Goal: Task Accomplishment & Management: Manage account settings

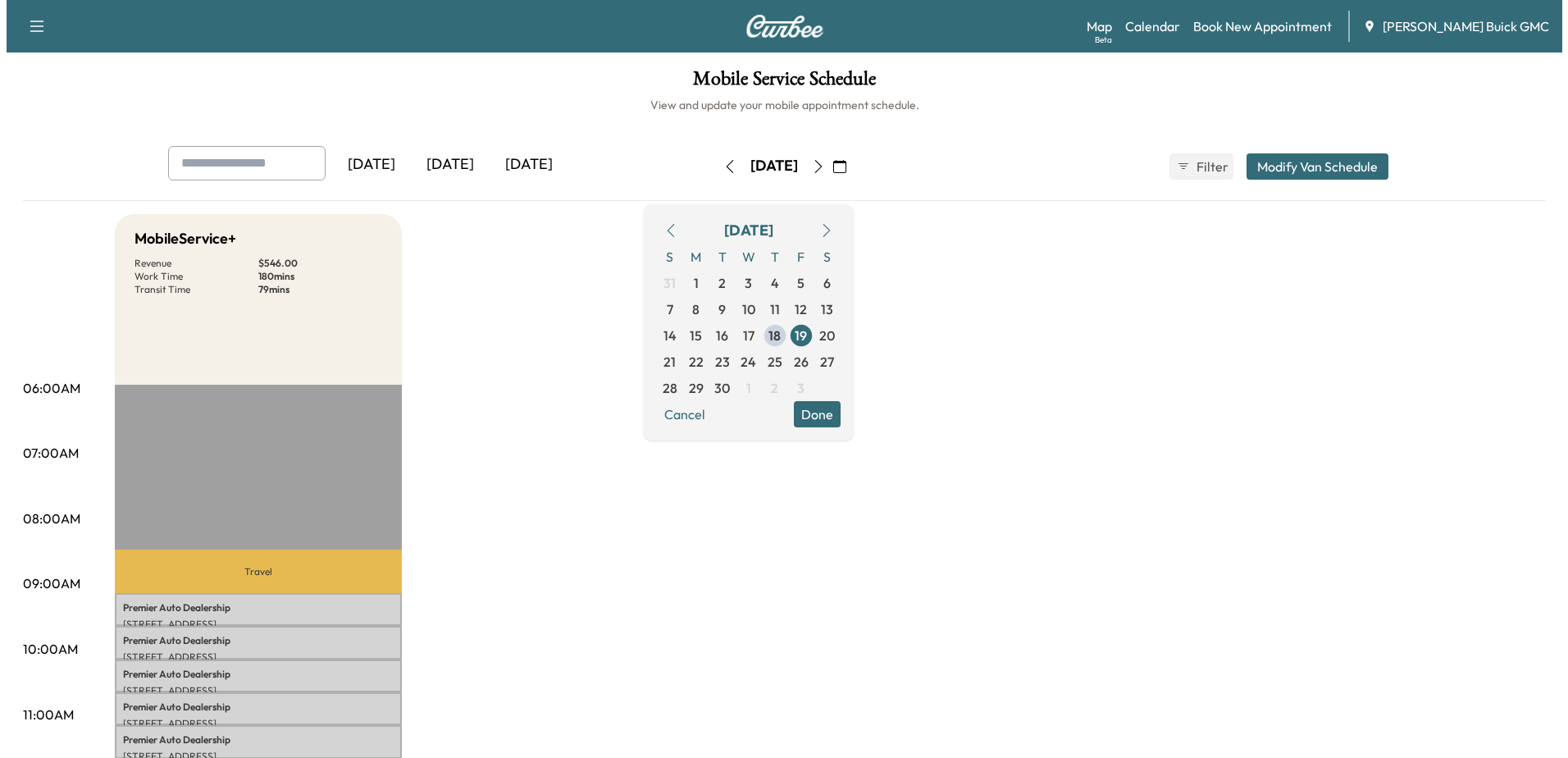
scroll to position [328, 0]
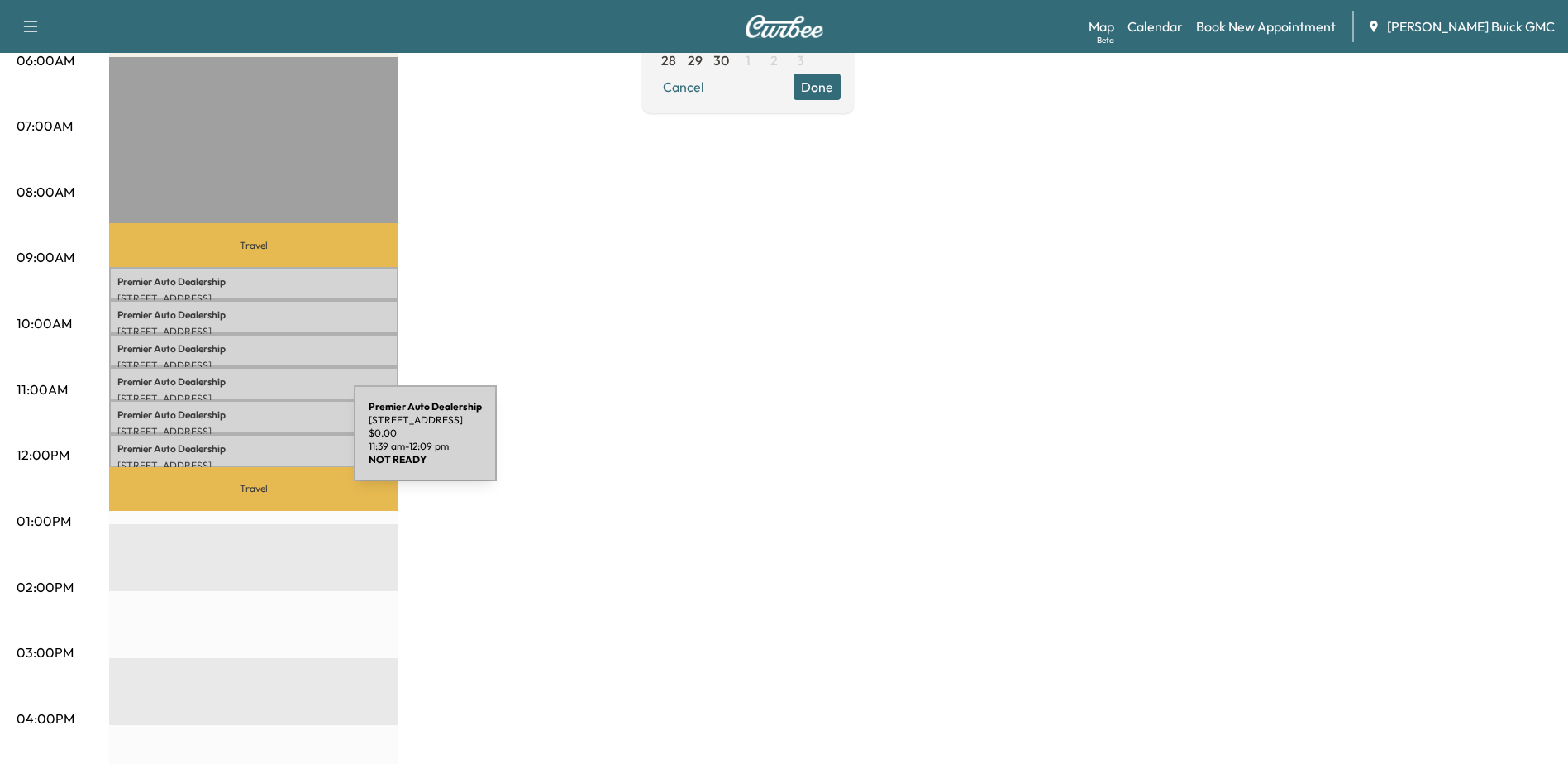
click at [230, 443] on p "Premier Auto Dealership" at bounding box center [254, 449] width 273 height 14
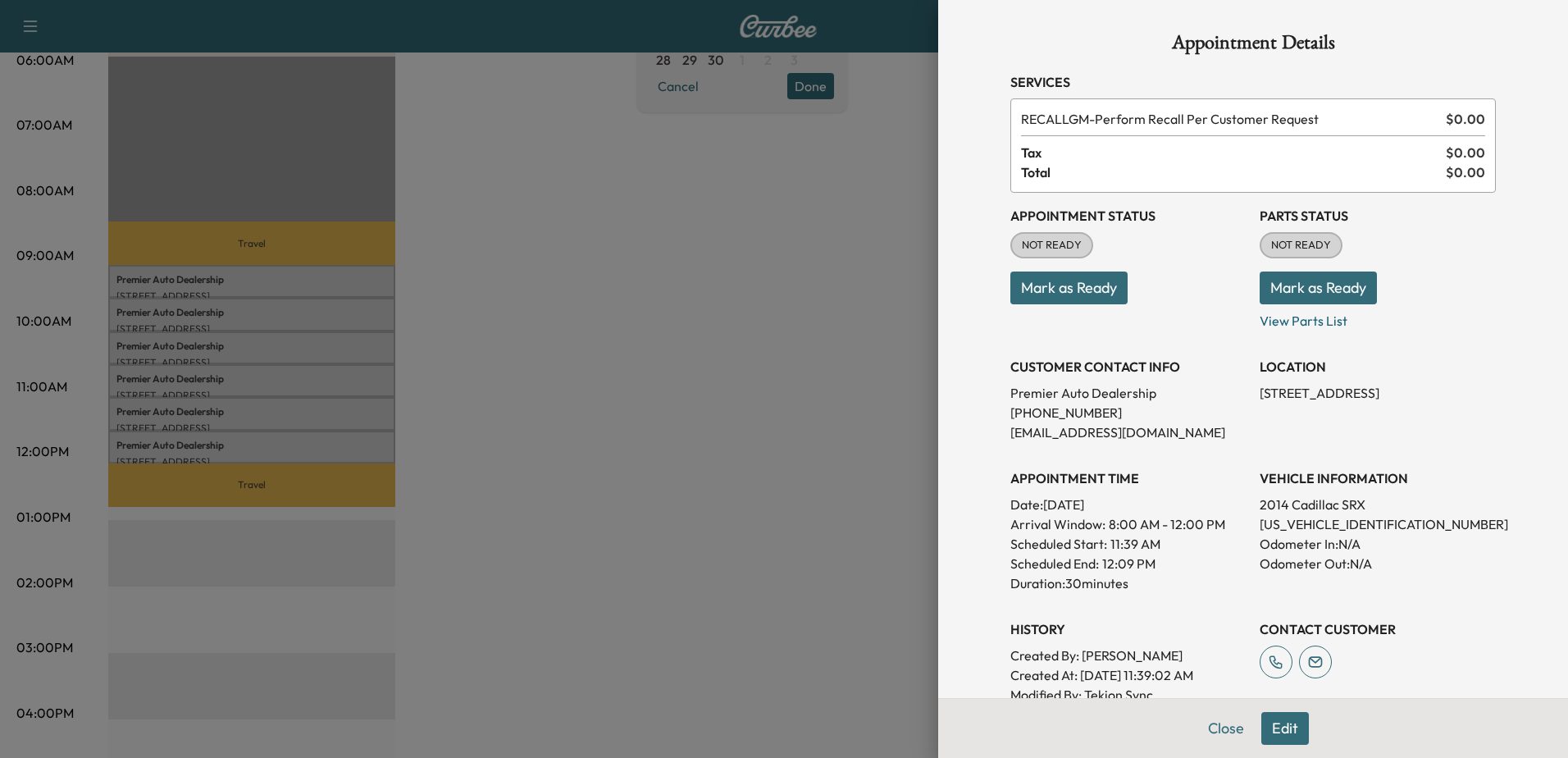
click at [249, 415] on div at bounding box center [784, 379] width 1568 height 758
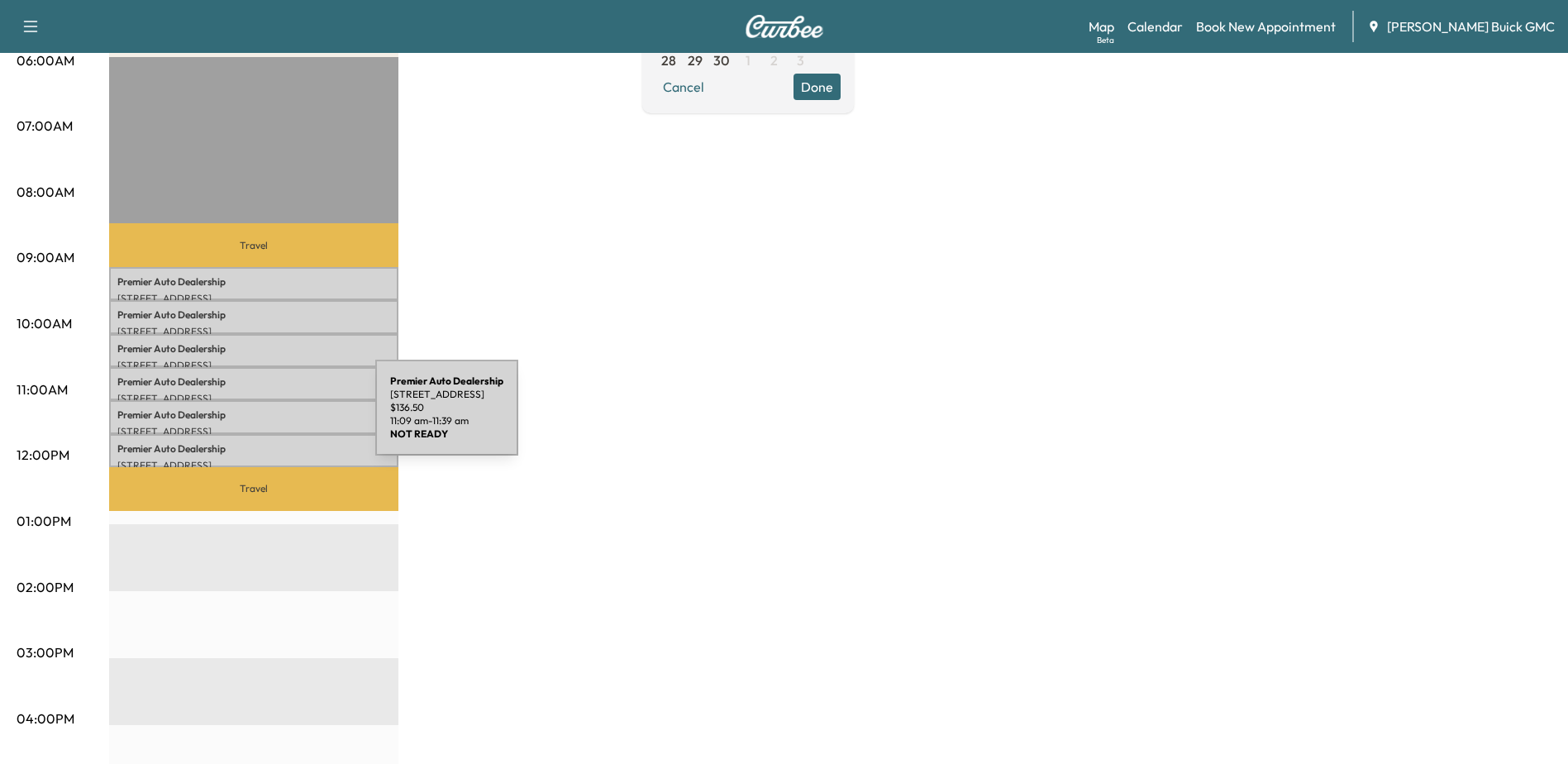
click at [251, 418] on p "Premier Auto Dealership" at bounding box center [254, 415] width 273 height 14
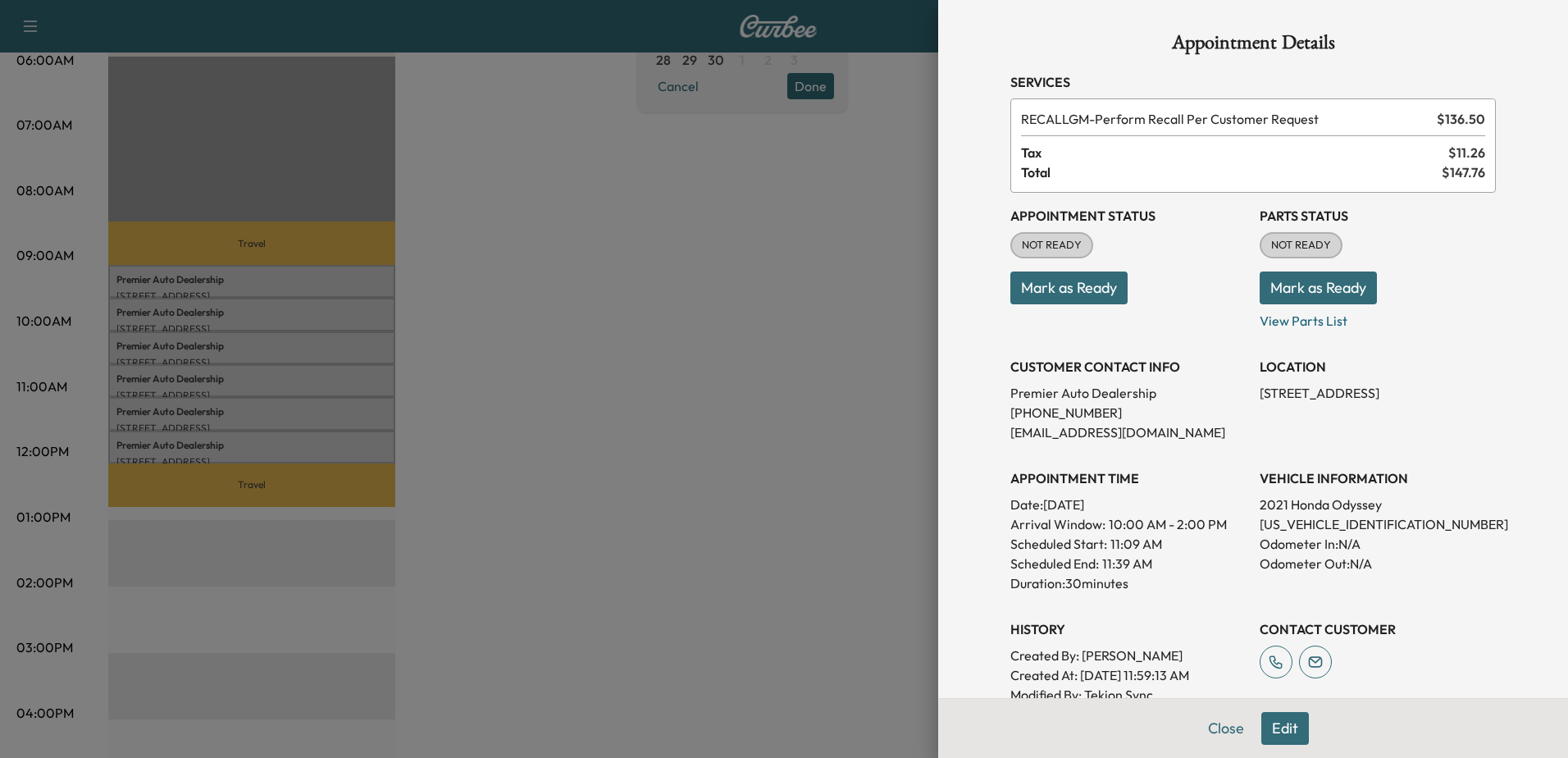
click at [258, 375] on div at bounding box center [784, 379] width 1568 height 758
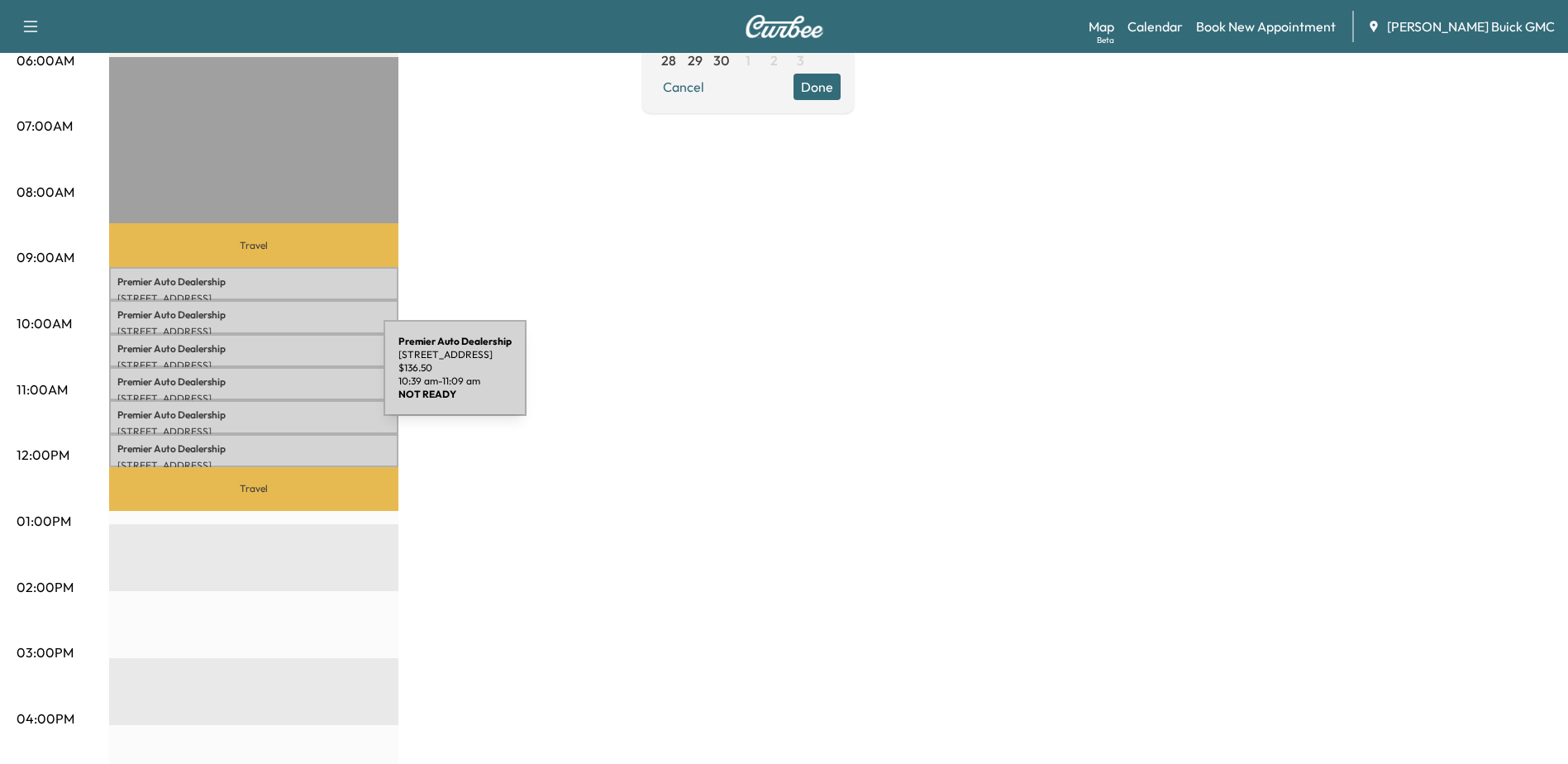
click at [260, 378] on p "Premier Auto Dealership" at bounding box center [254, 382] width 273 height 14
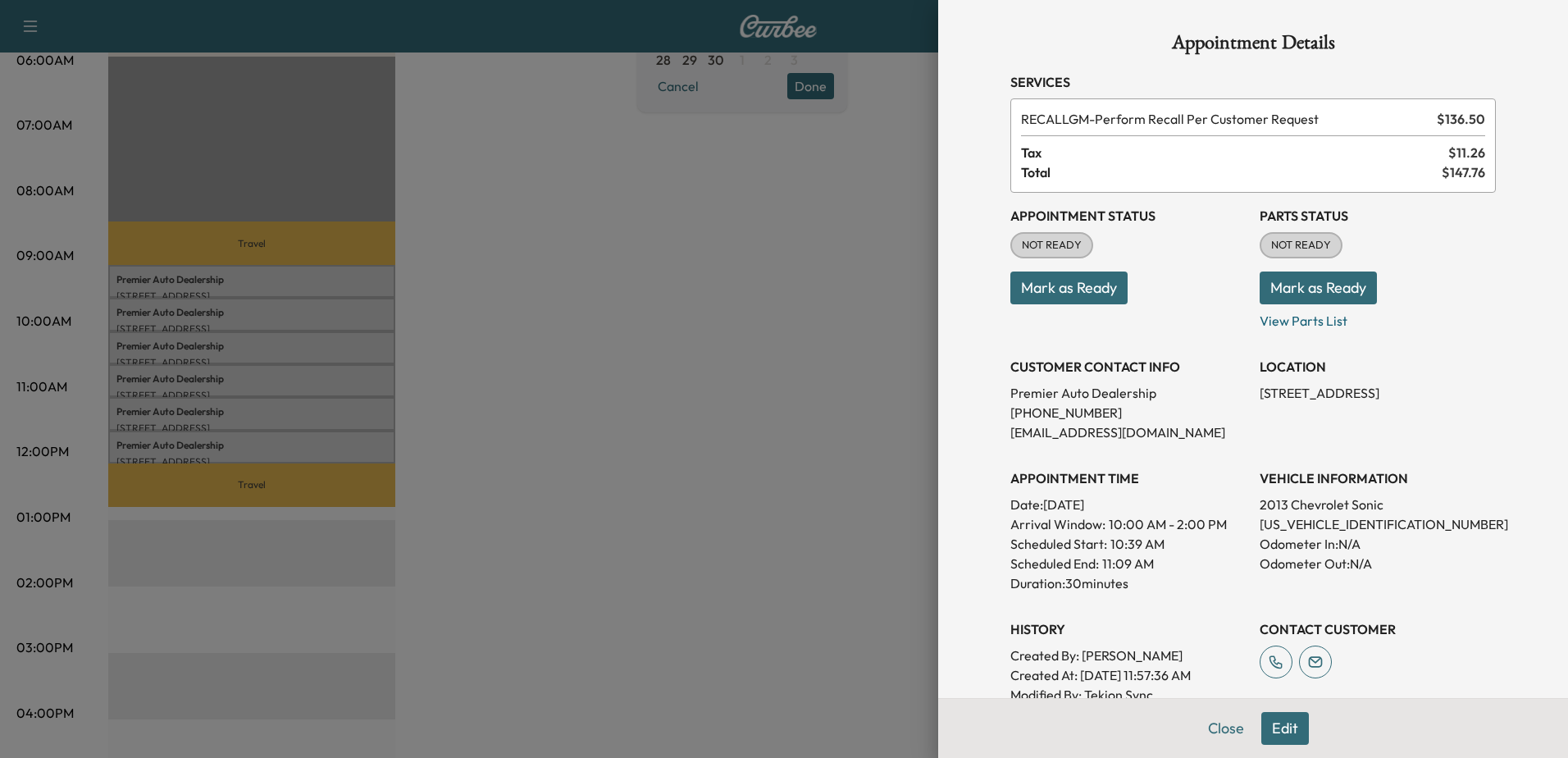
click at [259, 348] on div at bounding box center [784, 379] width 1568 height 758
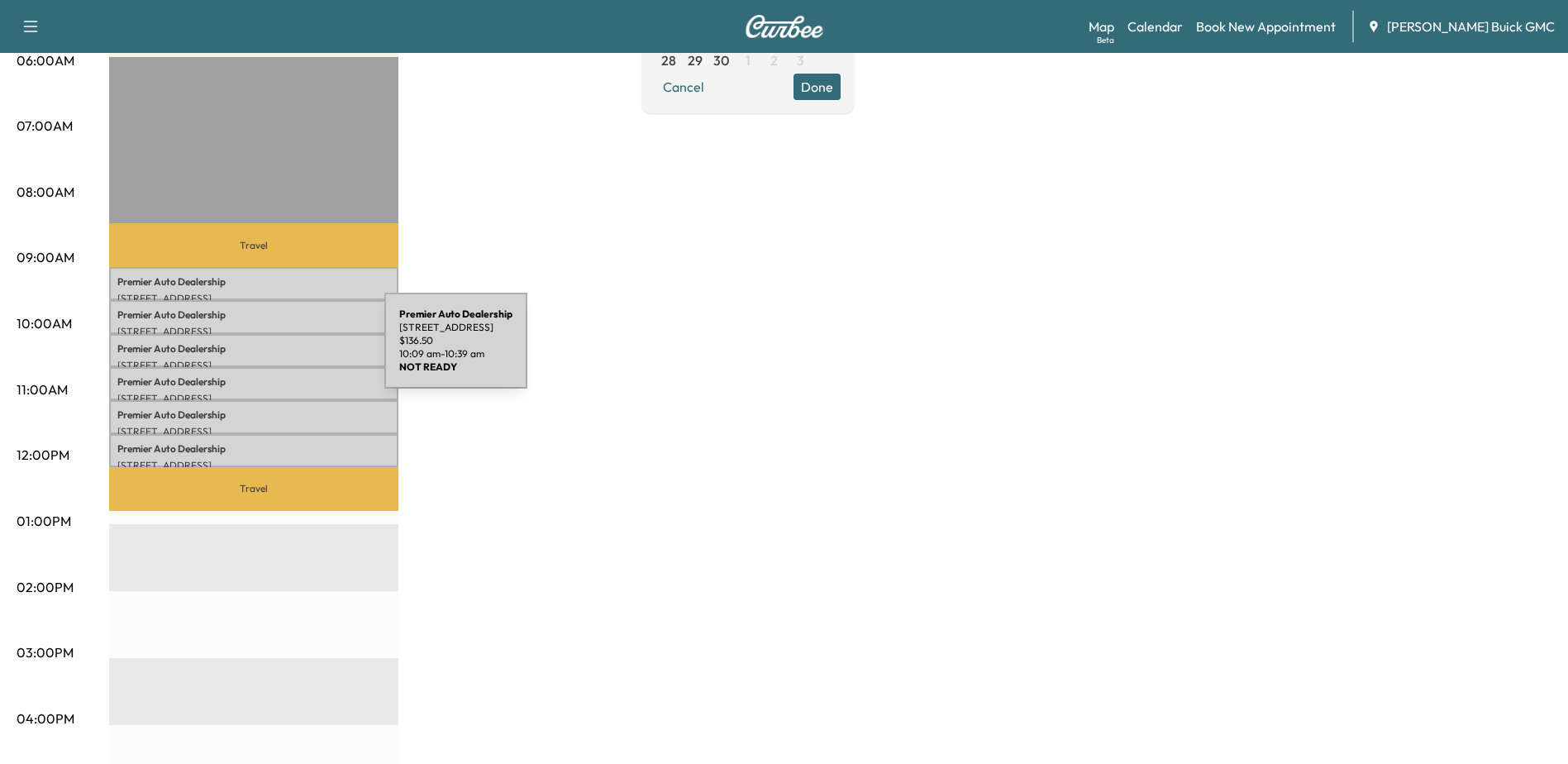
click at [261, 351] on p "Premier Auto Dealership" at bounding box center [254, 349] width 273 height 14
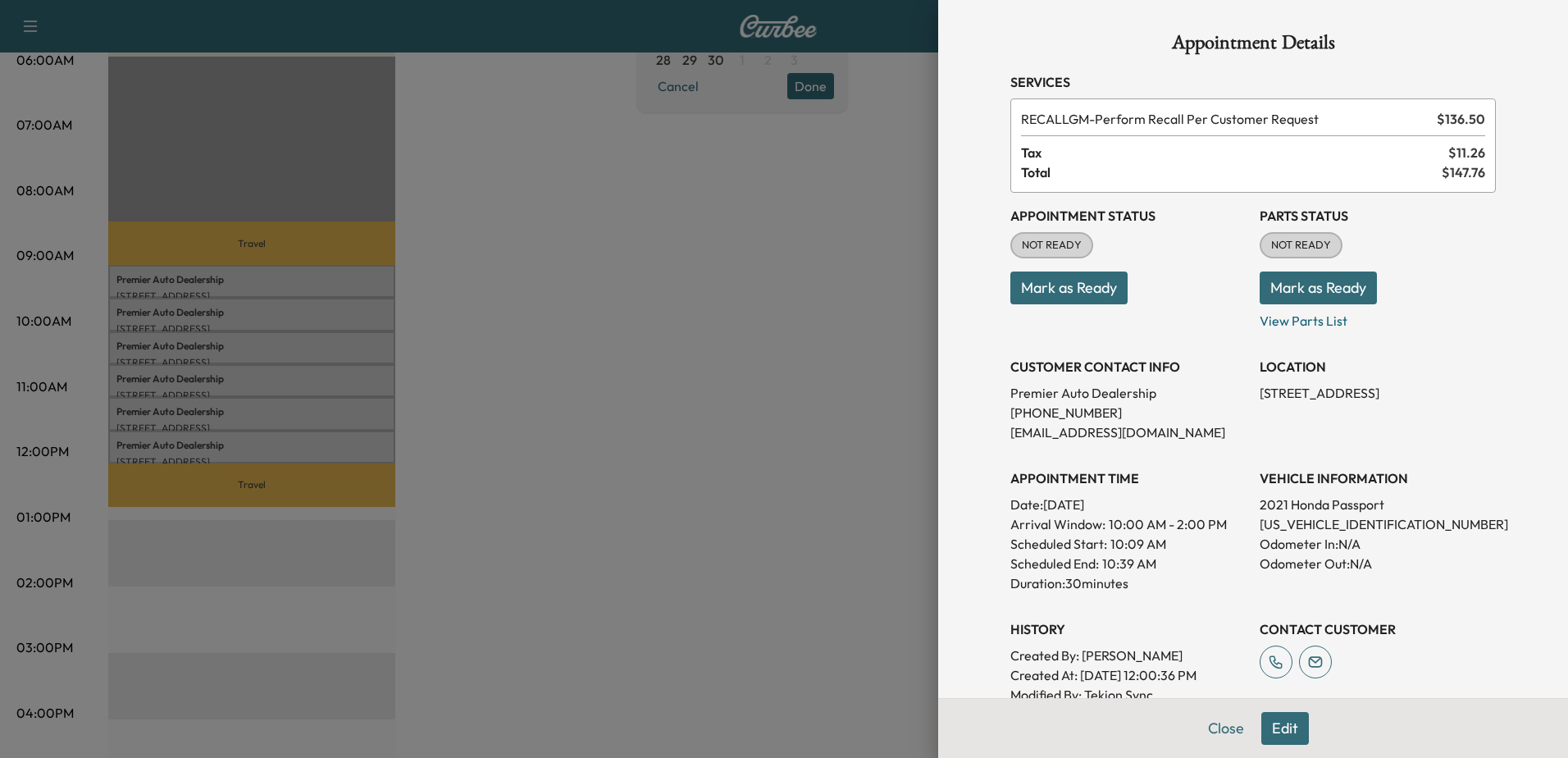
click at [211, 407] on div at bounding box center [784, 379] width 1568 height 758
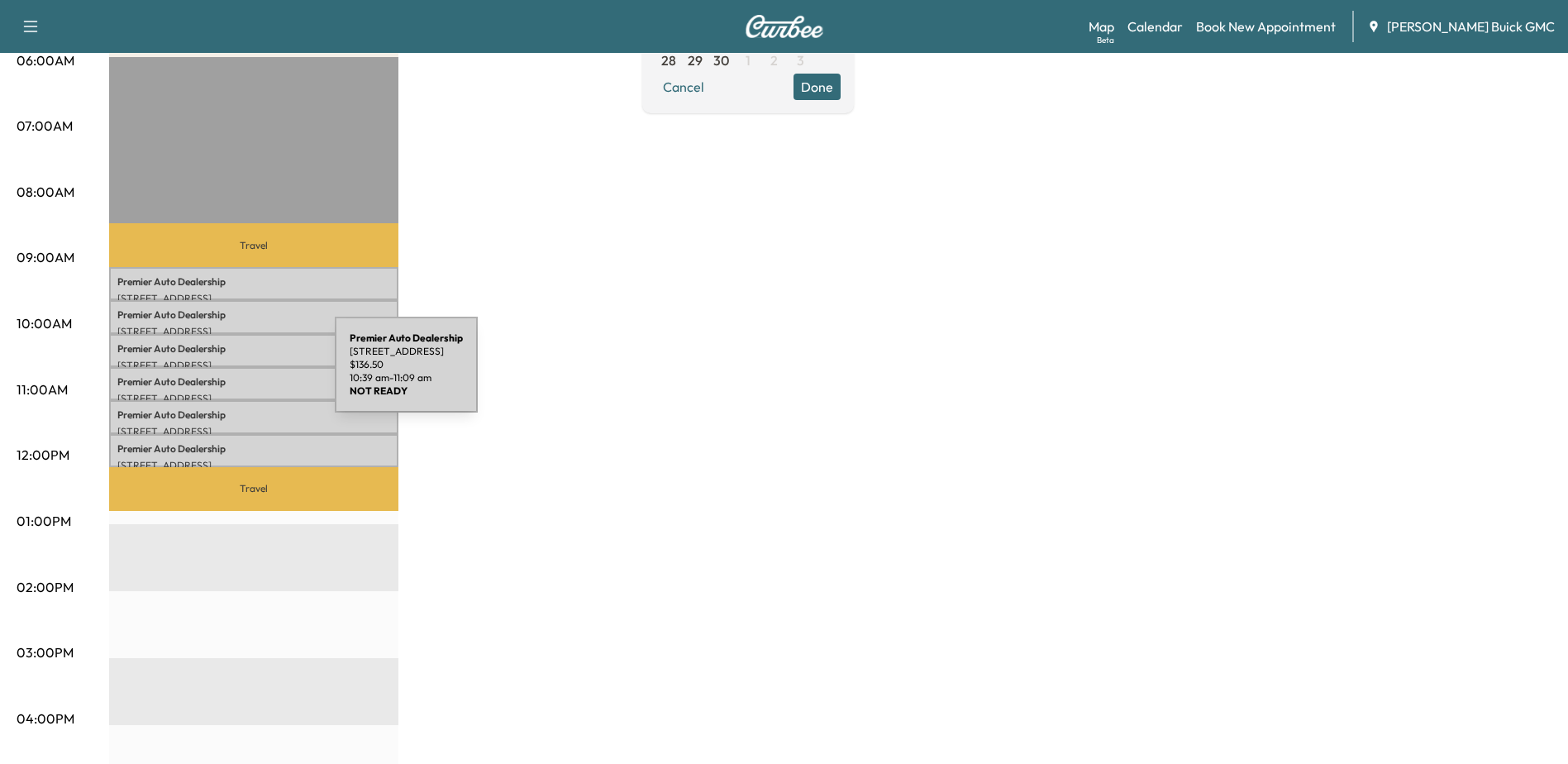
click at [211, 375] on p "Premier Auto Dealership" at bounding box center [254, 382] width 273 height 14
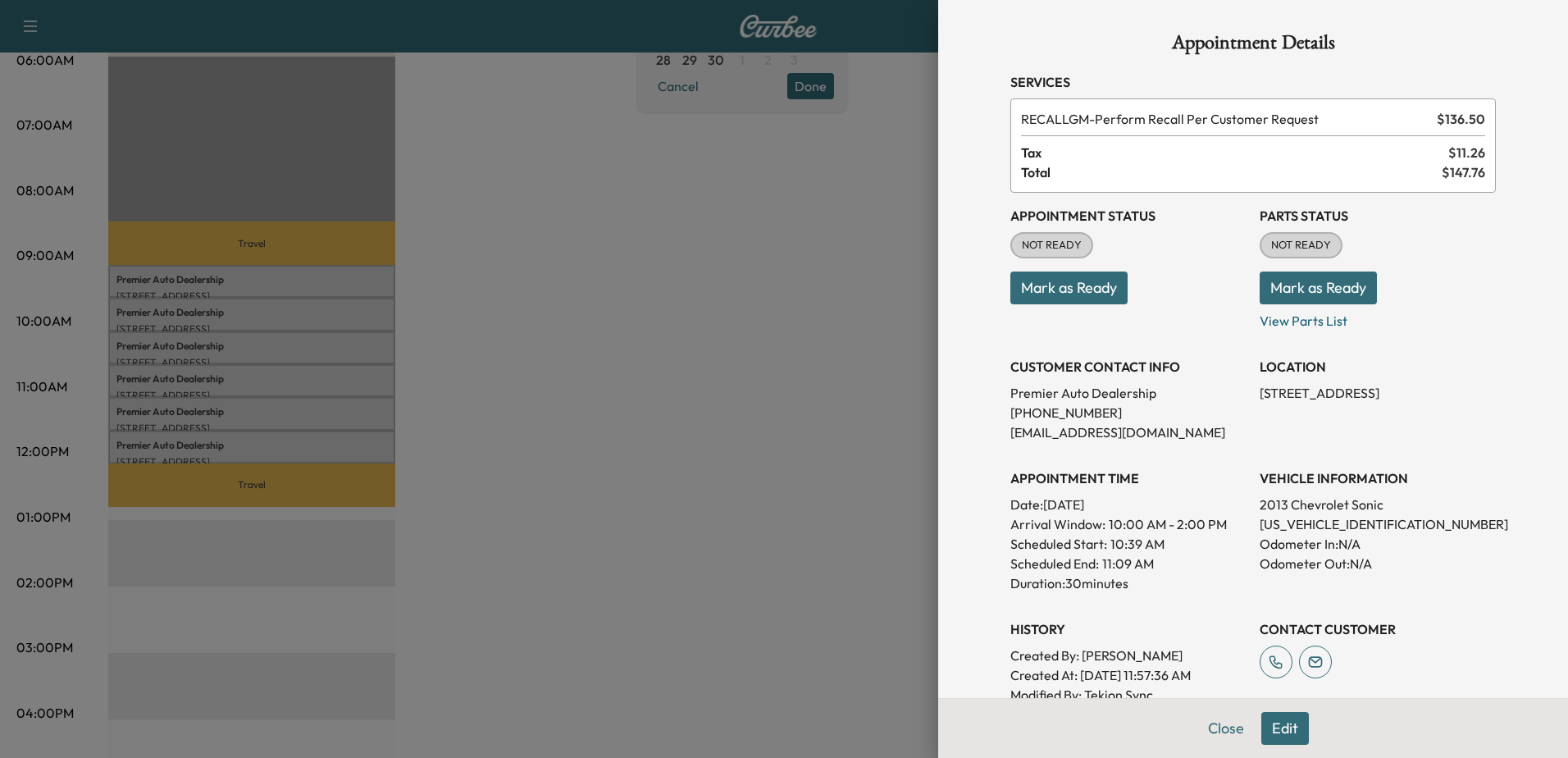
click at [221, 344] on div at bounding box center [784, 379] width 1568 height 758
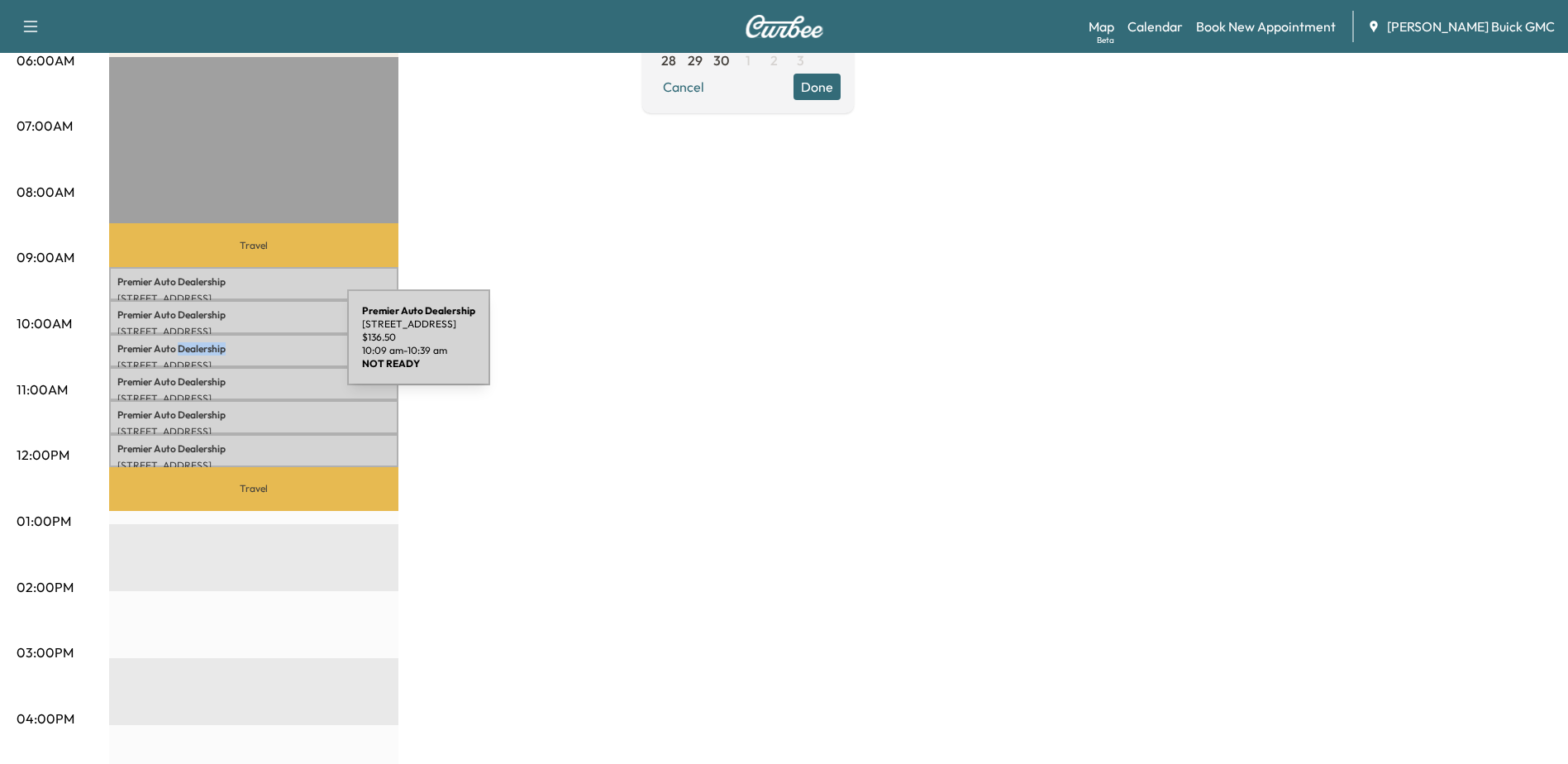
click at [223, 347] on p "Premier Auto Dealership" at bounding box center [254, 349] width 273 height 14
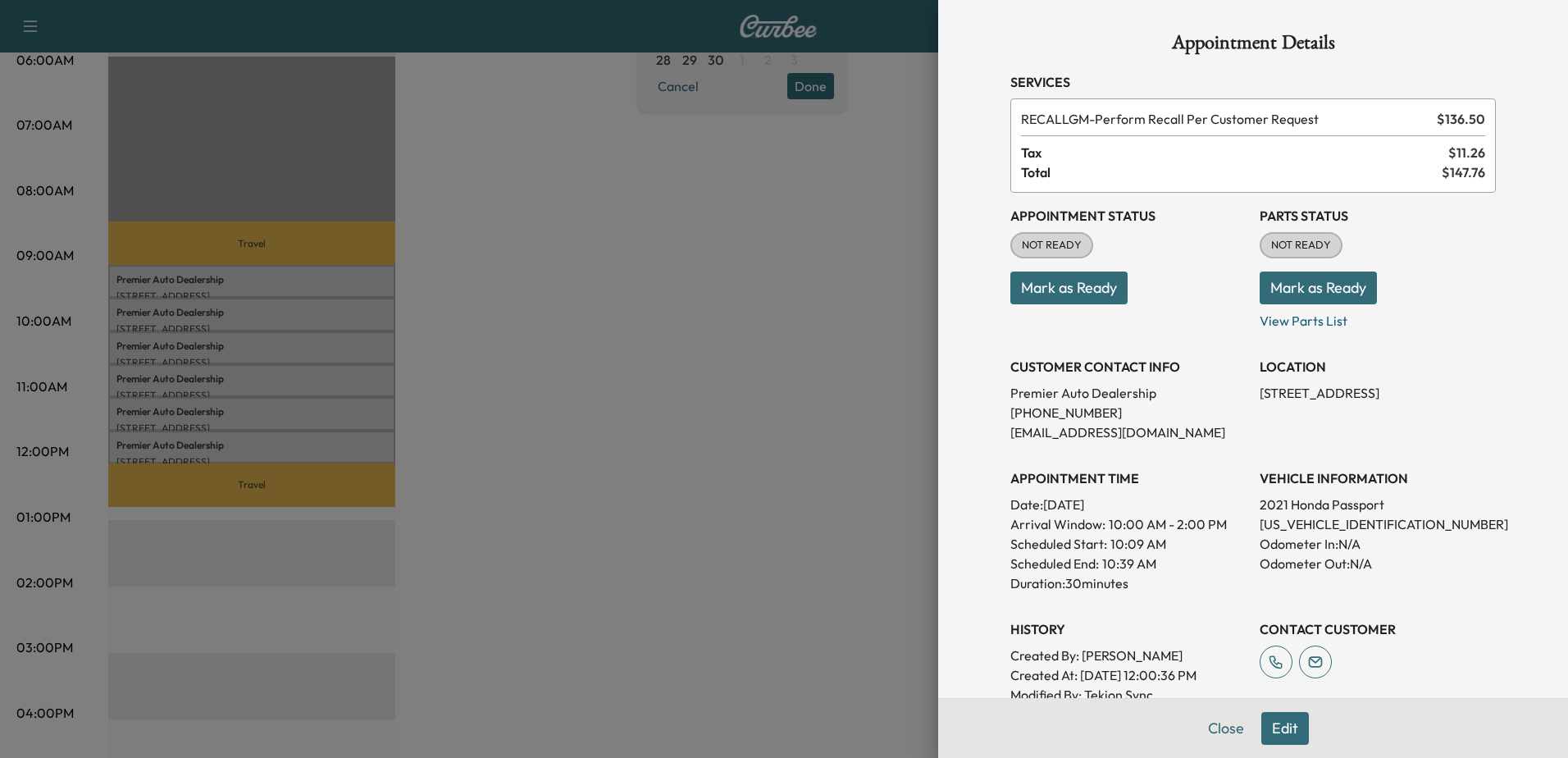
click at [1265, 727] on div "Appointment Details Services RECALLGM - Perform Recall Per Customer Request $ 1…" at bounding box center [1254, 513] width 525 height 1026
click at [1275, 721] on button "Edit" at bounding box center [1284, 729] width 47 height 33
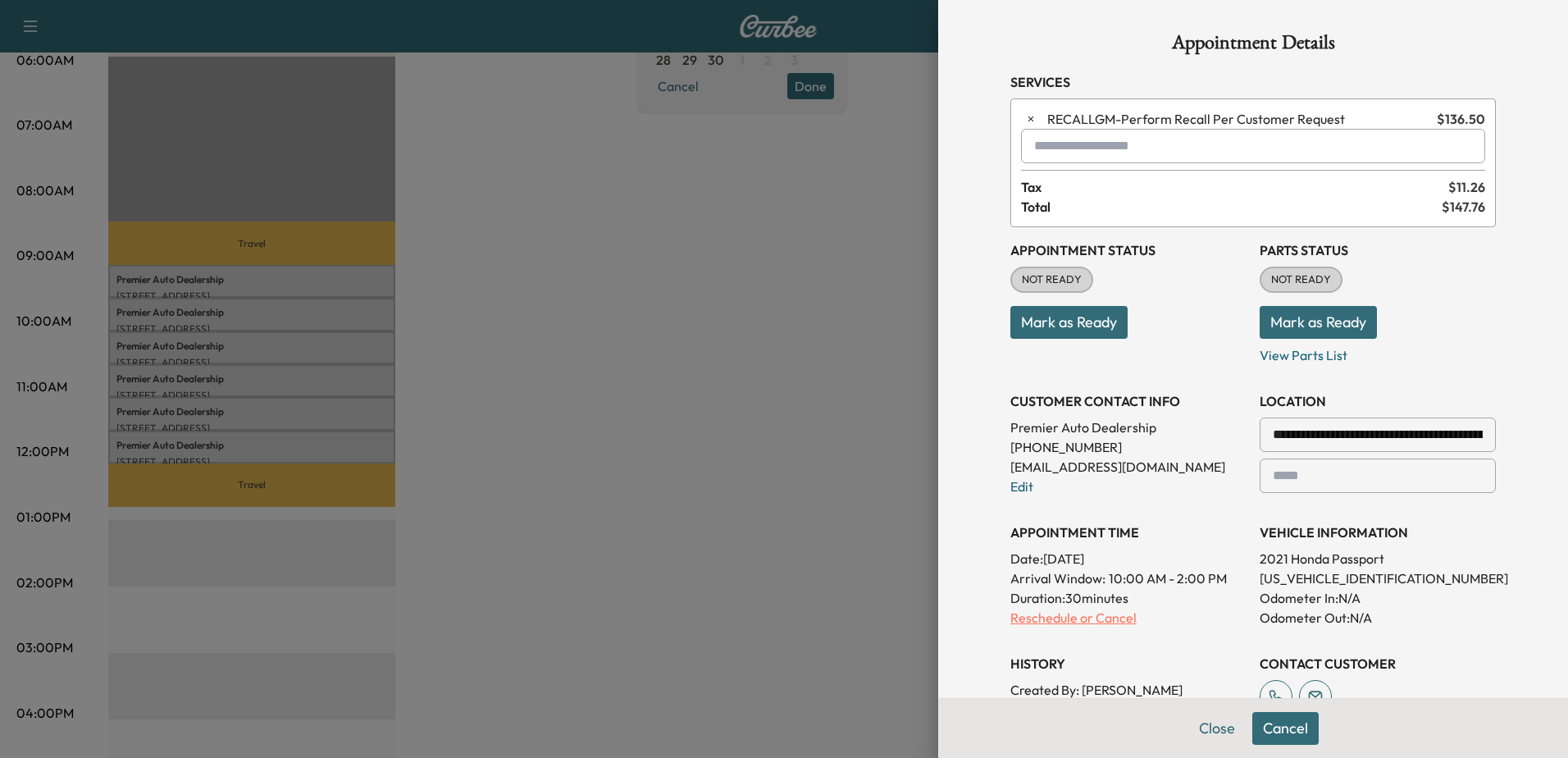
click at [1102, 623] on p "Reschedule or Cancel" at bounding box center [1129, 618] width 236 height 19
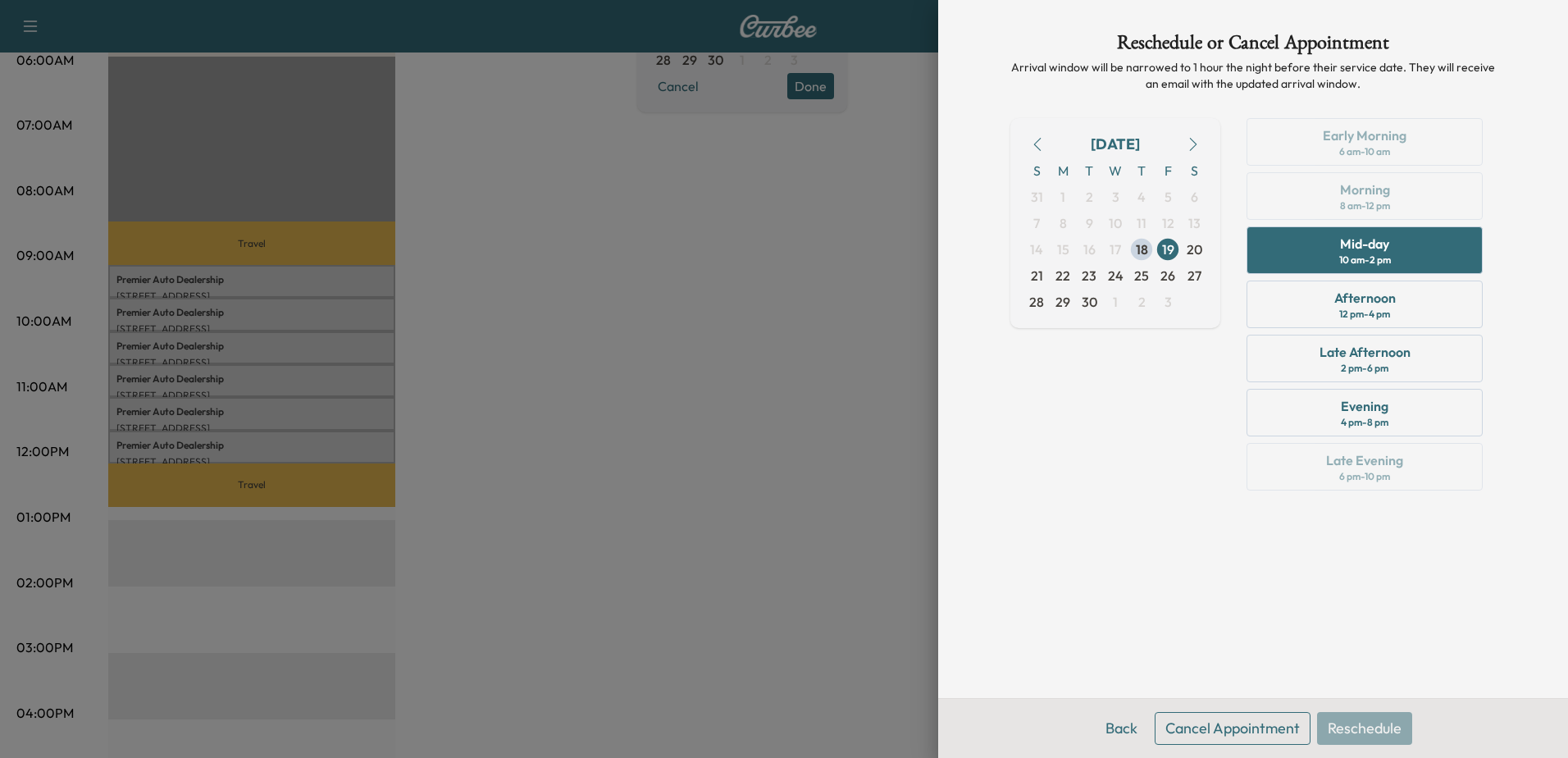
click at [1265, 731] on button "Cancel Appointment" at bounding box center [1232, 729] width 156 height 33
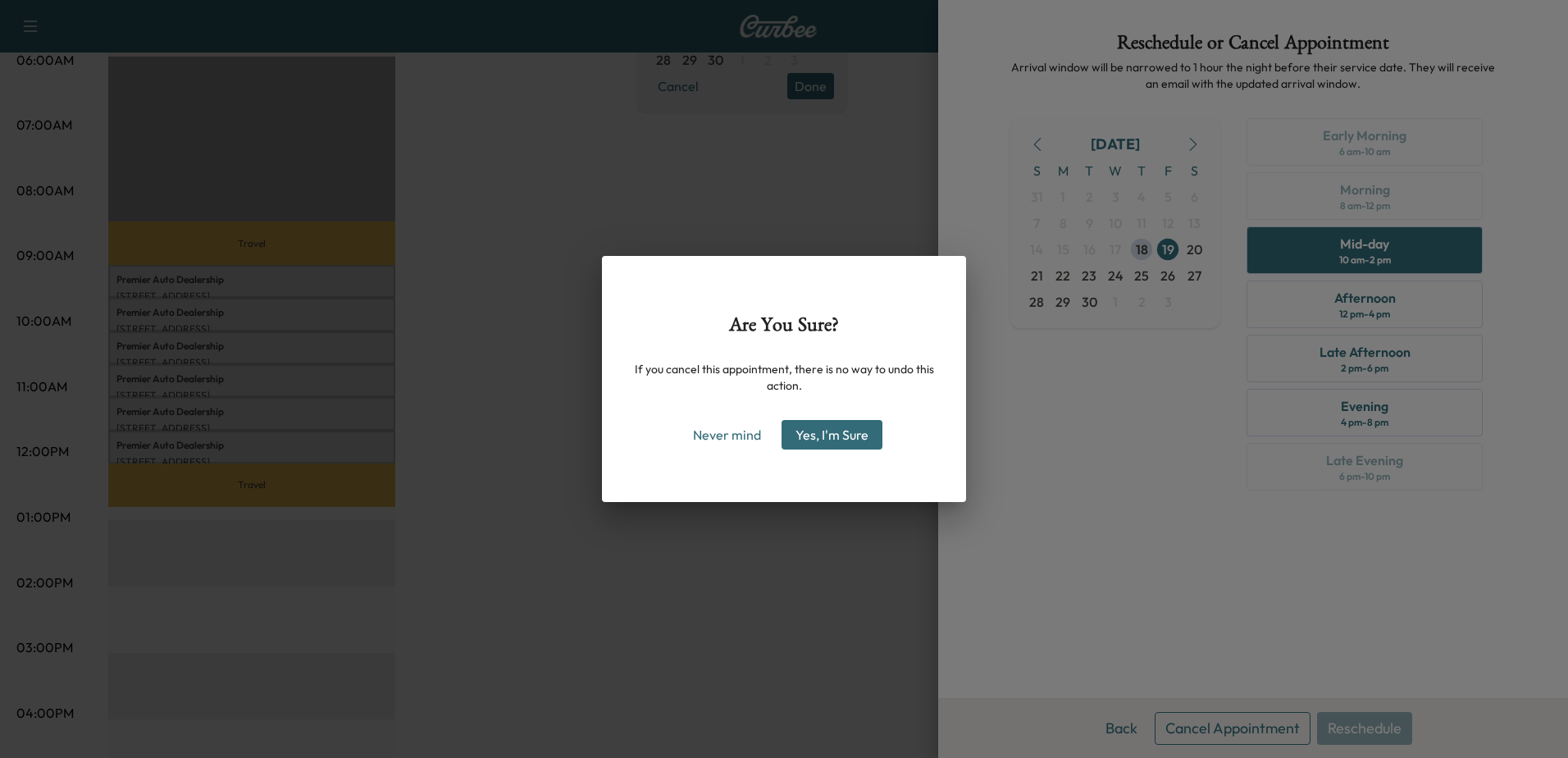
click at [829, 422] on button "Yes, I'm Sure" at bounding box center [832, 435] width 101 height 30
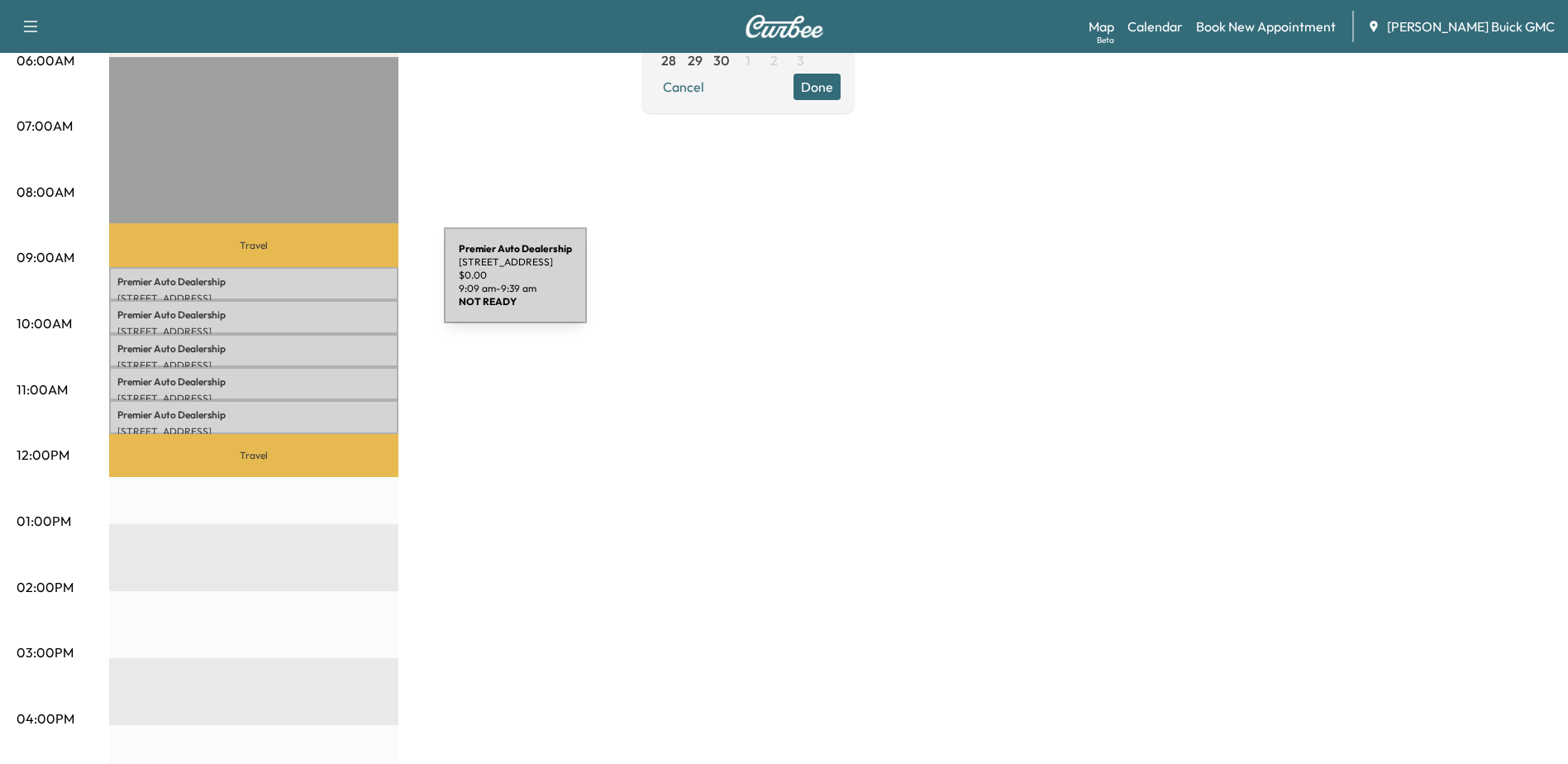
click at [320, 285] on p "Premier Auto Dealership" at bounding box center [254, 282] width 273 height 14
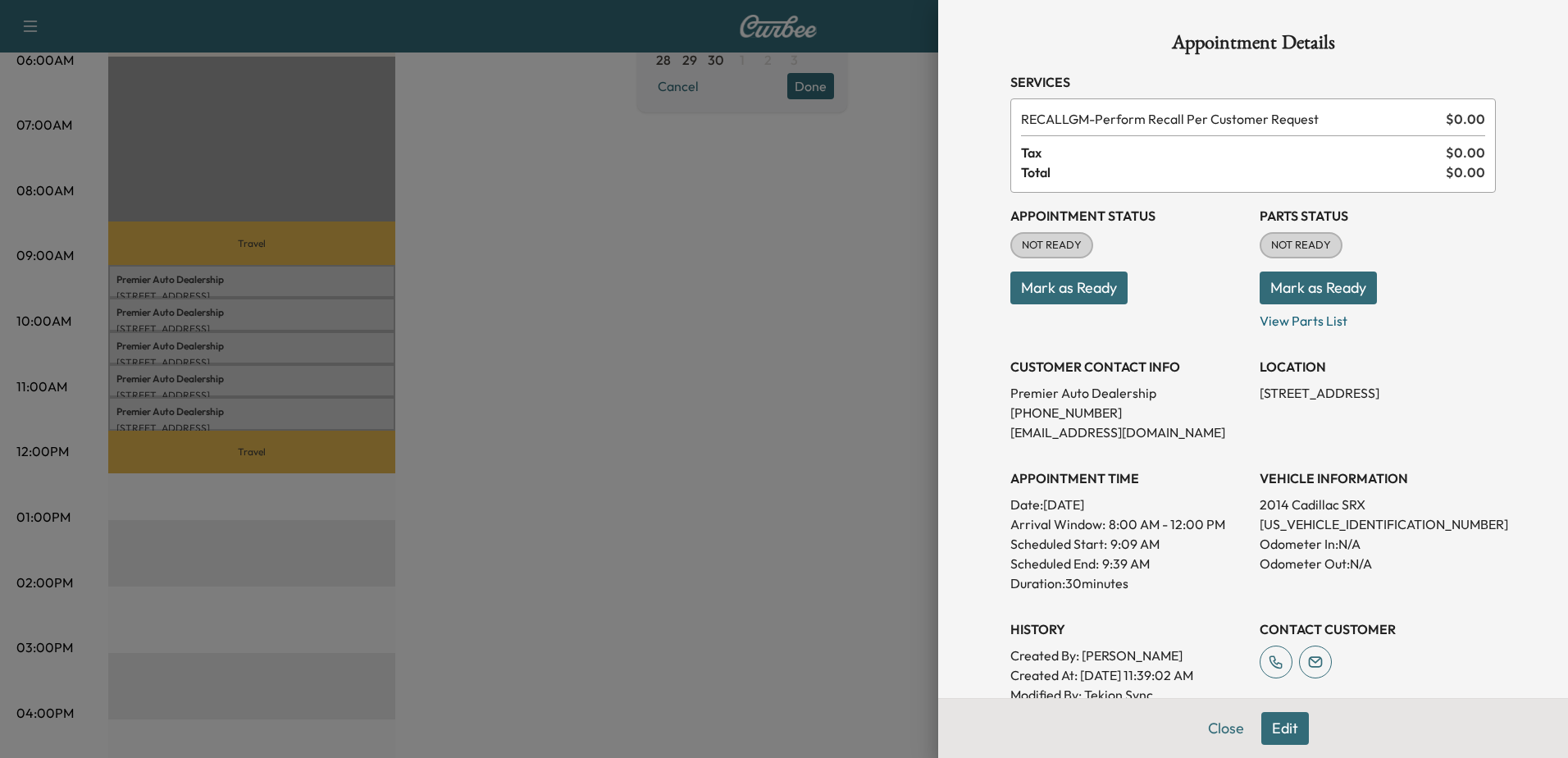
click at [217, 275] on div at bounding box center [784, 379] width 1568 height 758
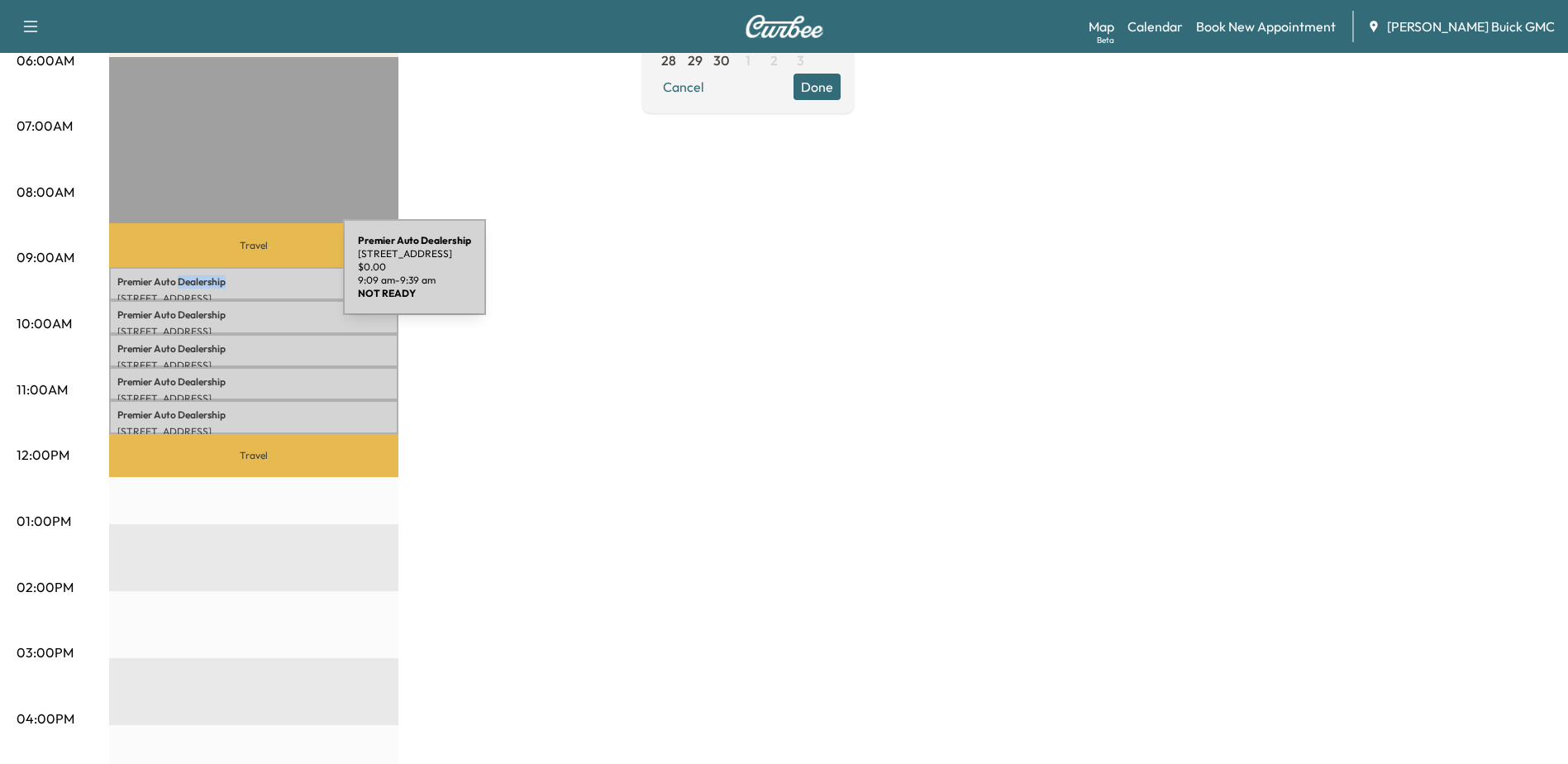
click at [219, 277] on p "Premier Auto Dealership" at bounding box center [254, 282] width 273 height 14
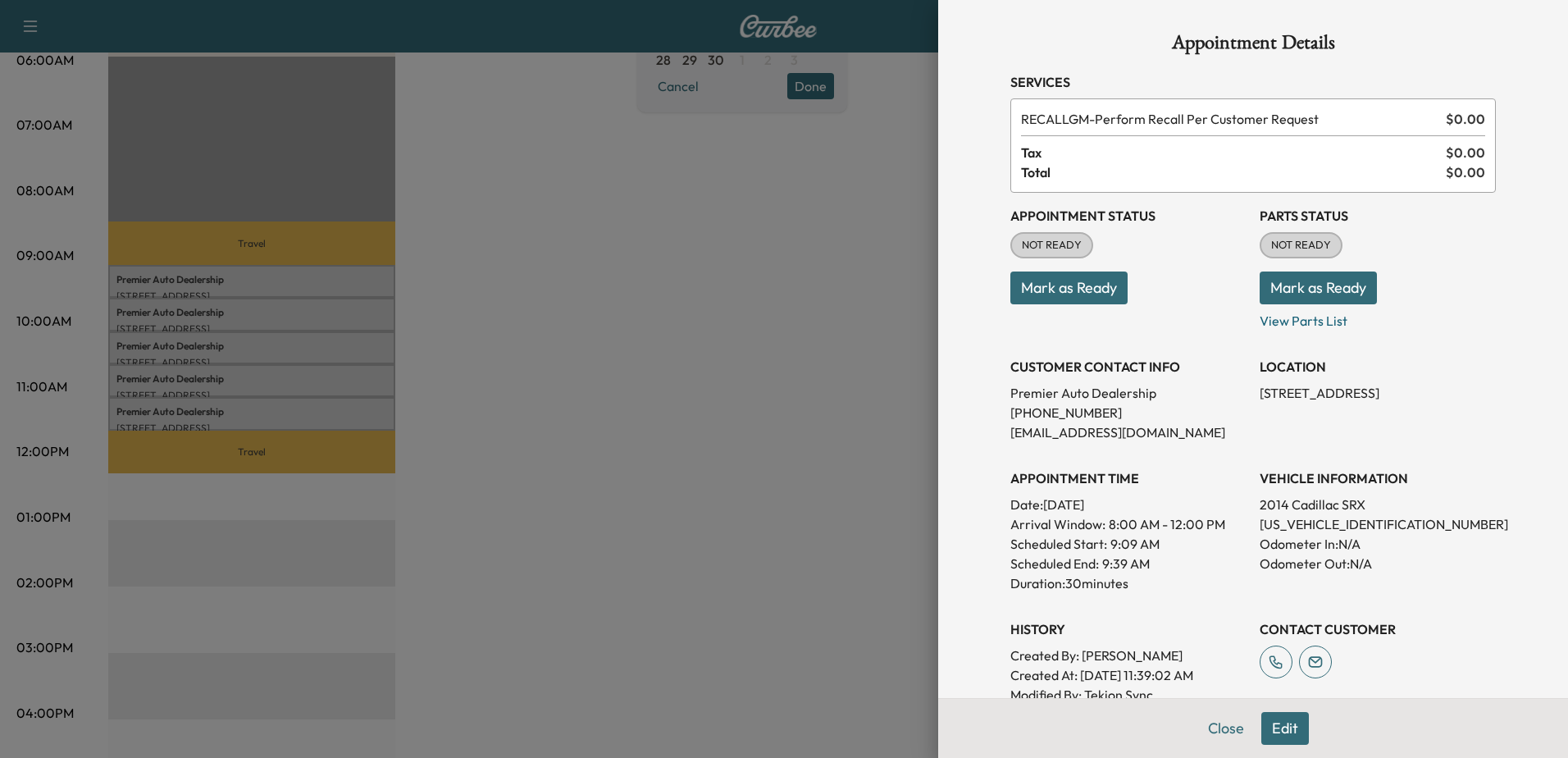
click at [256, 302] on div at bounding box center [784, 379] width 1568 height 758
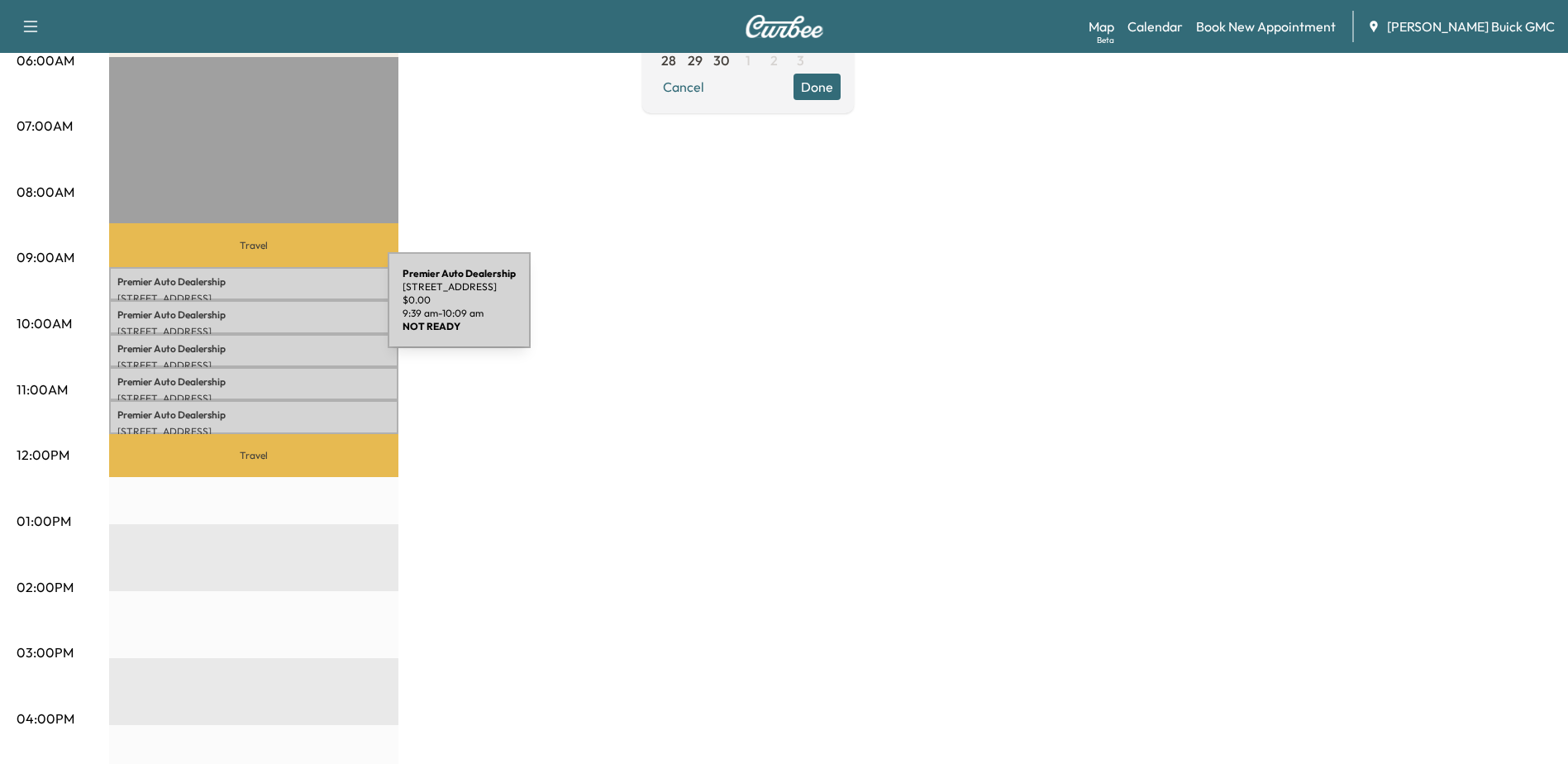
click at [264, 310] on p "Premier Auto Dealership" at bounding box center [254, 315] width 273 height 14
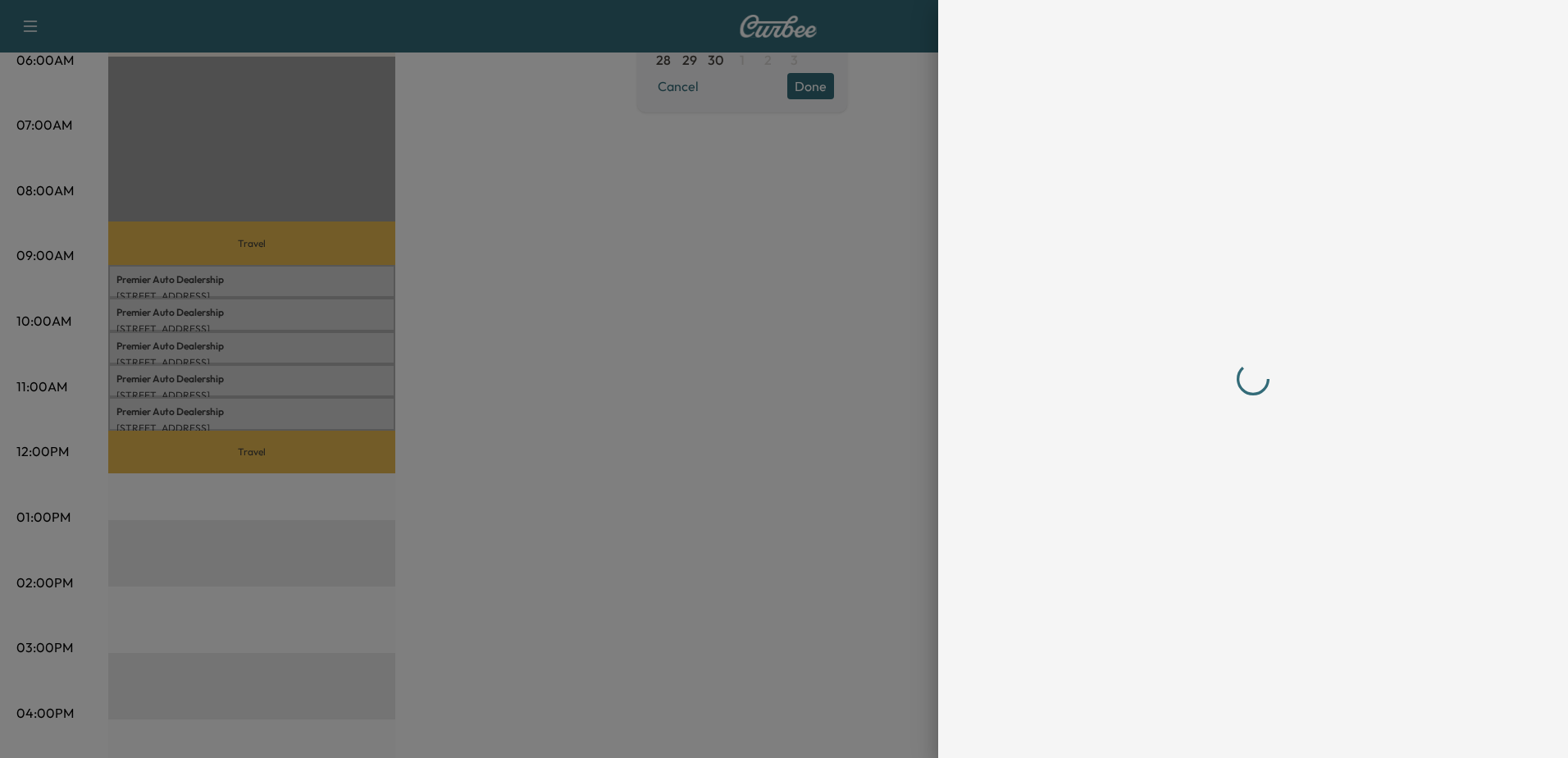
click at [232, 346] on div at bounding box center [784, 379] width 1568 height 758
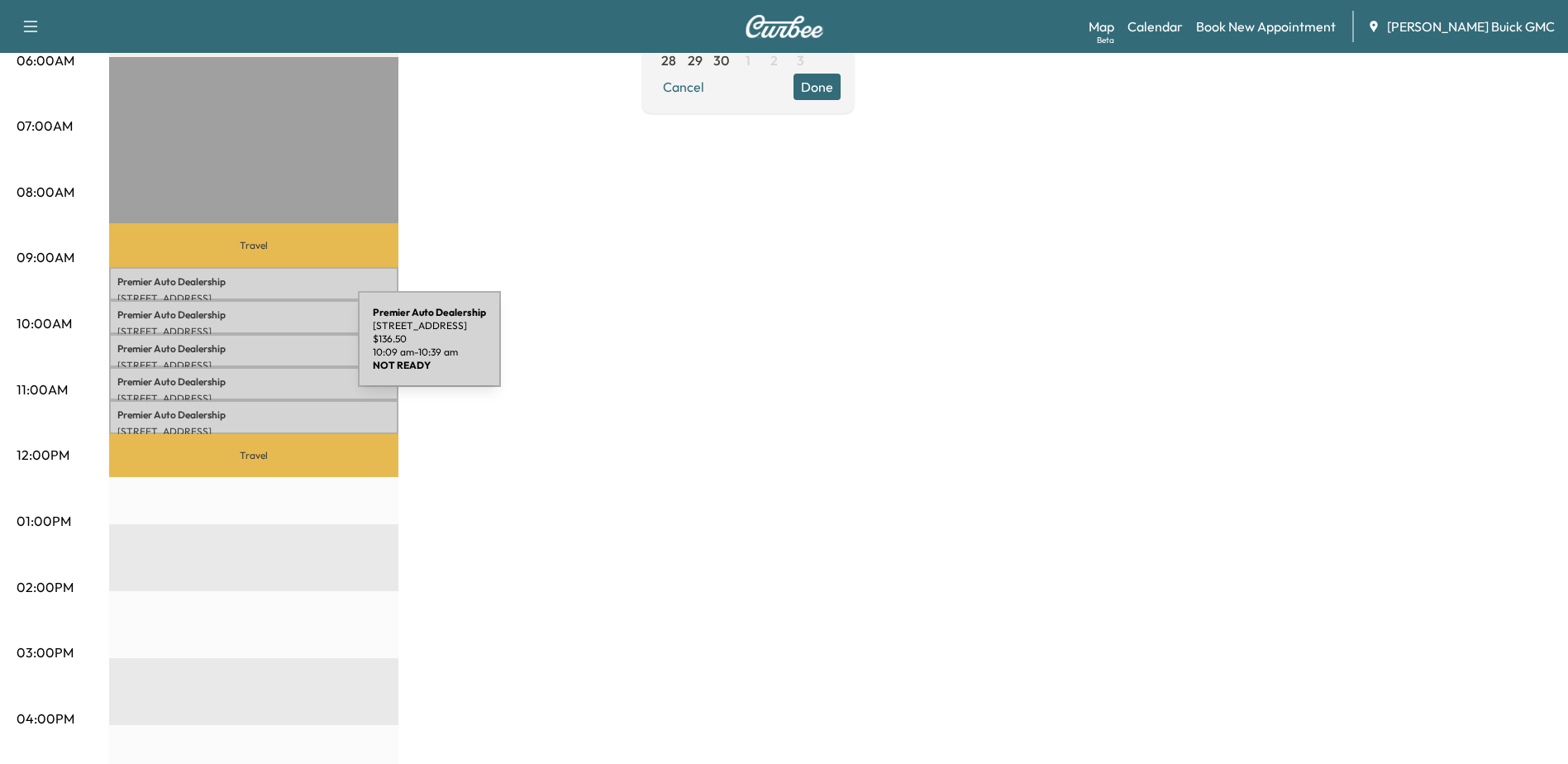
click at [234, 349] on p "Premier Auto Dealership" at bounding box center [254, 349] width 273 height 14
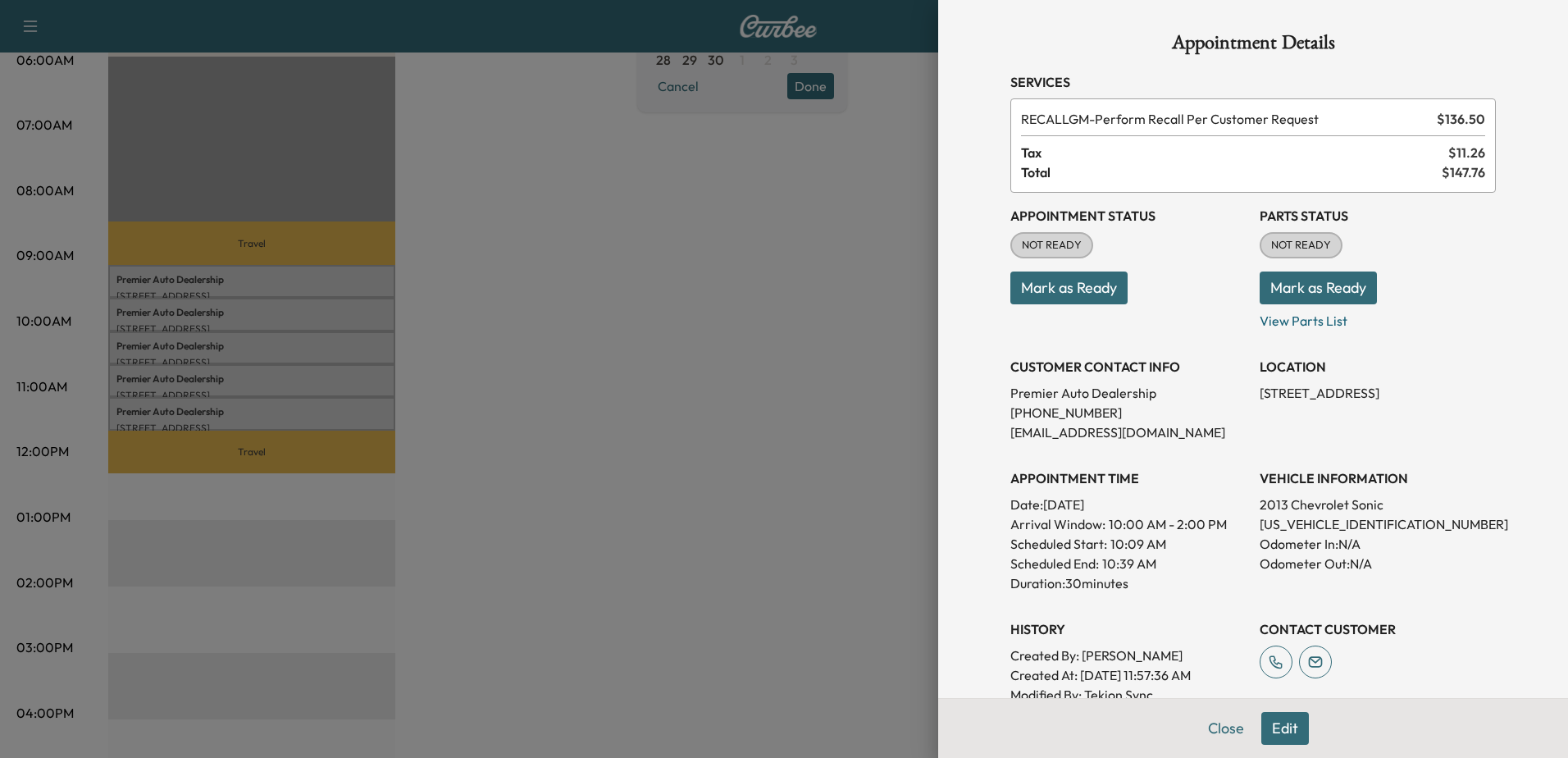
click at [1269, 730] on button "Edit" at bounding box center [1284, 729] width 47 height 33
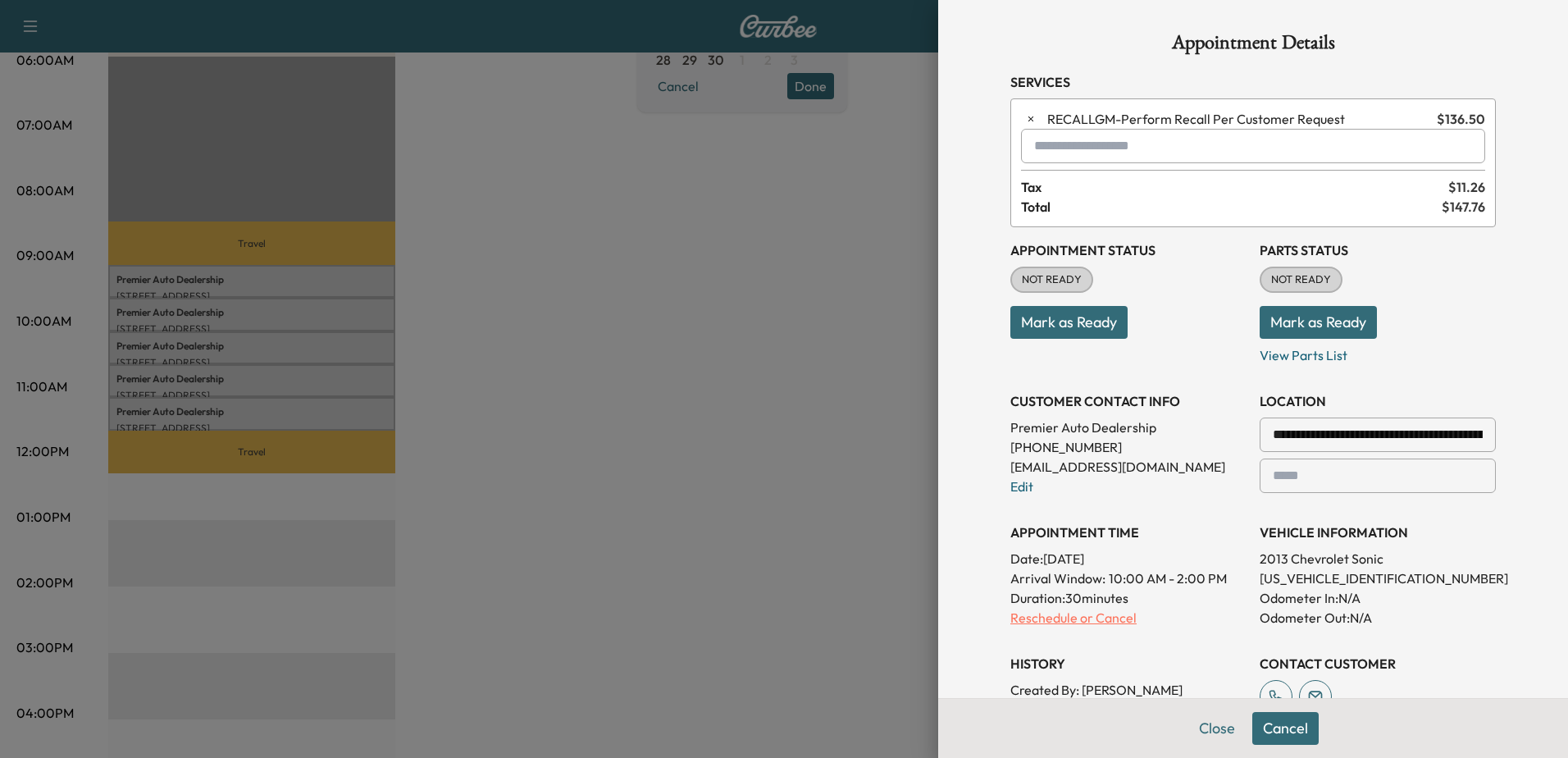
click at [1066, 618] on p "Reschedule or Cancel" at bounding box center [1129, 618] width 236 height 19
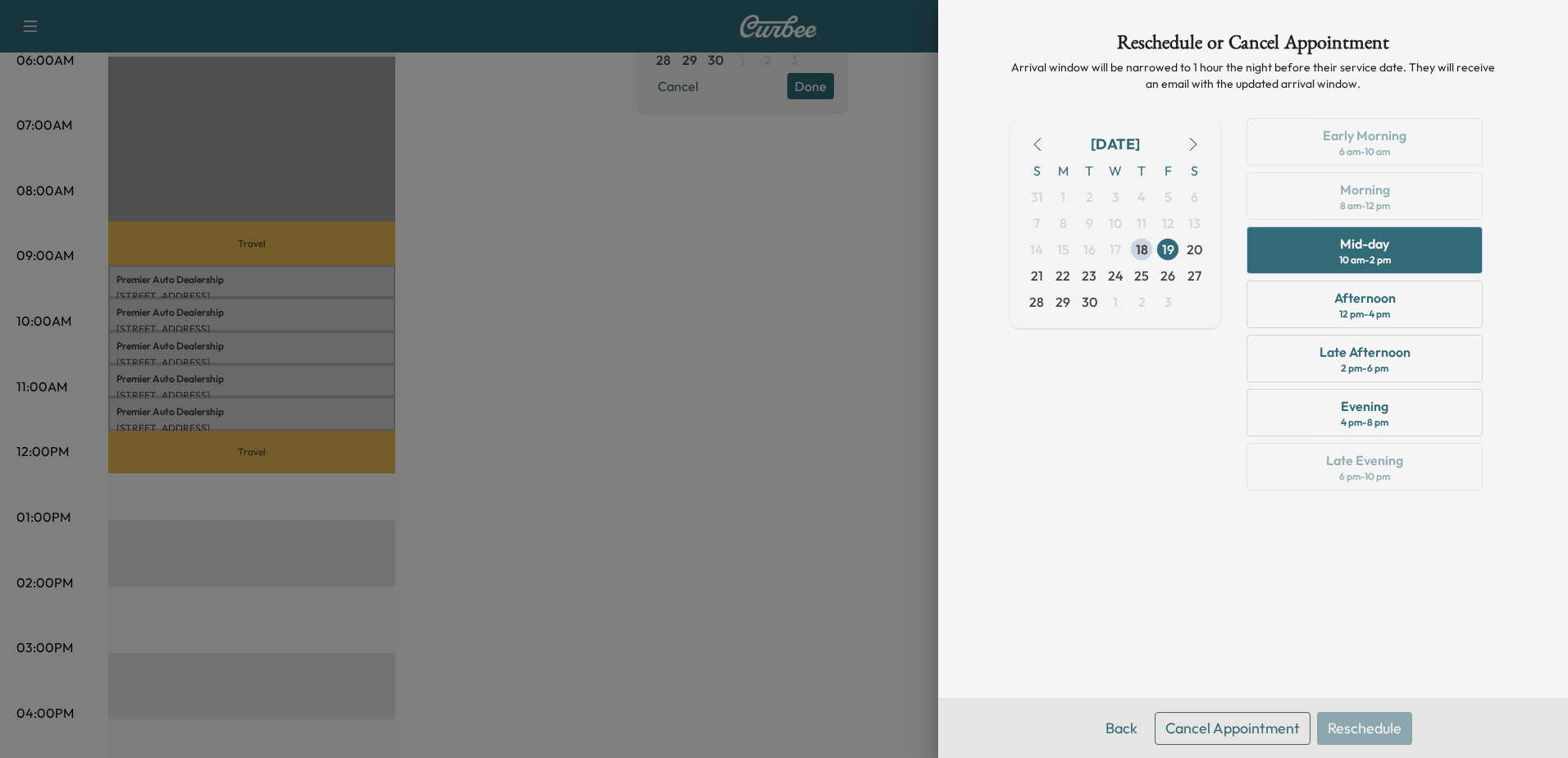
click at [1212, 730] on button "Cancel Appointment" at bounding box center [1232, 729] width 156 height 33
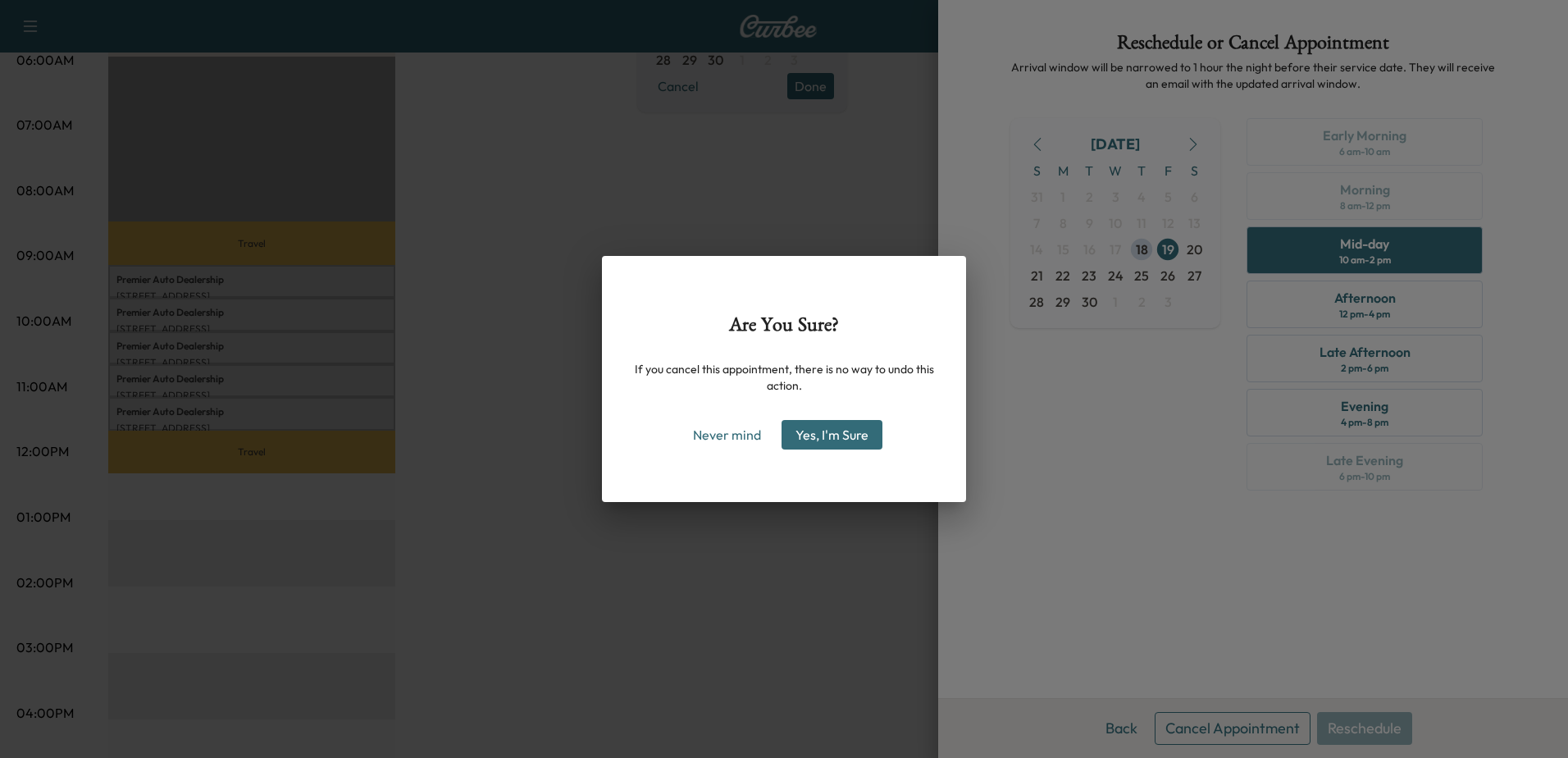
click at [839, 431] on button "Yes, I'm Sure" at bounding box center [832, 435] width 101 height 30
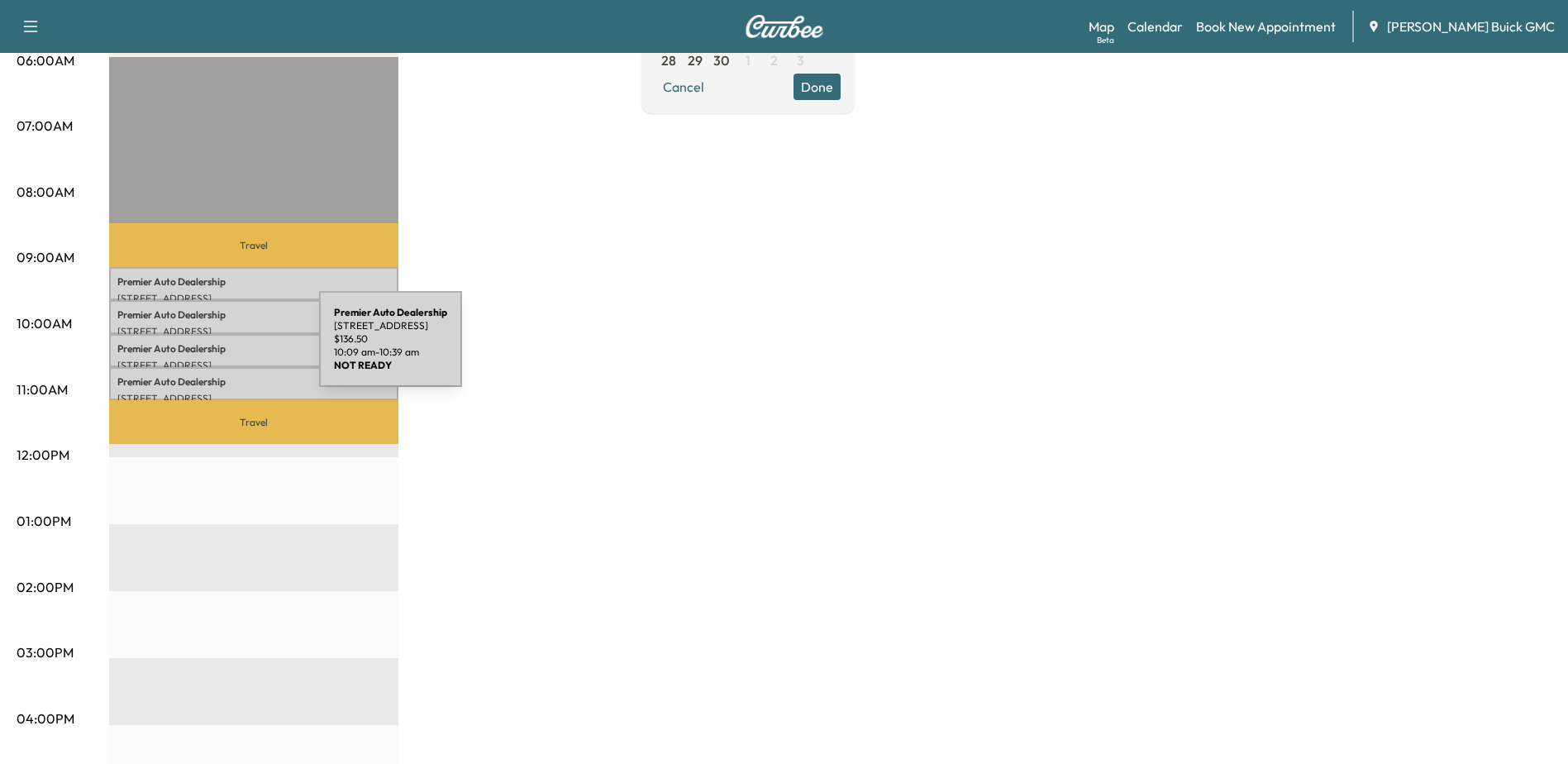
click at [195, 349] on p "Premier Auto Dealership" at bounding box center [254, 349] width 273 height 14
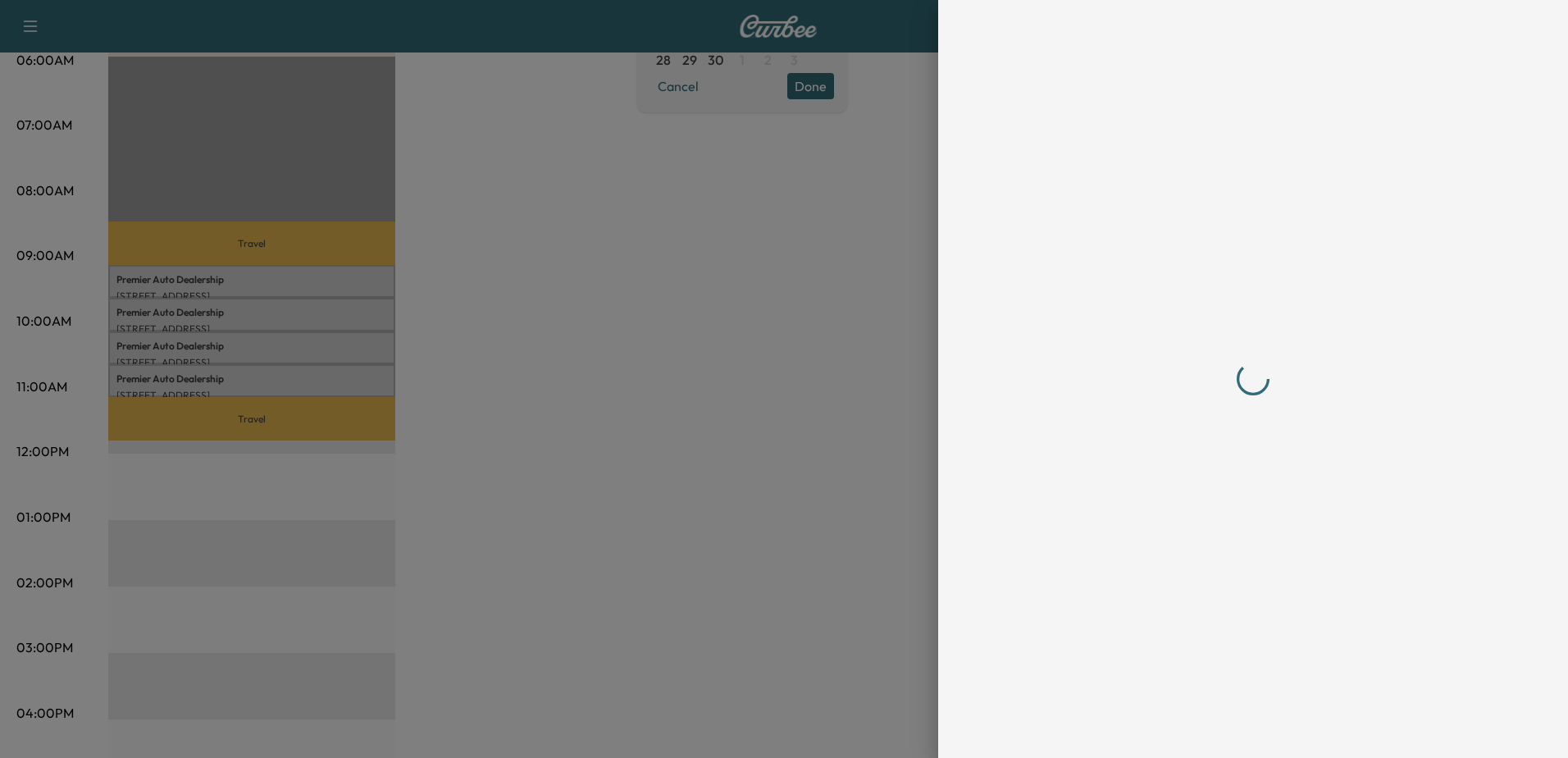
click at [1286, 733] on div at bounding box center [1254, 379] width 525 height 758
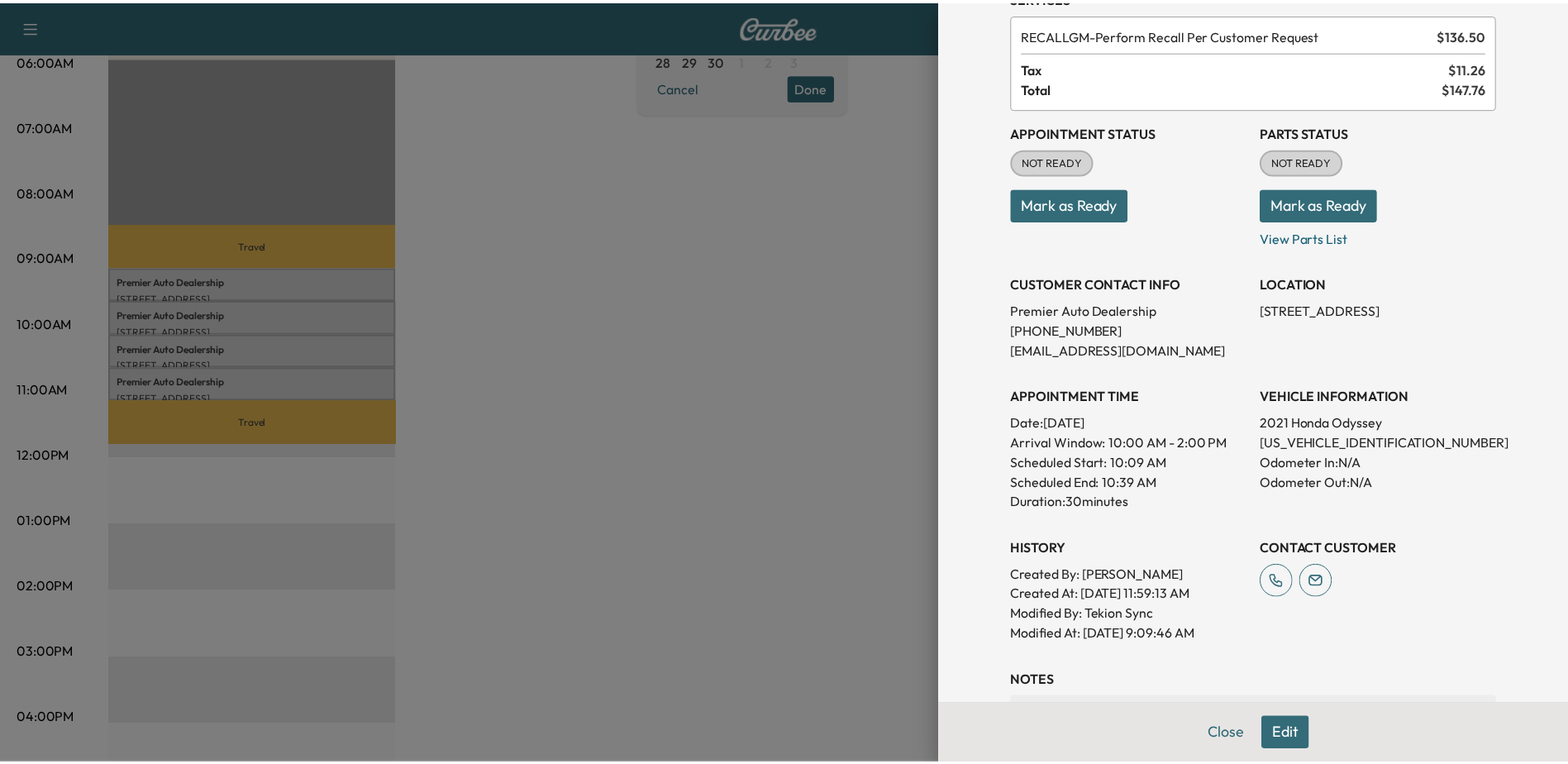
scroll to position [0, 0]
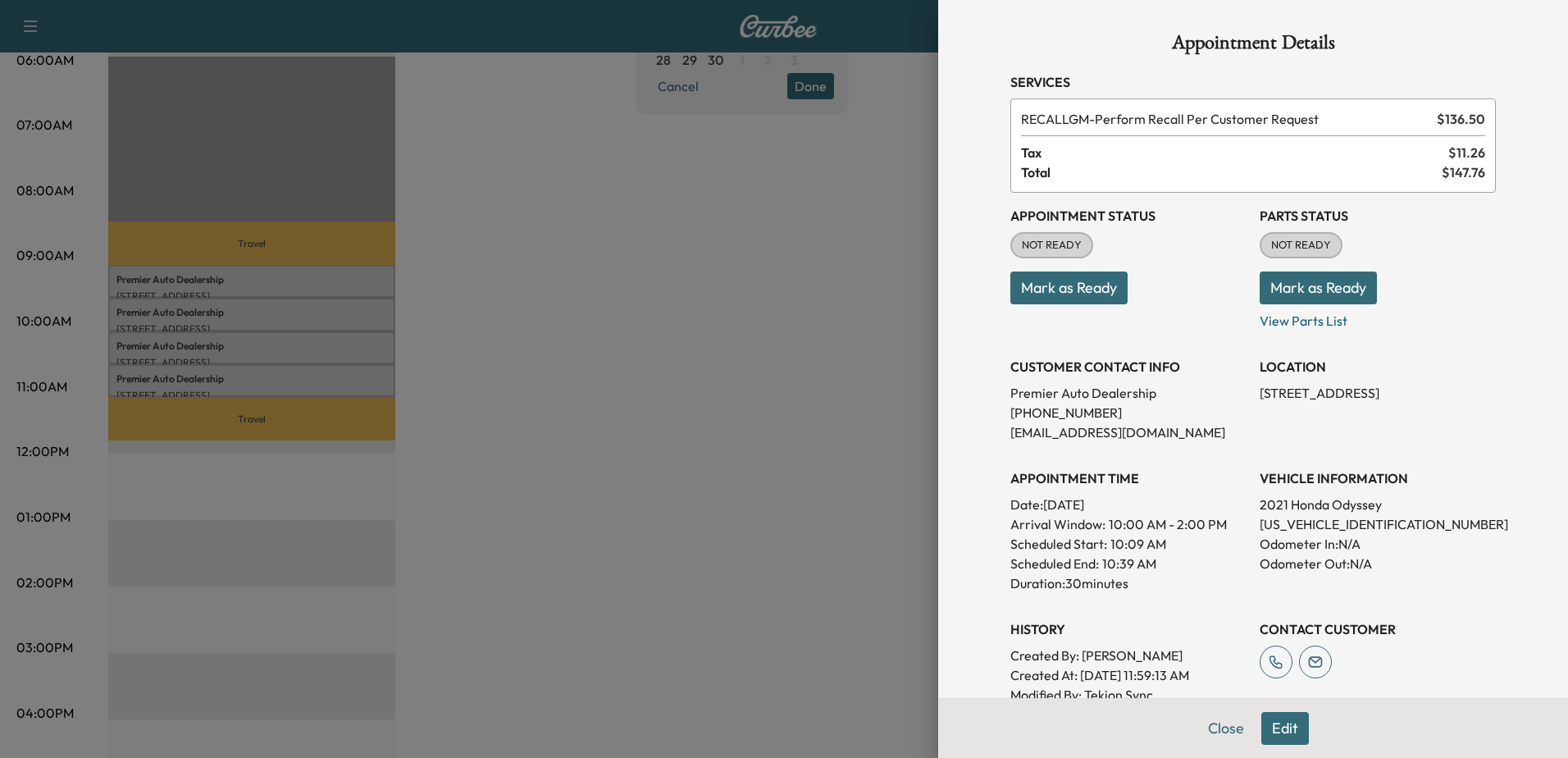
click at [1273, 725] on button "Edit" at bounding box center [1284, 729] width 47 height 33
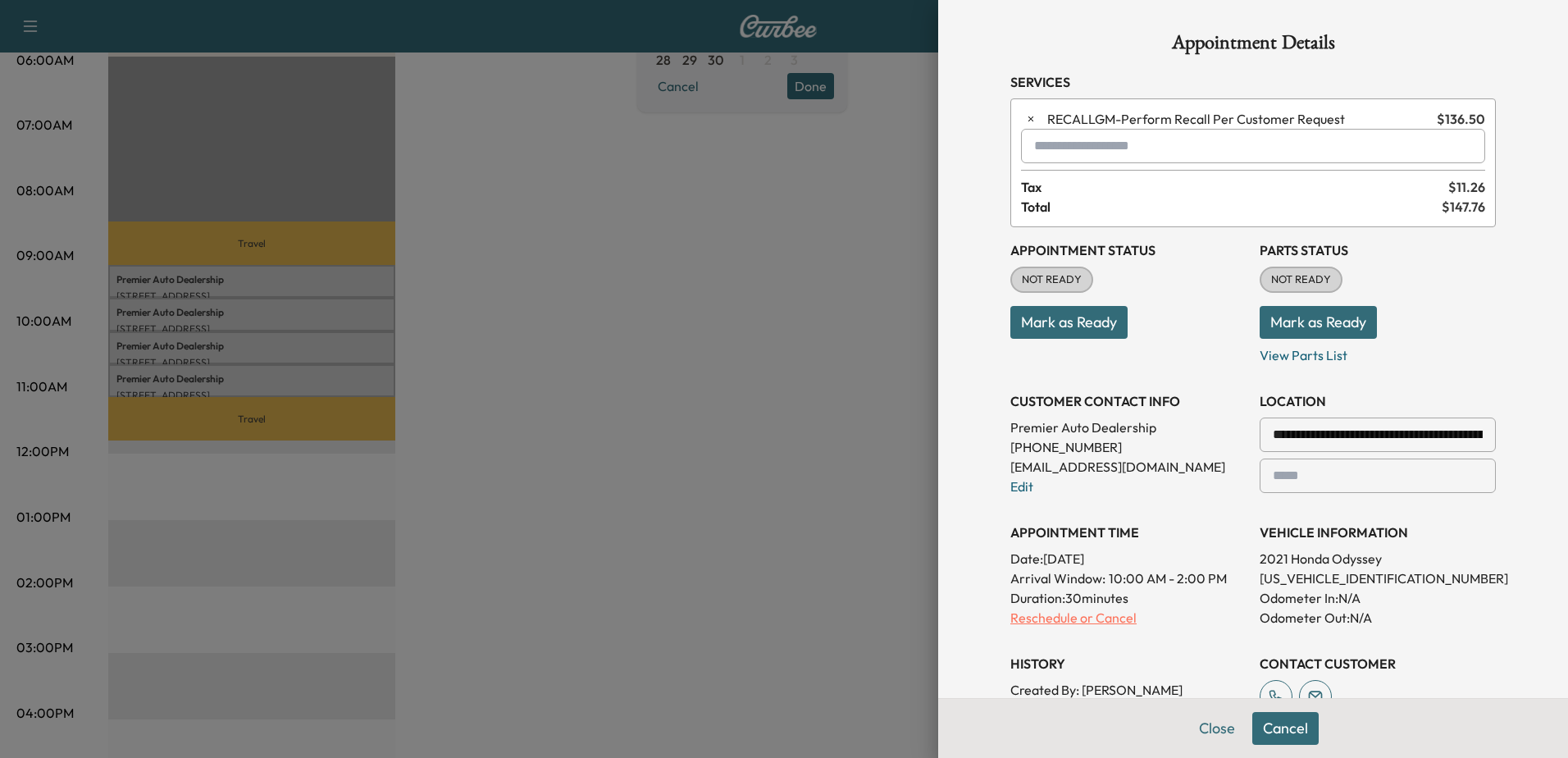
click at [1042, 609] on p "Reschedule or Cancel" at bounding box center [1129, 618] width 236 height 19
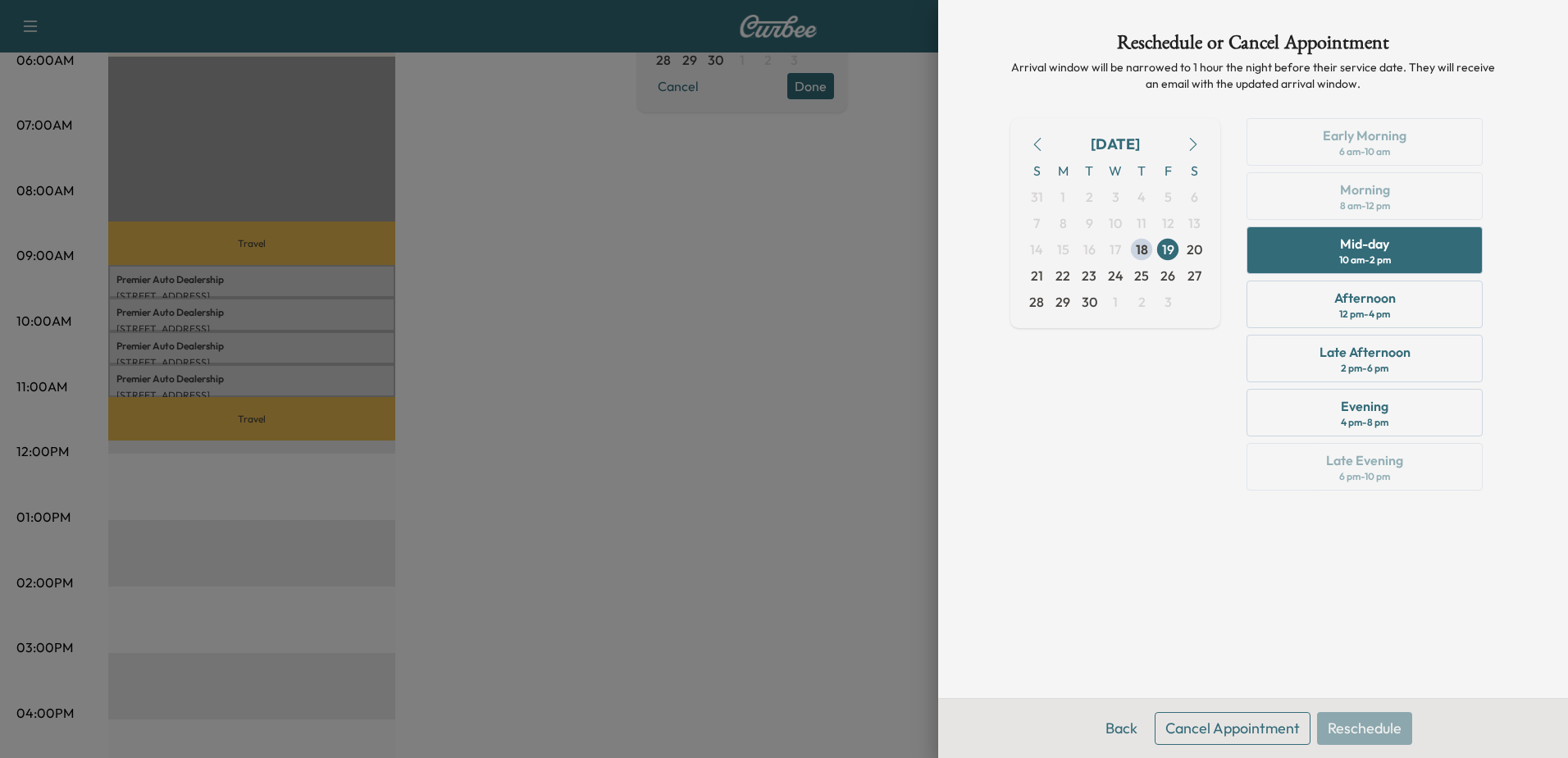
click at [1227, 726] on button "Cancel Appointment" at bounding box center [1232, 729] width 156 height 33
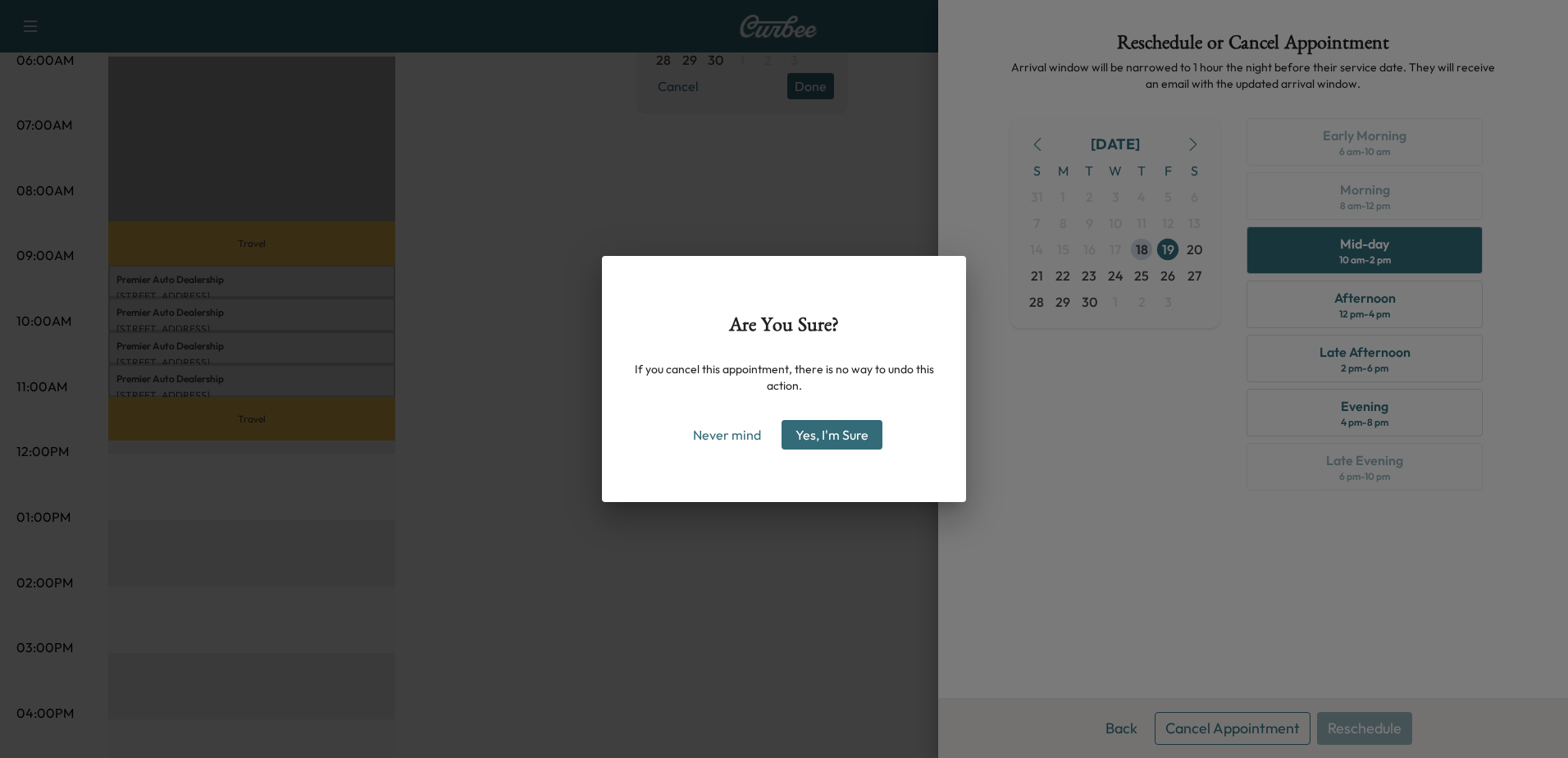
click at [826, 431] on button "Yes, I'm Sure" at bounding box center [832, 435] width 101 height 30
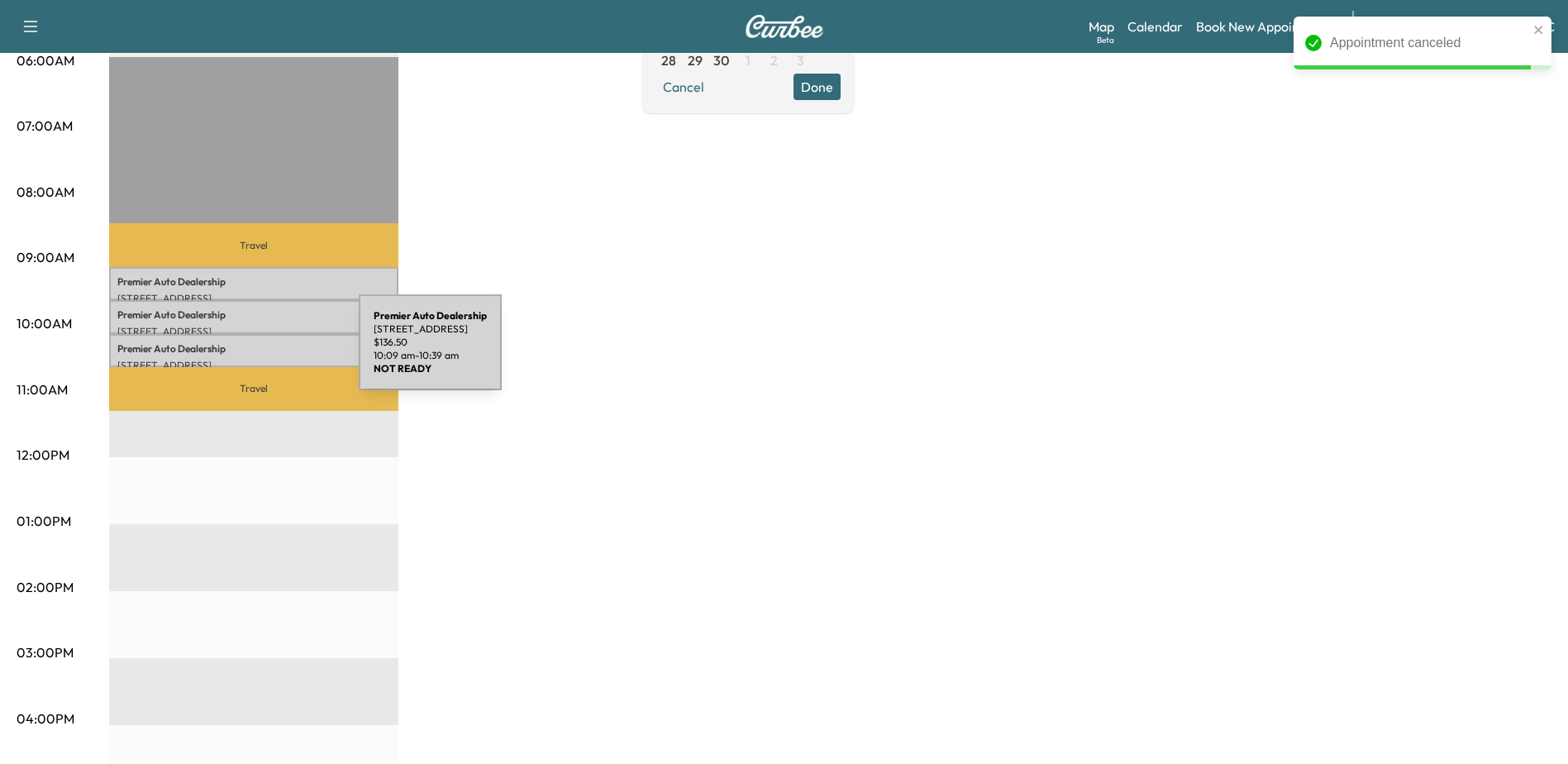
click at [235, 352] on div "Premier Auto Dealership [STREET_ADDRESS] $ 136.50 10:09 am - 10:39 am" at bounding box center [254, 351] width 290 height 33
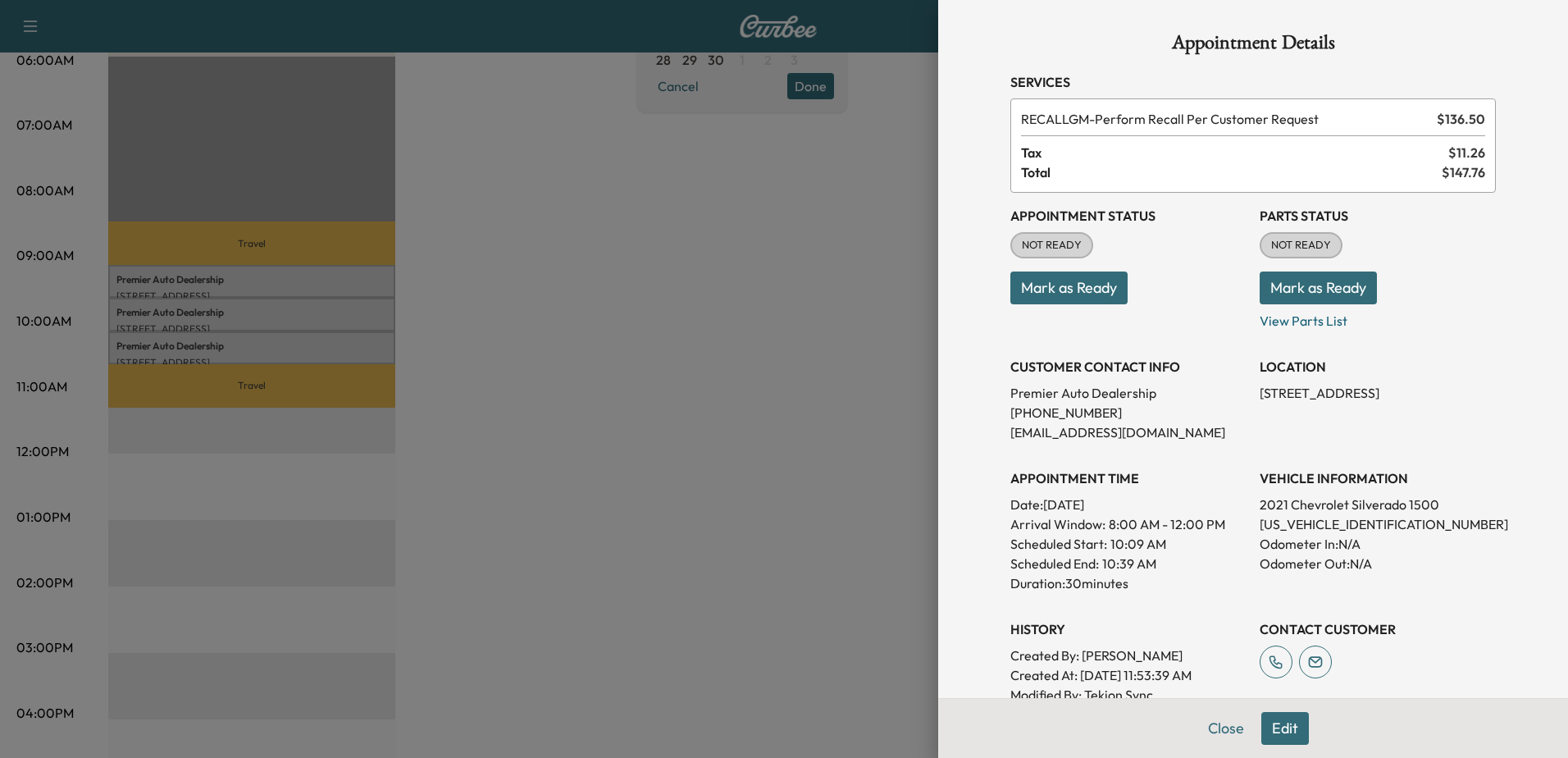
click at [1265, 725] on button "Edit" at bounding box center [1284, 729] width 47 height 33
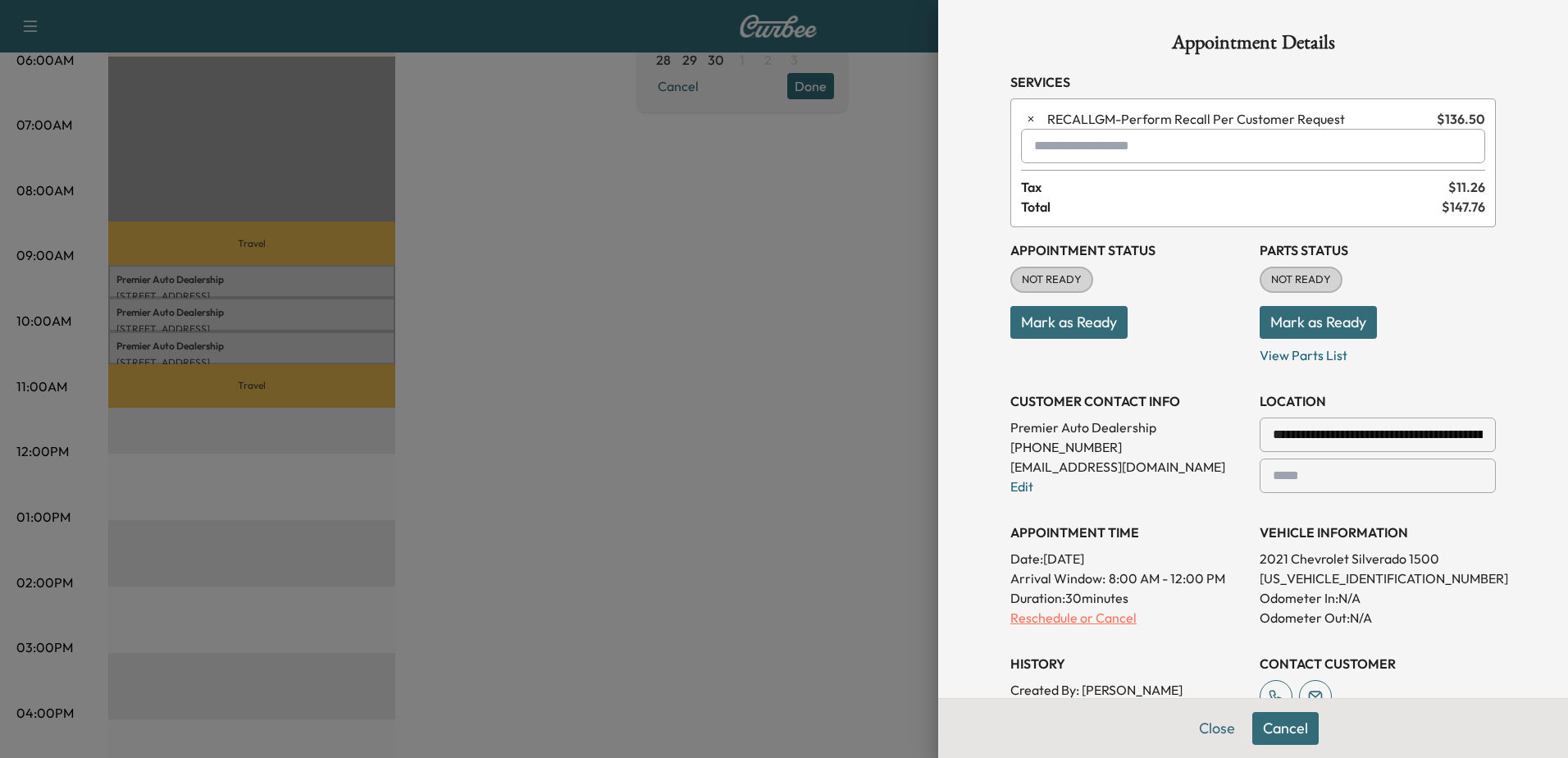
click at [1046, 616] on p "Reschedule or Cancel" at bounding box center [1129, 618] width 236 height 19
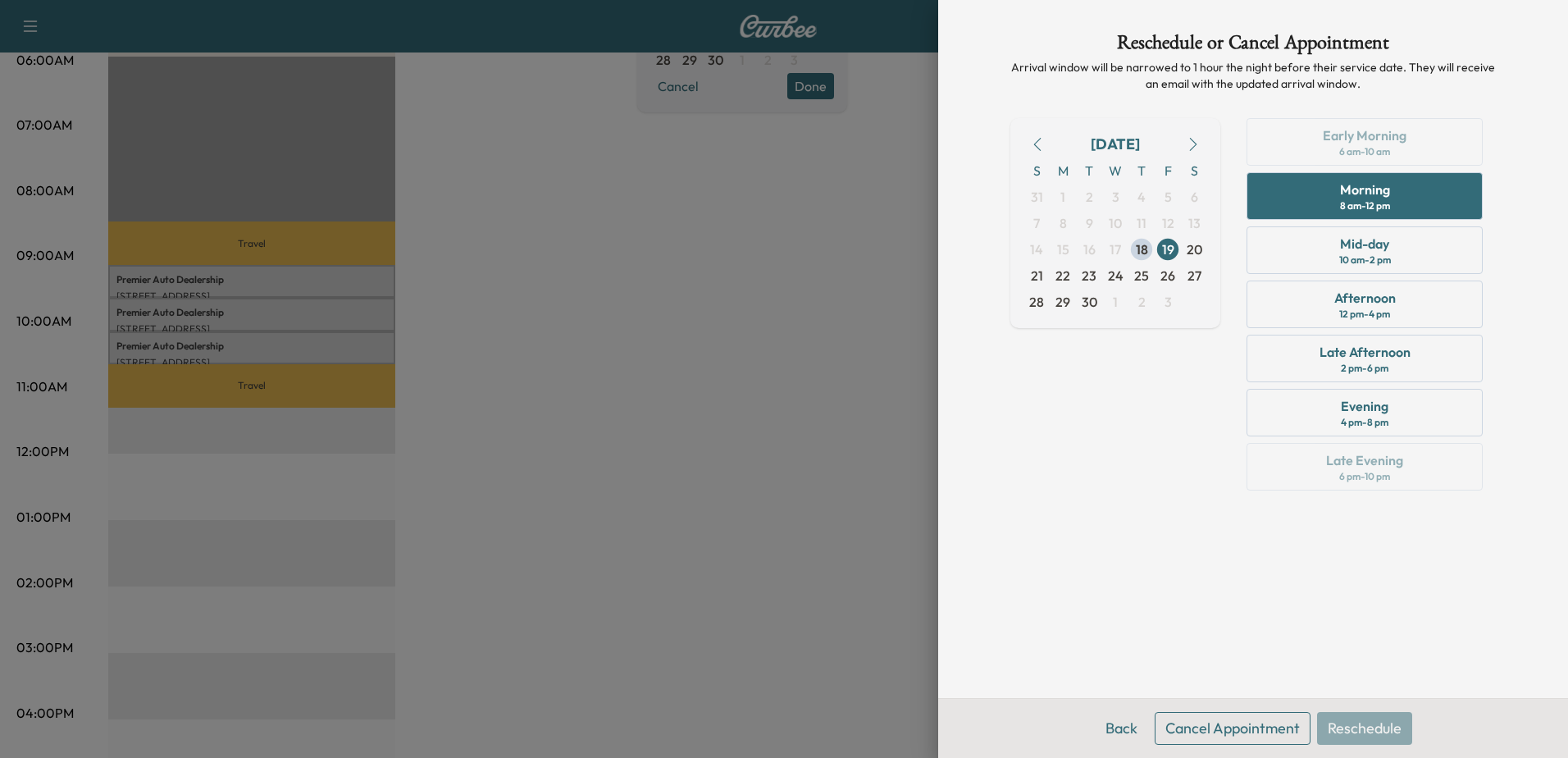
click at [1229, 731] on button "Cancel Appointment" at bounding box center [1232, 729] width 156 height 33
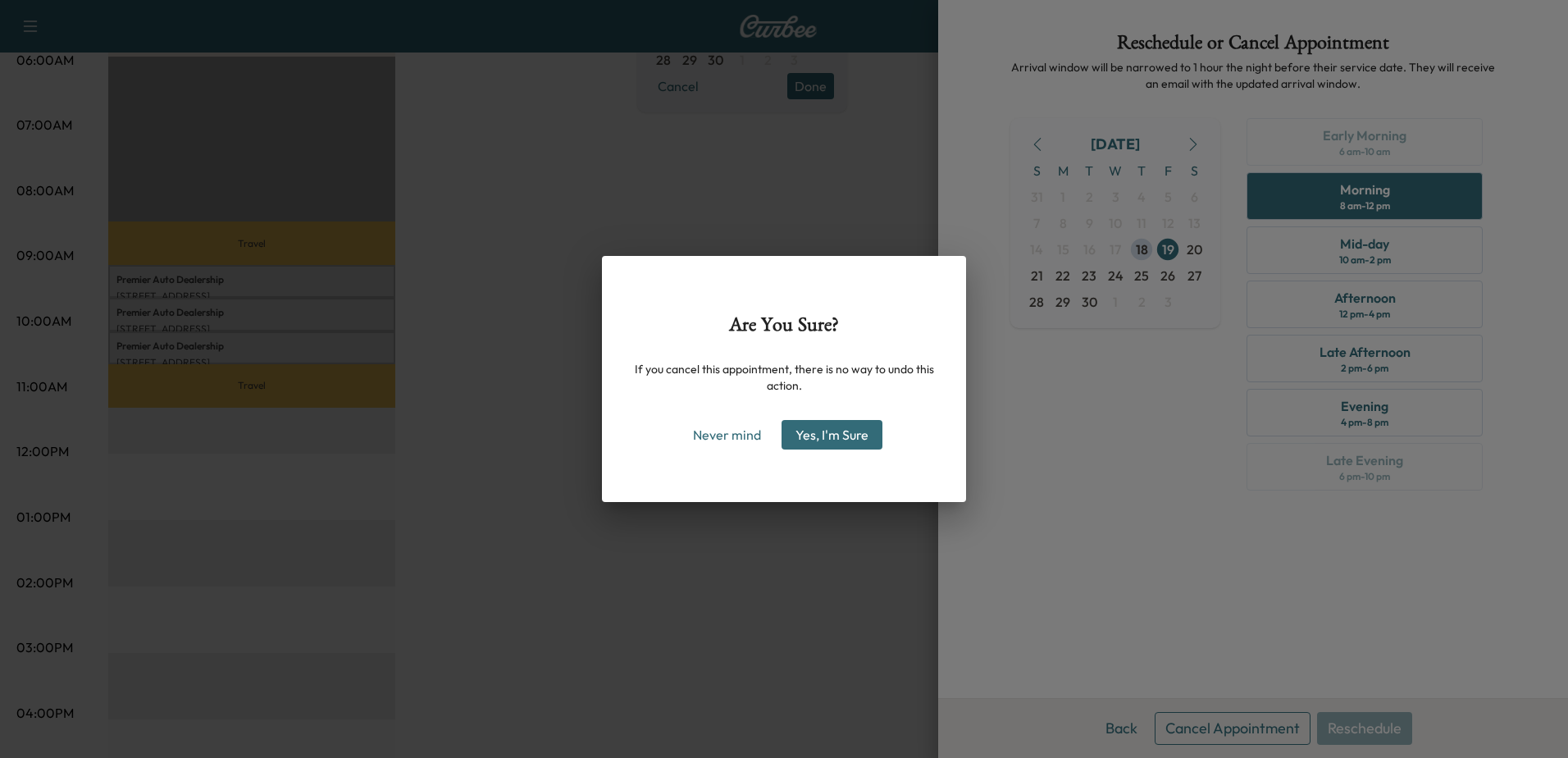
click at [831, 427] on button "Yes, I'm Sure" at bounding box center [832, 435] width 101 height 30
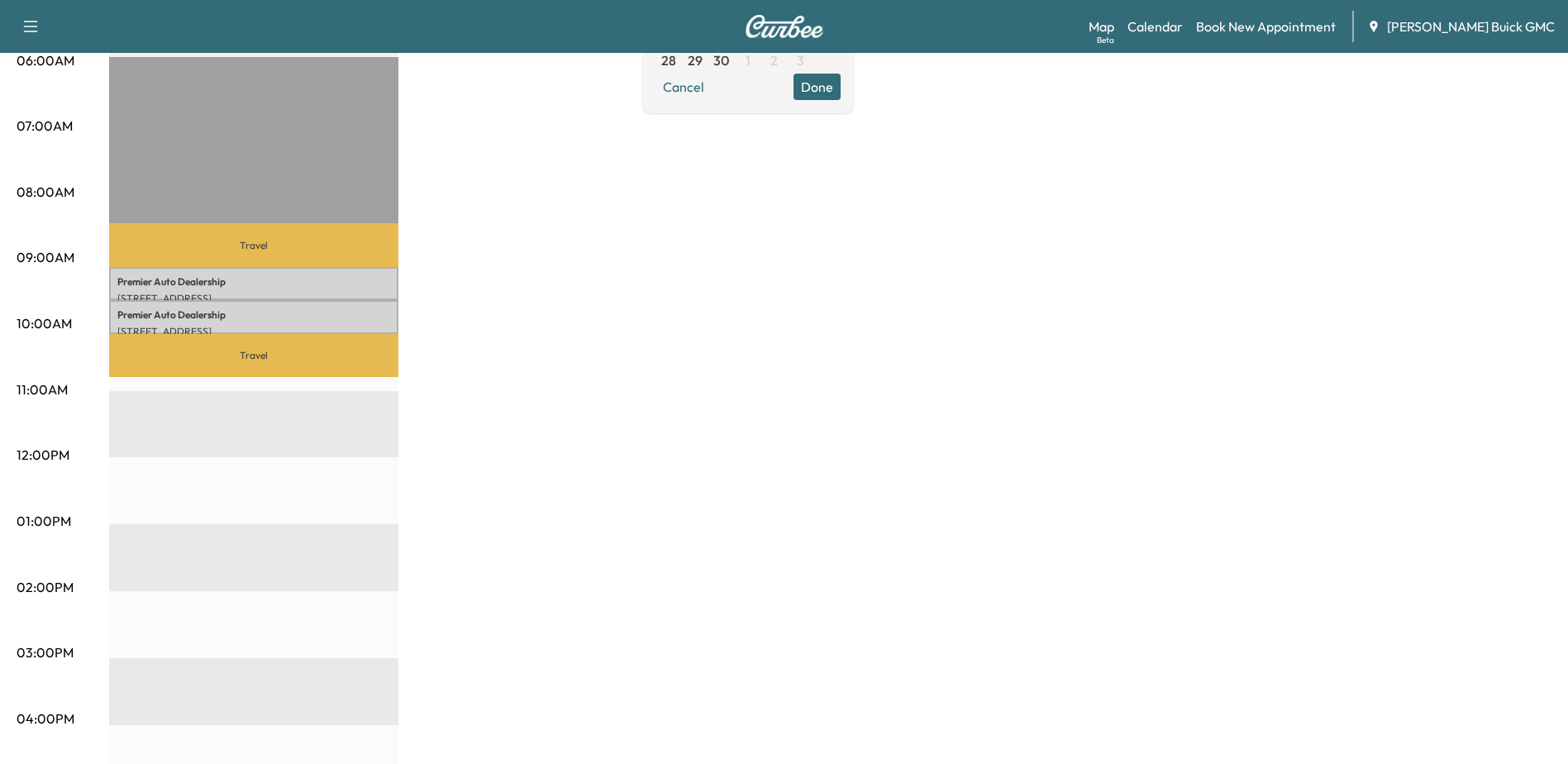
click at [1192, 166] on div "MobileService+ Revenue $ 0.00 Work Time 60 mins Transit Time 79 mins Travel Pre…" at bounding box center [831, 505] width 1443 height 1241
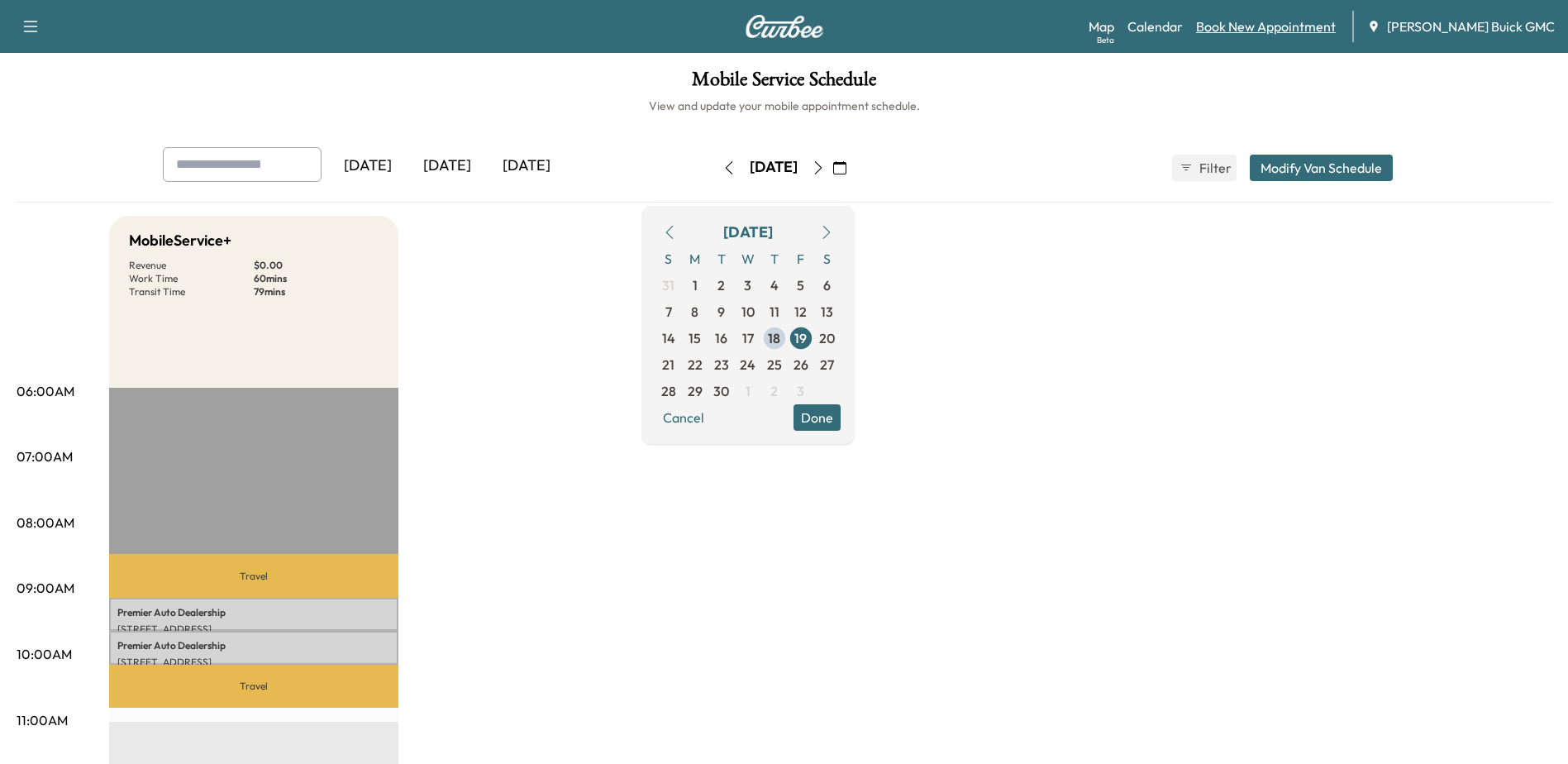
click at [1288, 26] on link "Book New Appointment" at bounding box center [1267, 26] width 140 height 19
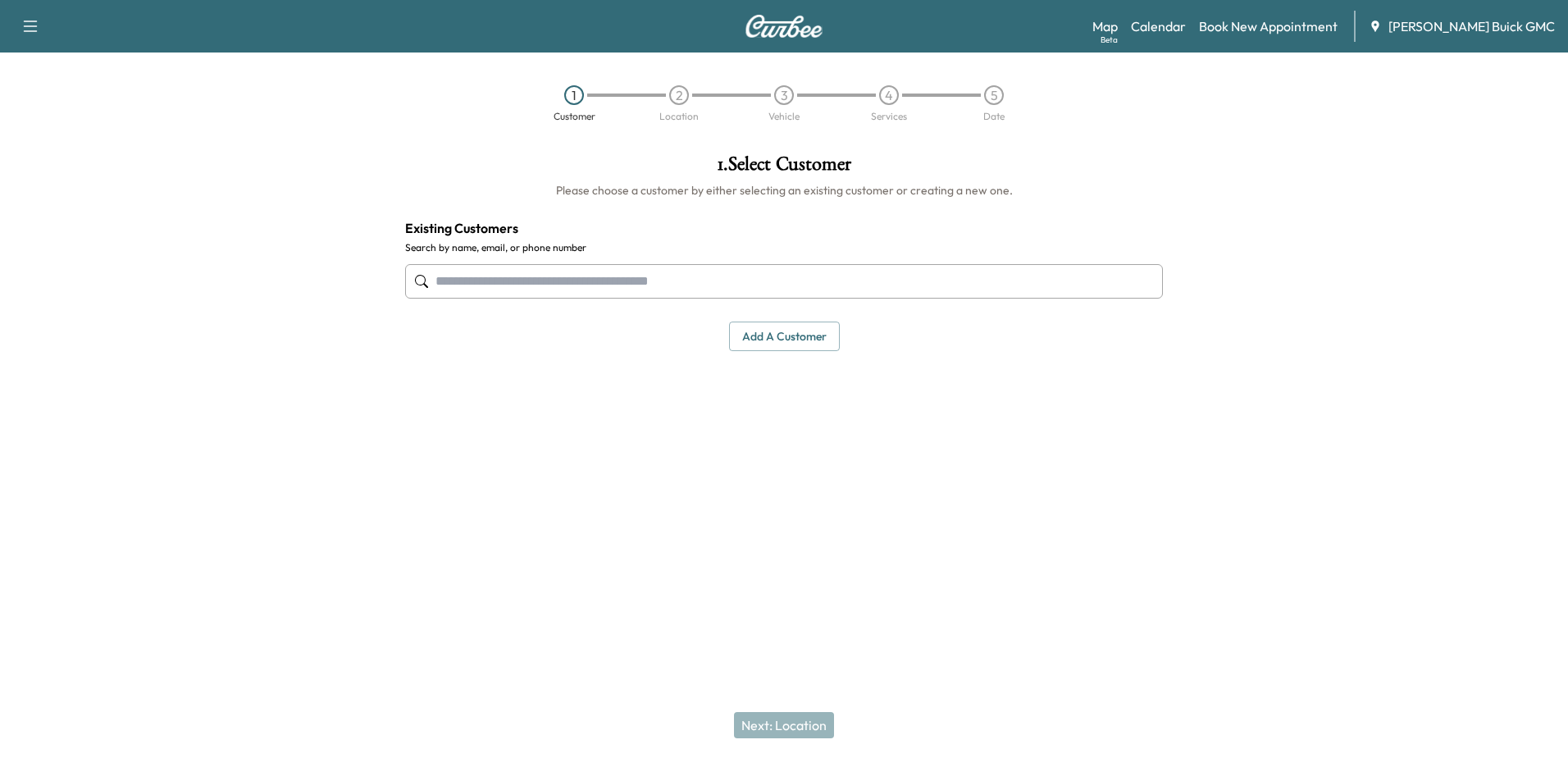
drag, startPoint x: 525, startPoint y: 282, endPoint x: 670, endPoint y: 290, distance: 145.2
click at [525, 282] on input "text" at bounding box center [784, 282] width 758 height 35
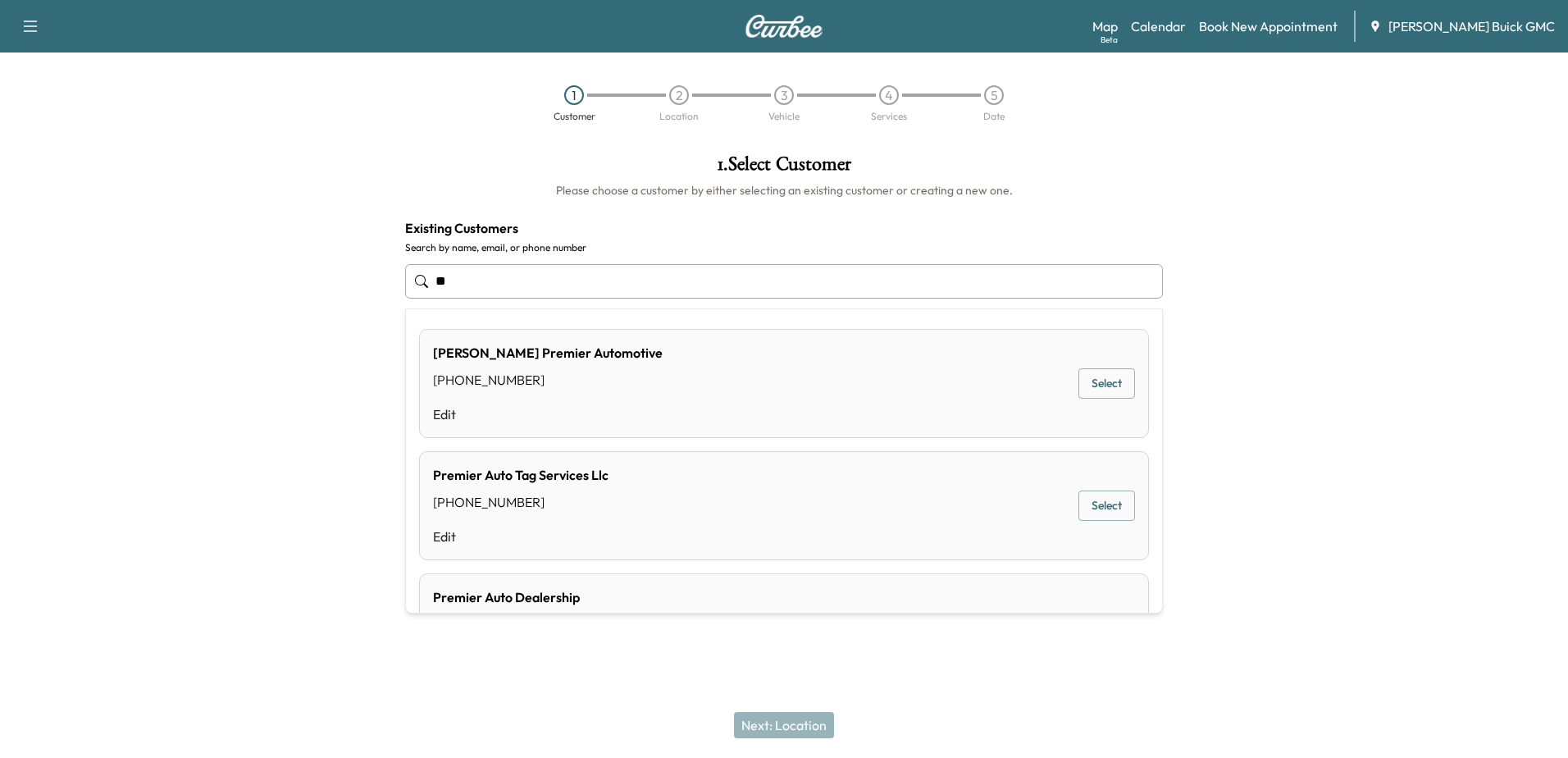
type input "*"
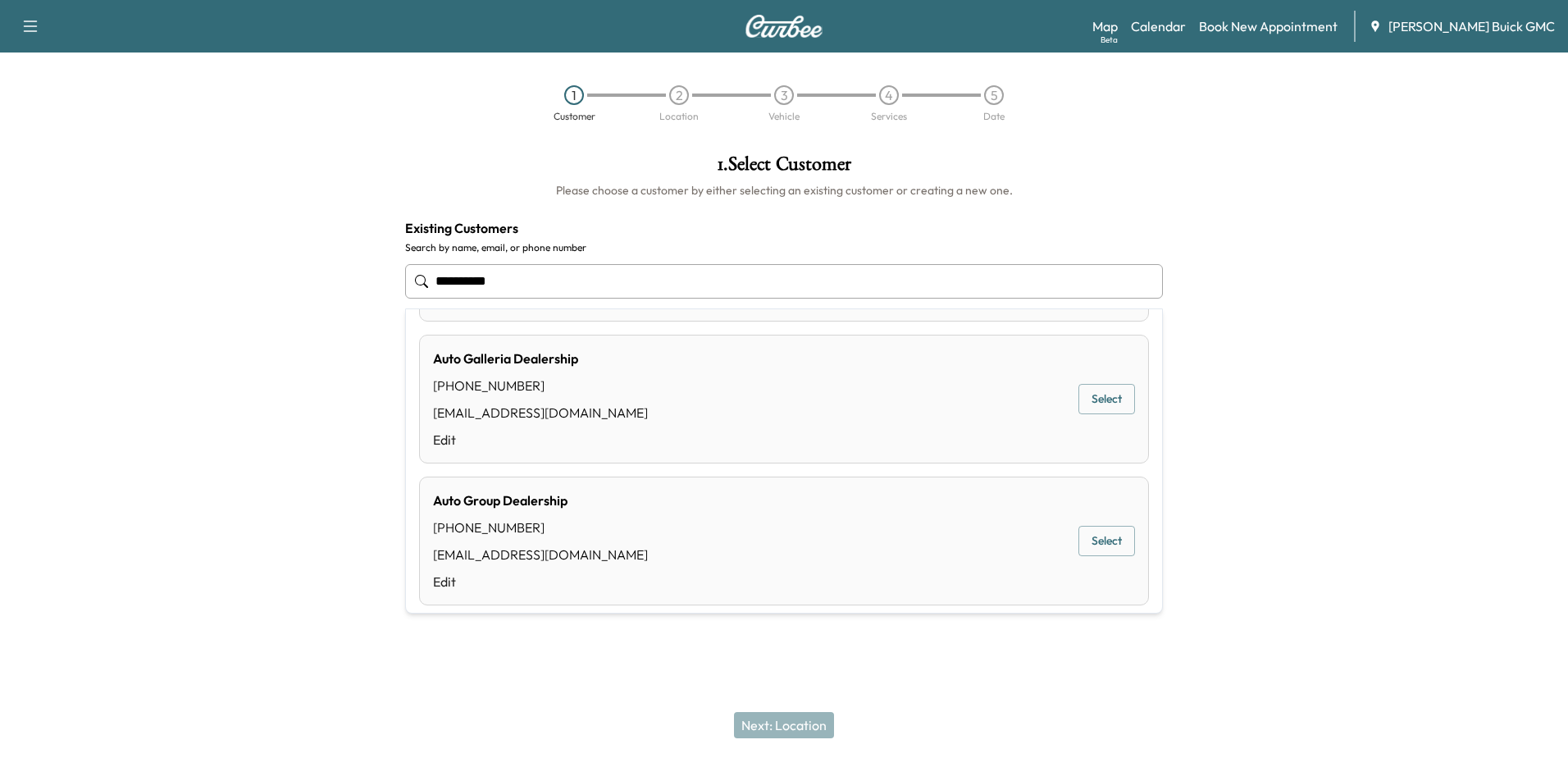
scroll to position [1083, 0]
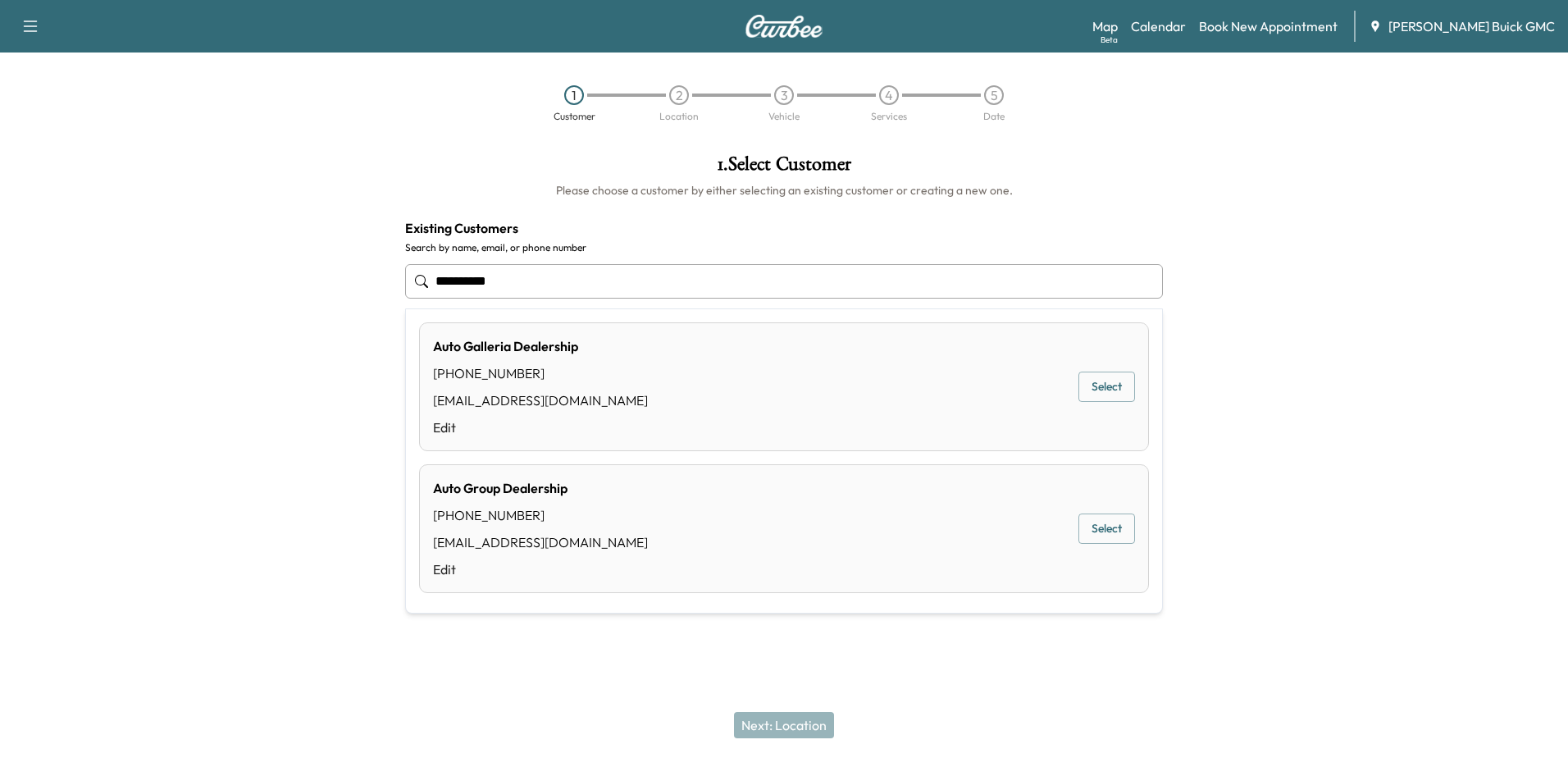
drag, startPoint x: 548, startPoint y: 291, endPoint x: -3, endPoint y: 254, distance: 552.2
click at [0, 254] on html "**********" at bounding box center [784, 379] width 1568 height 758
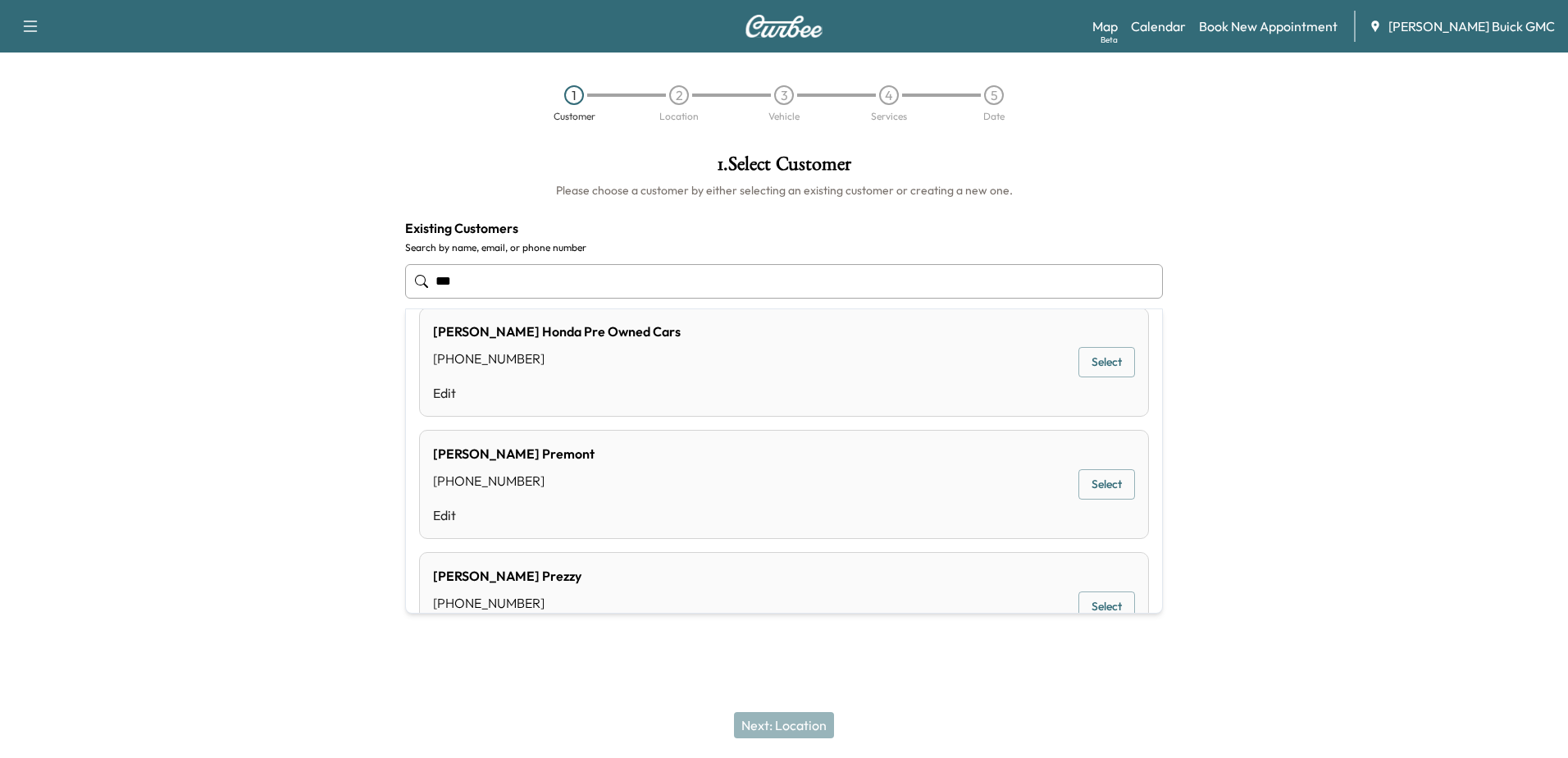
scroll to position [882, 0]
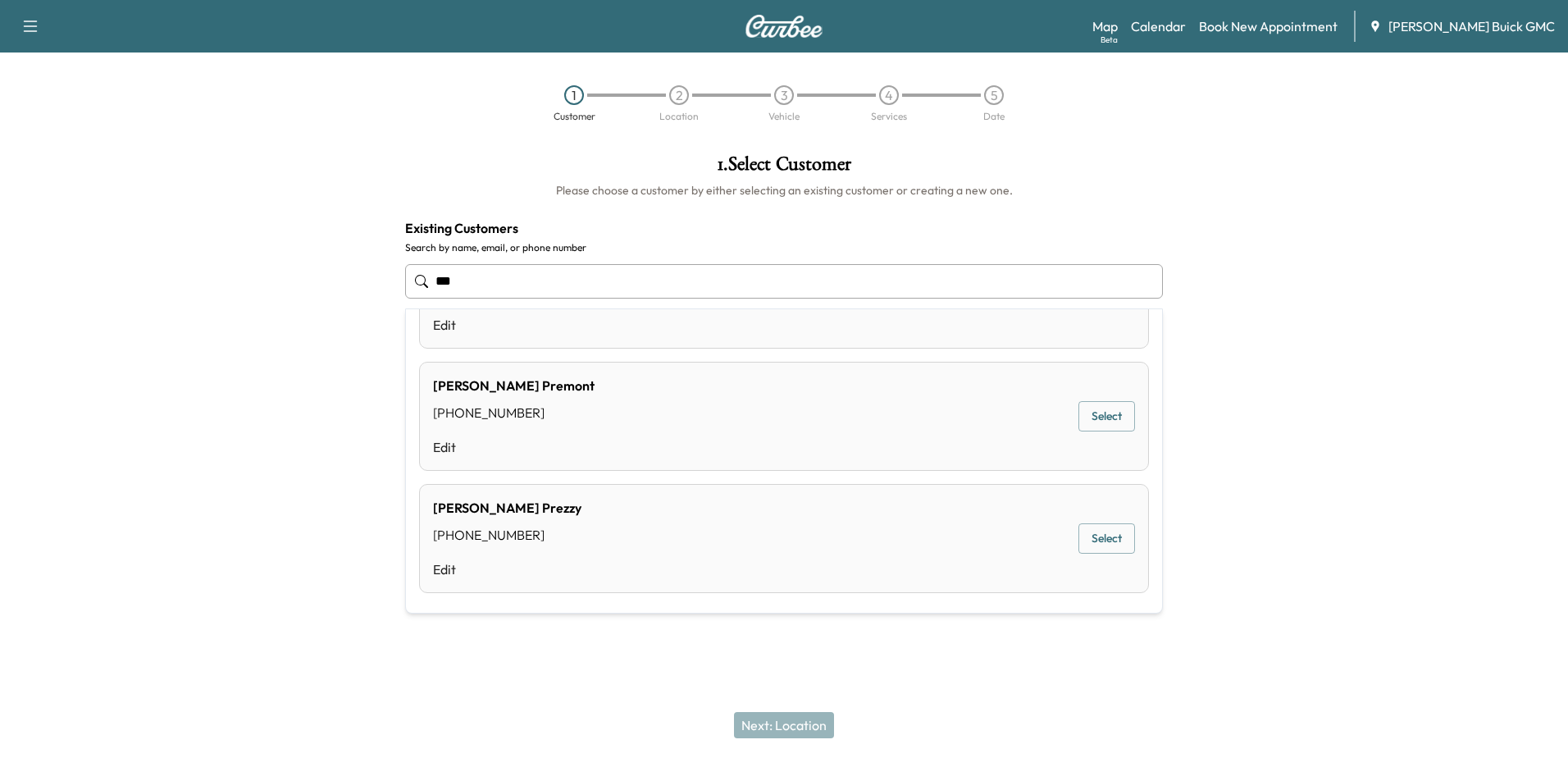
drag, startPoint x: 307, startPoint y: 260, endPoint x: 269, endPoint y: 272, distance: 39.8
click at [293, 257] on div "1 . Select Customer Please choose a customer by either selecting an existing cu…" at bounding box center [784, 331] width 1568 height 379
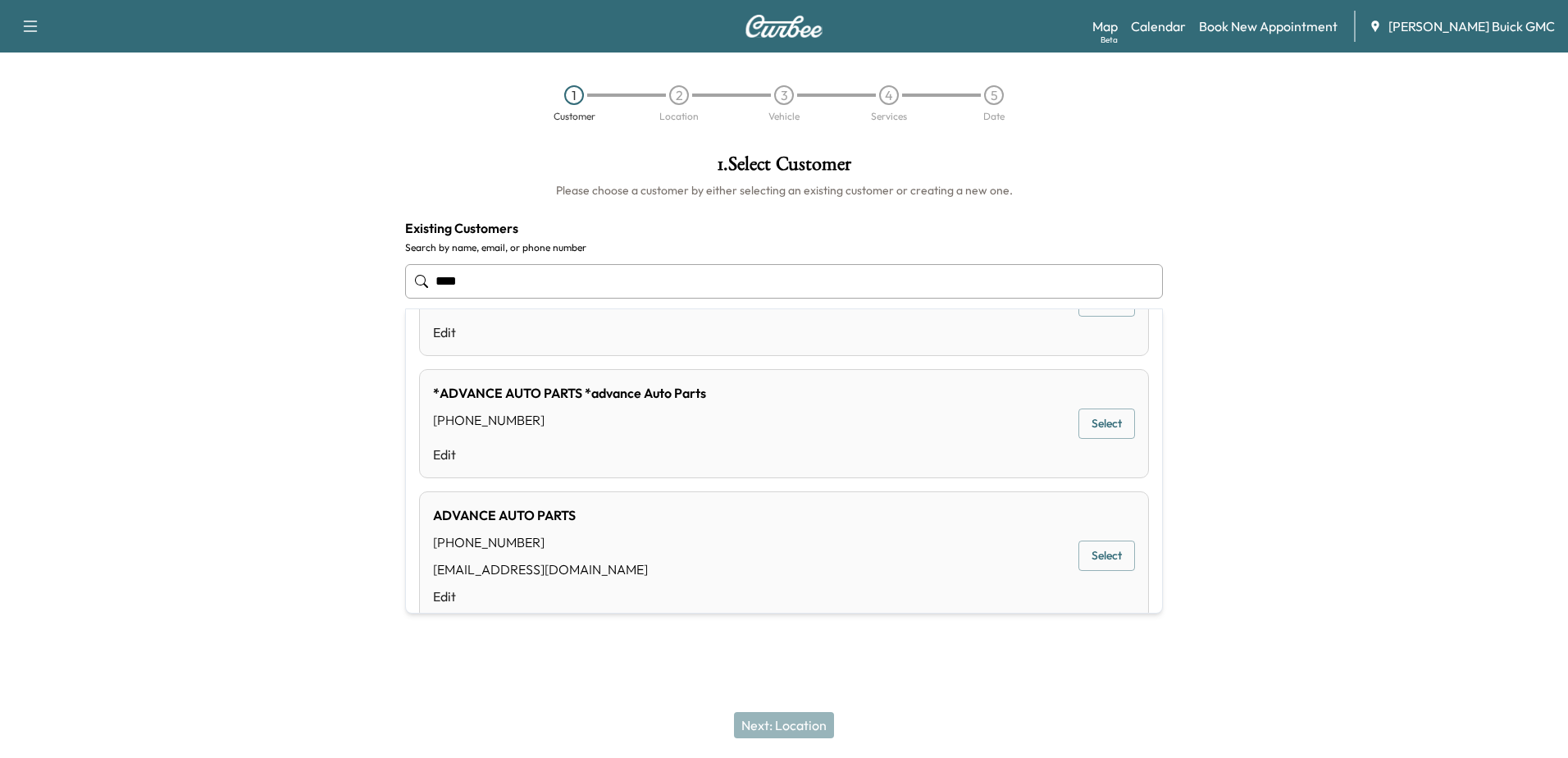
scroll to position [1044, 0]
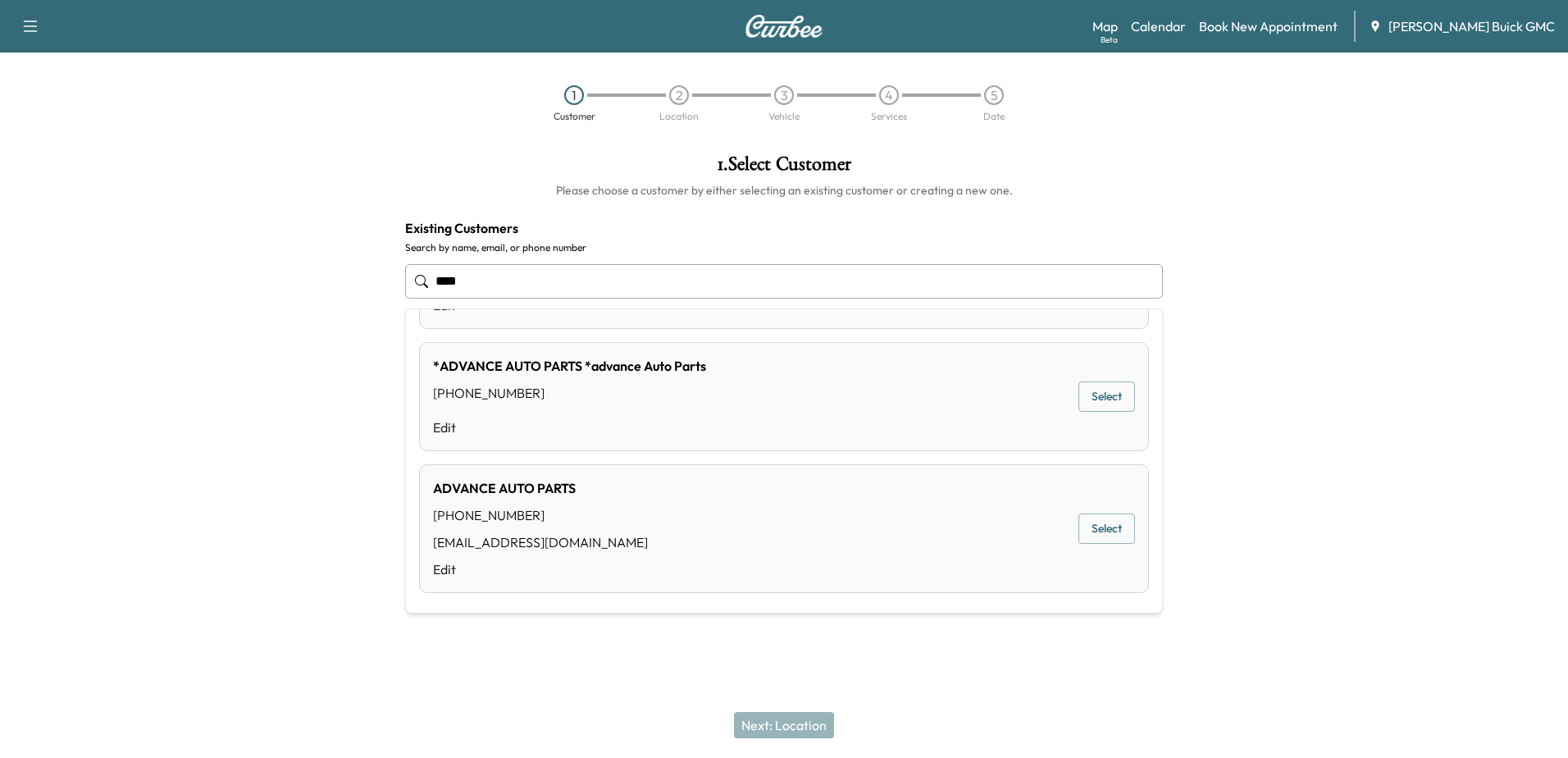
drag, startPoint x: 510, startPoint y: 284, endPoint x: 114, endPoint y: 262, distance: 396.6
click at [120, 263] on div "1 . Select Customer Please choose a customer by either selecting an existing cu…" at bounding box center [784, 331] width 1568 height 379
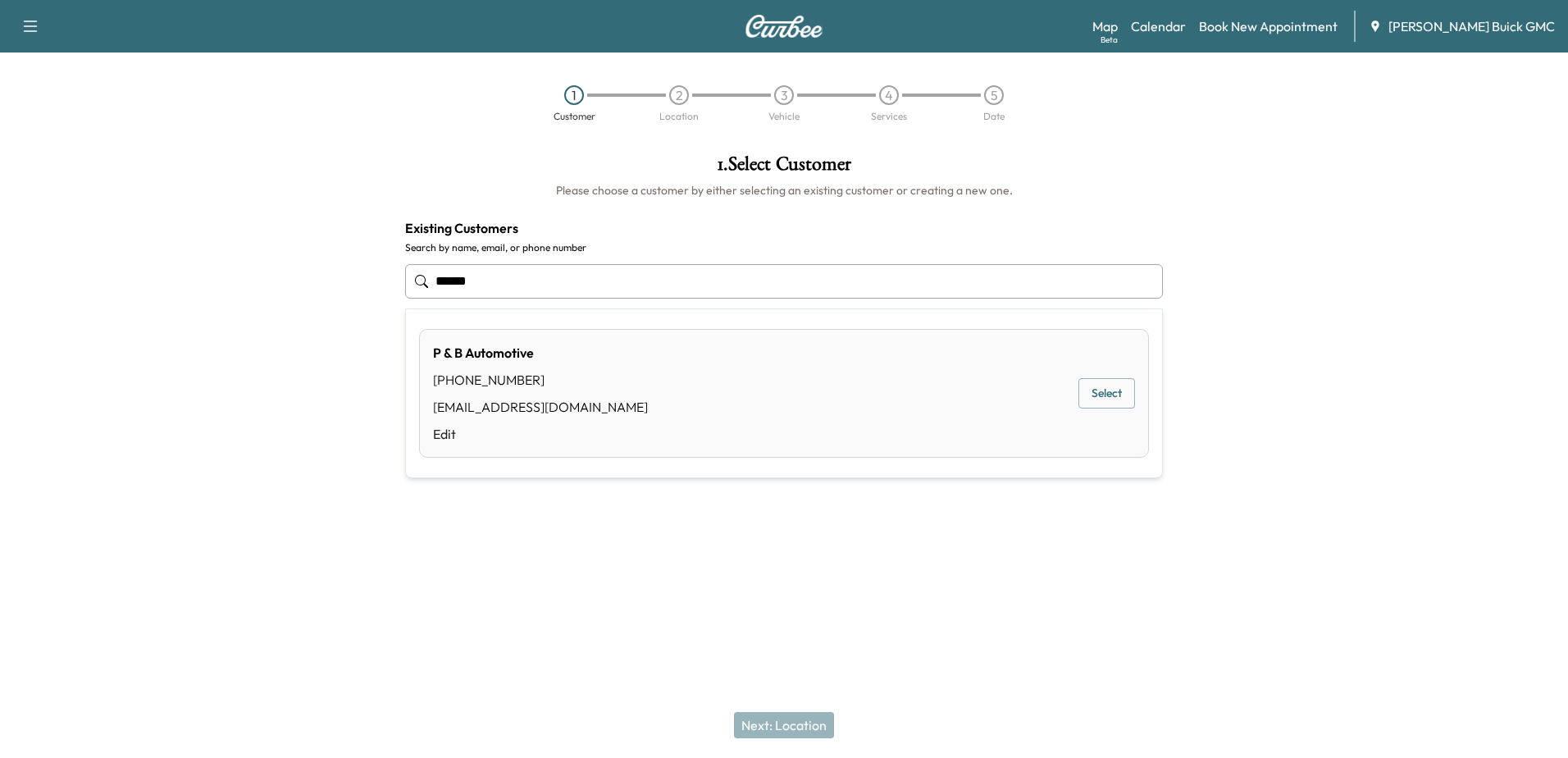
drag, startPoint x: 537, startPoint y: 267, endPoint x: 0, endPoint y: 234, distance: 538.0
click at [0, 237] on html "**********" at bounding box center [784, 379] width 1568 height 758
type input "******"
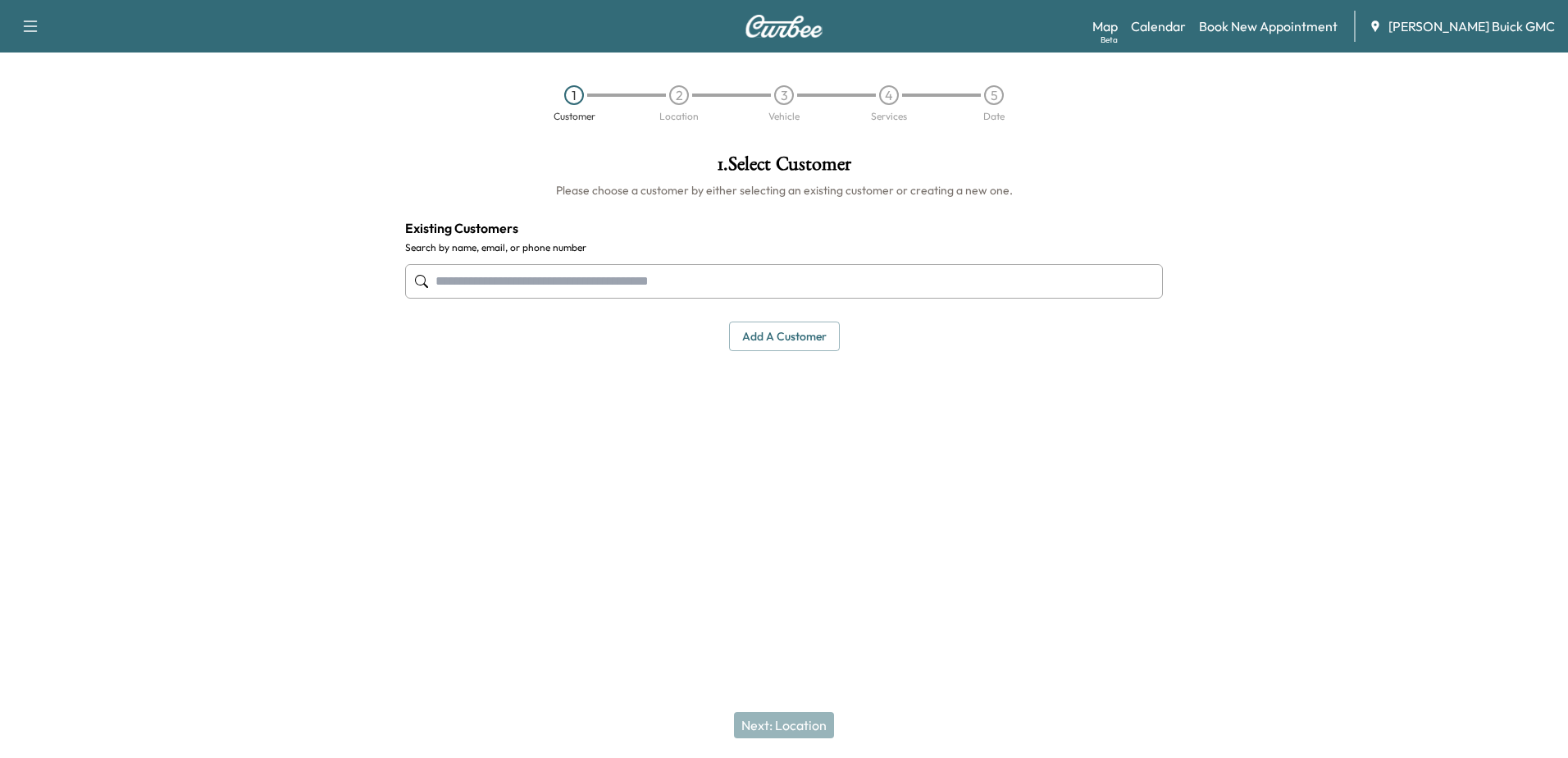
drag, startPoint x: 448, startPoint y: 278, endPoint x: 698, endPoint y: 296, distance: 250.6
click at [448, 278] on input "text" at bounding box center [784, 282] width 758 height 35
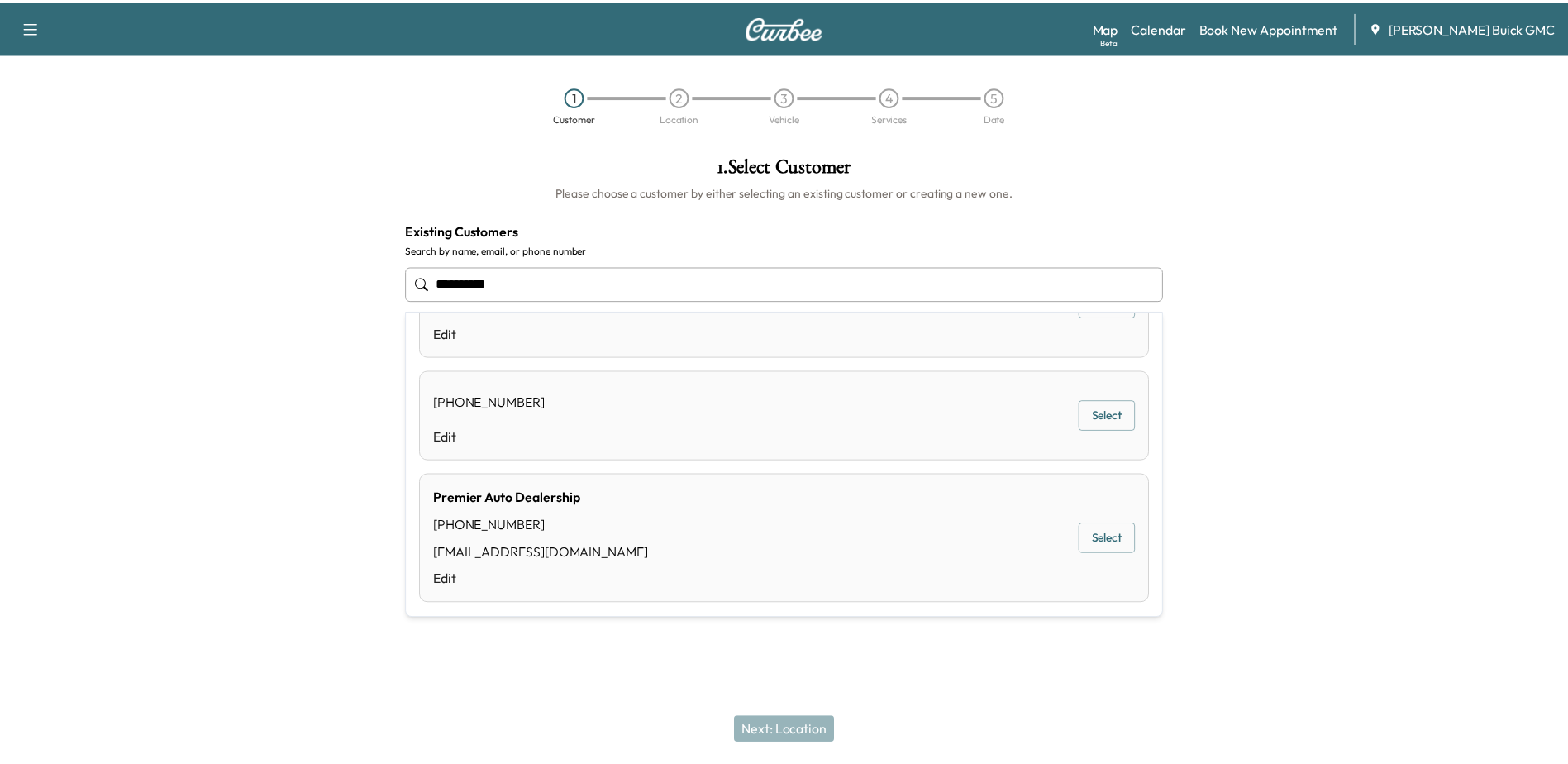
scroll to position [90, 0]
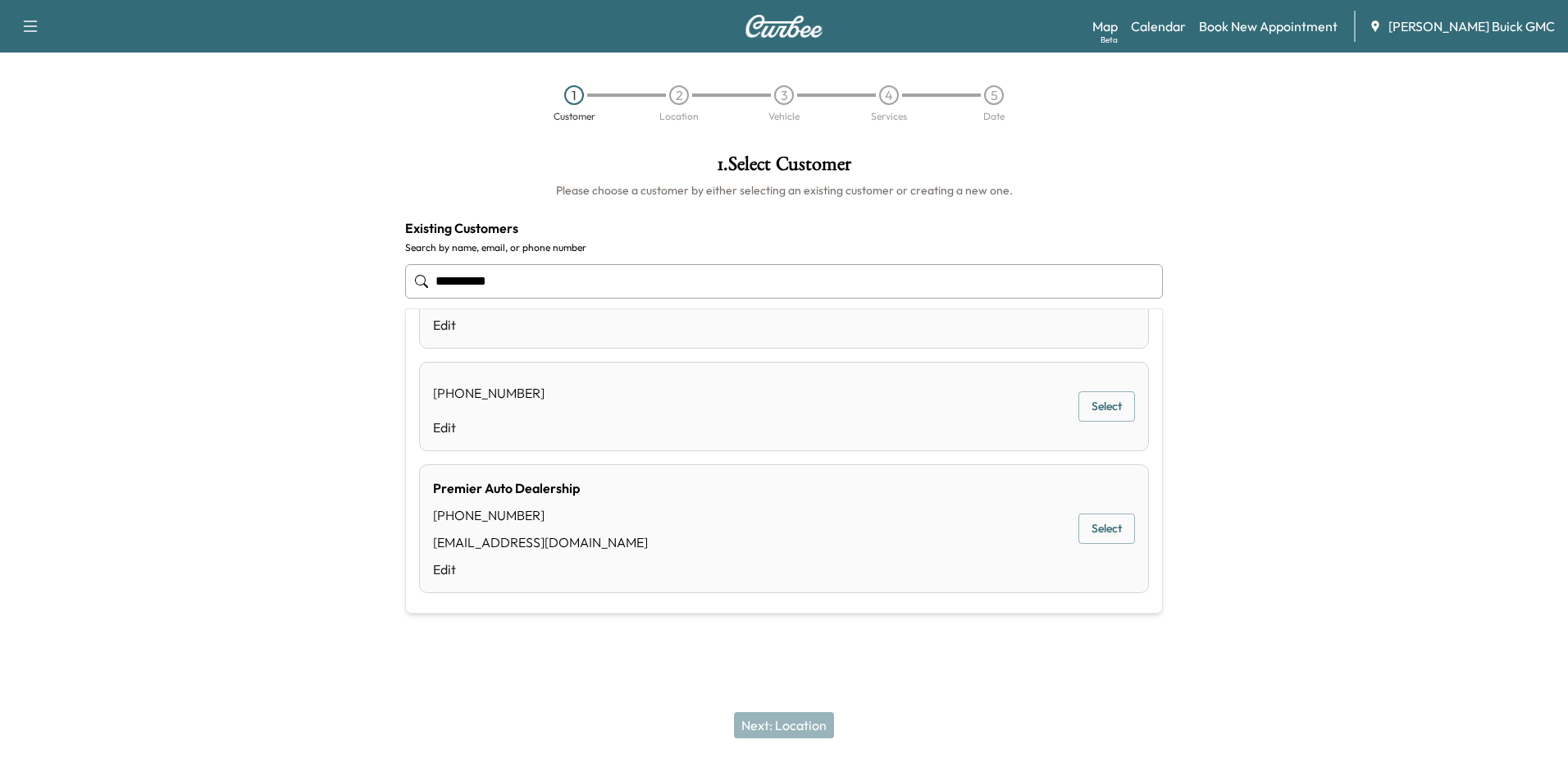
click at [1079, 528] on button "Select" at bounding box center [1107, 529] width 57 height 31
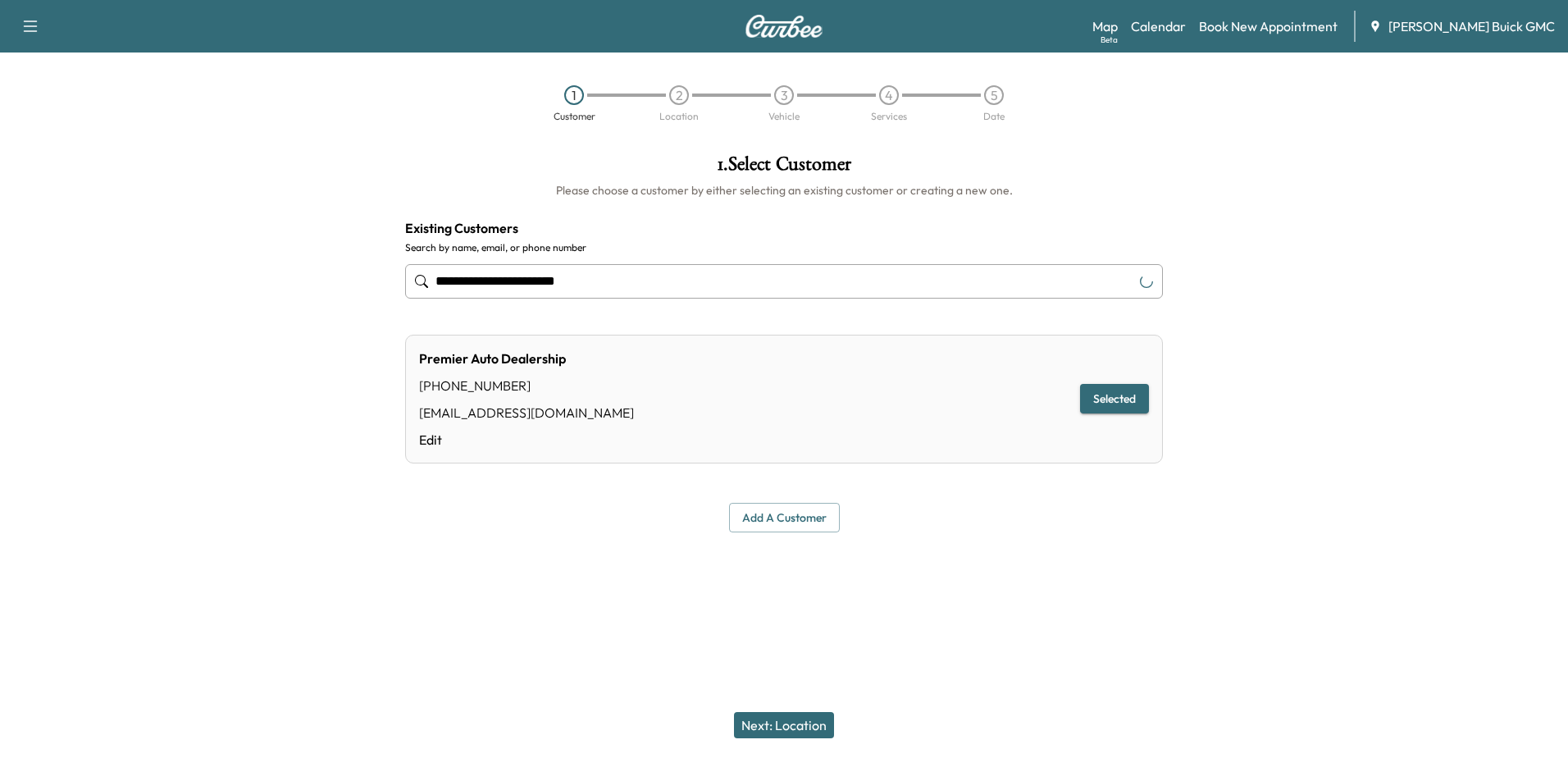
type input "**********"
click at [776, 728] on button "Next: Location" at bounding box center [784, 725] width 100 height 26
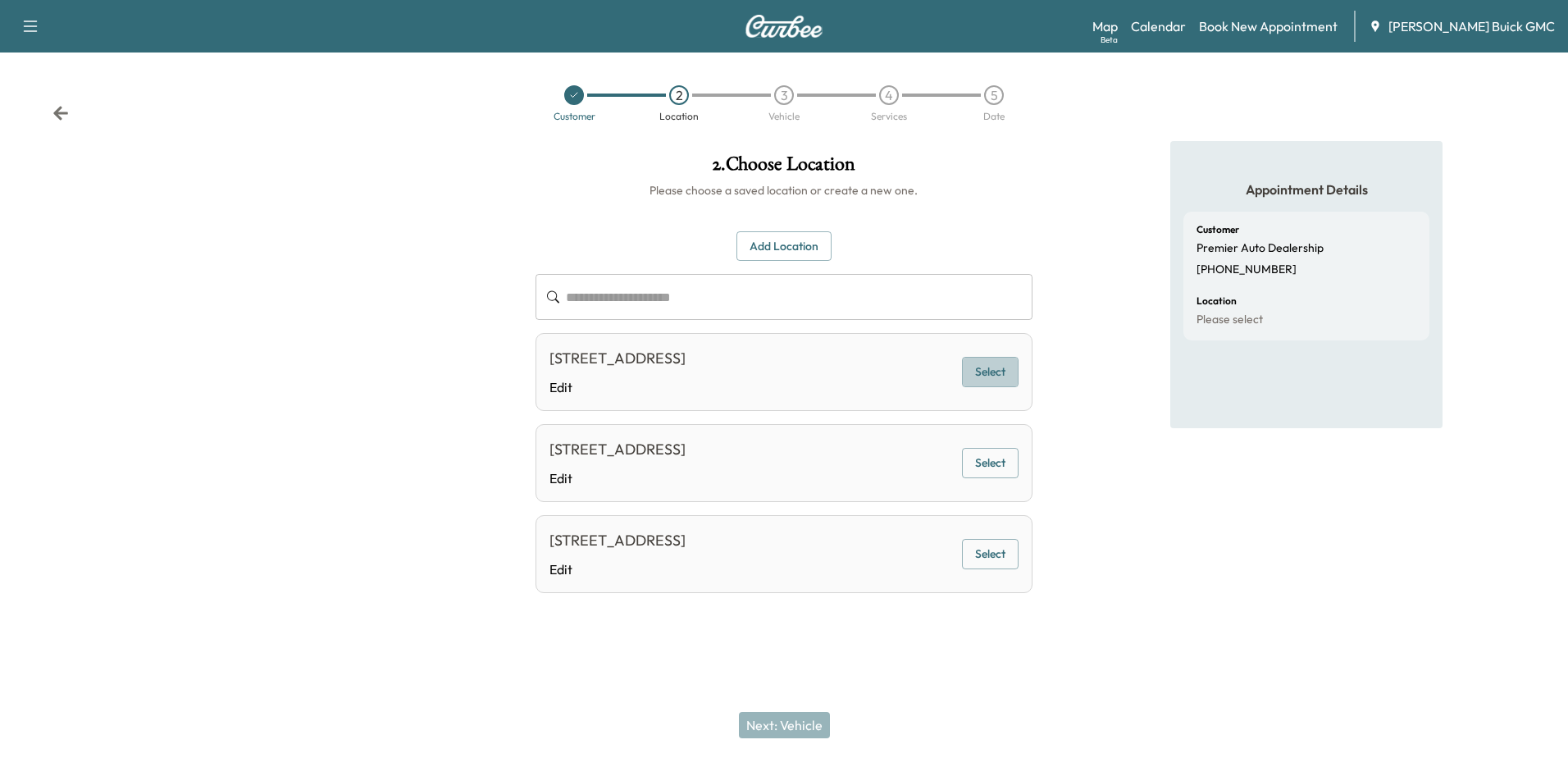
click at [997, 376] on button "Select" at bounding box center [990, 372] width 57 height 31
click at [782, 721] on button "Next: Vehicle" at bounding box center [784, 725] width 91 height 26
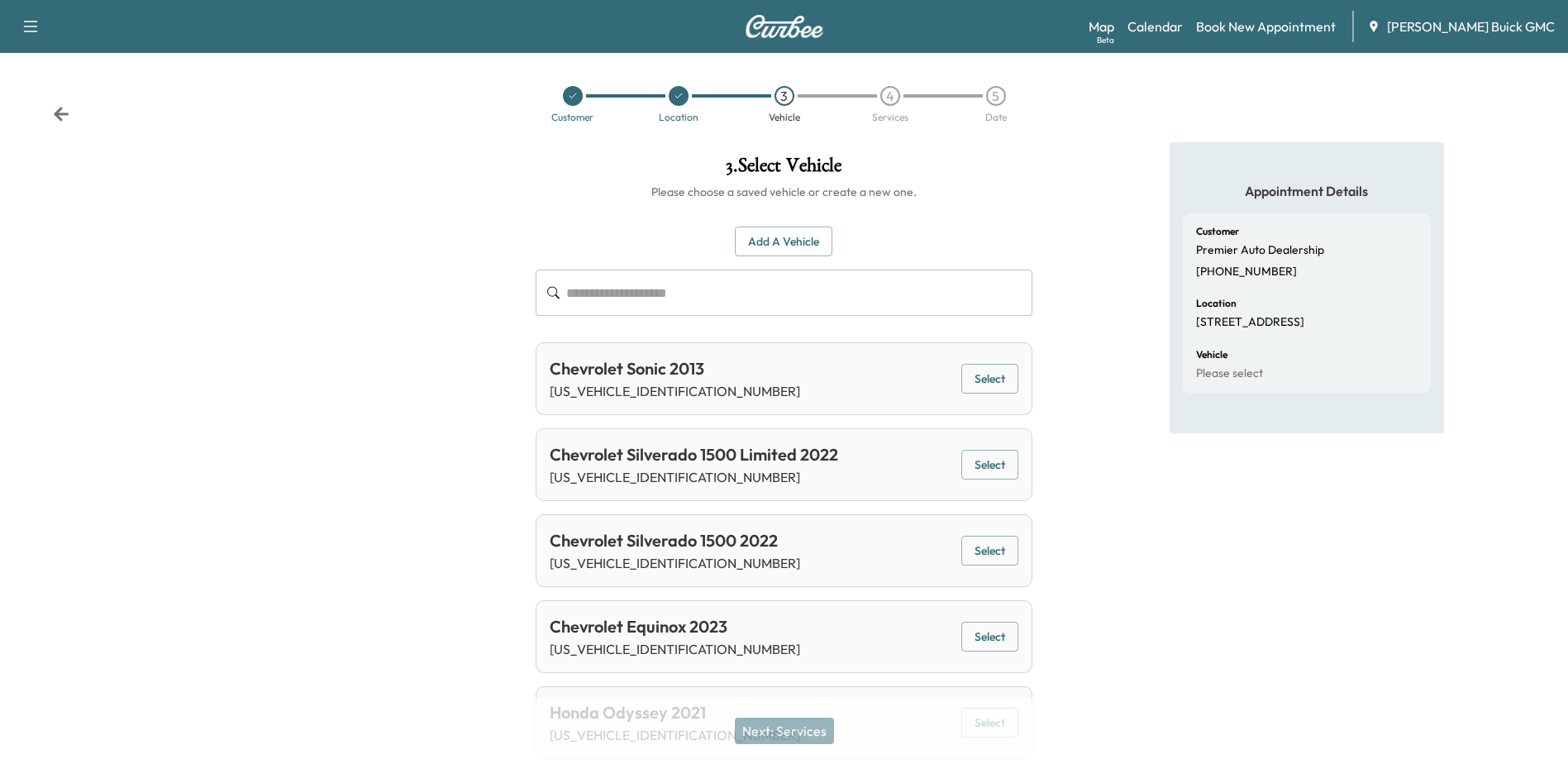
click at [609, 294] on input "text" at bounding box center [799, 293] width 465 height 47
paste input "********"
click at [996, 372] on button "Select" at bounding box center [989, 379] width 57 height 31
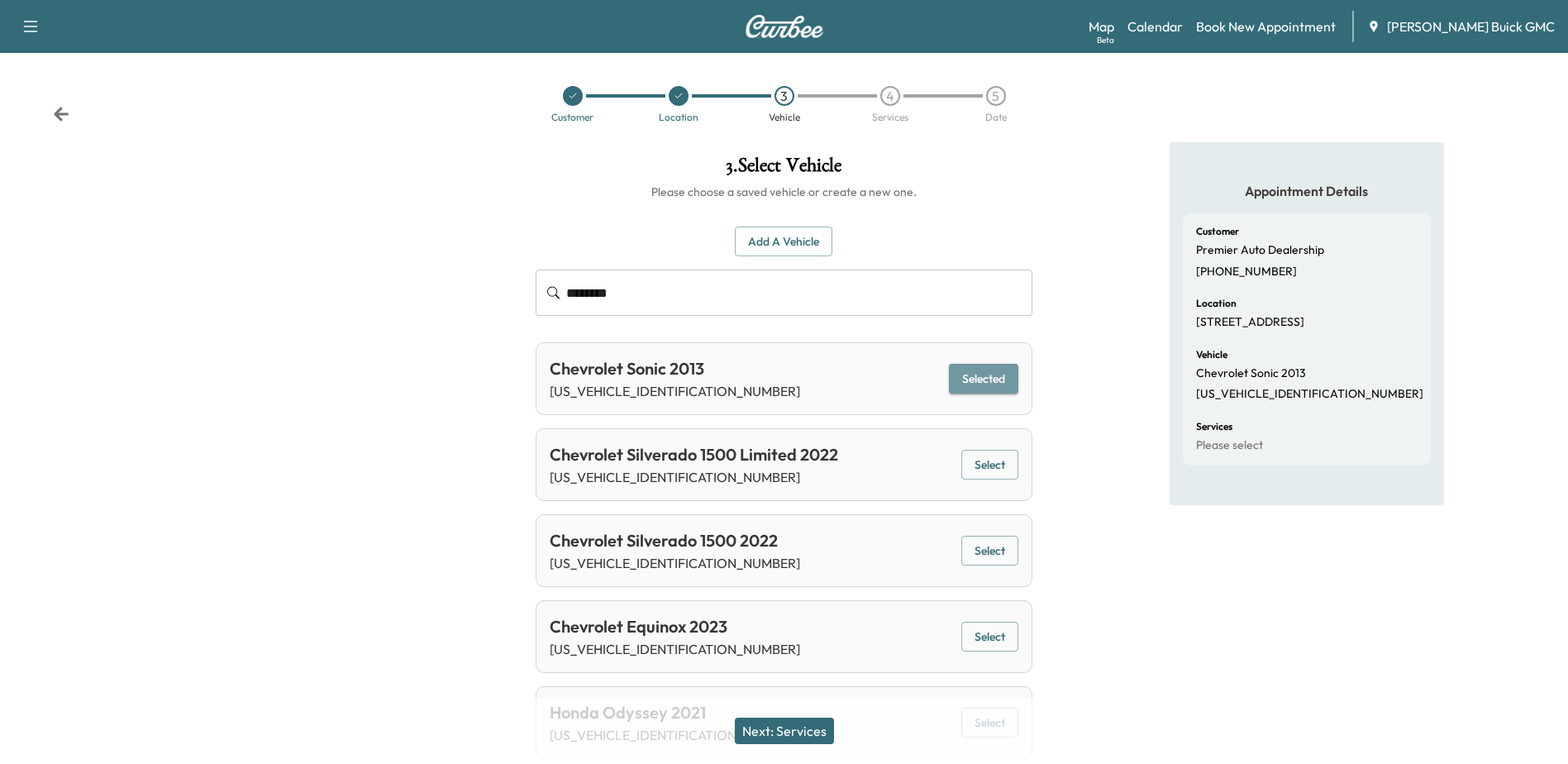
drag, startPoint x: 976, startPoint y: 374, endPoint x: 867, endPoint y: 377, distance: 109.0
click at [975, 375] on button "Selected" at bounding box center [984, 379] width 70 height 31
click at [643, 291] on input "********" at bounding box center [799, 293] width 465 height 47
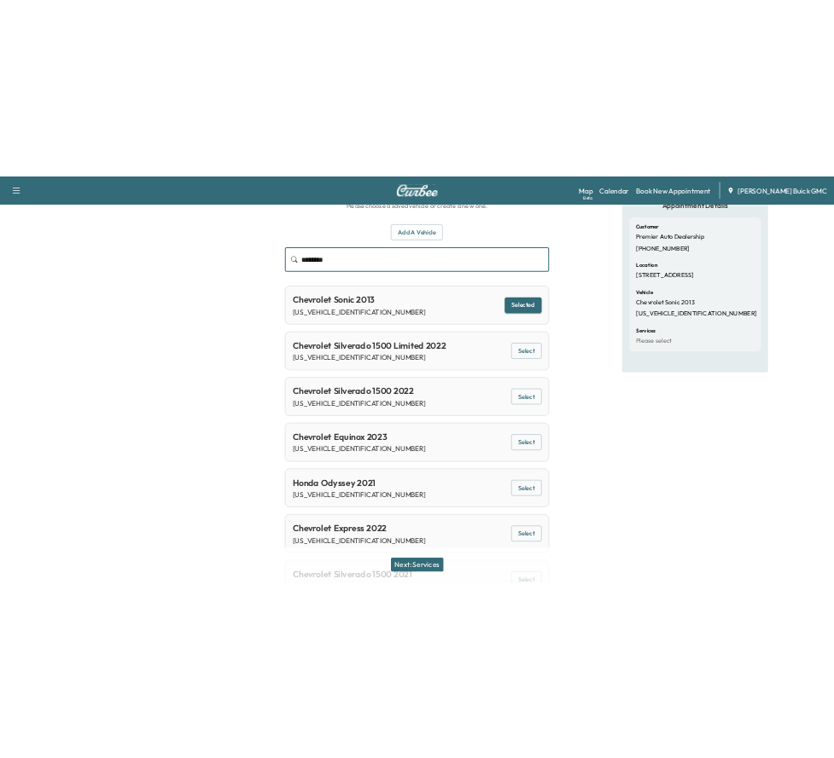
scroll to position [0, 0]
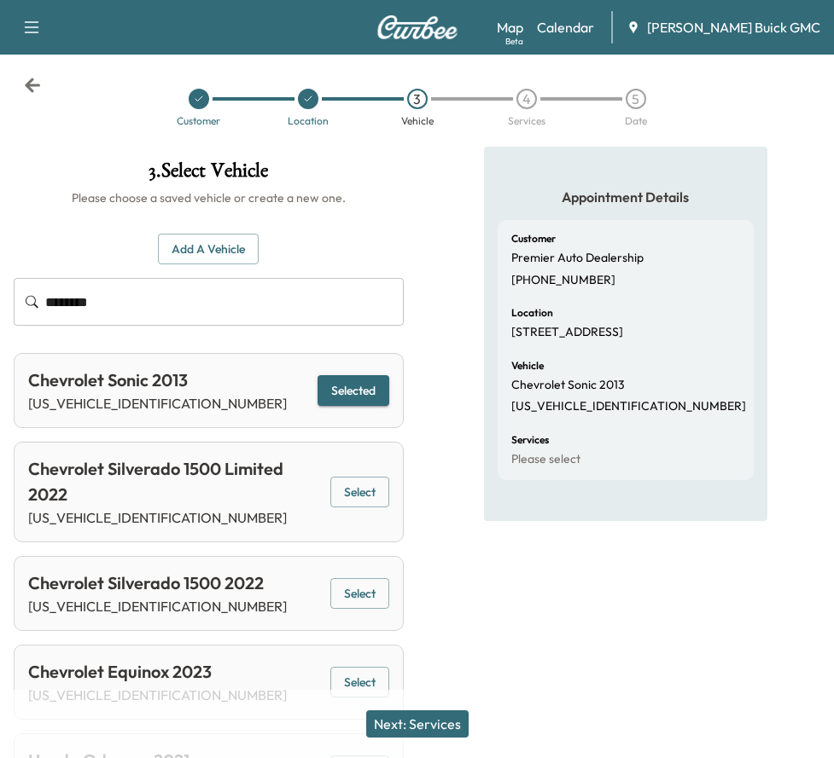
click at [187, 301] on input "********" at bounding box center [224, 302] width 358 height 48
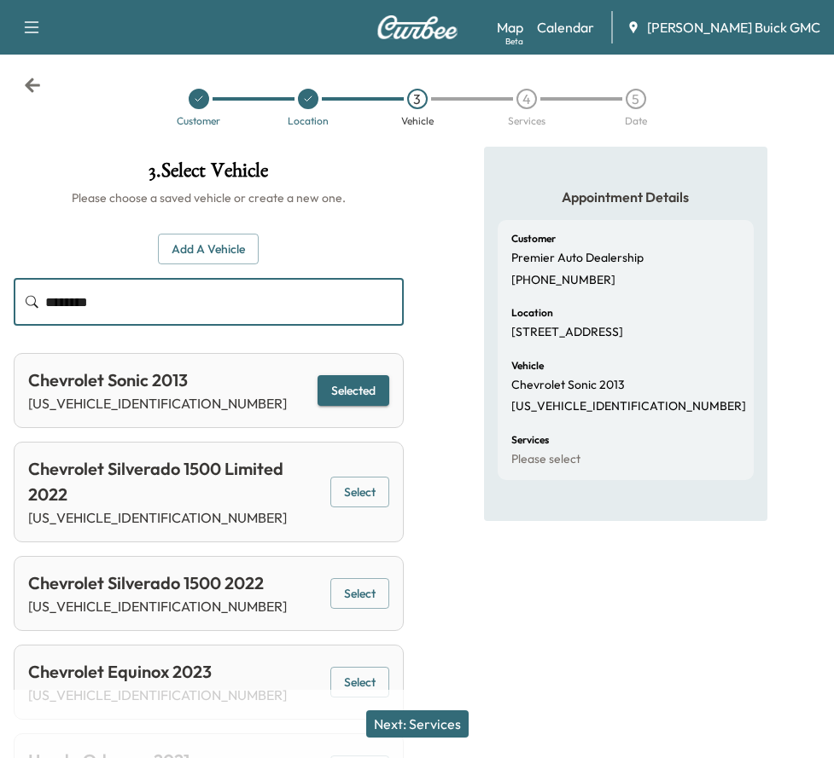
click at [187, 301] on input "********" at bounding box center [224, 302] width 358 height 48
paste input "*********"
type input "**********"
drag, startPoint x: 247, startPoint y: 300, endPoint x: -332, endPoint y: 273, distance: 579.1
click at [0, 273] on html "**********" at bounding box center [417, 379] width 834 height 758
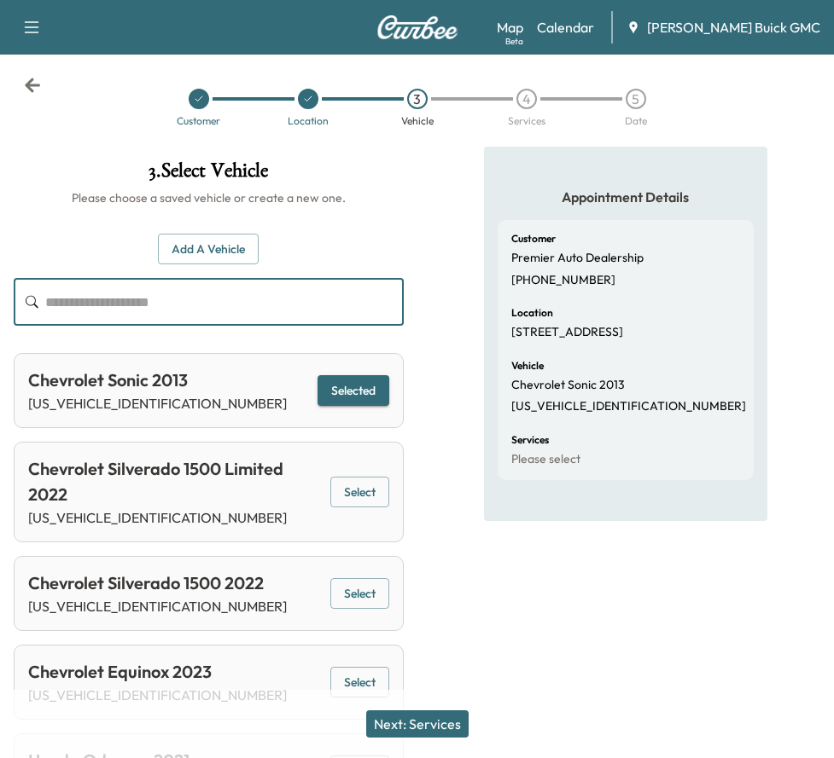
click at [187, 243] on button "Add a Vehicle" at bounding box center [208, 250] width 101 height 32
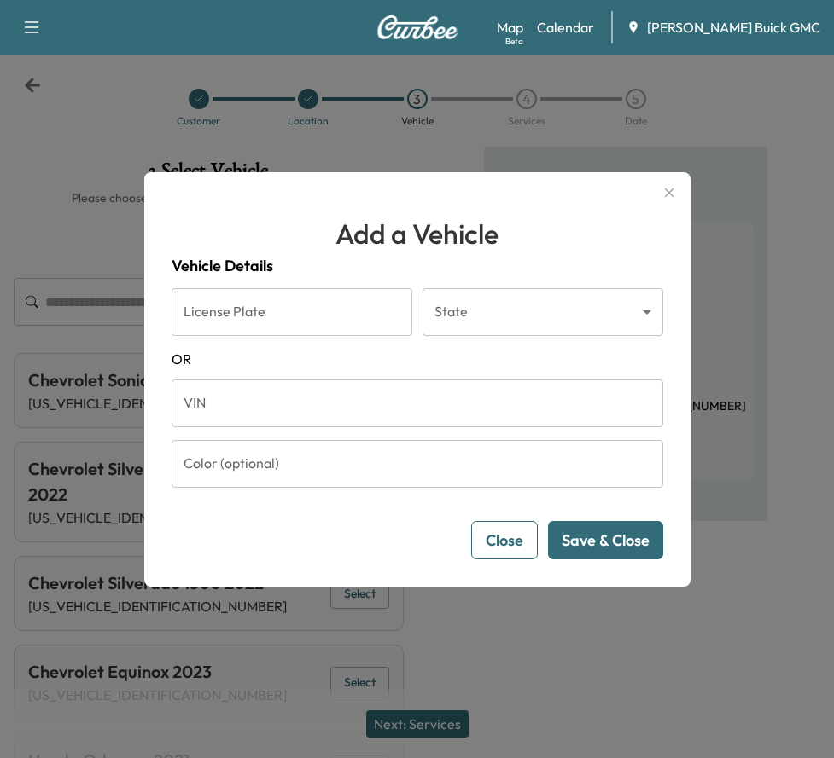
click at [315, 406] on input "VIN" at bounding box center [416, 404] width 491 height 48
paste input "**********"
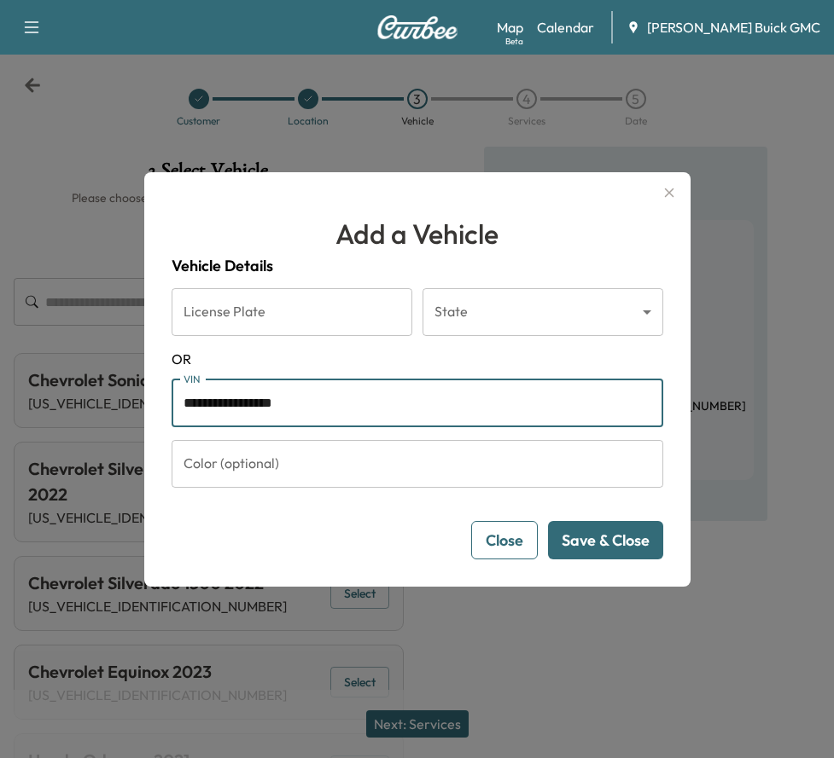
type input "**********"
click at [630, 539] on button "Save & Close" at bounding box center [605, 540] width 115 height 38
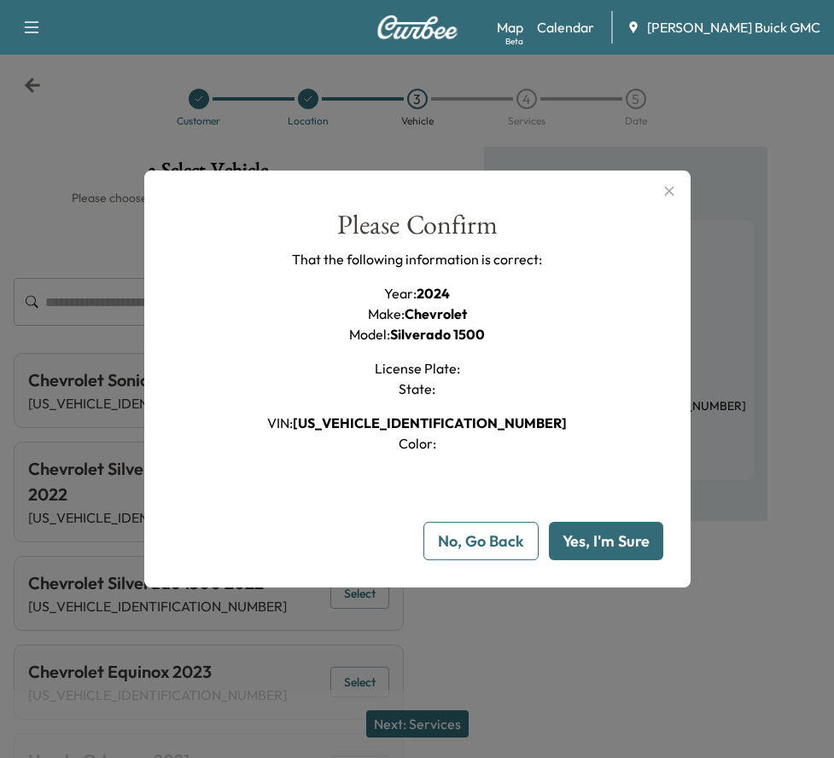
click at [613, 535] on button "Yes, I'm Sure" at bounding box center [606, 541] width 114 height 38
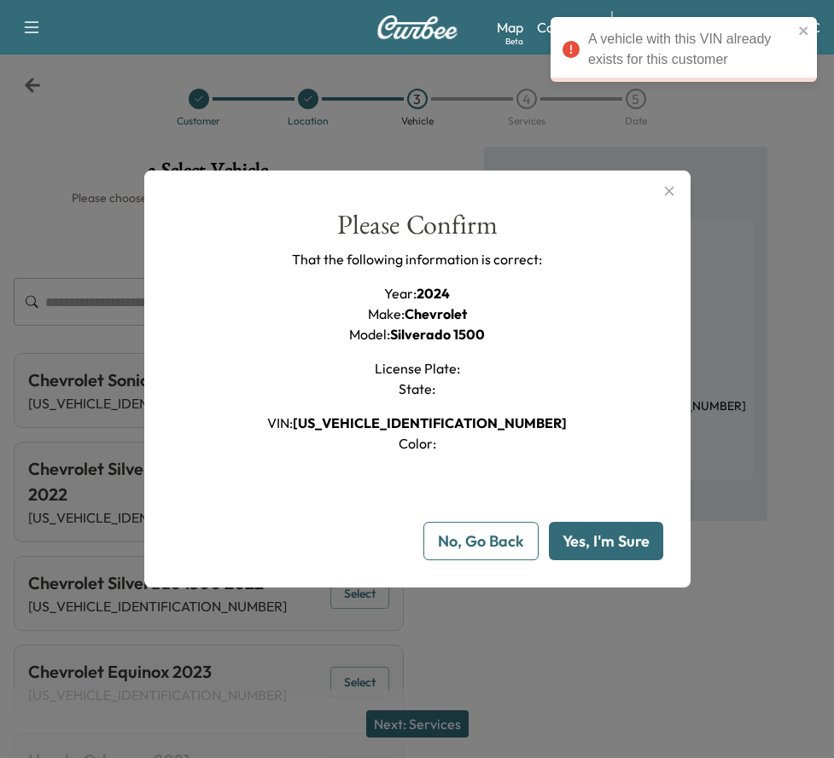
drag, startPoint x: 677, startPoint y: 189, endPoint x: 564, endPoint y: 320, distance: 173.6
click at [673, 189] on icon "button" at bounding box center [668, 190] width 9 height 9
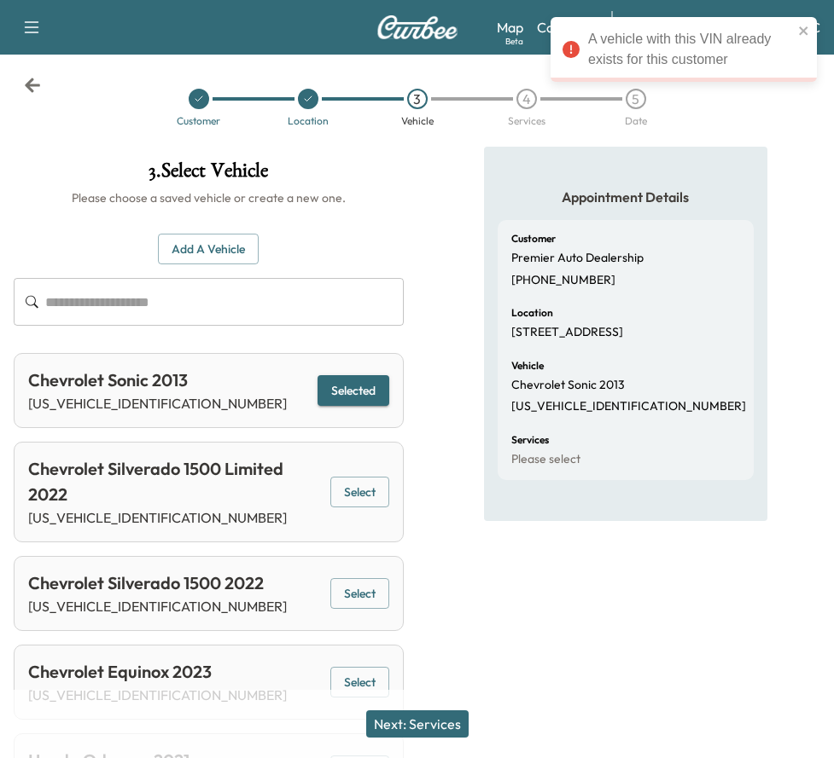
click at [94, 308] on input "text" at bounding box center [224, 302] width 358 height 48
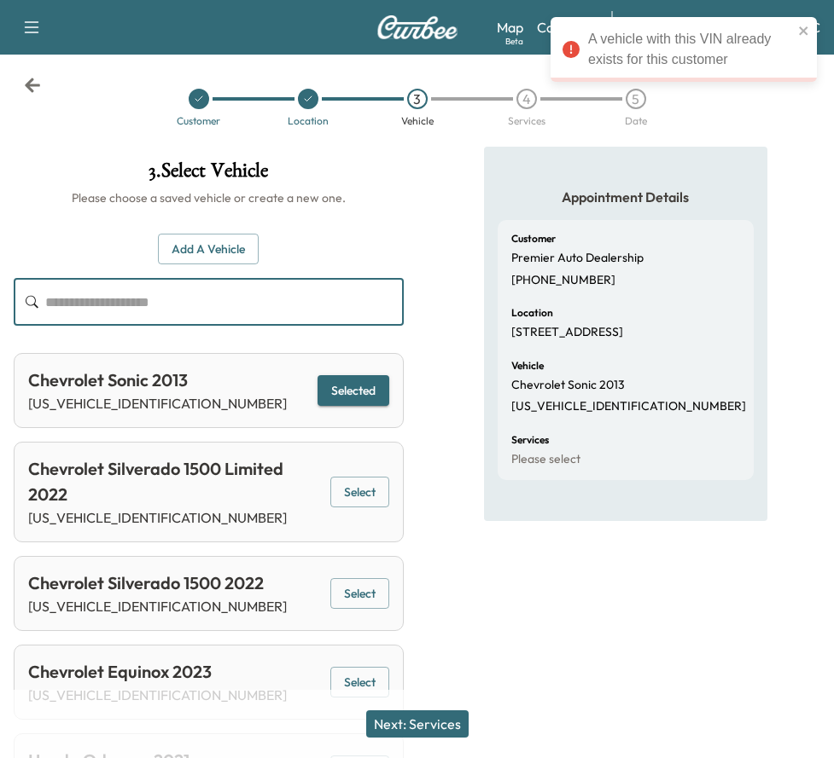
paste input "**********"
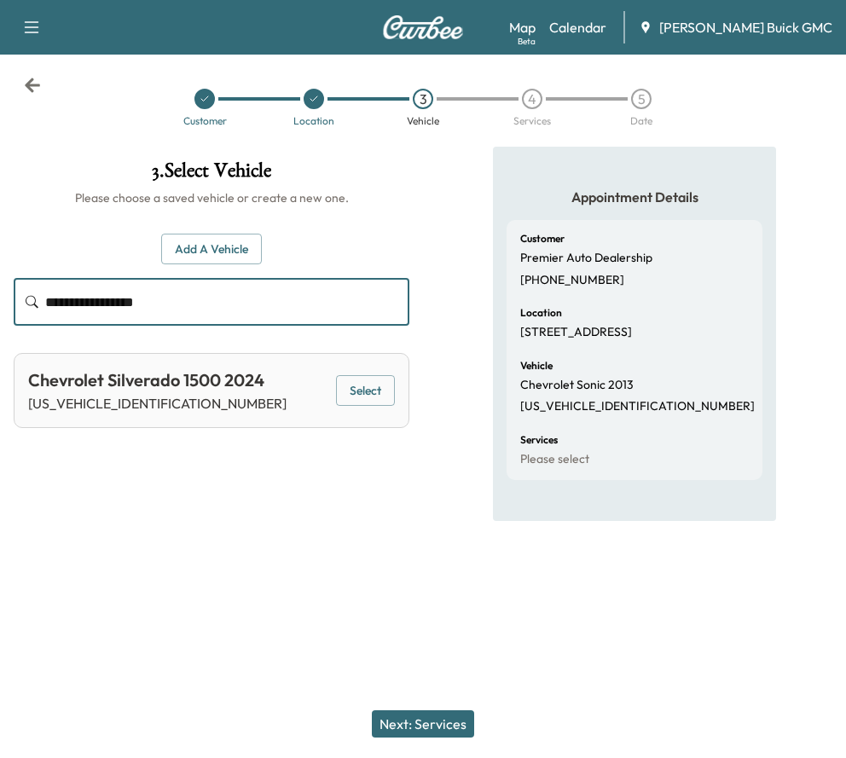
type input "**********"
click at [369, 392] on button "Select" at bounding box center [365, 391] width 59 height 32
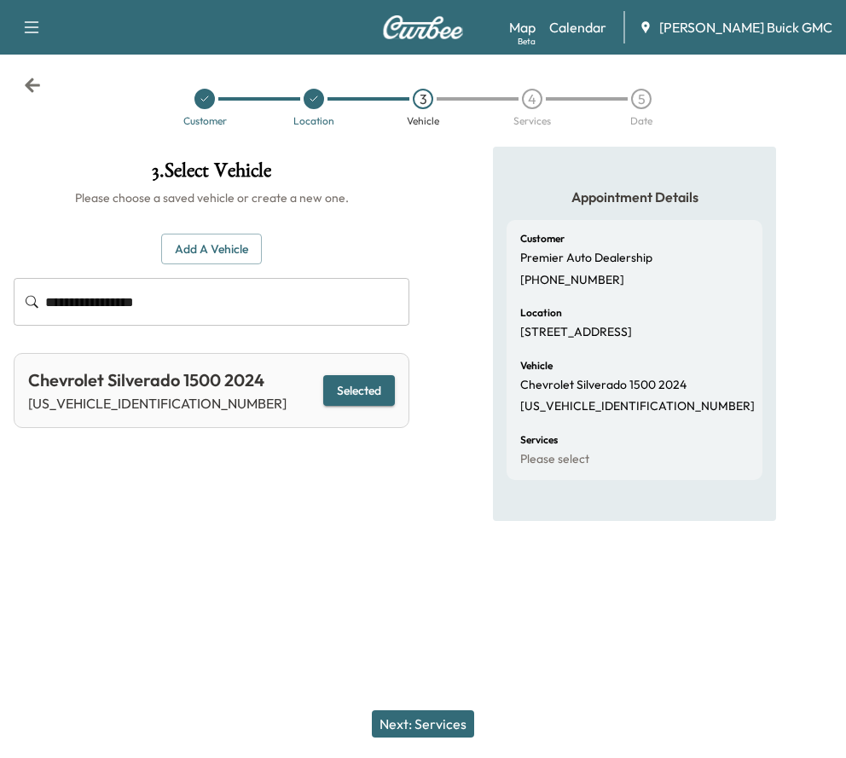
click at [418, 727] on button "Next: Services" at bounding box center [423, 724] width 102 height 27
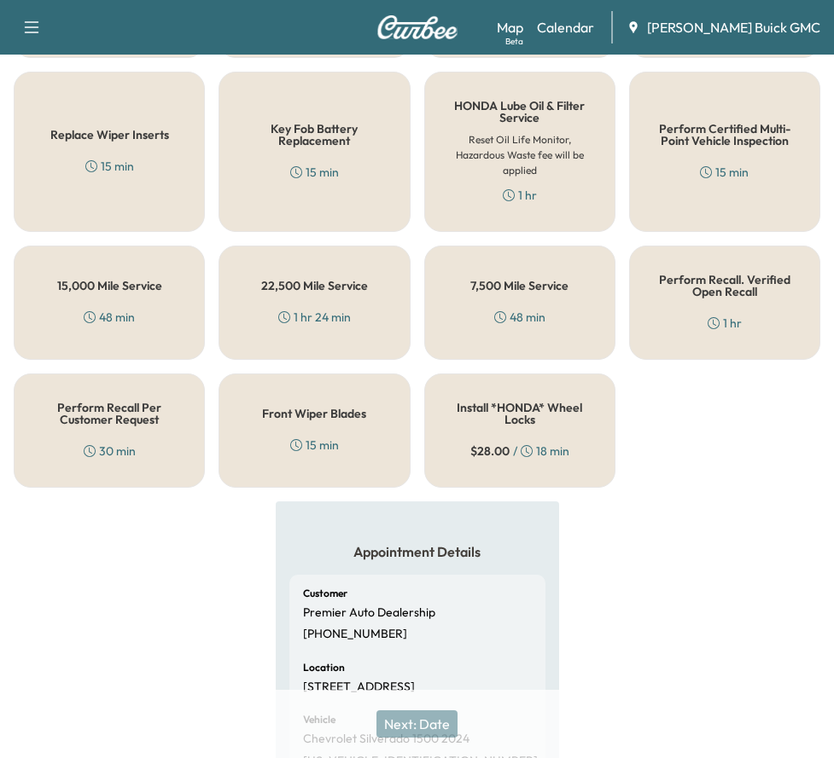
scroll to position [823, 0]
click at [109, 435] on div "Perform Recall Per Customer Request 30 min" at bounding box center [109, 432] width 191 height 114
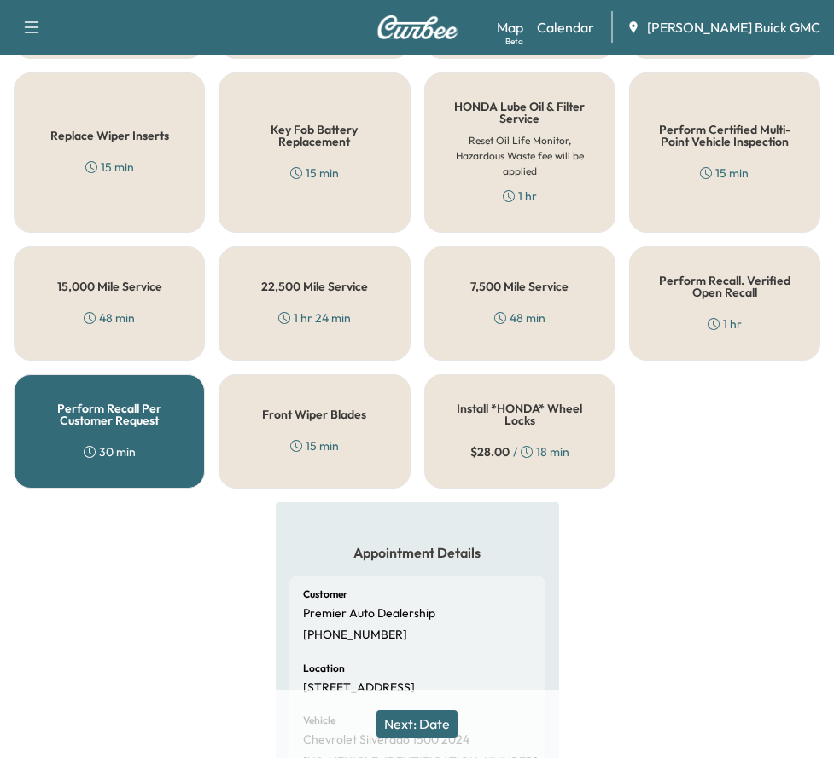
click at [430, 716] on button "Next: Date" at bounding box center [416, 724] width 81 height 27
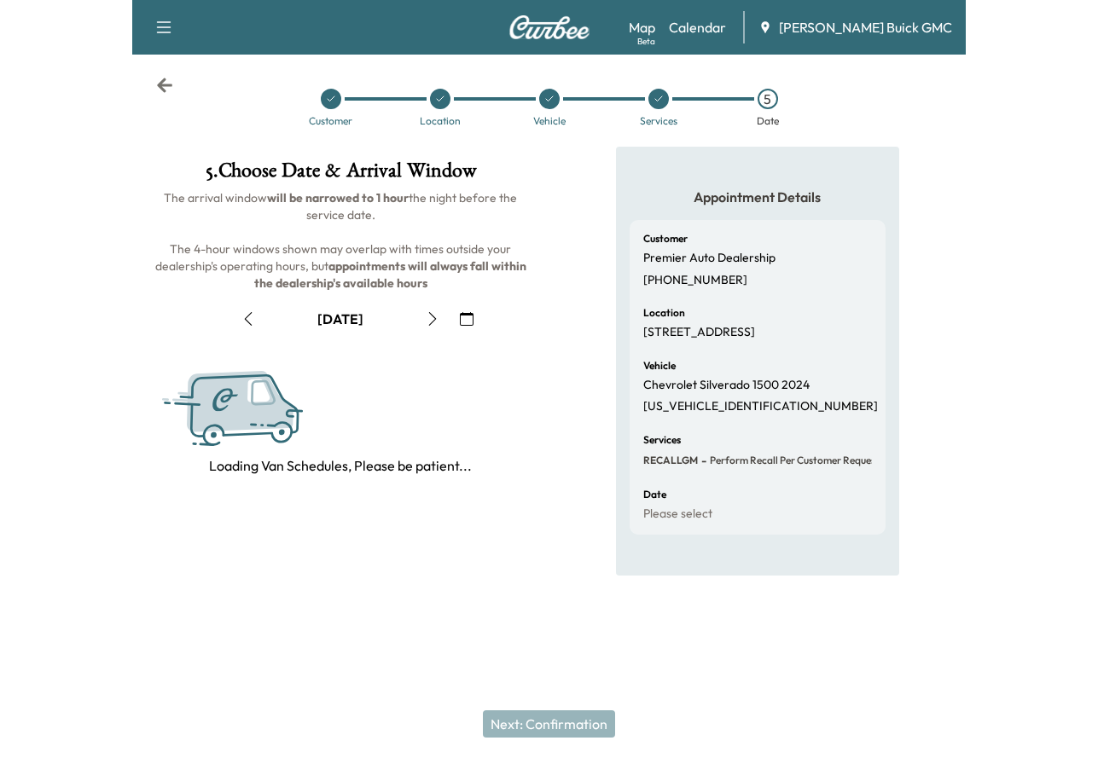
scroll to position [0, 0]
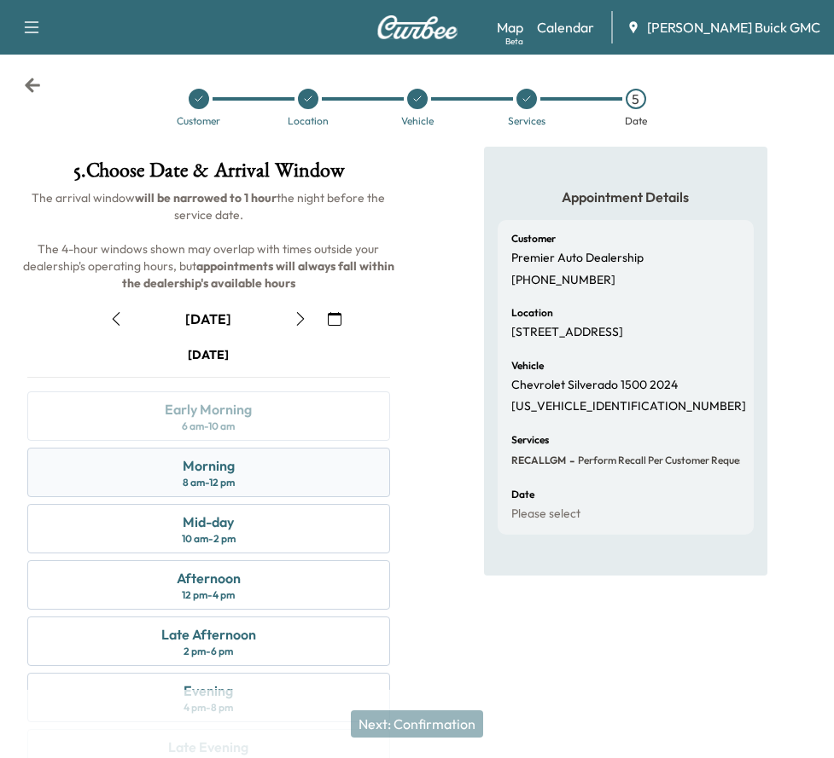
click at [195, 472] on div "Morning" at bounding box center [209, 466] width 52 height 20
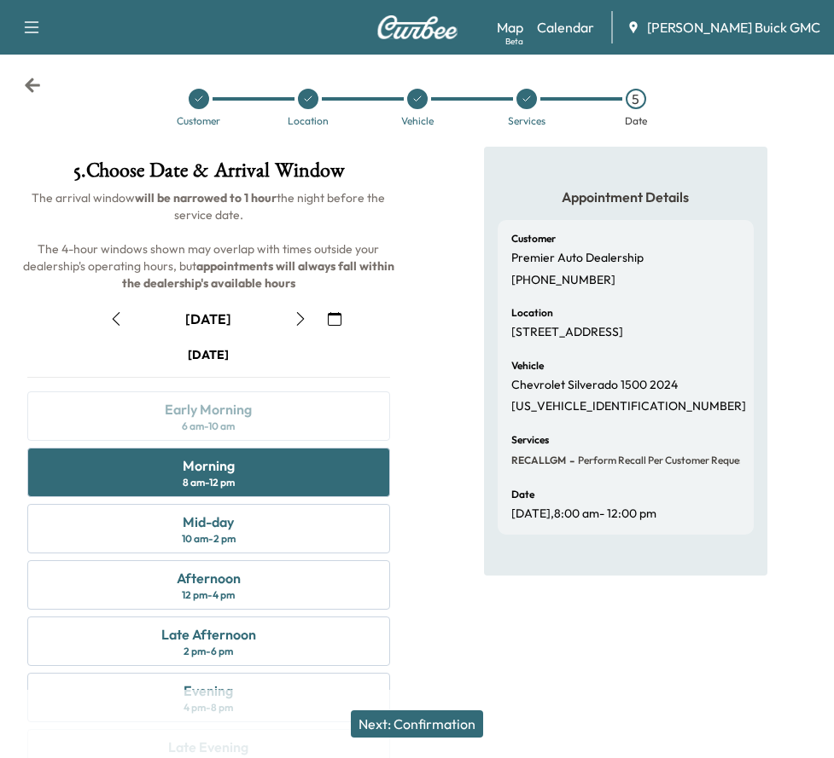
drag, startPoint x: 406, startPoint y: 728, endPoint x: 494, endPoint y: 713, distance: 89.1
click at [407, 728] on button "Next: Confirmation" at bounding box center [417, 724] width 132 height 27
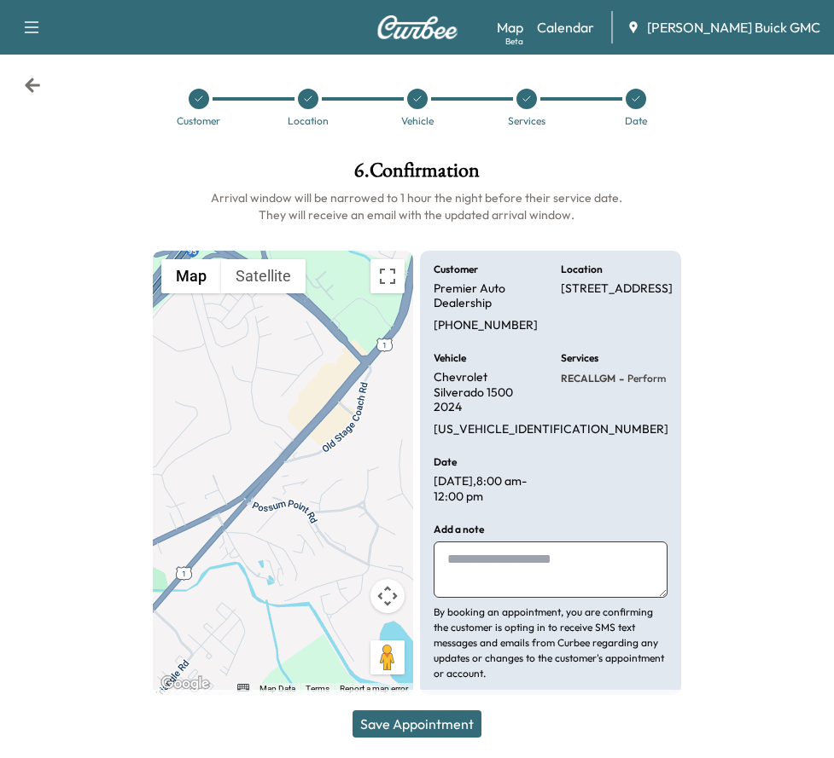
click at [453, 734] on button "Save Appointment" at bounding box center [416, 724] width 129 height 27
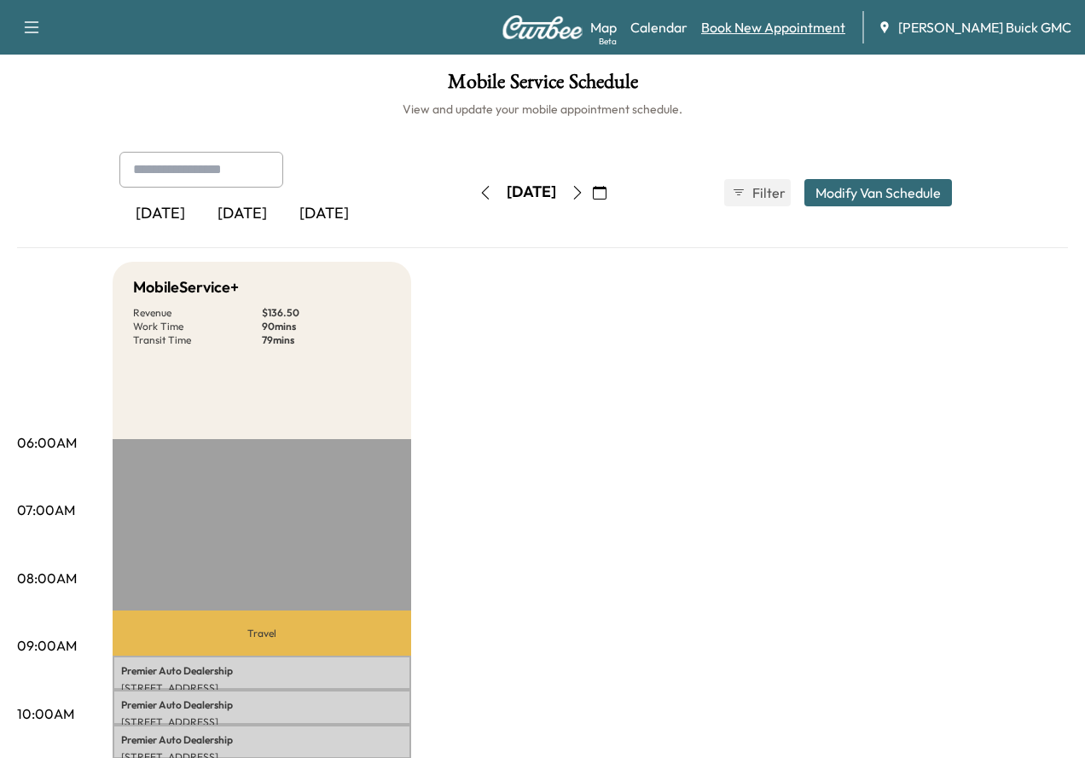
click at [756, 32] on link "Book New Appointment" at bounding box center [773, 27] width 144 height 20
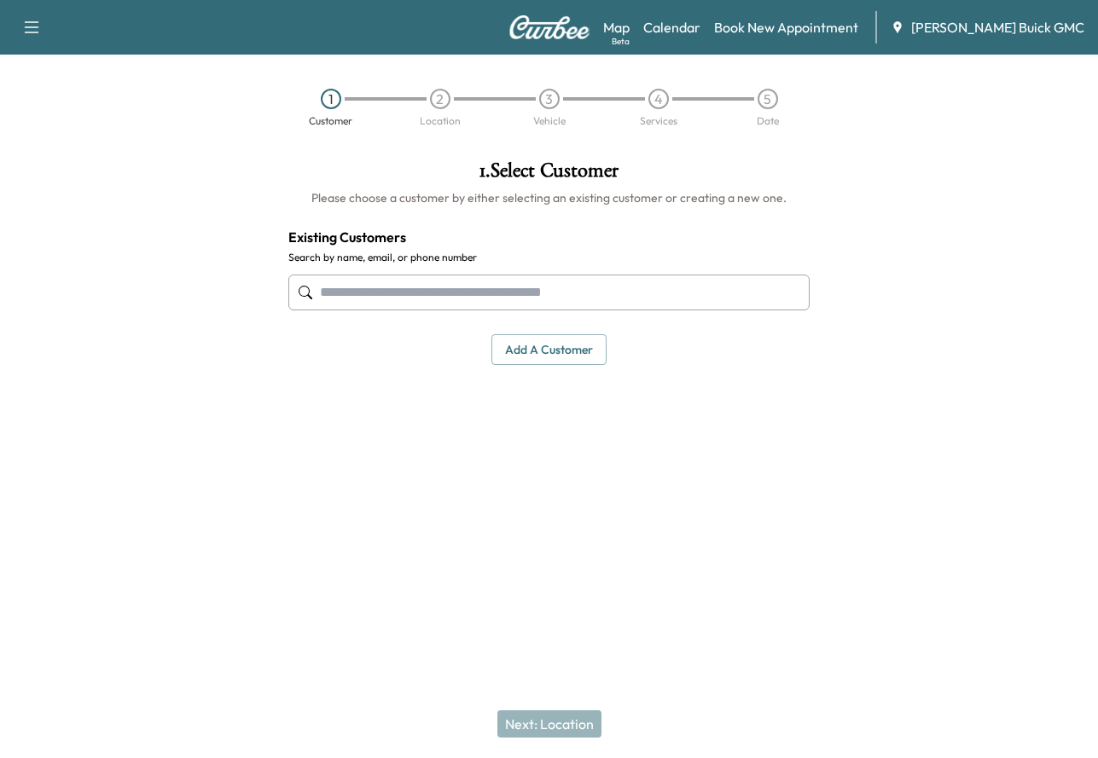
click at [448, 294] on input "text" at bounding box center [549, 293] width 522 height 36
click at [348, 299] on input "text" at bounding box center [549, 293] width 522 height 36
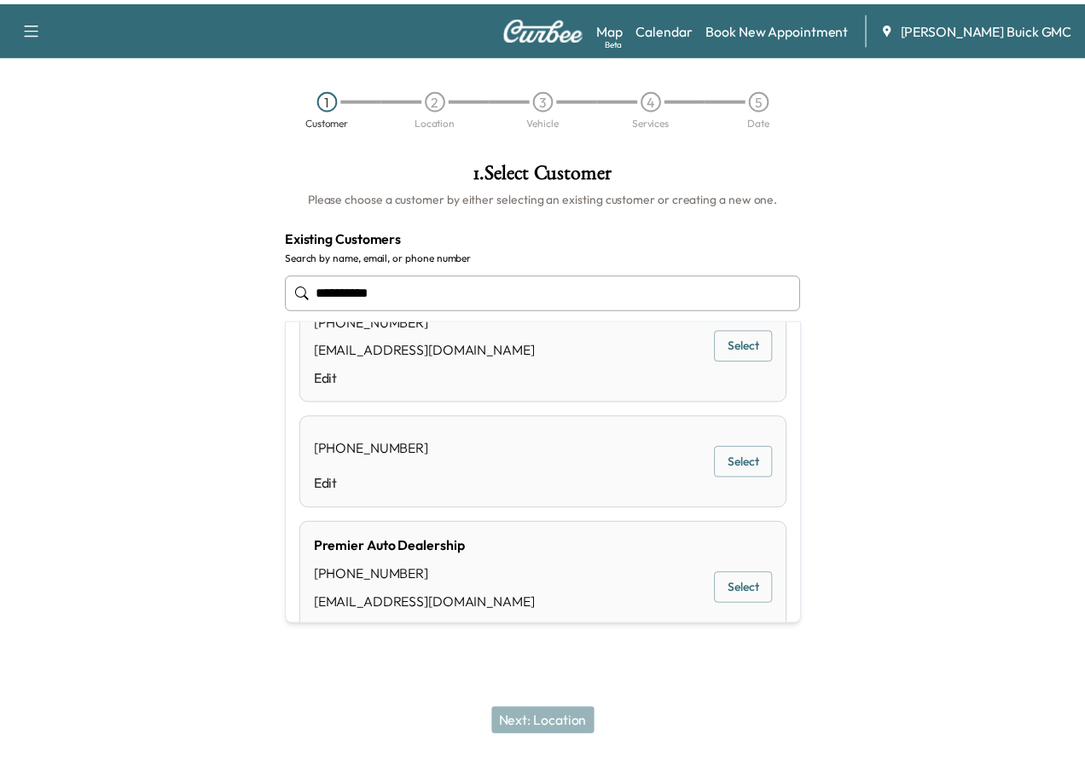
scroll to position [105, 0]
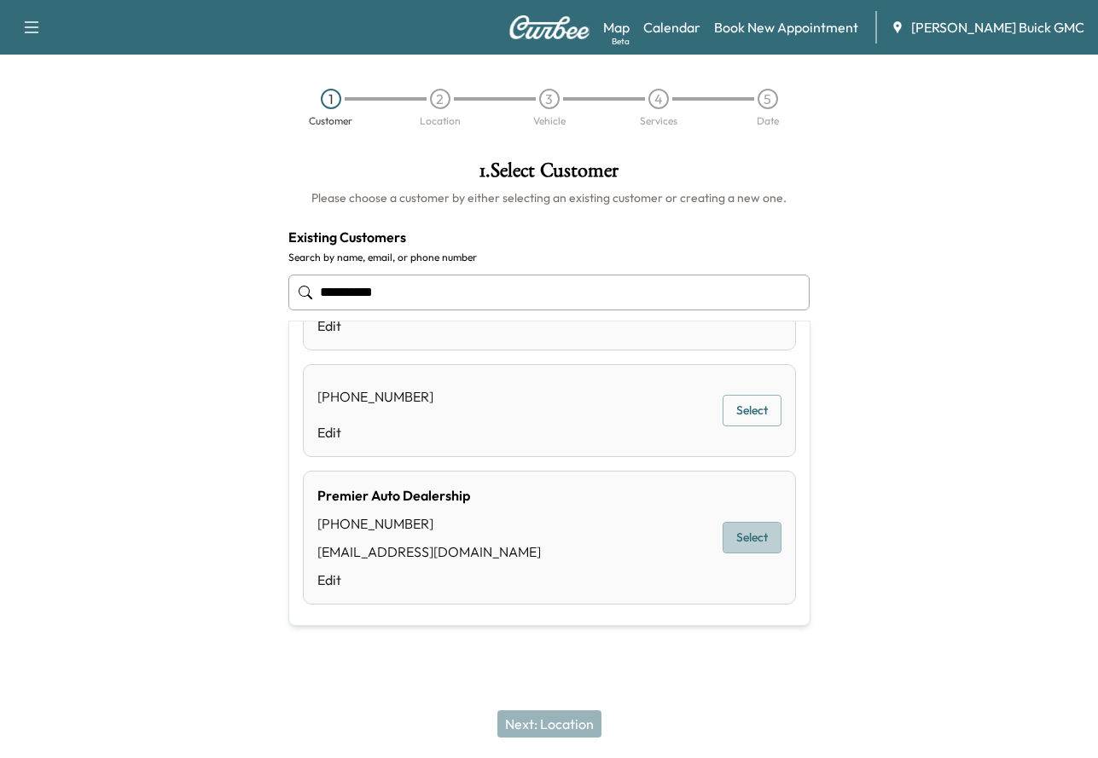
click at [741, 533] on button "Select" at bounding box center [752, 538] width 59 height 32
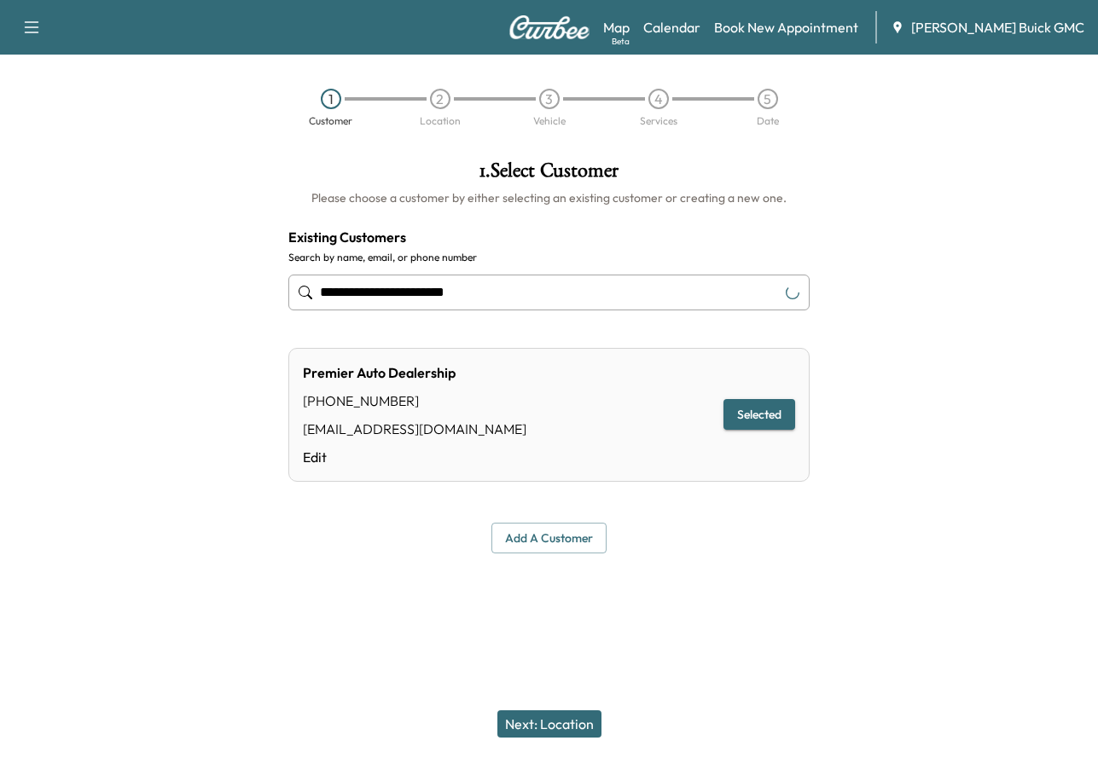
type input "**********"
click at [528, 729] on button "Next: Location" at bounding box center [549, 724] width 104 height 27
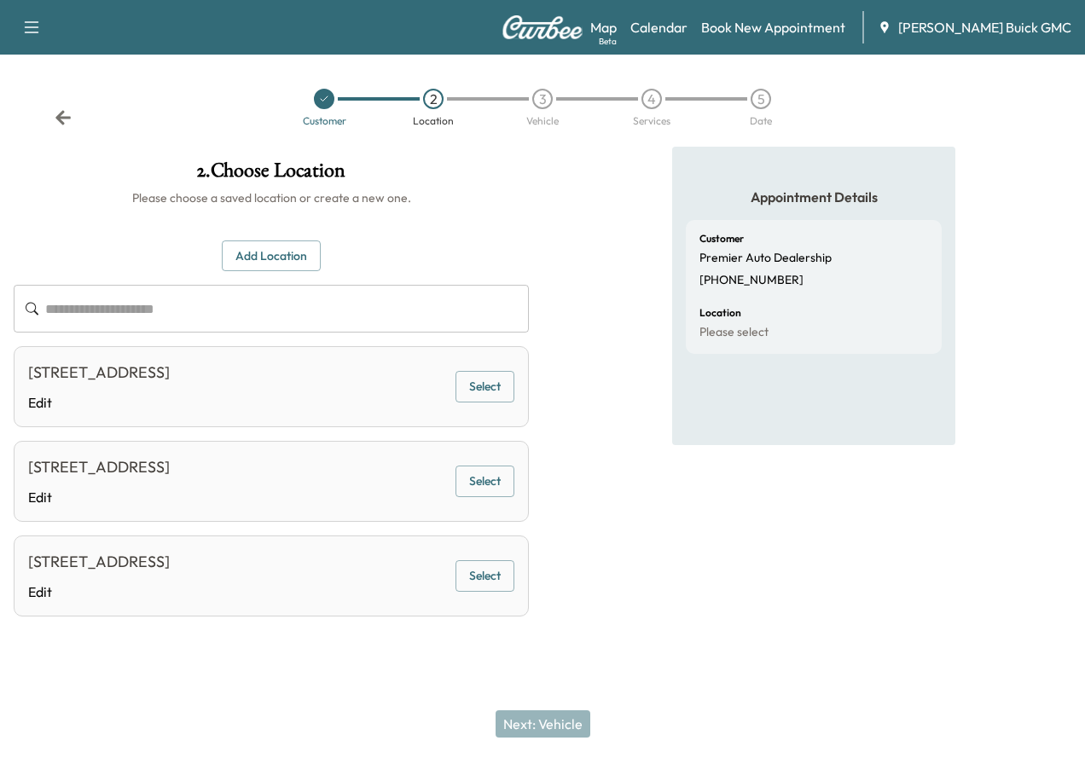
click at [514, 402] on button "Select" at bounding box center [485, 387] width 59 height 32
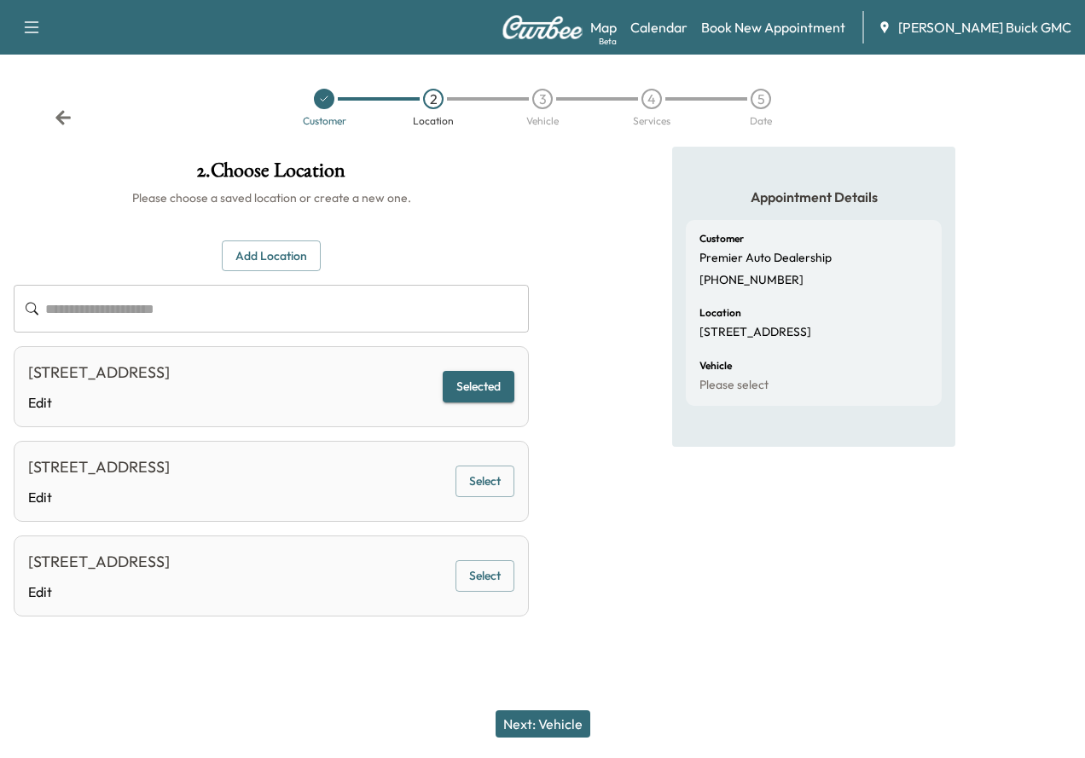
click at [563, 723] on button "Next: Vehicle" at bounding box center [543, 724] width 95 height 27
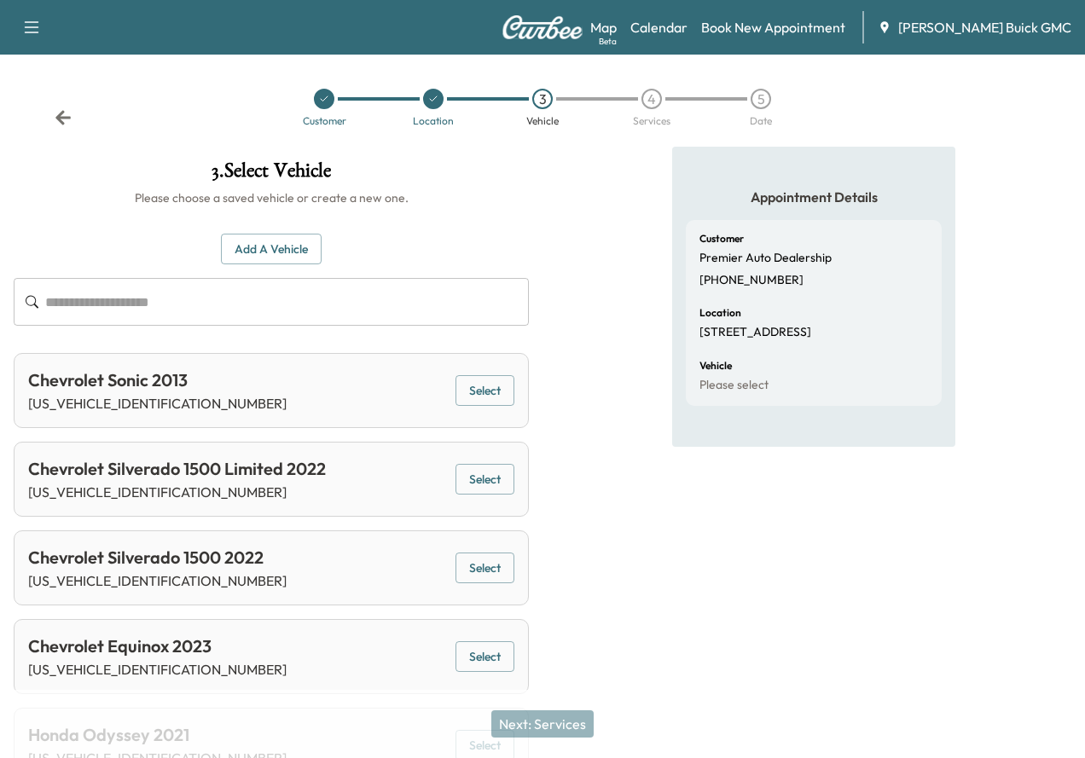
click at [502, 302] on input "text" at bounding box center [287, 302] width 484 height 48
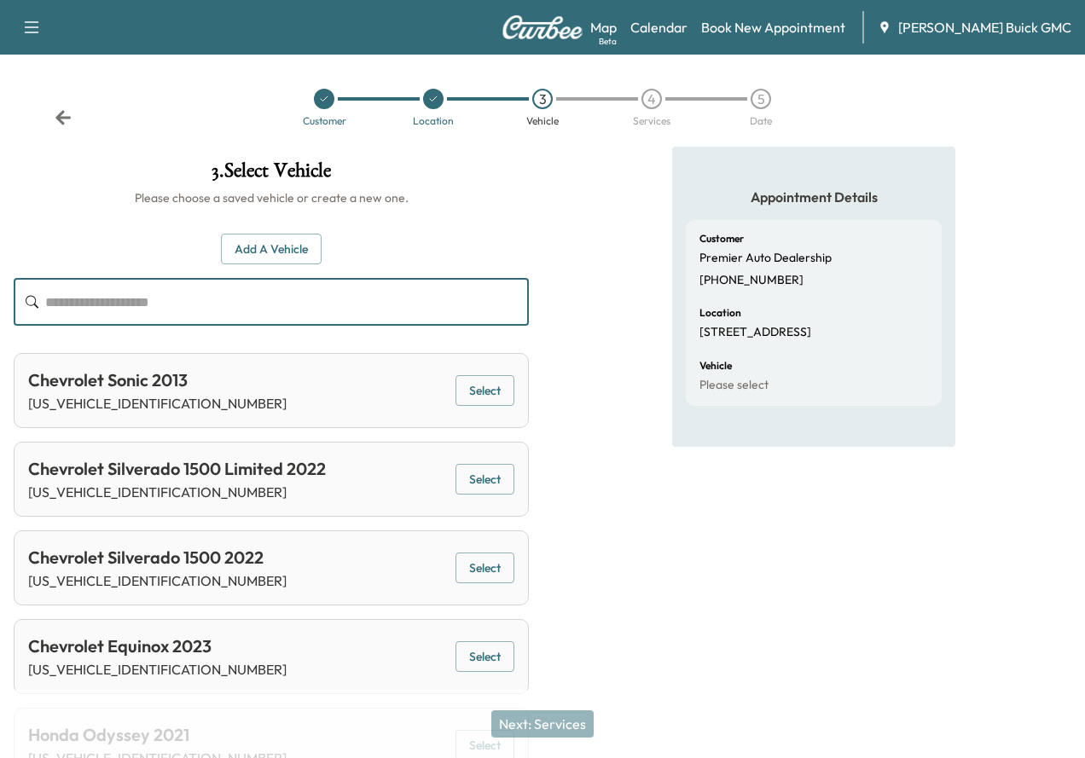
paste input "********"
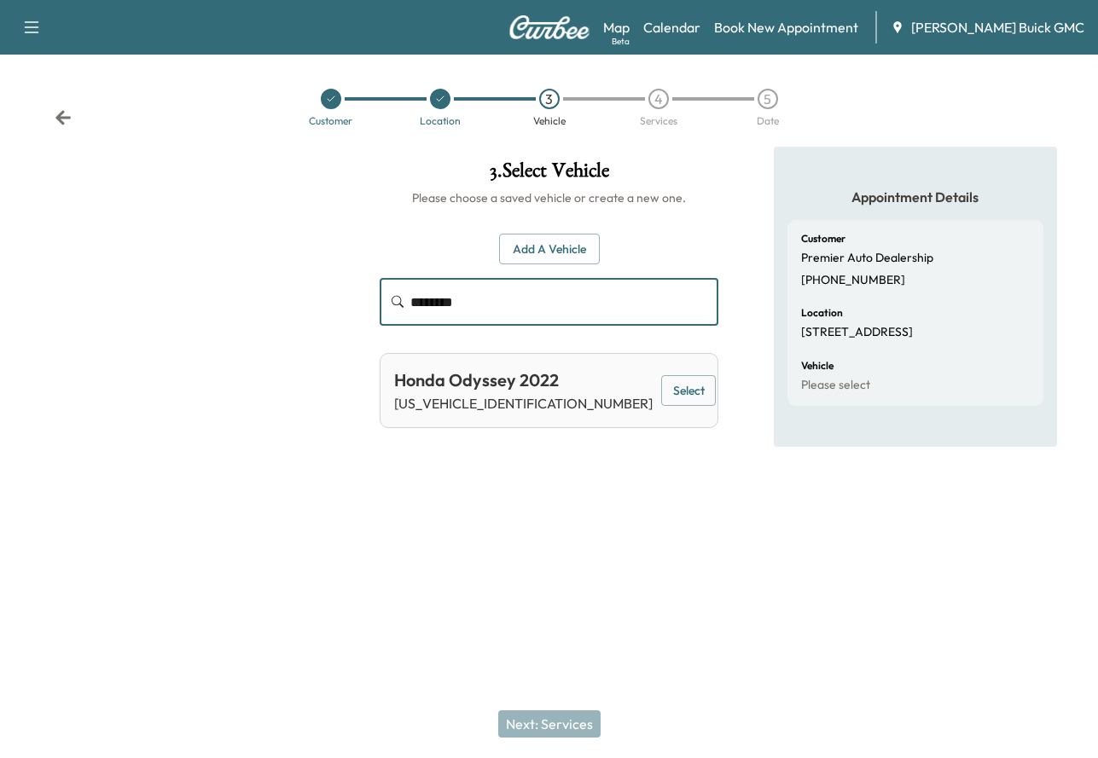
type input "********"
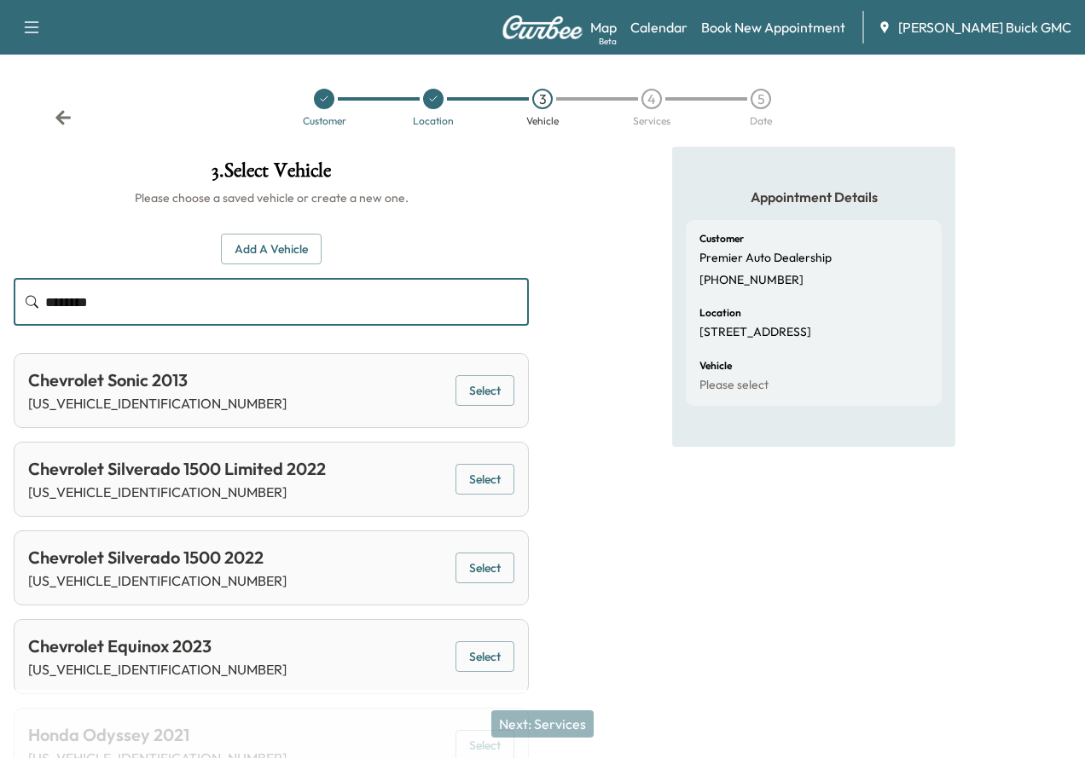
drag, startPoint x: 500, startPoint y: 311, endPoint x: 137, endPoint y: 267, distance: 365.2
drag, startPoint x: 242, startPoint y: 276, endPoint x: 102, endPoint y: 249, distance: 142.4
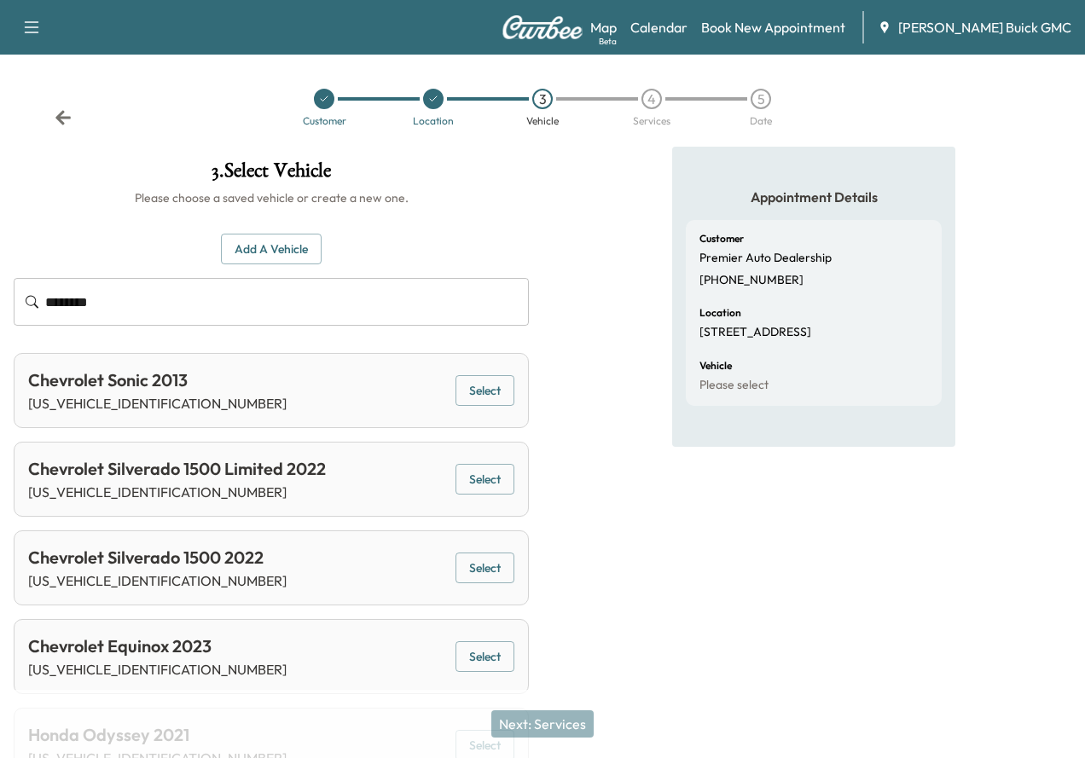
click at [102, 147] on div at bounding box center [542, 147] width 1085 height 0
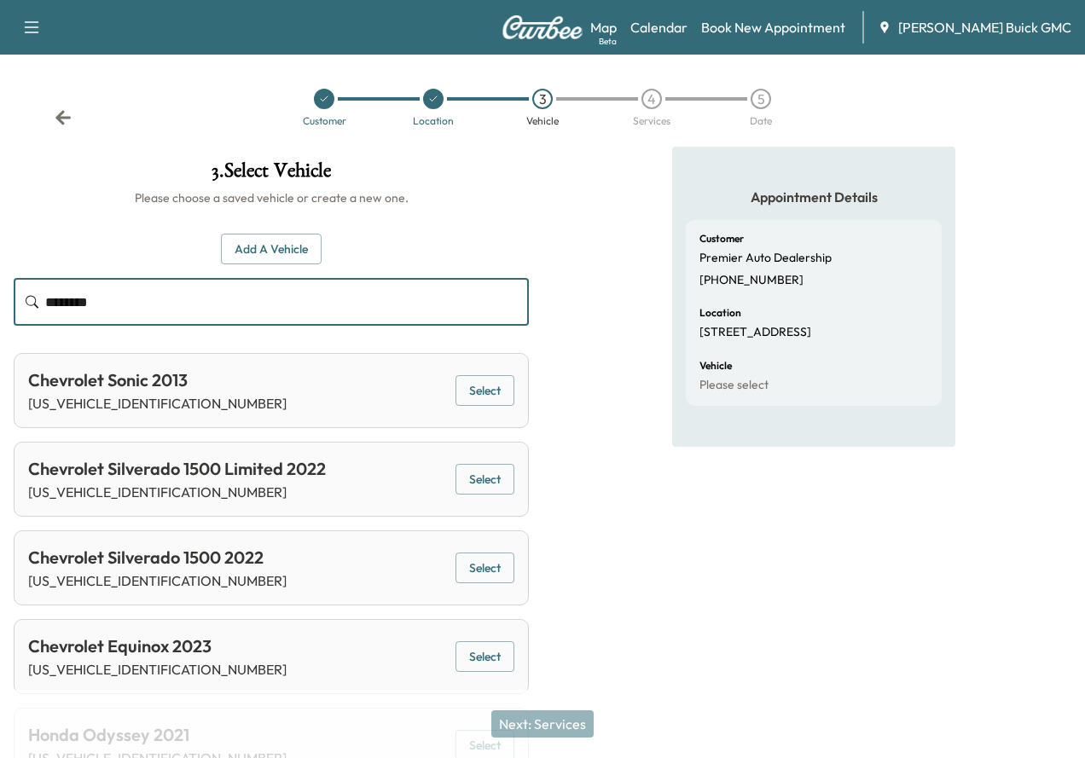
drag, startPoint x: 489, startPoint y: 317, endPoint x: 196, endPoint y: 288, distance: 294.1
paste input "********"
type input "********"
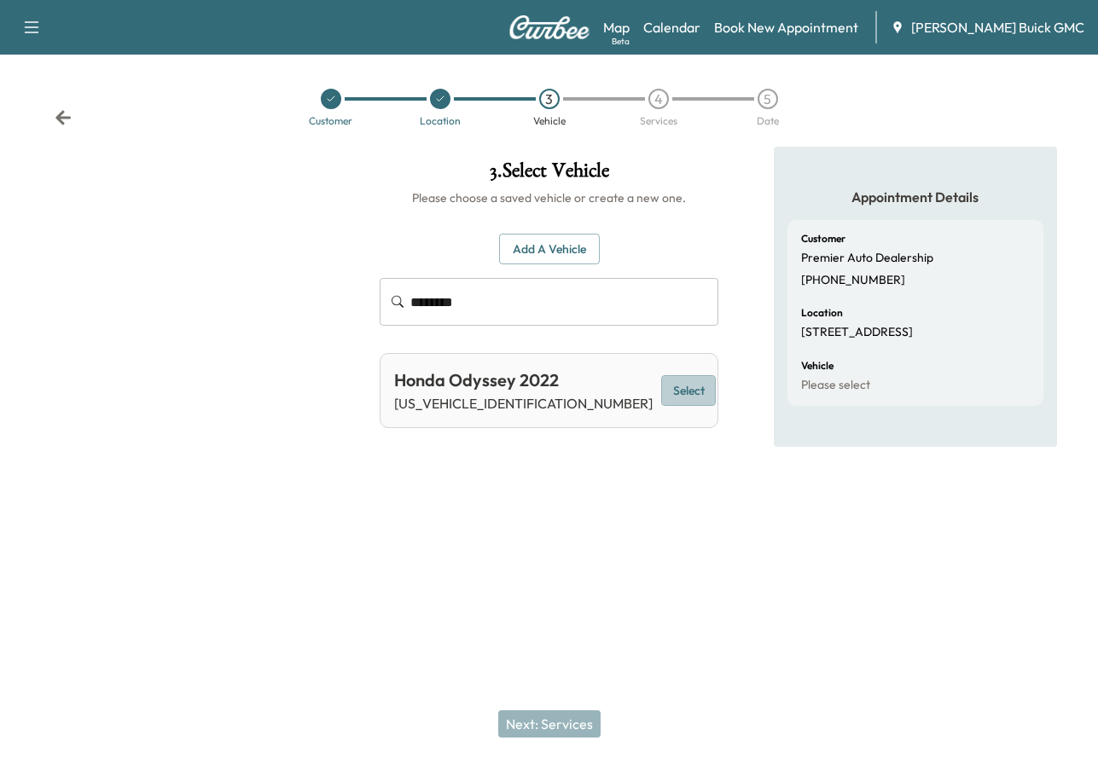
click at [677, 388] on button "Select" at bounding box center [688, 391] width 55 height 32
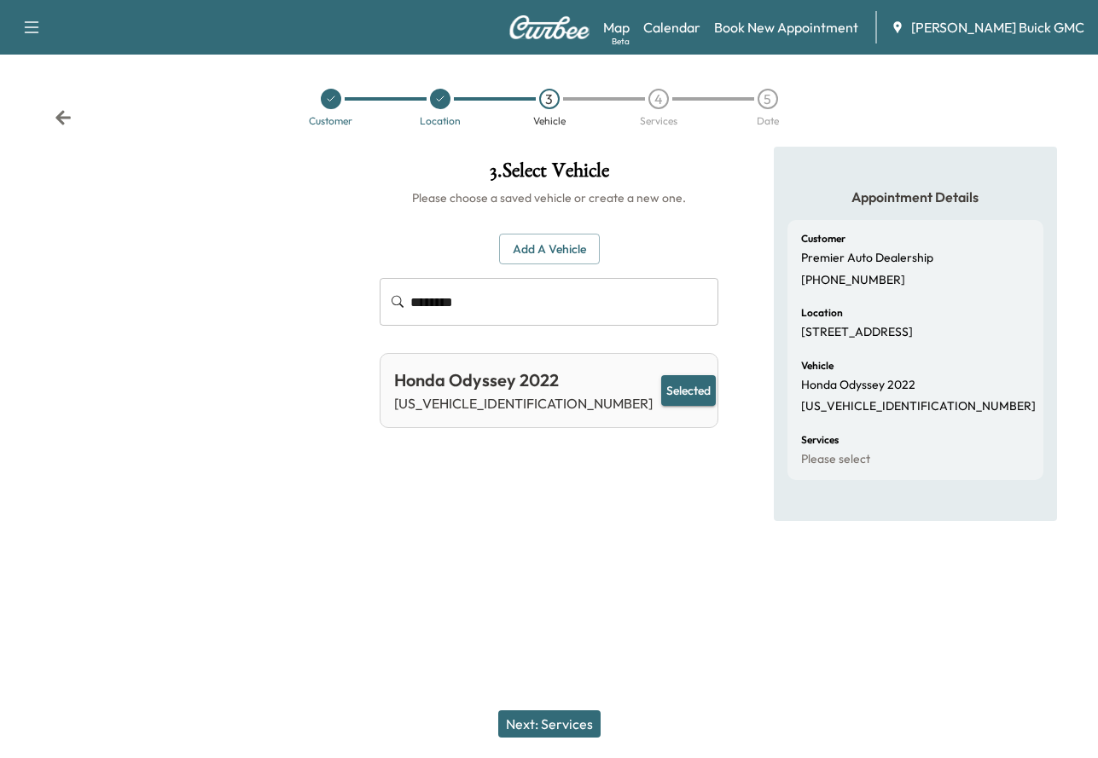
click at [568, 728] on button "Next: Services" at bounding box center [549, 724] width 102 height 27
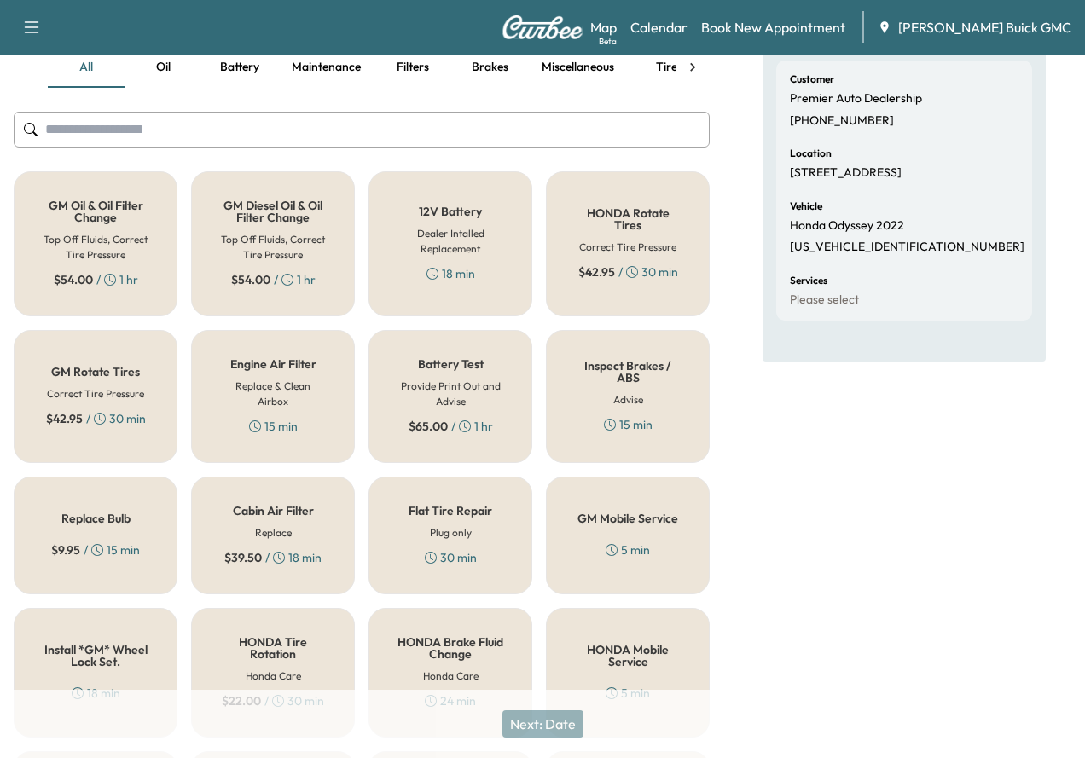
scroll to position [649, 0]
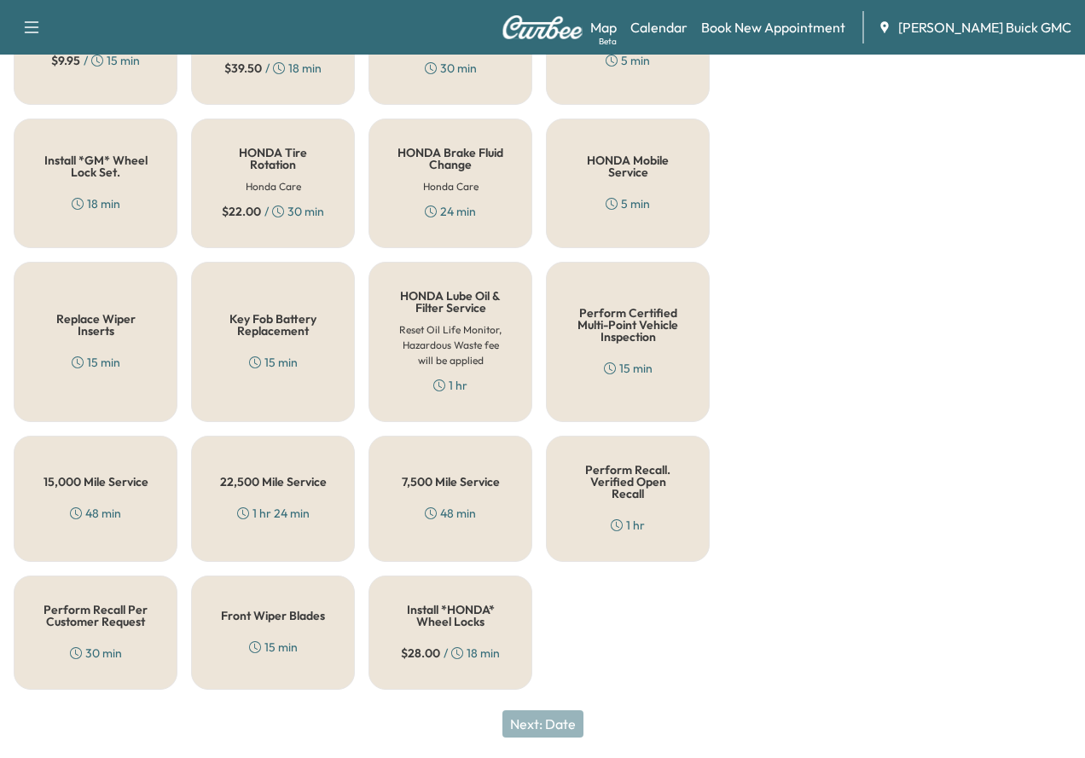
click at [103, 604] on h5 "Perform Recall Per Customer Request" at bounding box center [95, 616] width 107 height 24
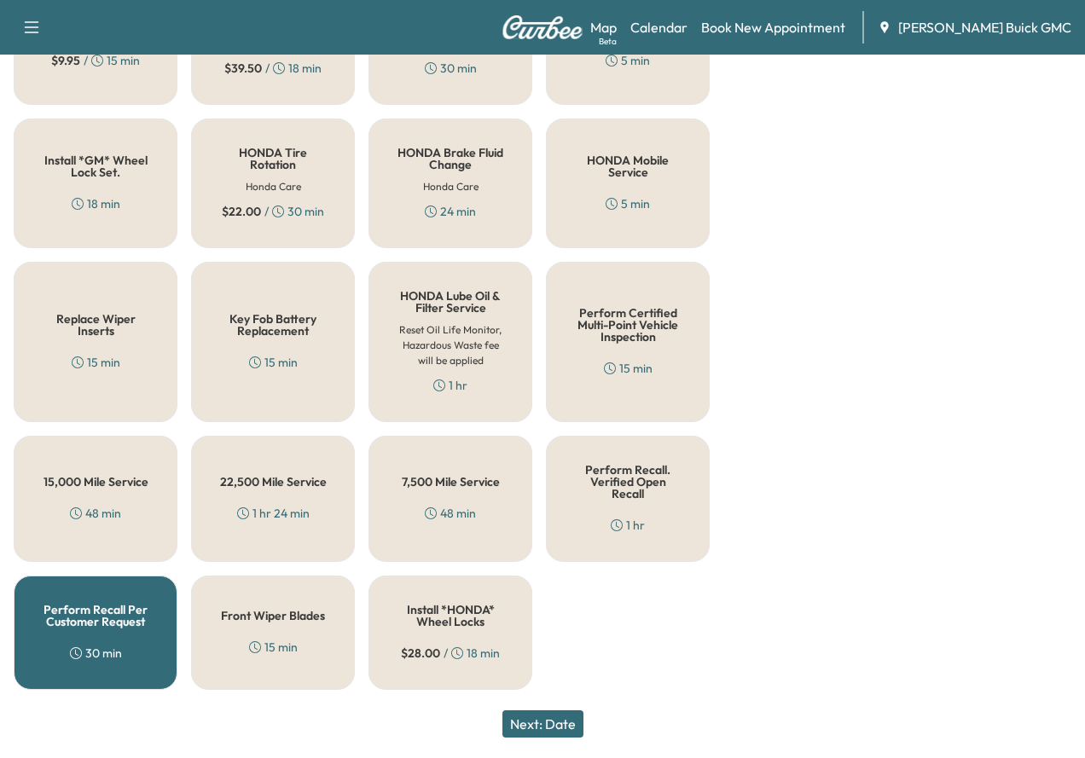
click at [562, 720] on button "Next: Date" at bounding box center [543, 724] width 81 height 27
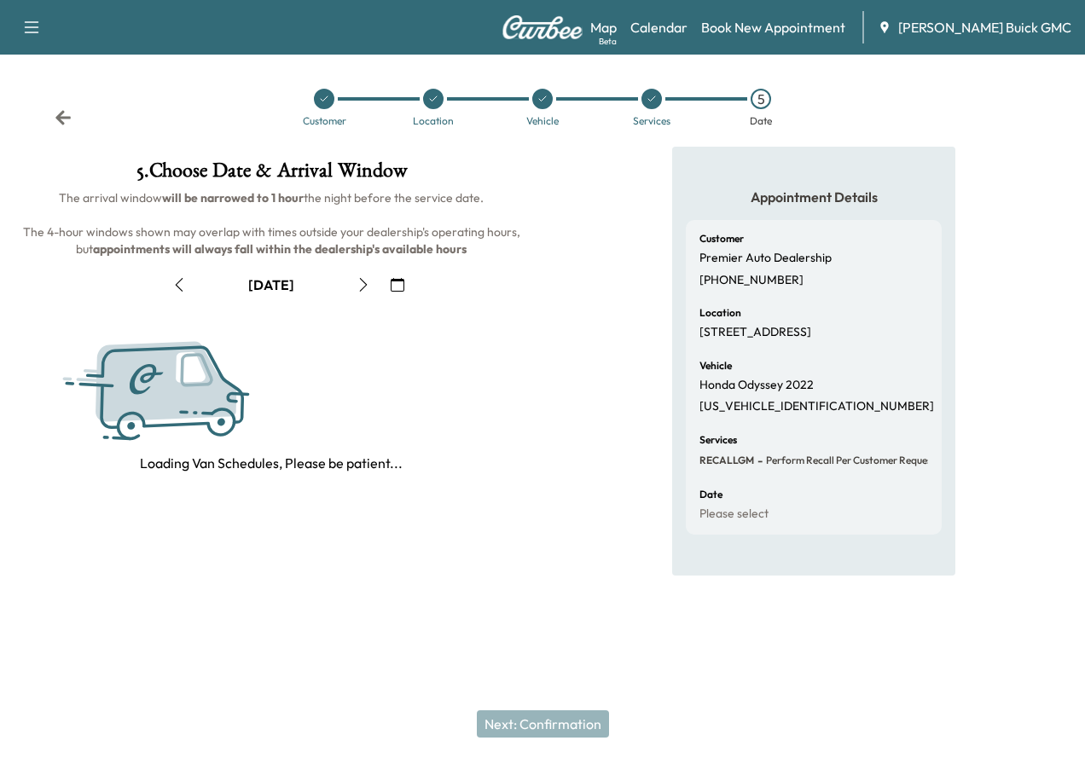
scroll to position [0, 0]
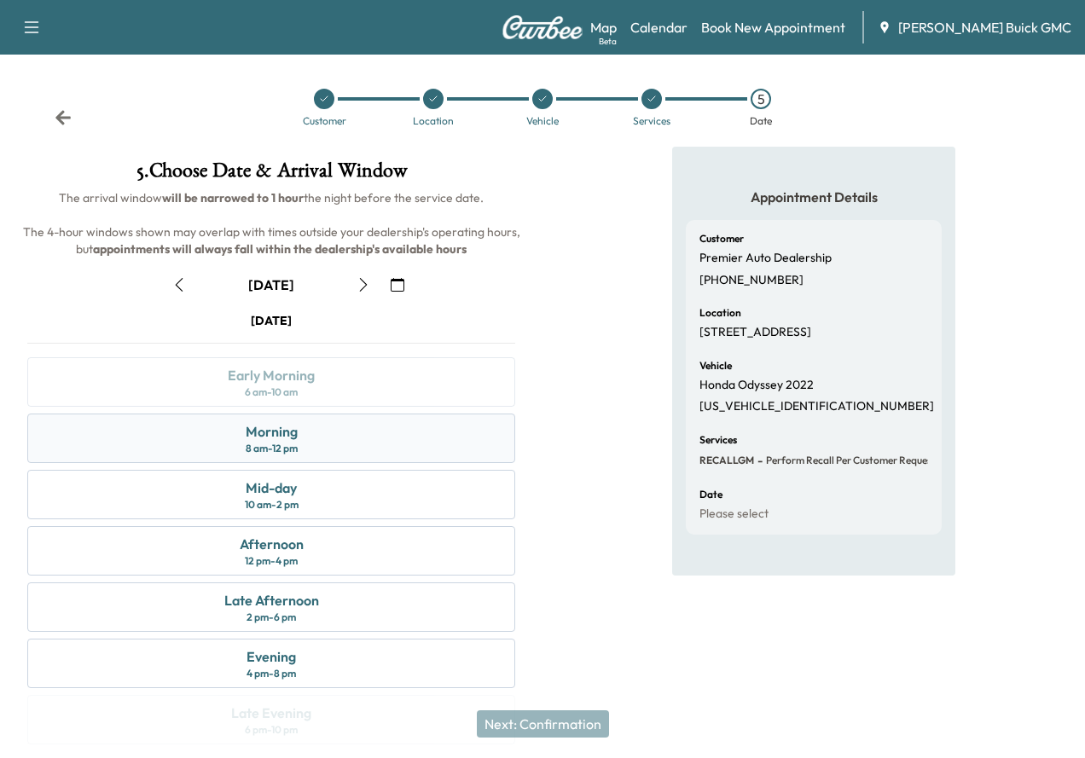
click at [298, 442] on div "Morning" at bounding box center [272, 431] width 52 height 20
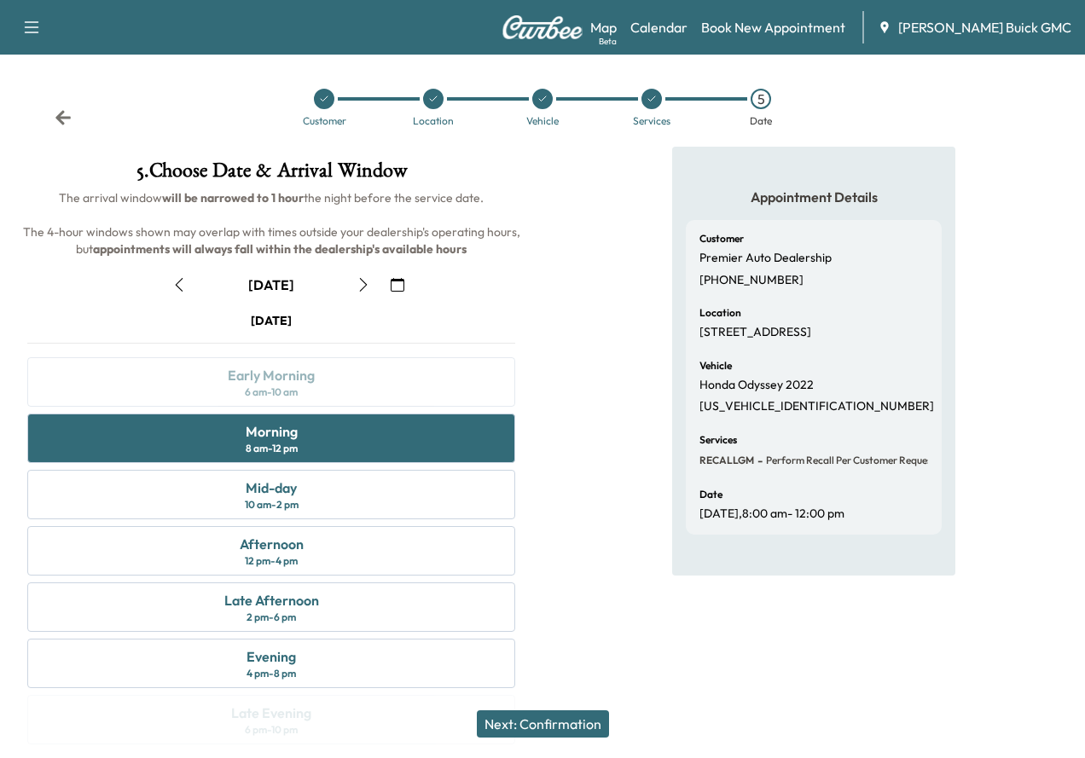
click at [586, 719] on button "Next: Confirmation" at bounding box center [543, 724] width 132 height 27
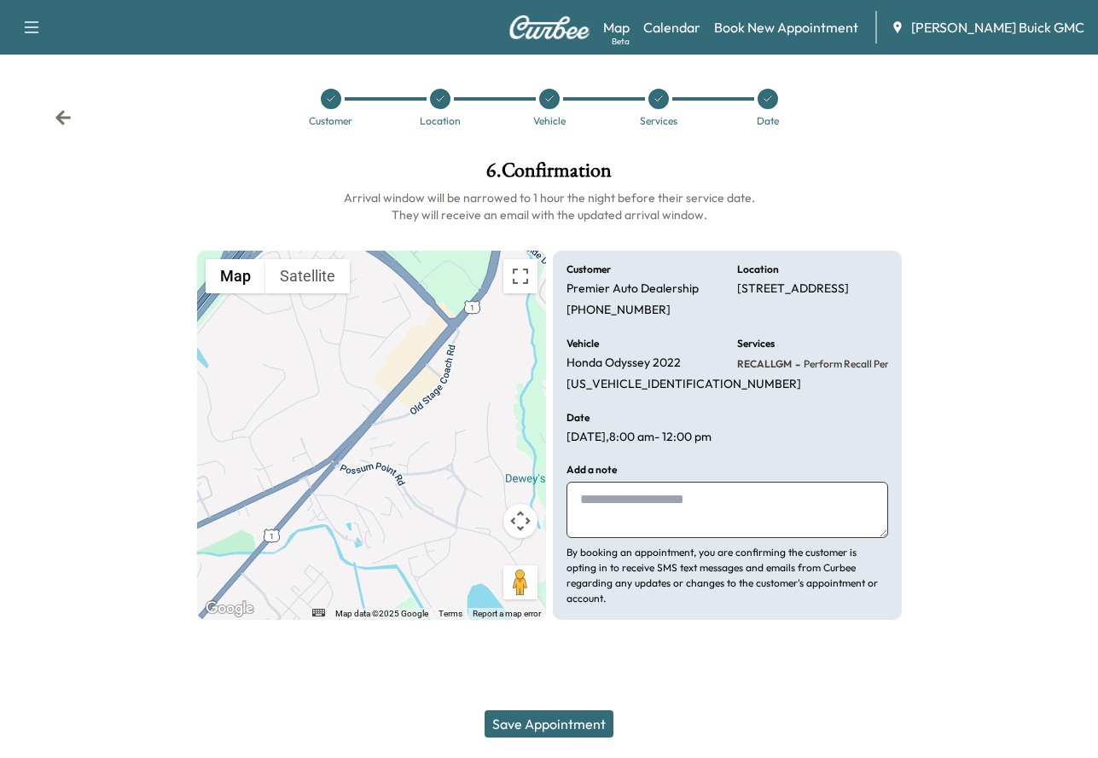
click at [581, 717] on button "Save Appointment" at bounding box center [549, 724] width 129 height 27
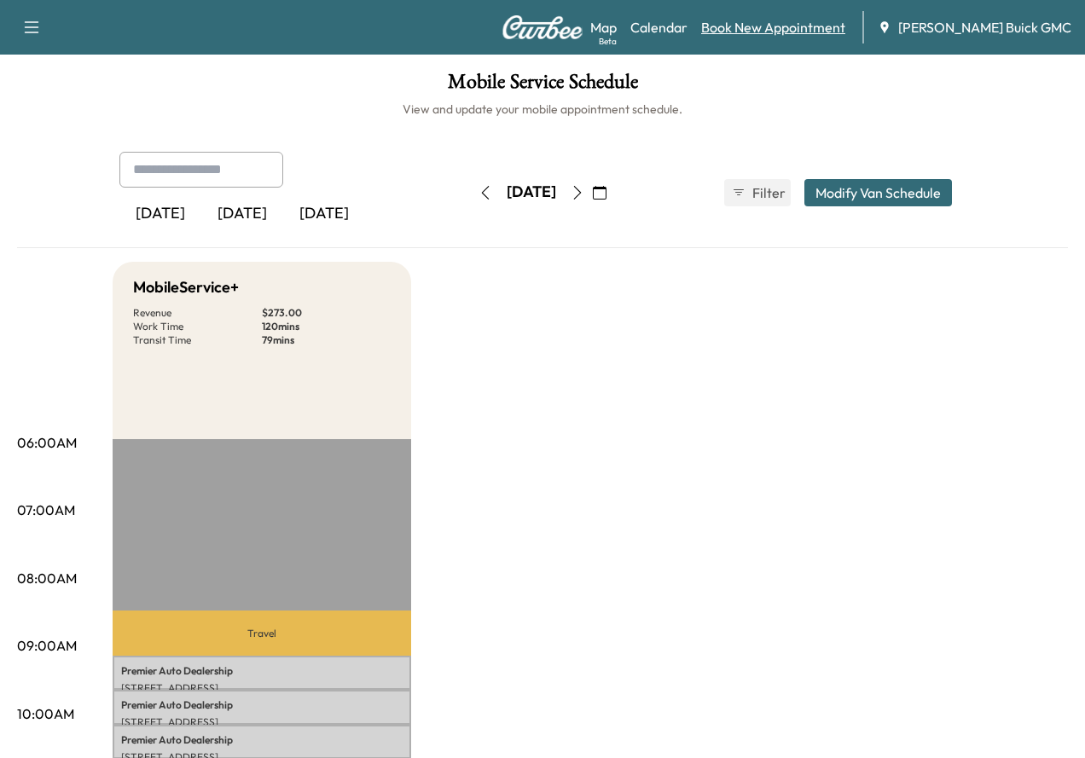
click at [825, 20] on link "Book New Appointment" at bounding box center [773, 27] width 144 height 20
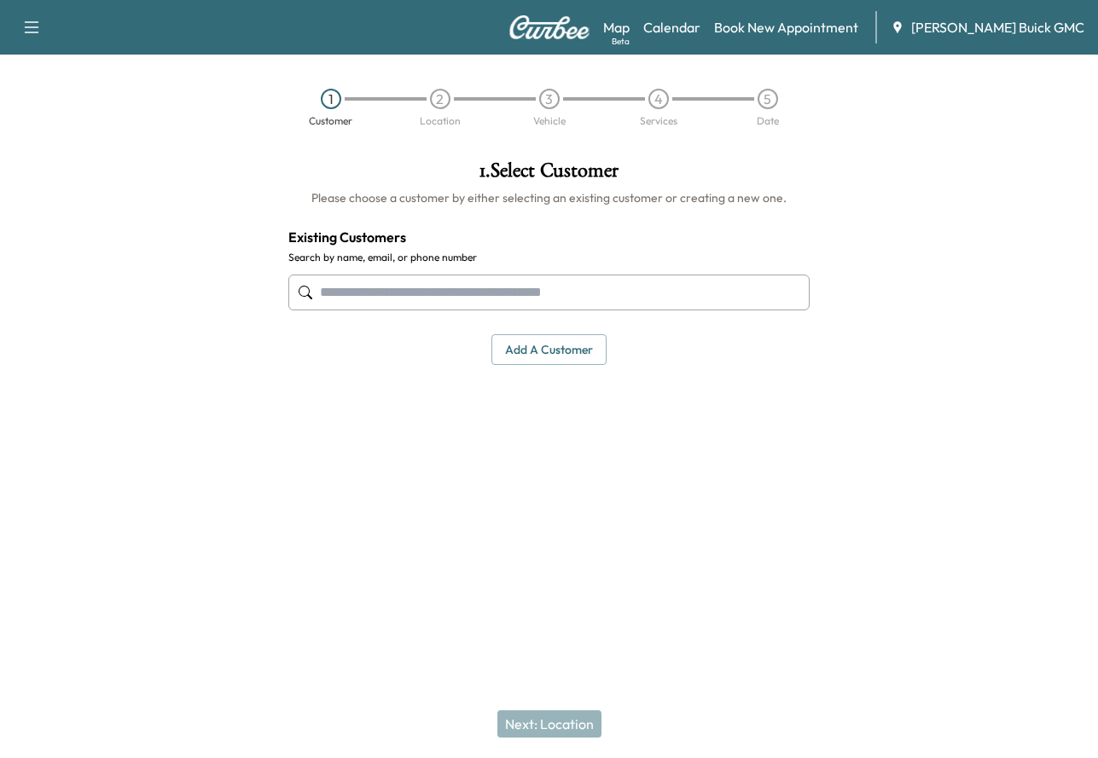
click at [540, 295] on input "text" at bounding box center [549, 293] width 522 height 36
drag, startPoint x: 384, startPoint y: 305, endPoint x: 601, endPoint y: 281, distance: 219.0
click at [384, 305] on input "text" at bounding box center [549, 293] width 522 height 36
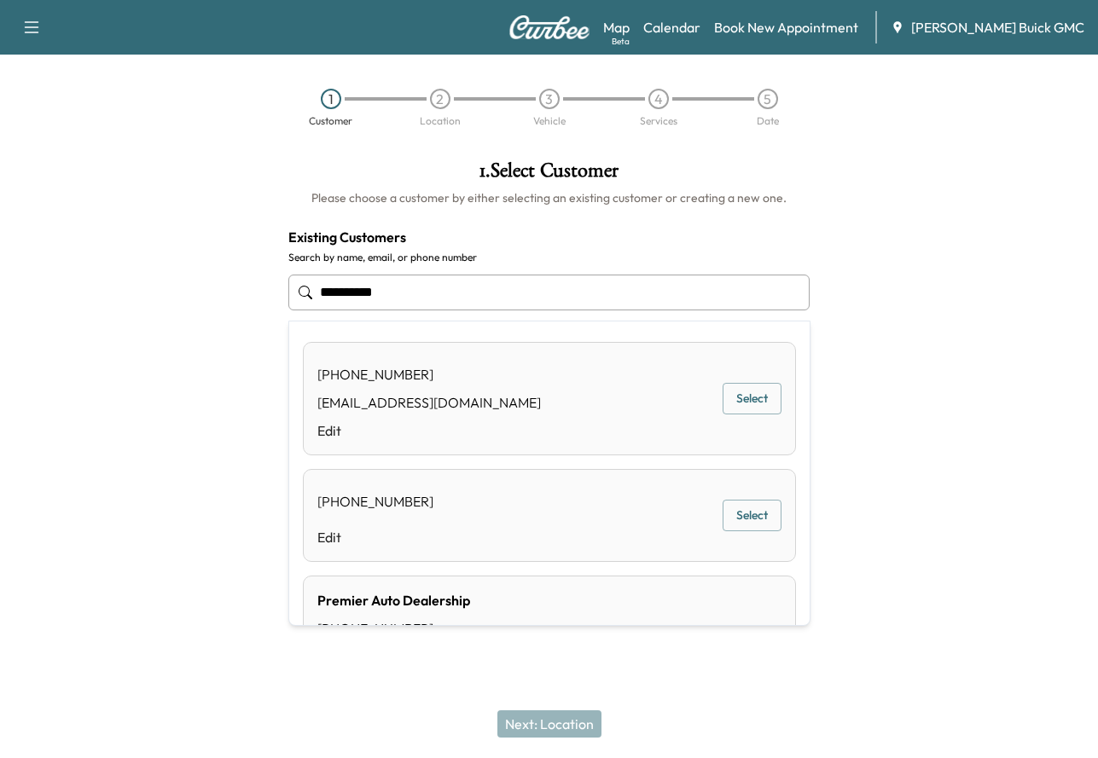
click at [443, 599] on div "Premier Auto Dealership" at bounding box center [429, 600] width 224 height 20
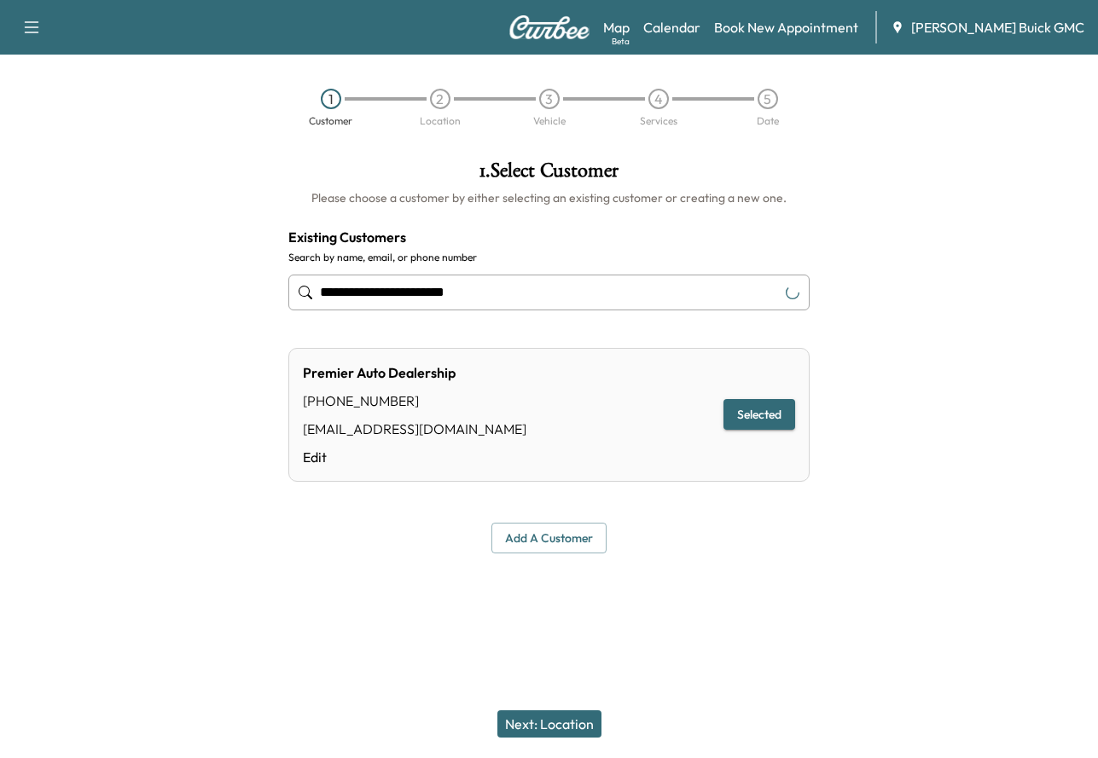
type input "**********"
drag, startPoint x: 532, startPoint y: 729, endPoint x: 554, endPoint y: 720, distance: 23.0
click at [534, 729] on button "Next: Location" at bounding box center [549, 724] width 104 height 27
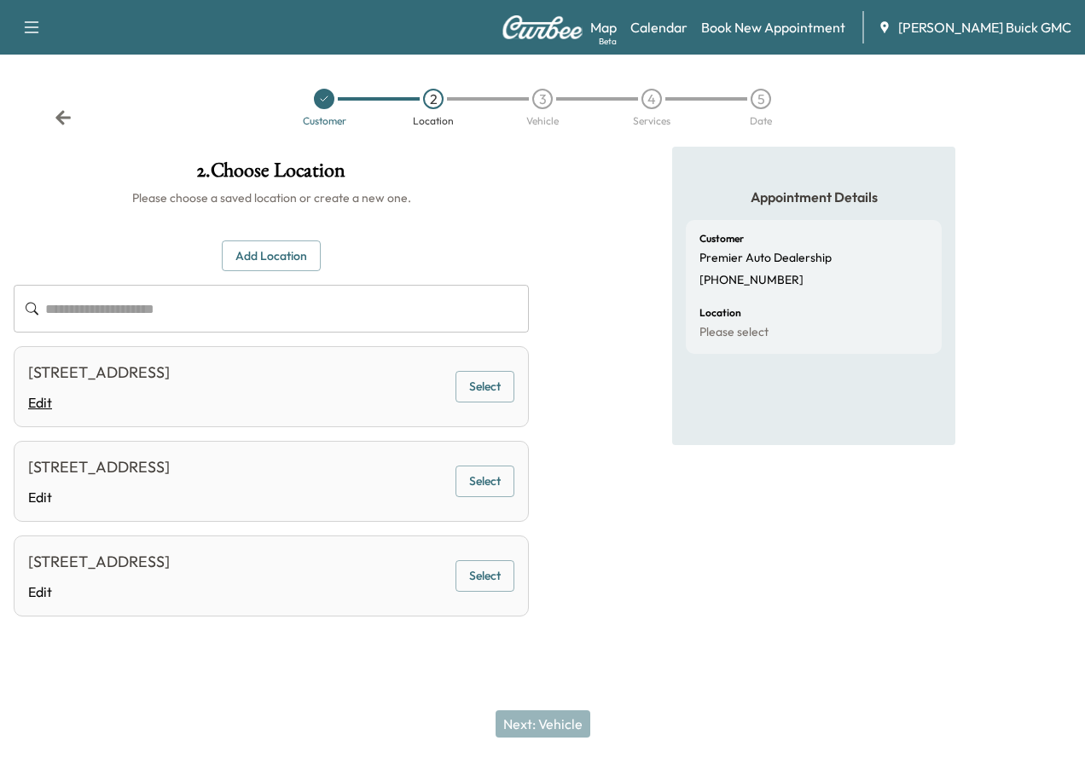
click at [170, 385] on div "[STREET_ADDRESS]" at bounding box center [99, 373] width 142 height 24
click at [514, 392] on button "Select" at bounding box center [485, 387] width 59 height 32
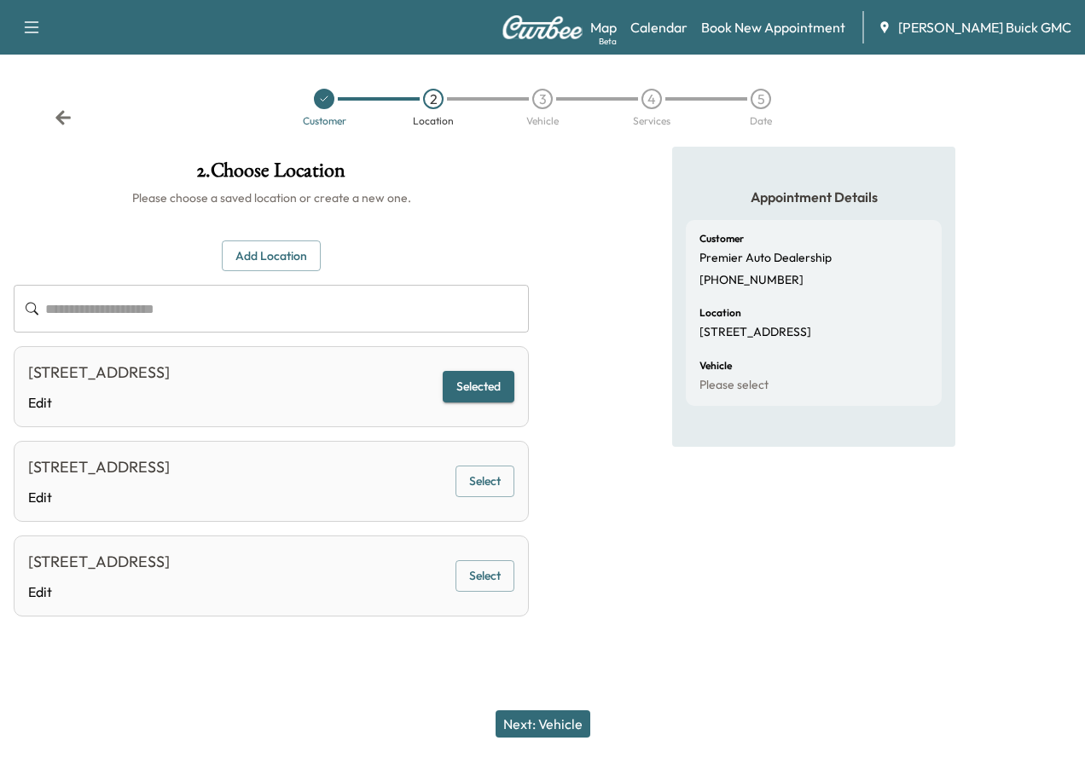
click at [576, 724] on button "Next: Vehicle" at bounding box center [543, 724] width 95 height 27
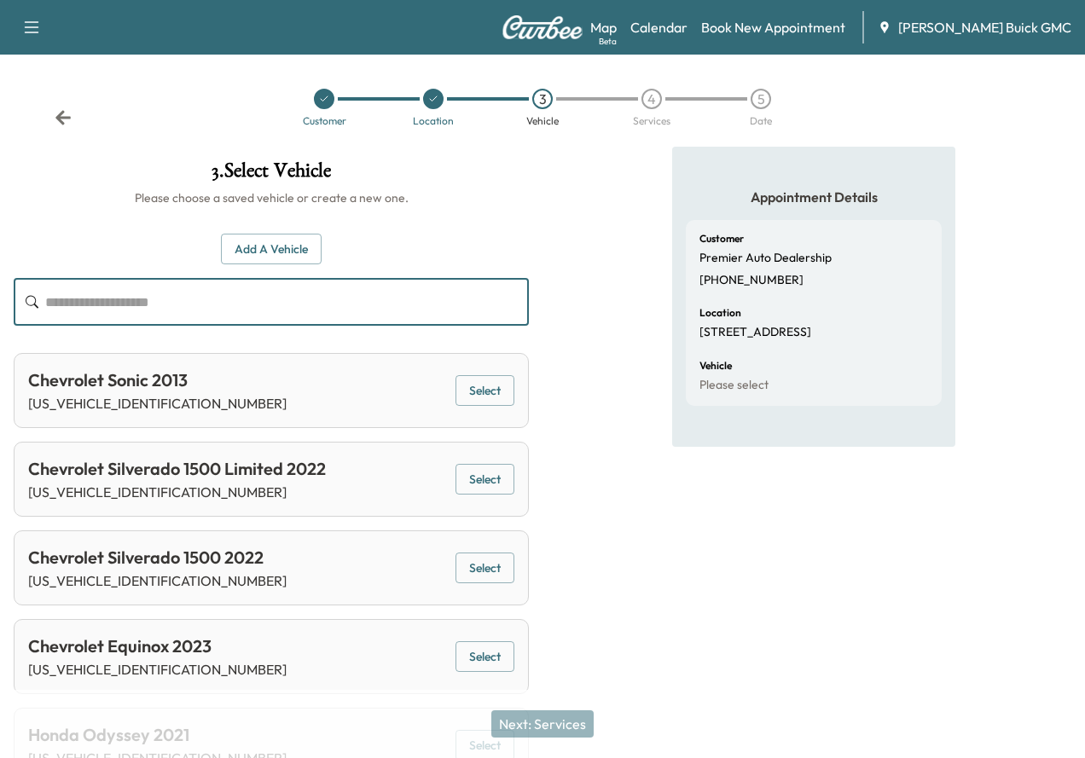
drag, startPoint x: 459, startPoint y: 310, endPoint x: 468, endPoint y: 310, distance: 9.4
click at [459, 310] on input "text" at bounding box center [287, 302] width 484 height 48
paste input "********"
drag, startPoint x: 468, startPoint y: 297, endPoint x: 264, endPoint y: 292, distance: 204.8
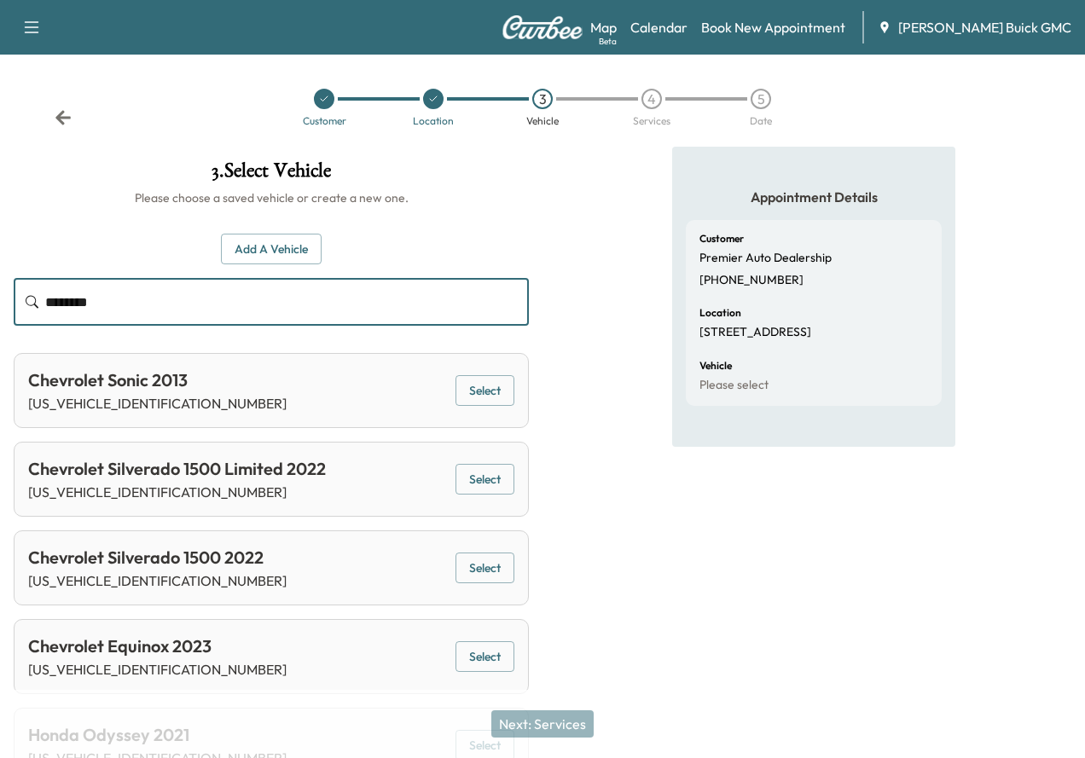
type input "********"
click at [204, 147] on div at bounding box center [542, 147] width 1085 height 0
drag, startPoint x: 537, startPoint y: 307, endPoint x: 195, endPoint y: 293, distance: 341.5
click at [282, 147] on div at bounding box center [542, 147] width 1085 height 0
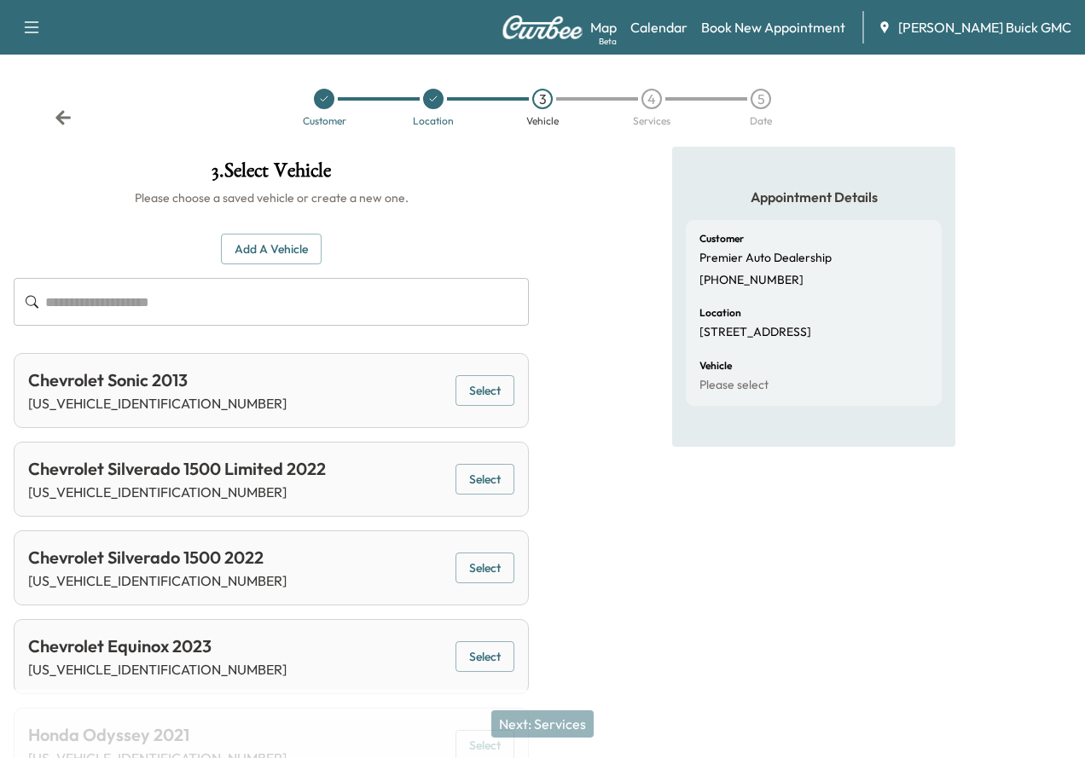
click at [529, 310] on input "text" at bounding box center [287, 302] width 484 height 48
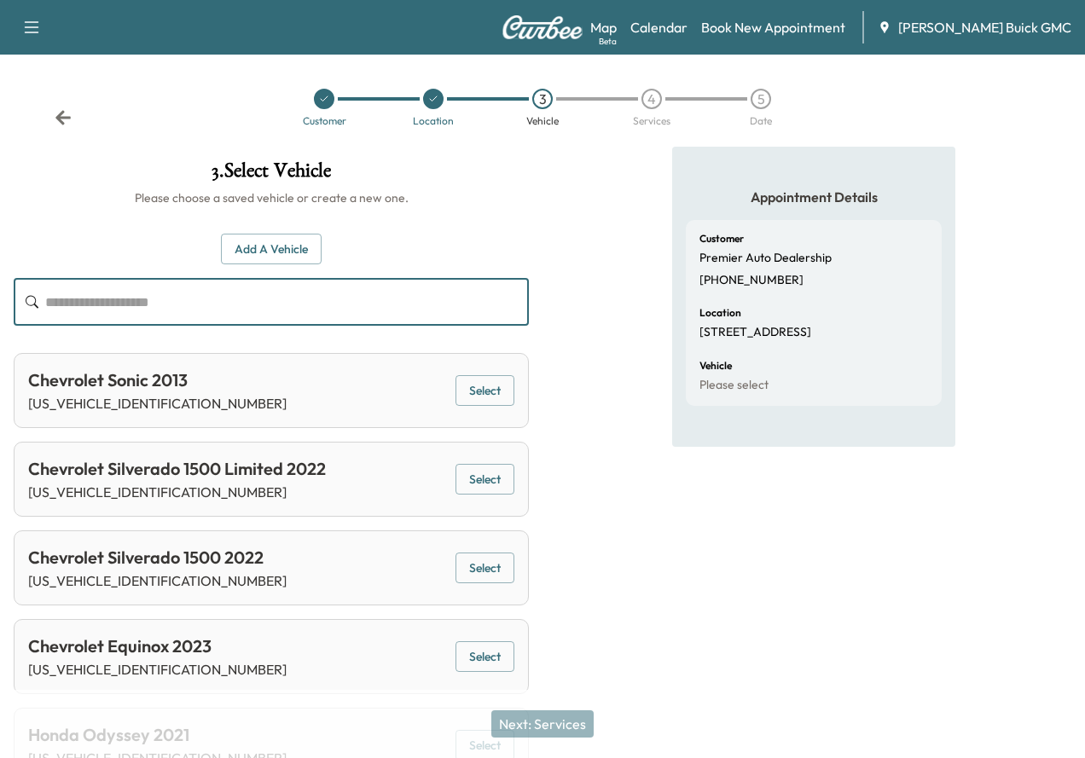
paste input "********"
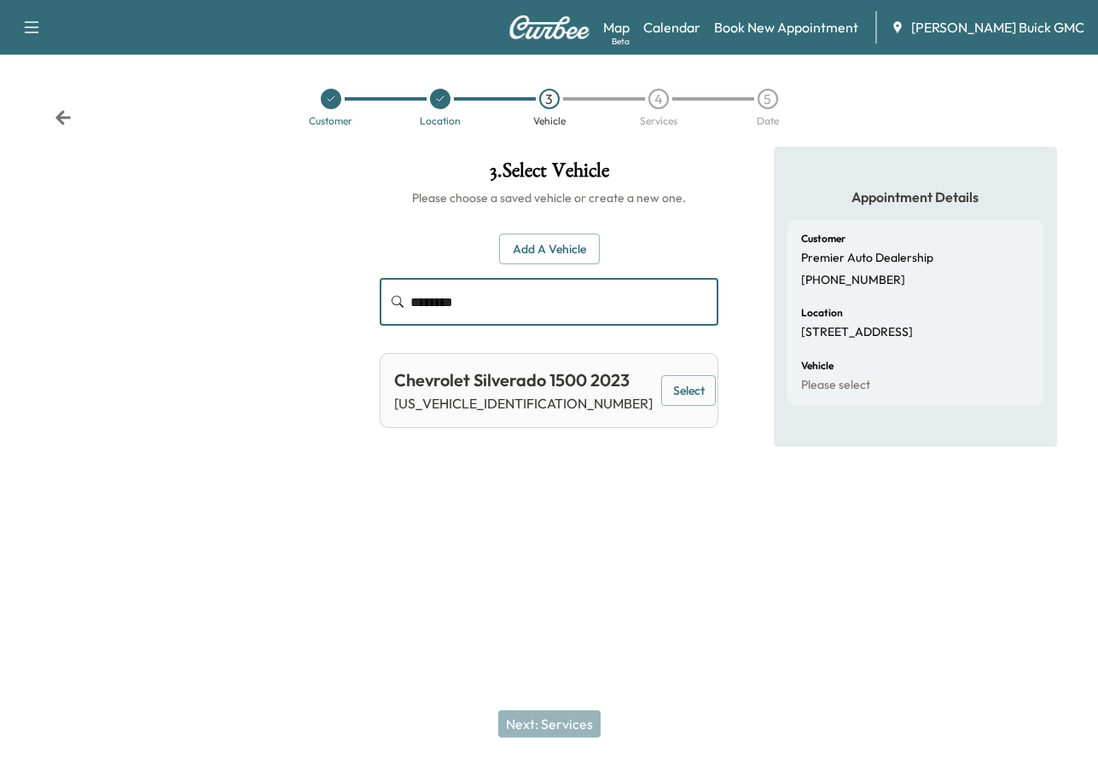
type input "********"
click at [673, 397] on button "Select" at bounding box center [688, 391] width 55 height 32
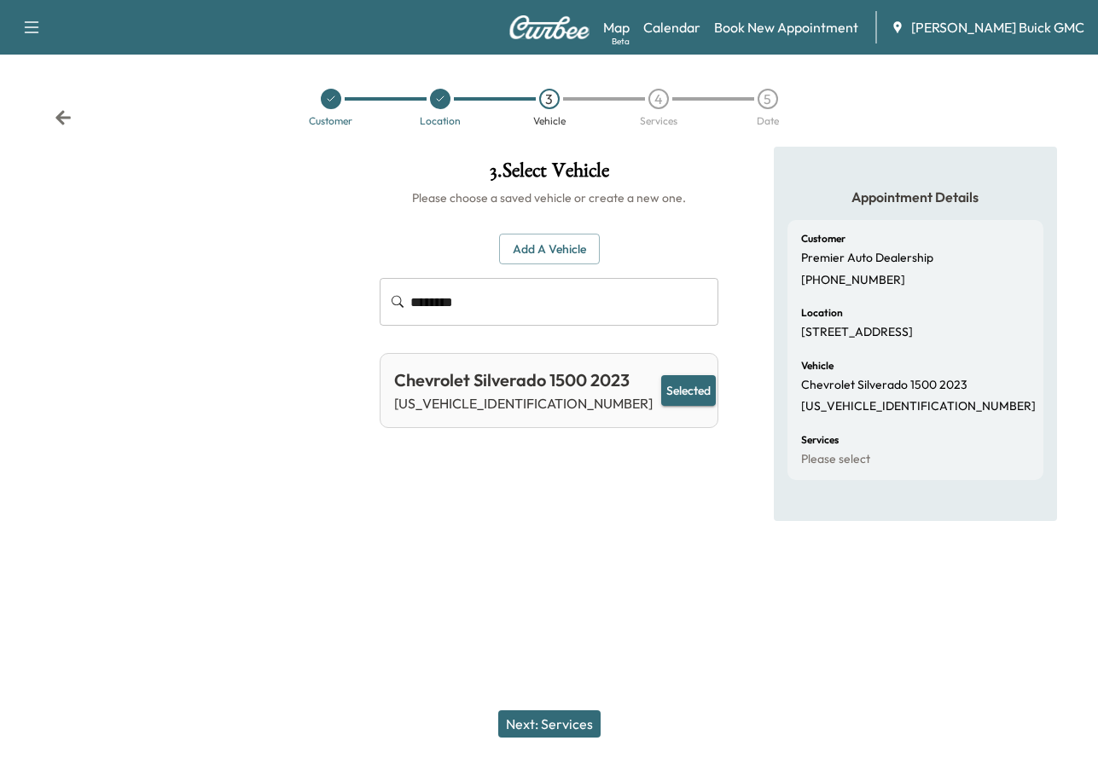
click at [551, 723] on button "Next: Services" at bounding box center [549, 724] width 102 height 27
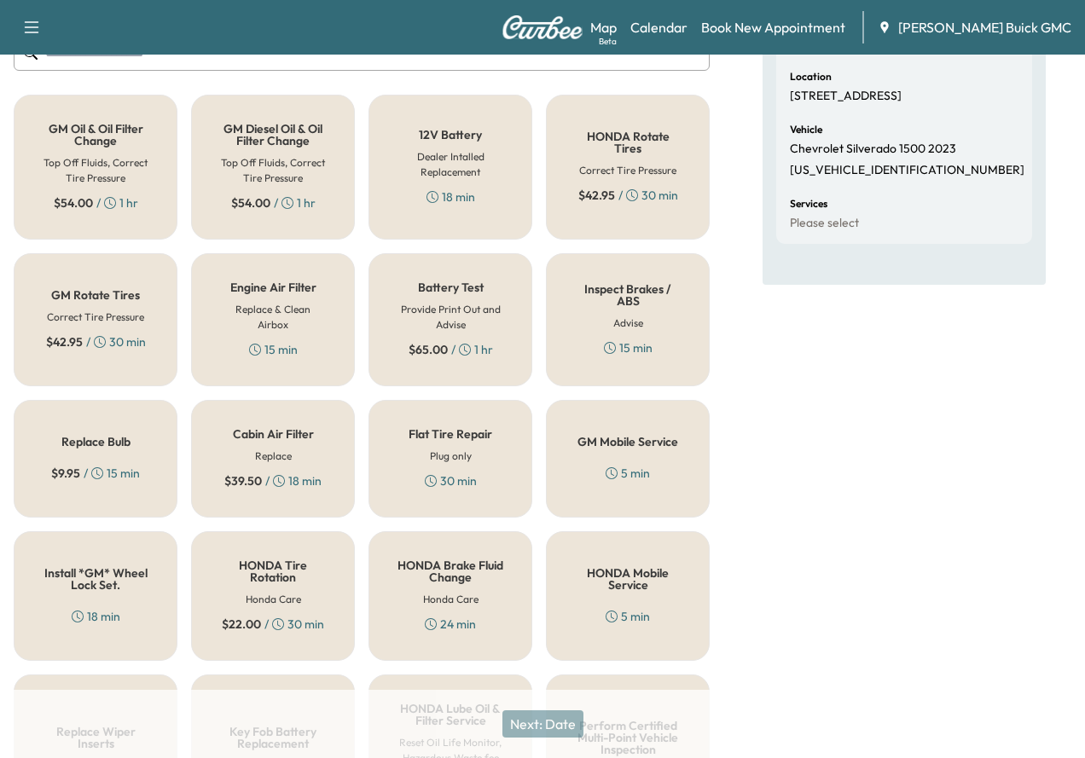
scroll to position [649, 0]
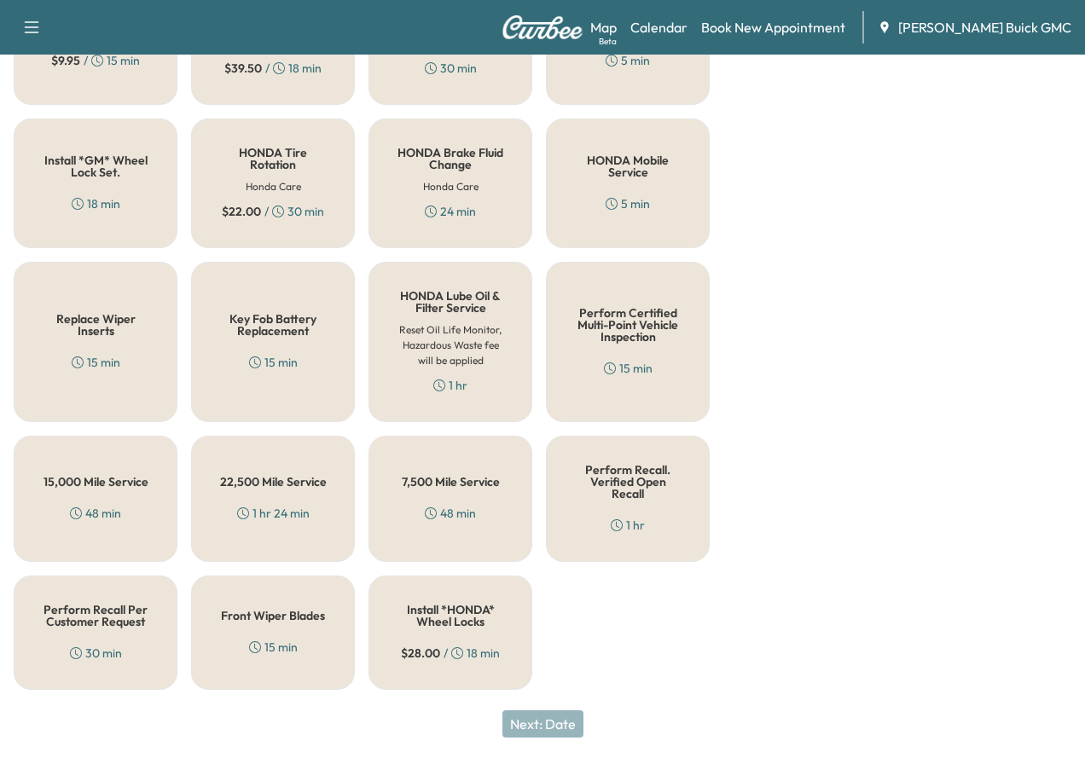
click at [93, 645] on div "30 min" at bounding box center [96, 653] width 52 height 17
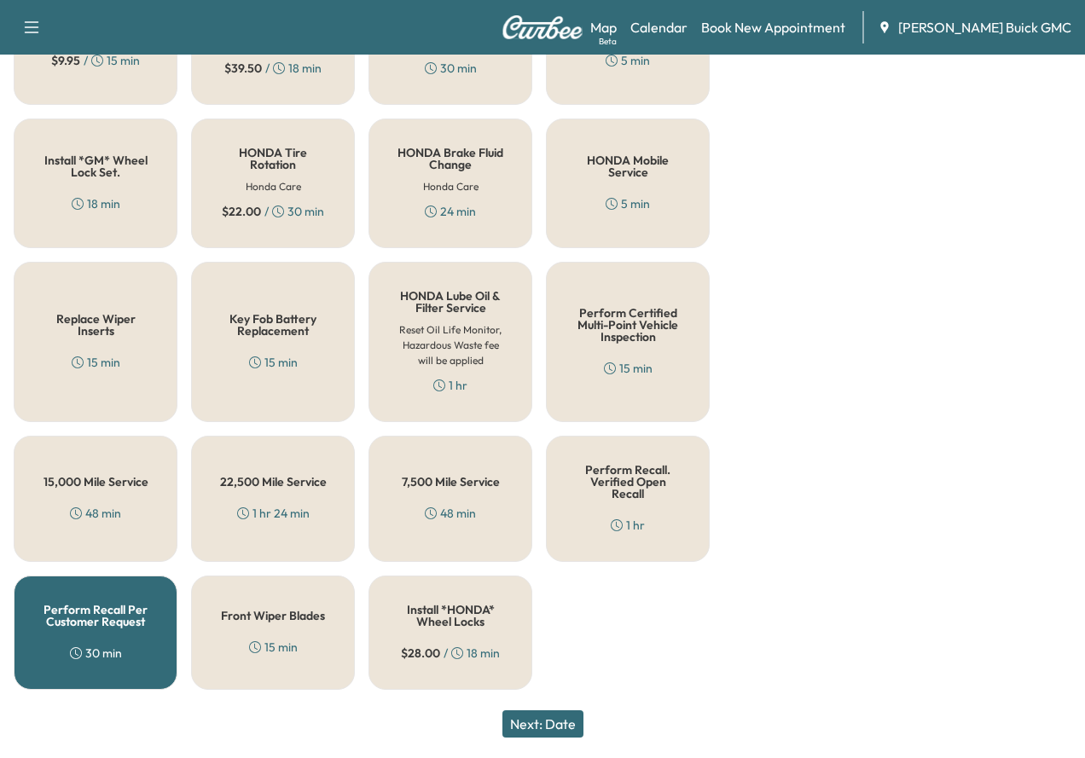
click at [559, 725] on button "Next: Date" at bounding box center [543, 724] width 81 height 27
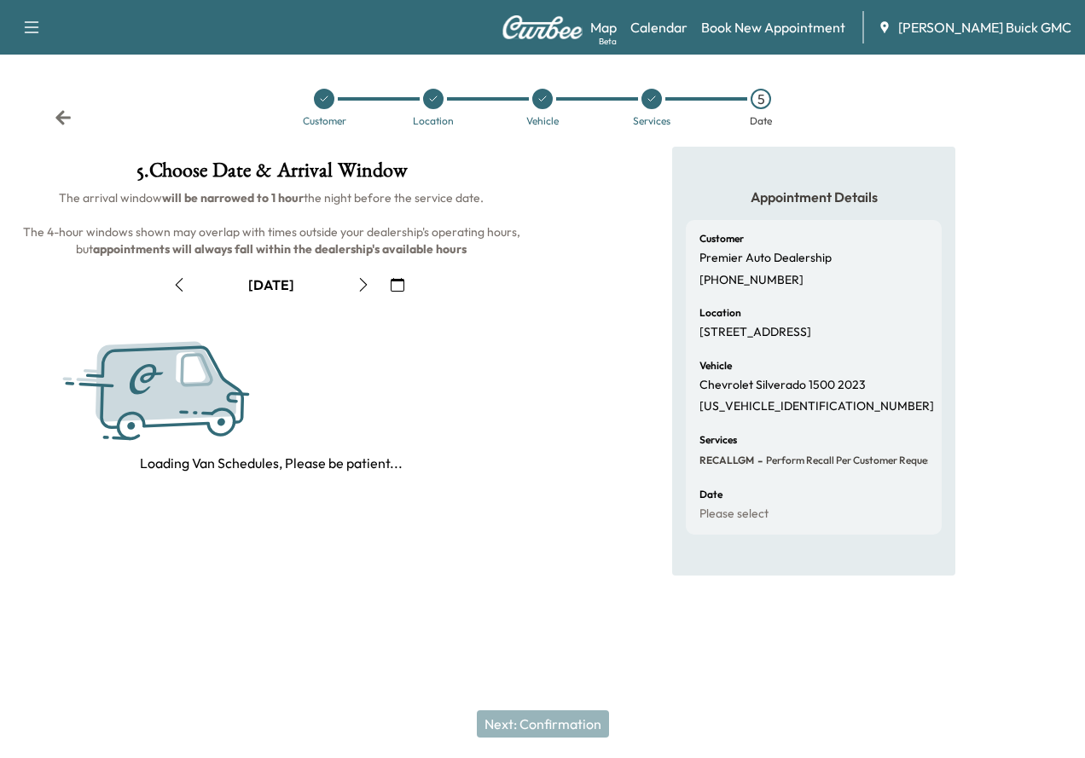
scroll to position [0, 0]
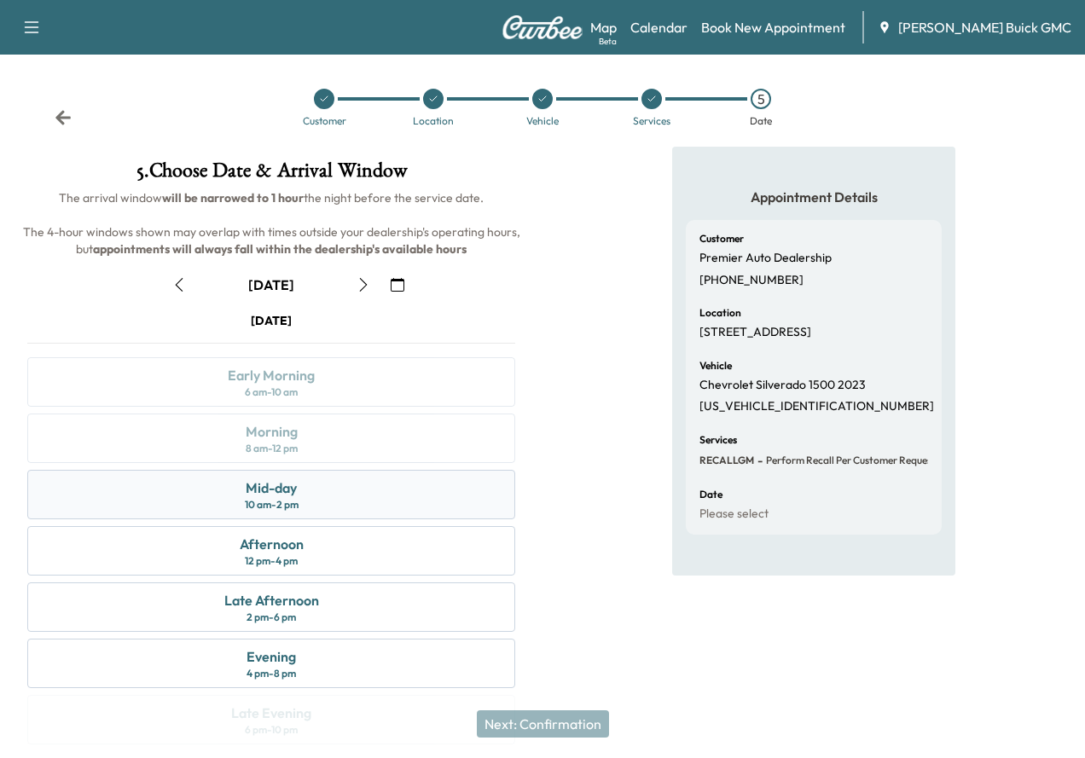
click at [515, 520] on div "Mid-day 10 am - 2 pm" at bounding box center [271, 494] width 488 height 49
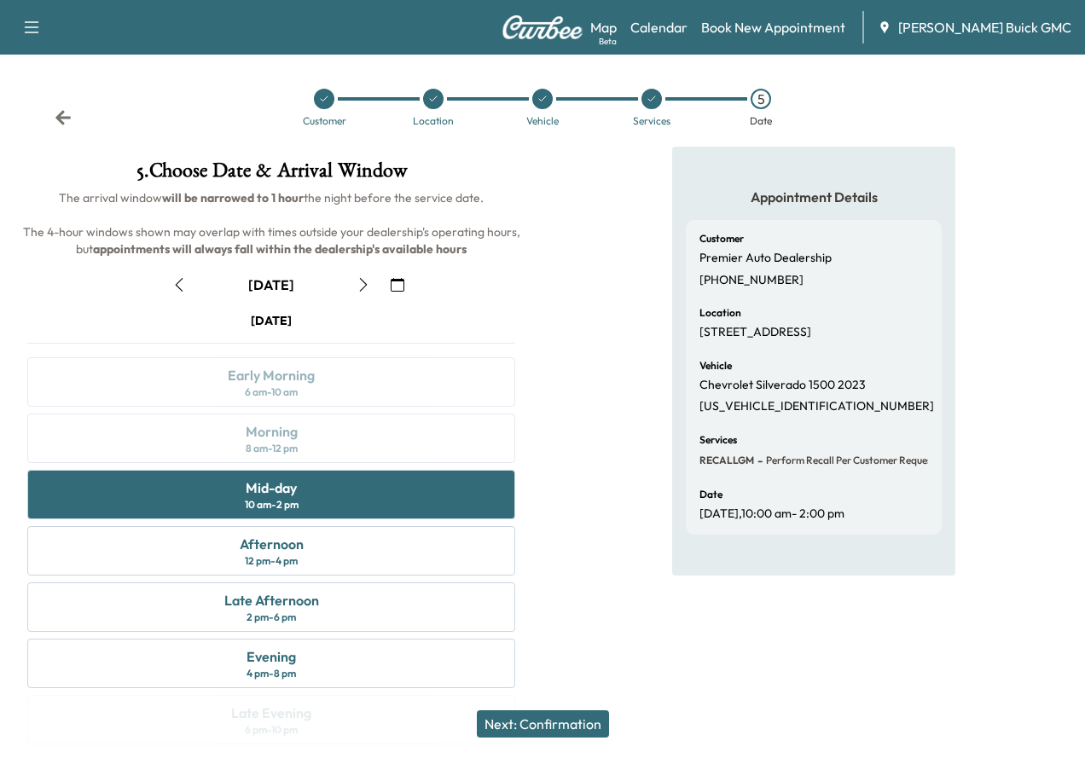
click at [550, 718] on button "Next: Confirmation" at bounding box center [543, 724] width 132 height 27
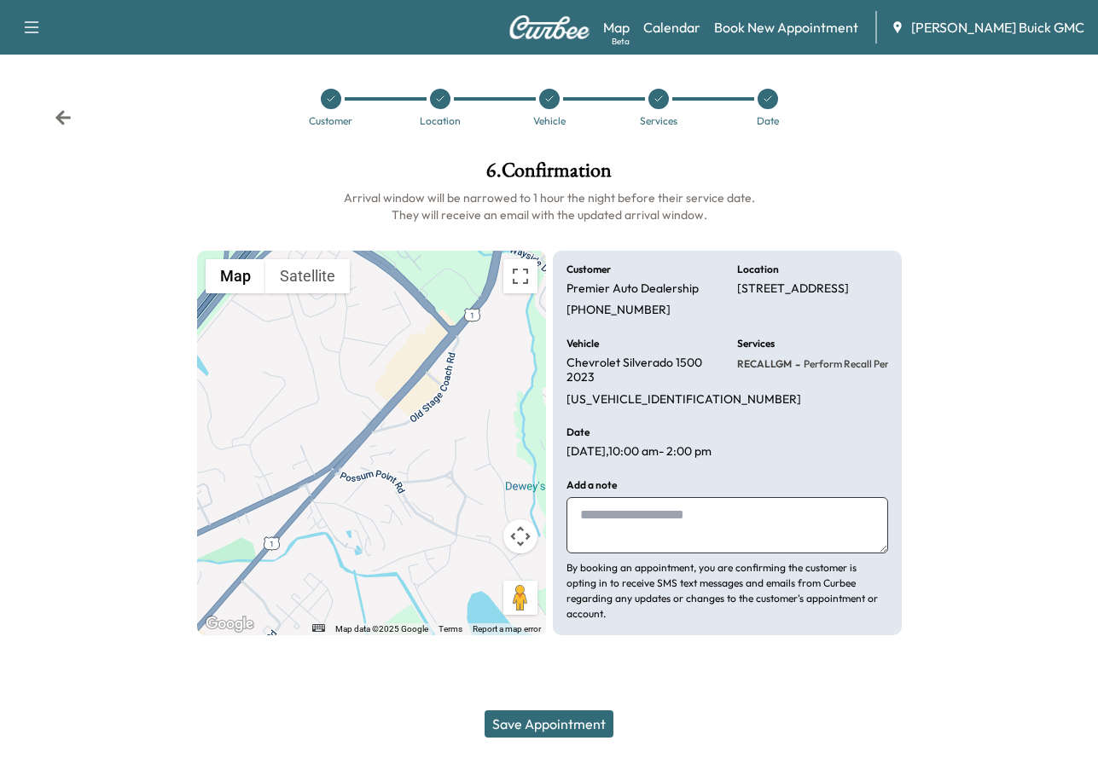
click at [576, 722] on button "Save Appointment" at bounding box center [549, 724] width 129 height 27
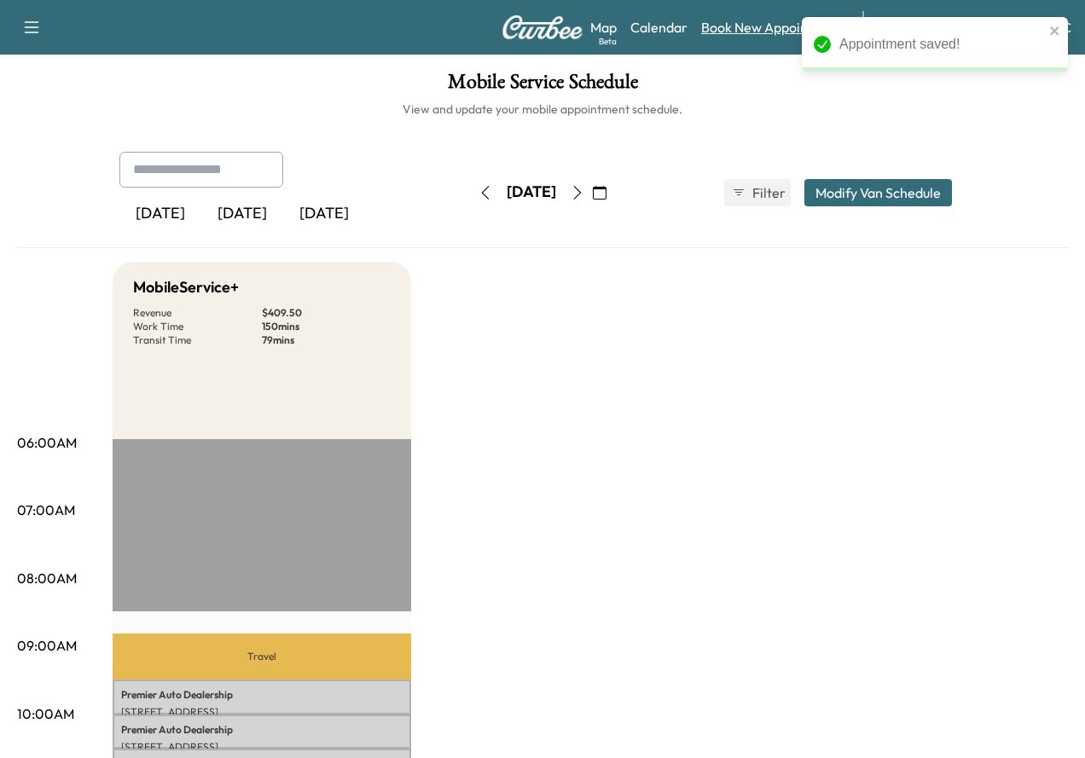
click at [760, 29] on link "Book New Appointment" at bounding box center [773, 27] width 144 height 20
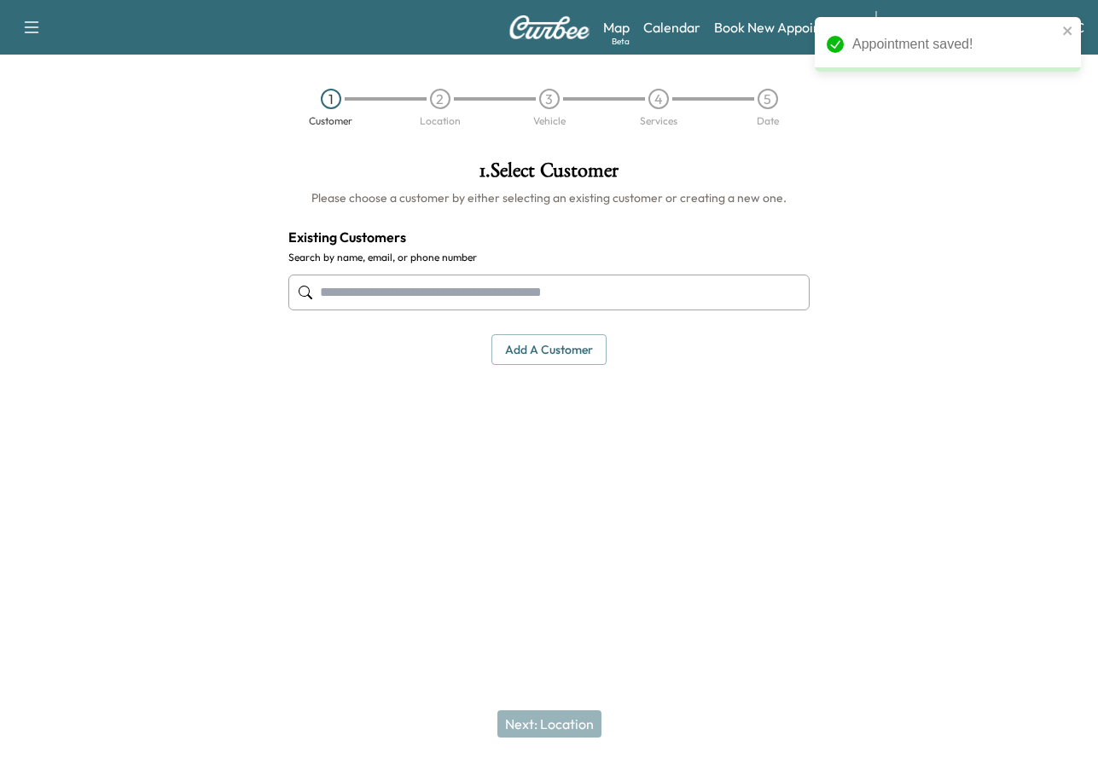
click at [448, 296] on input "text" at bounding box center [549, 293] width 522 height 36
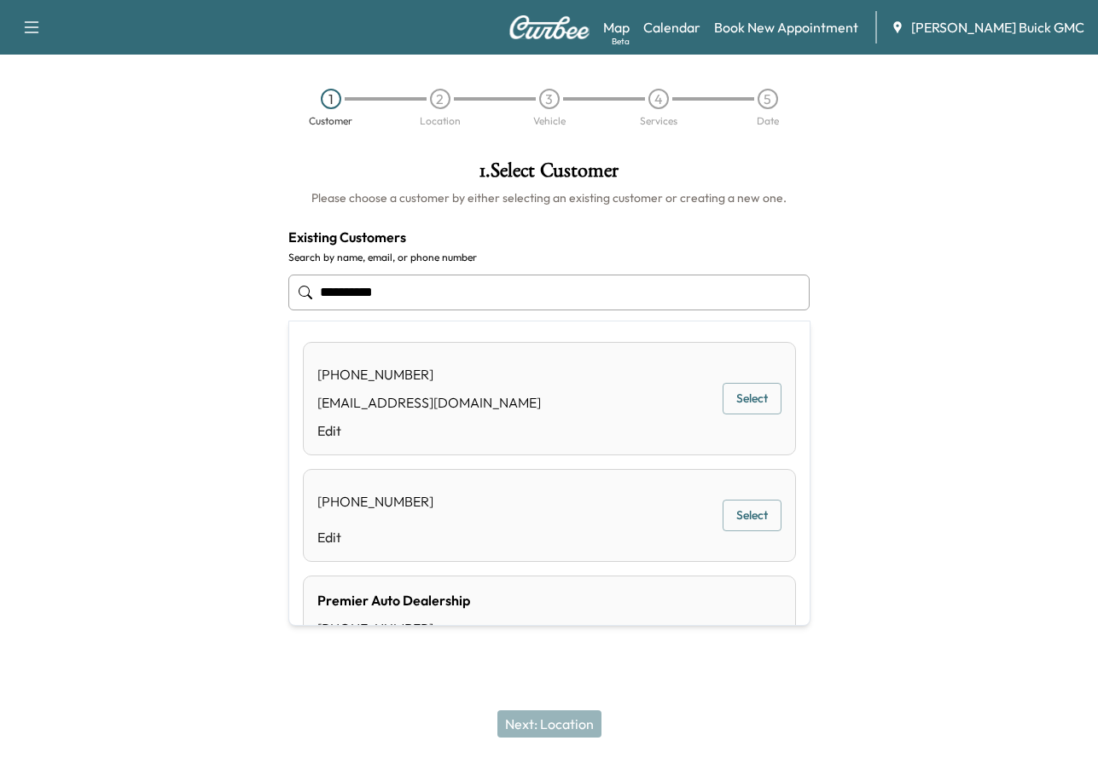
click at [696, 604] on div "Premier Auto Dealership [PHONE_NUMBER] [EMAIL_ADDRESS][DOMAIN_NAME] Edit Select" at bounding box center [549, 643] width 493 height 134
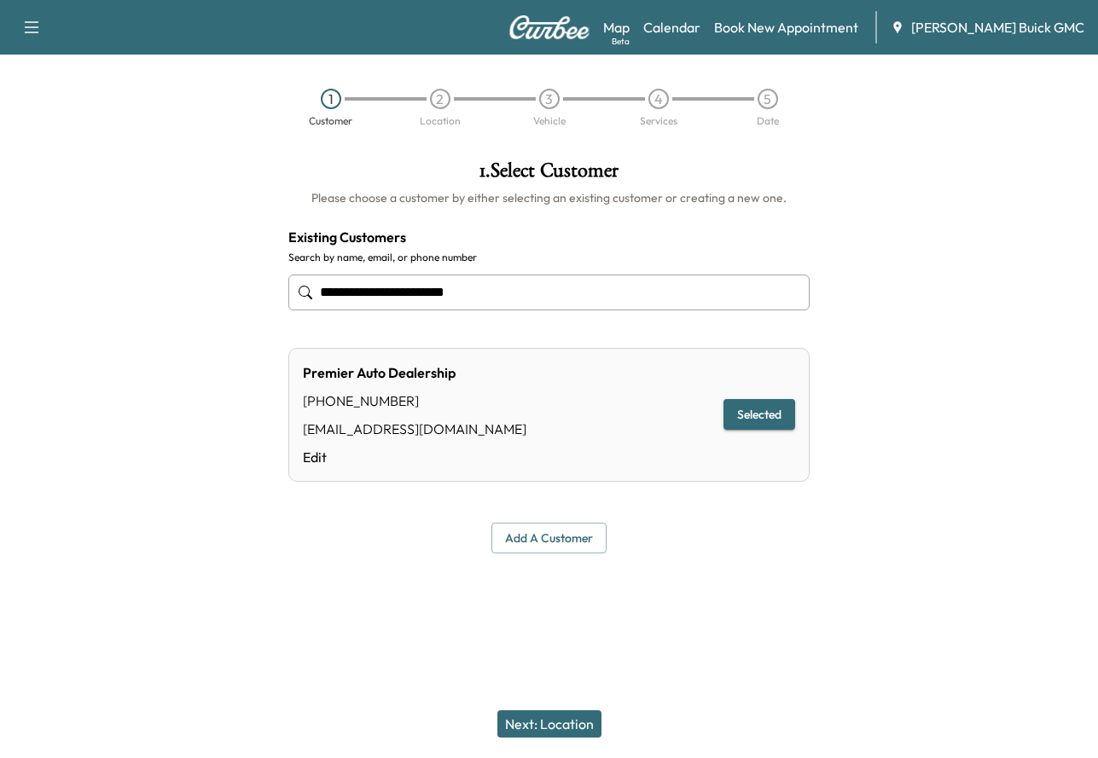
type input "**********"
click at [586, 720] on button "Next: Location" at bounding box center [549, 724] width 104 height 27
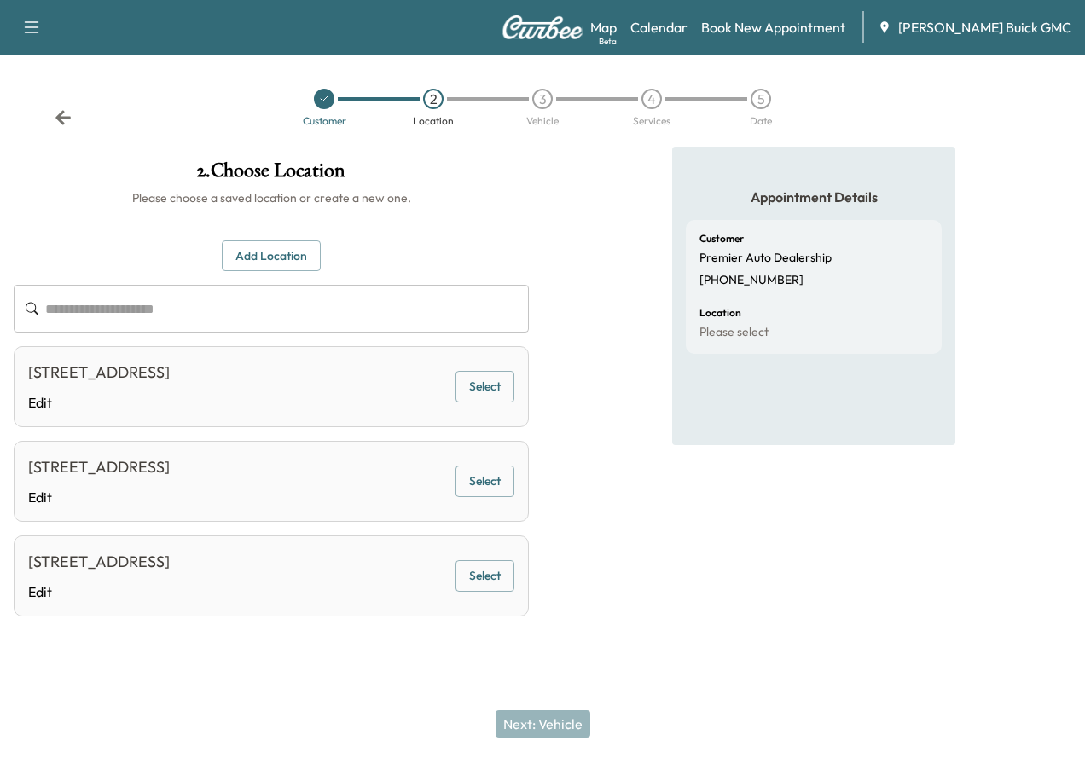
click at [514, 398] on button "Select" at bounding box center [485, 387] width 59 height 32
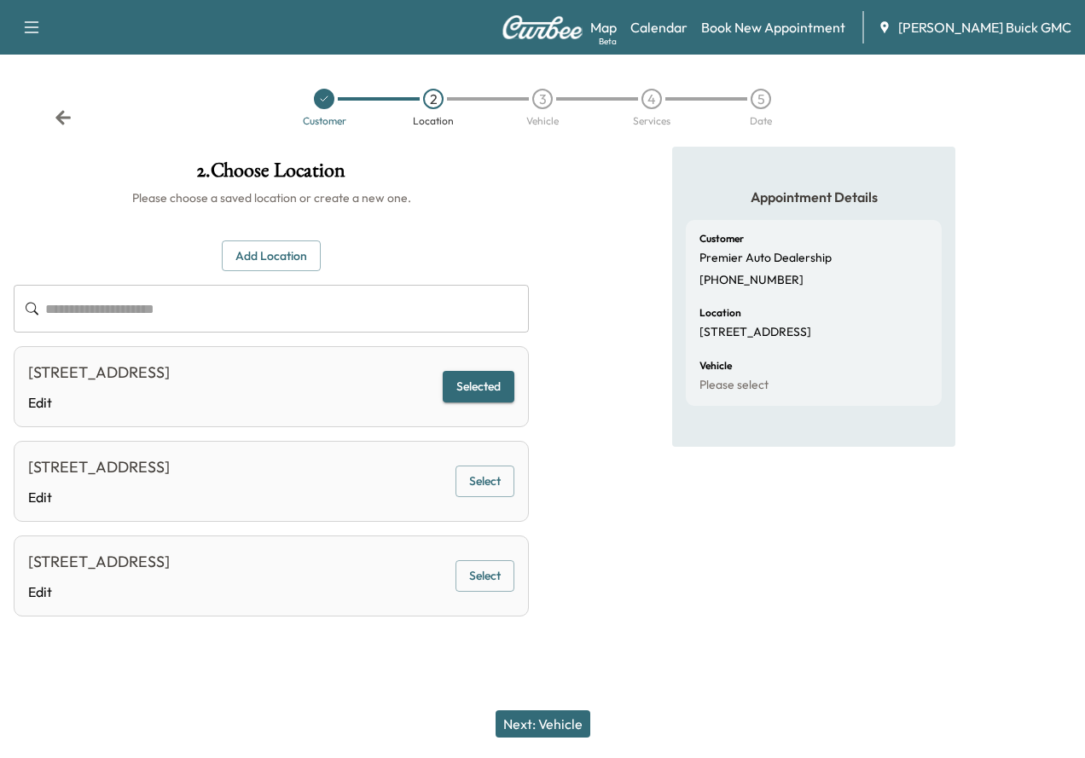
click at [555, 716] on button "Next: Vehicle" at bounding box center [543, 724] width 95 height 27
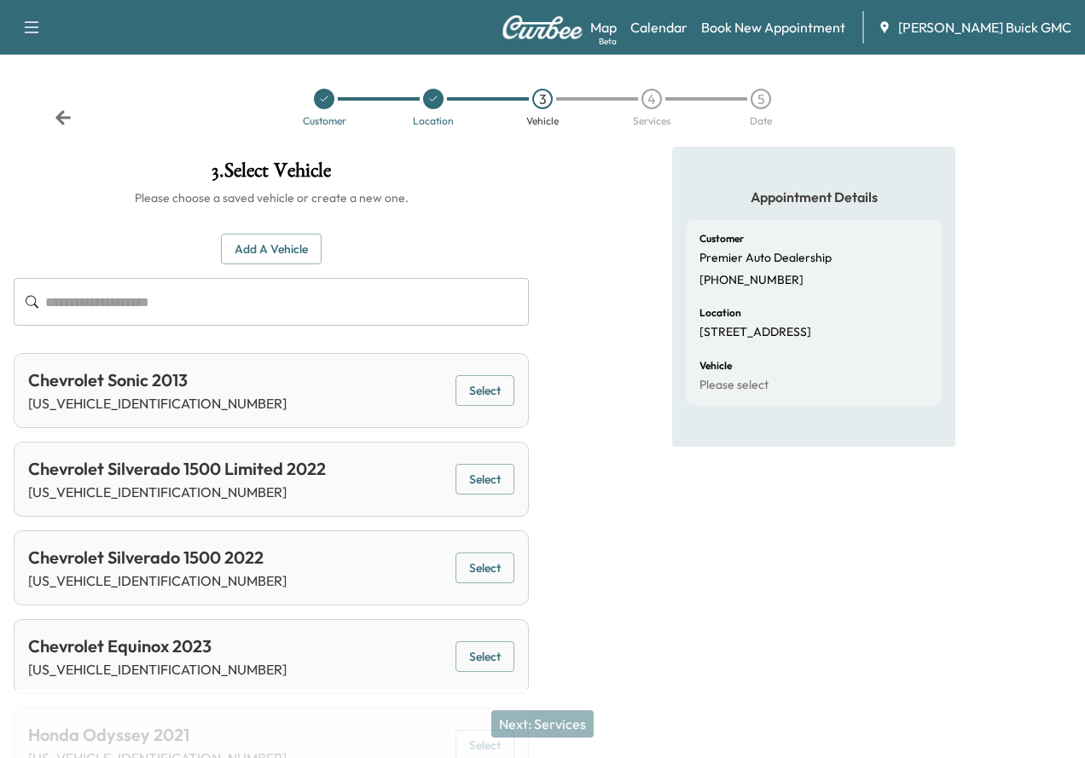
click at [461, 301] on input "text" at bounding box center [287, 302] width 484 height 48
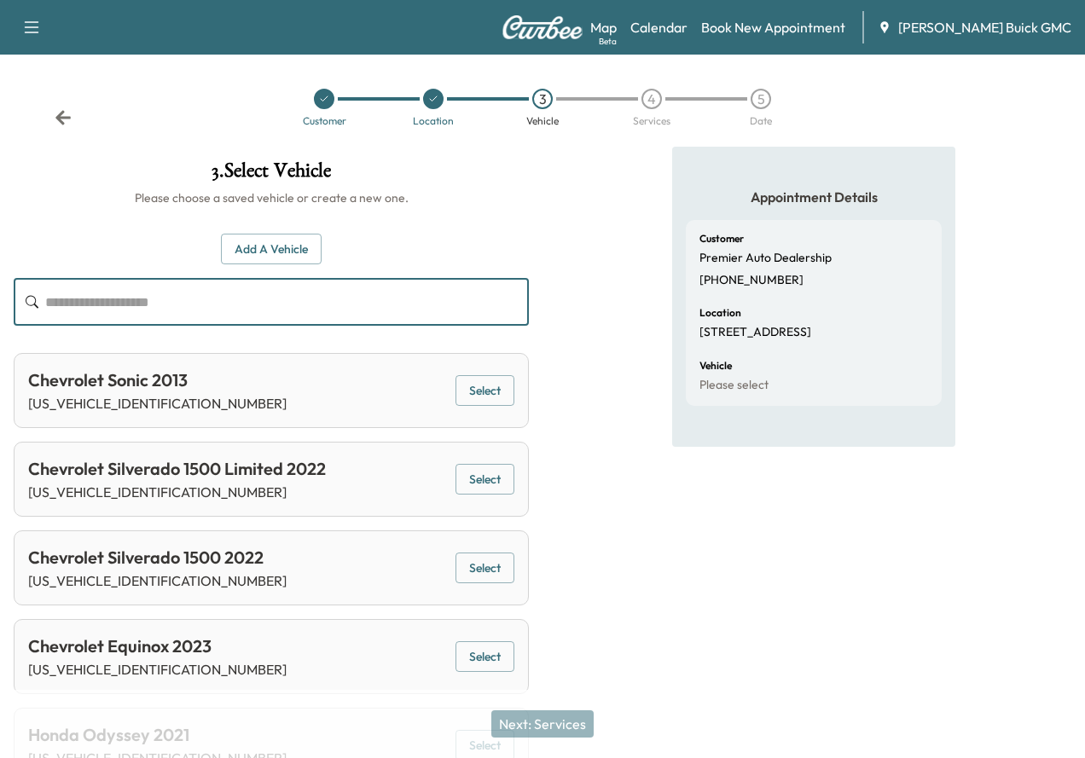
paste input "********"
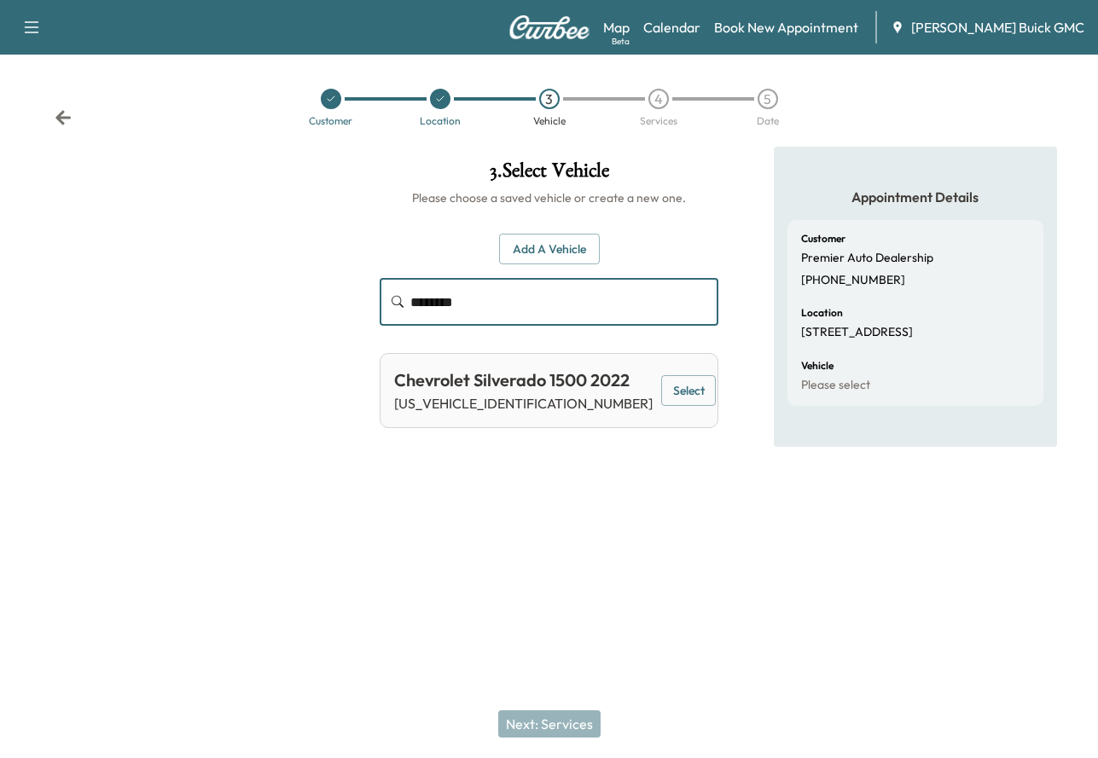
type input "********"
click at [665, 393] on button "Select" at bounding box center [688, 391] width 55 height 32
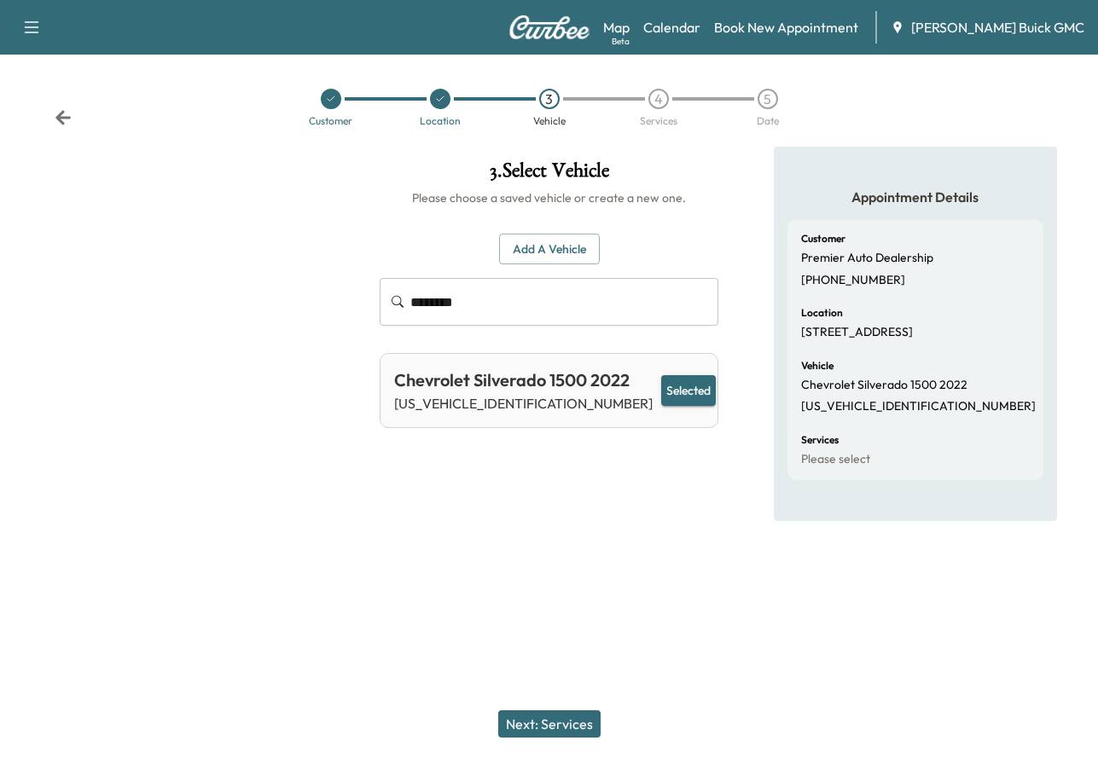
click at [536, 709] on div "Next: Services" at bounding box center [549, 724] width 1098 height 68
click at [572, 734] on button "Next: Services" at bounding box center [549, 724] width 102 height 27
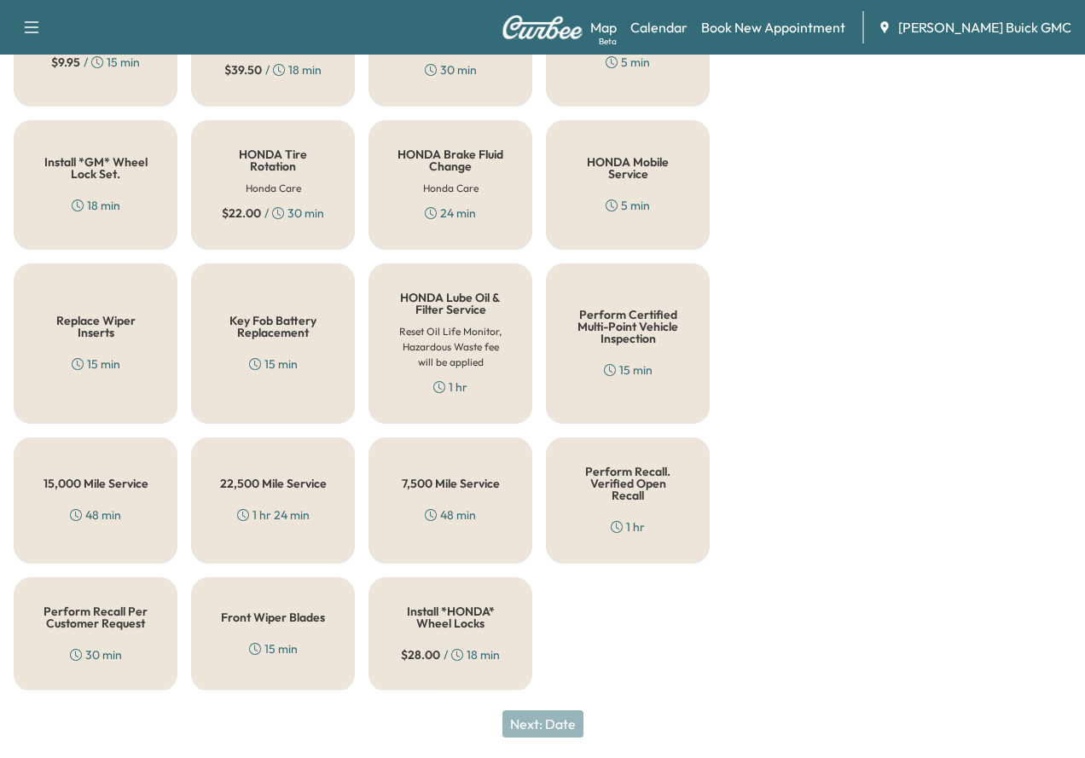
scroll to position [649, 0]
click at [94, 617] on h5 "Perform Recall Per Customer Request" at bounding box center [95, 616] width 107 height 24
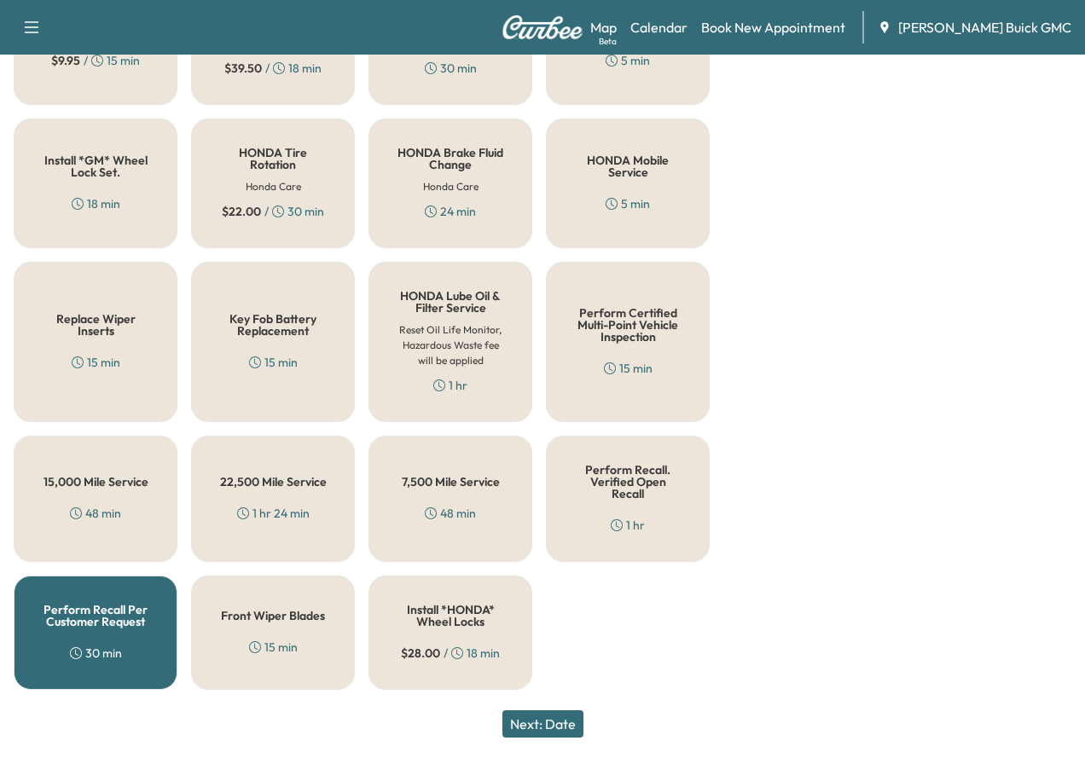
click at [567, 732] on button "Next: Date" at bounding box center [543, 724] width 81 height 27
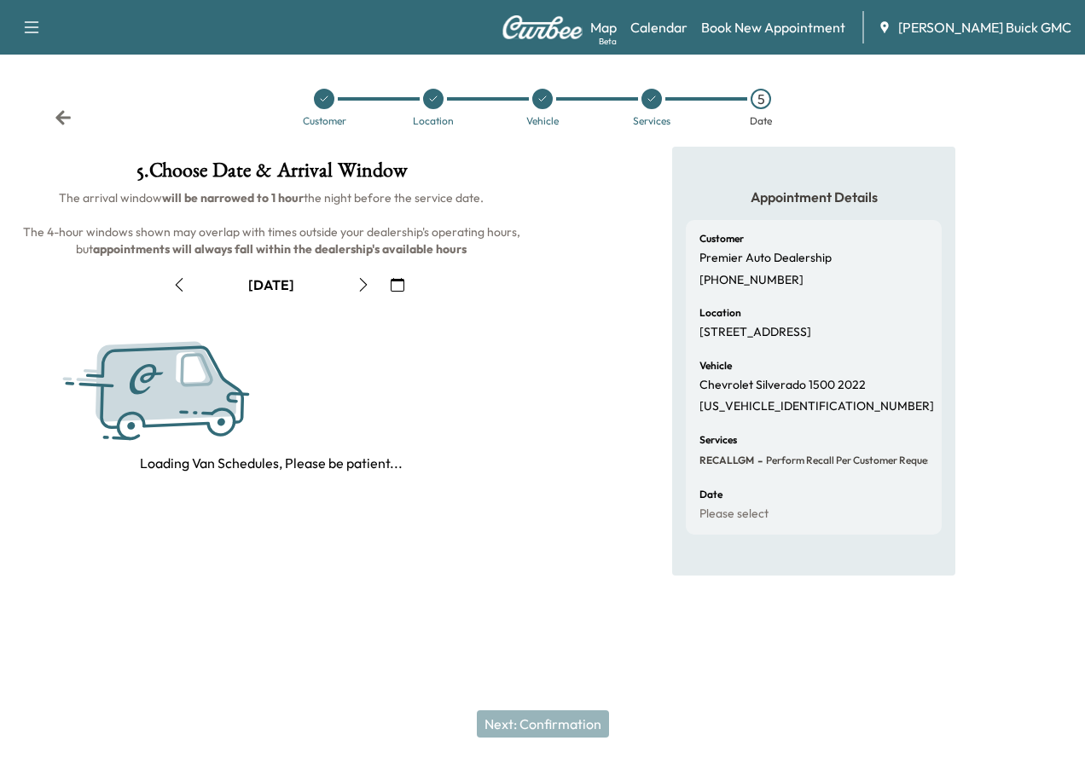
scroll to position [0, 0]
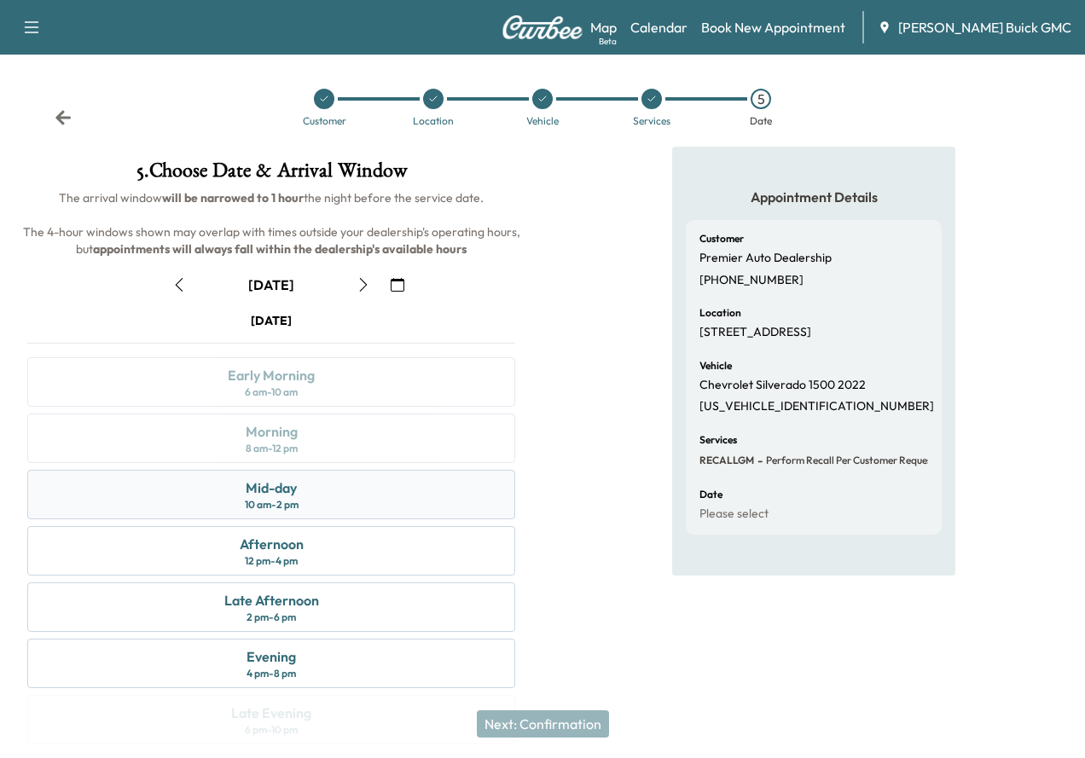
click at [515, 520] on div "Mid-day 10 am - 2 pm" at bounding box center [271, 494] width 488 height 49
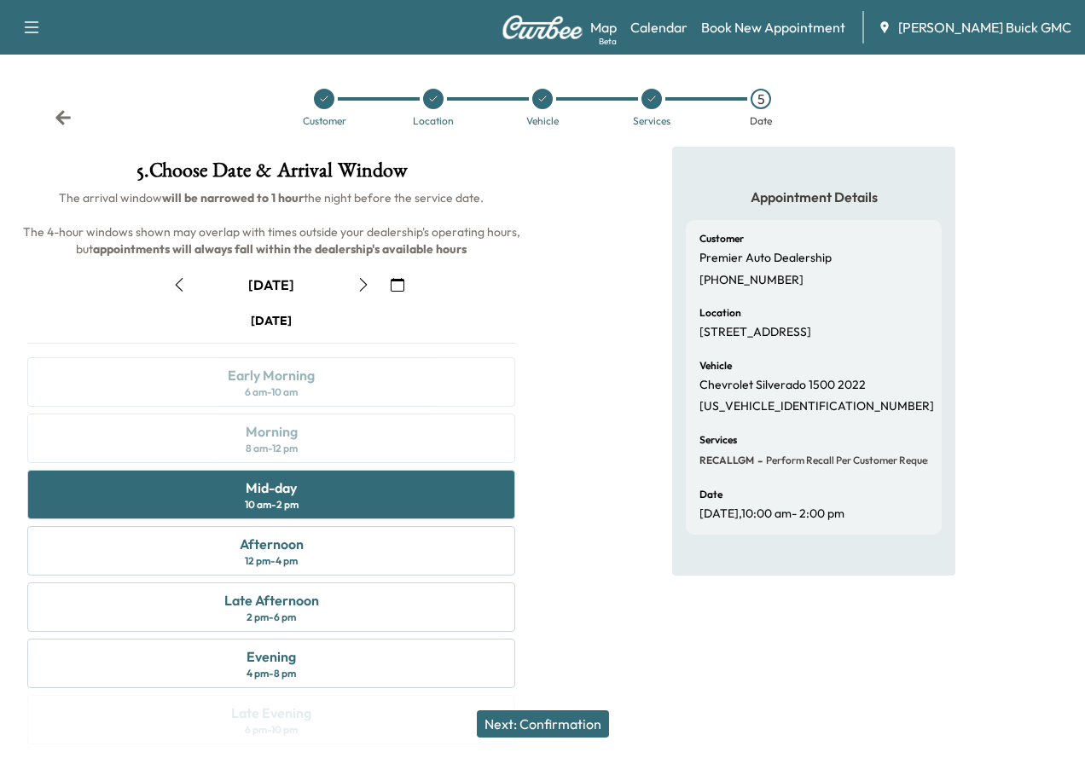
click at [592, 737] on button "Next: Confirmation" at bounding box center [543, 724] width 132 height 27
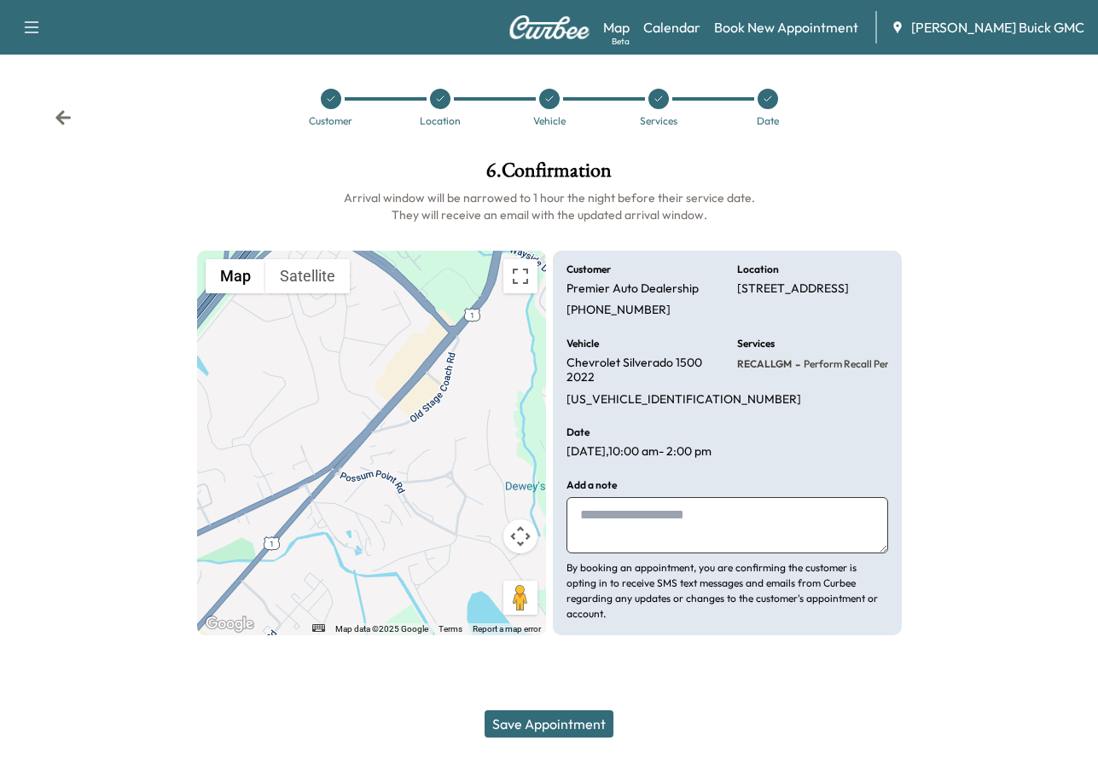
click at [564, 722] on button "Save Appointment" at bounding box center [549, 724] width 129 height 27
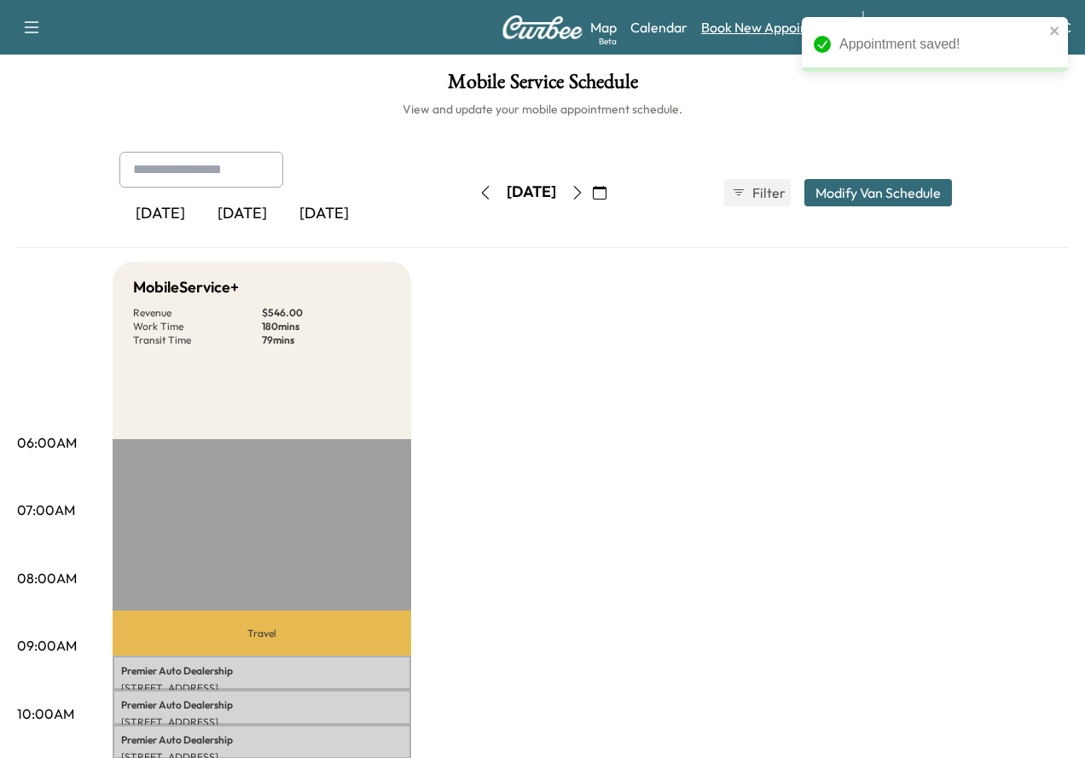
click at [767, 26] on link "Book New Appointment" at bounding box center [773, 27] width 144 height 20
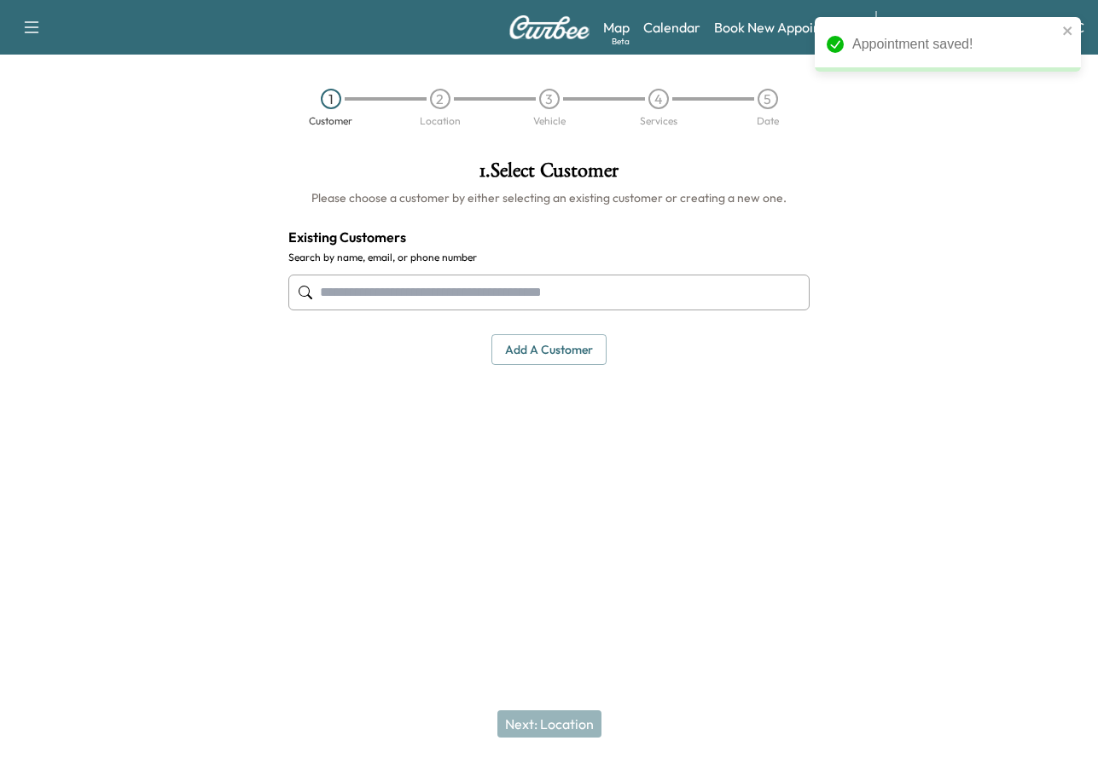
click at [579, 284] on input "text" at bounding box center [549, 293] width 522 height 36
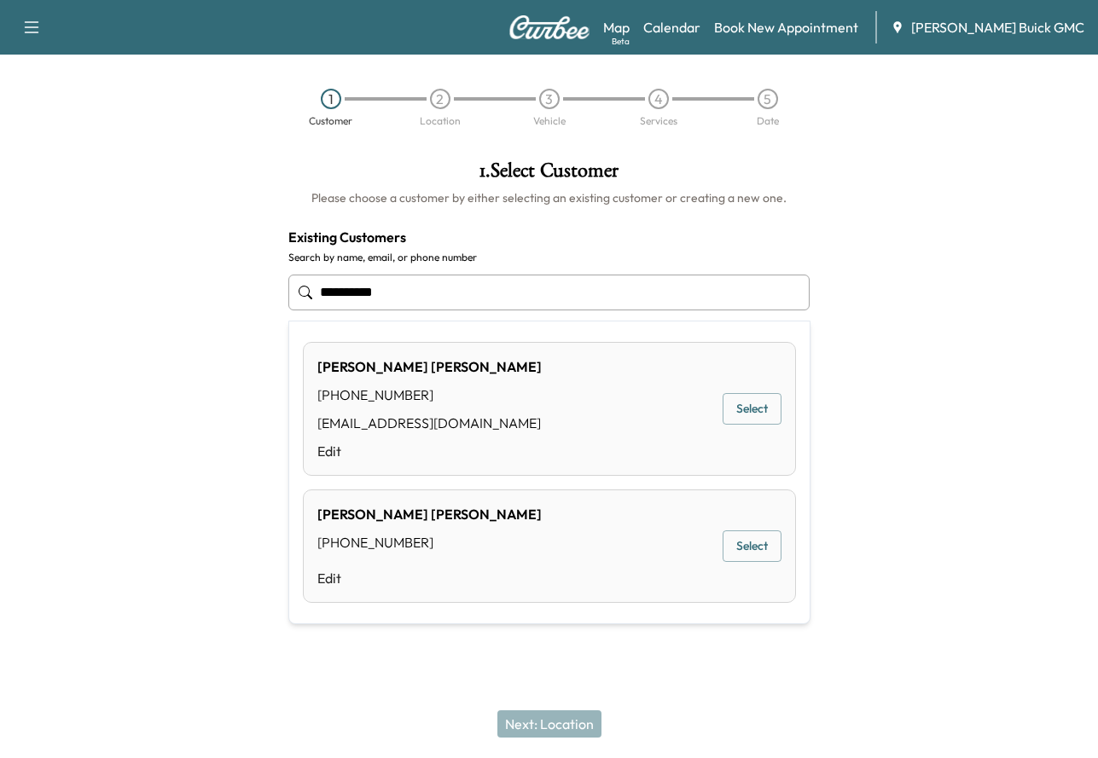
drag, startPoint x: 462, startPoint y: 287, endPoint x: -32, endPoint y: 258, distance: 495.7
click at [0, 258] on html "**********" at bounding box center [549, 379] width 1098 height 758
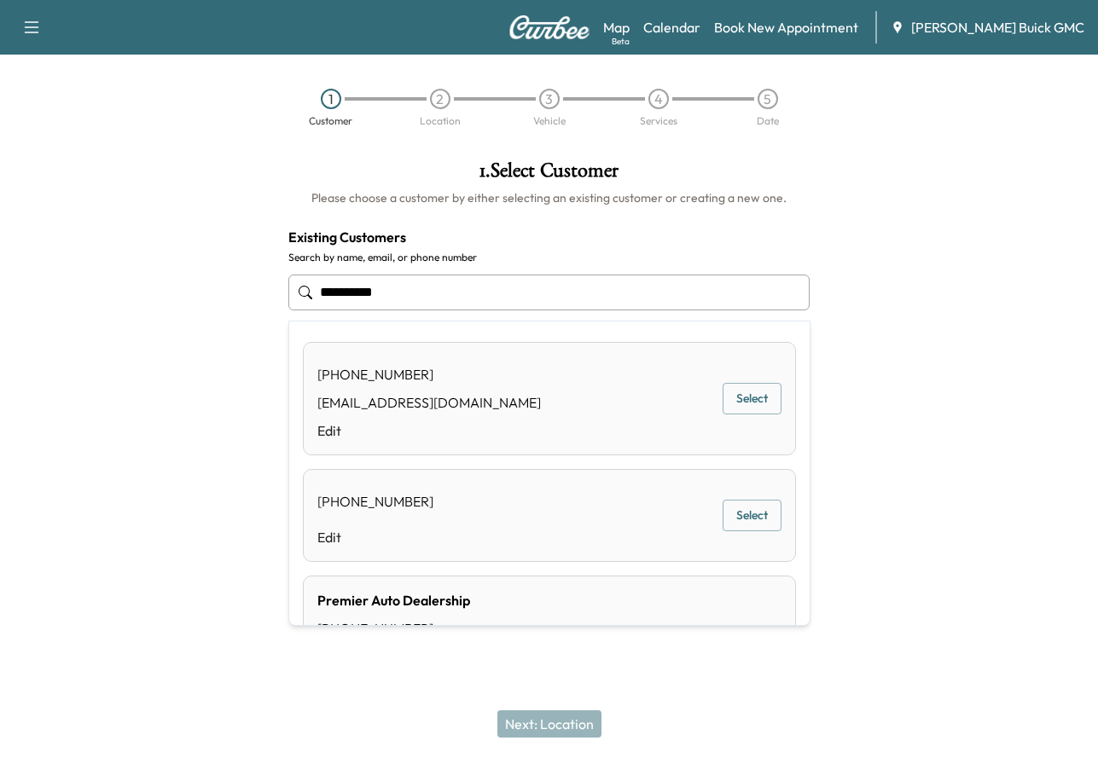
click at [685, 599] on div "Premier Auto Dealership [PHONE_NUMBER] [EMAIL_ADDRESS][DOMAIN_NAME] Edit Select" at bounding box center [549, 643] width 493 height 134
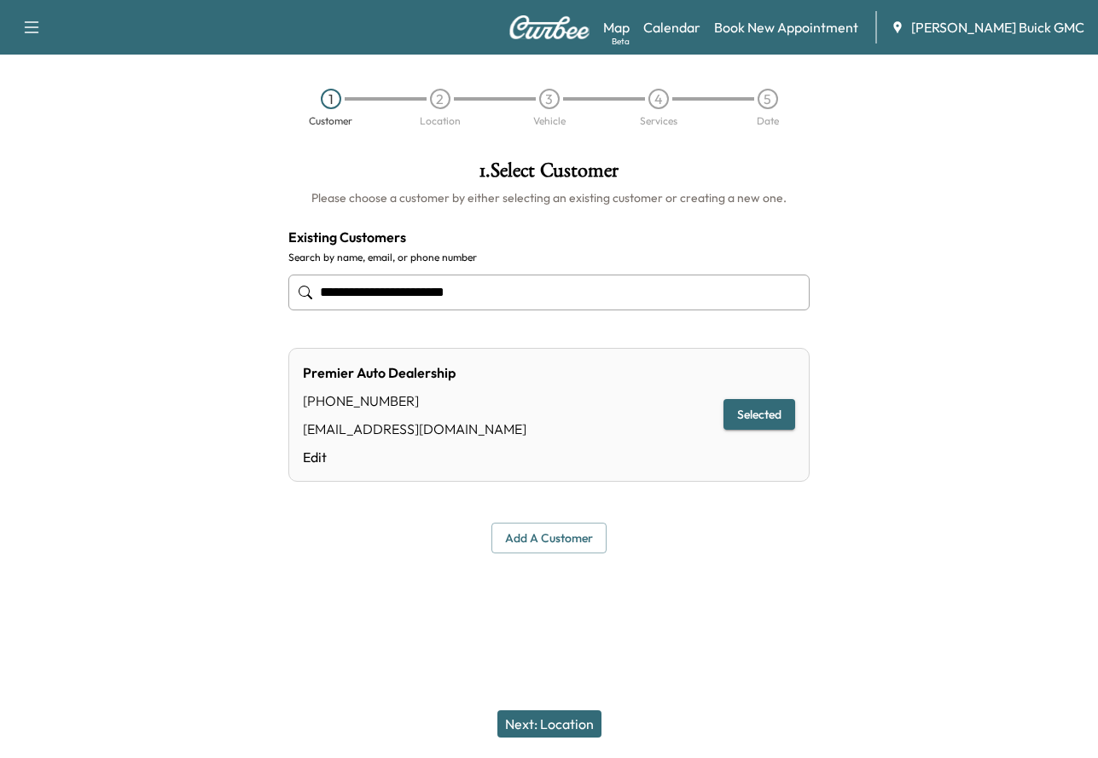
type input "**********"
click at [569, 729] on button "Next: Location" at bounding box center [549, 724] width 104 height 27
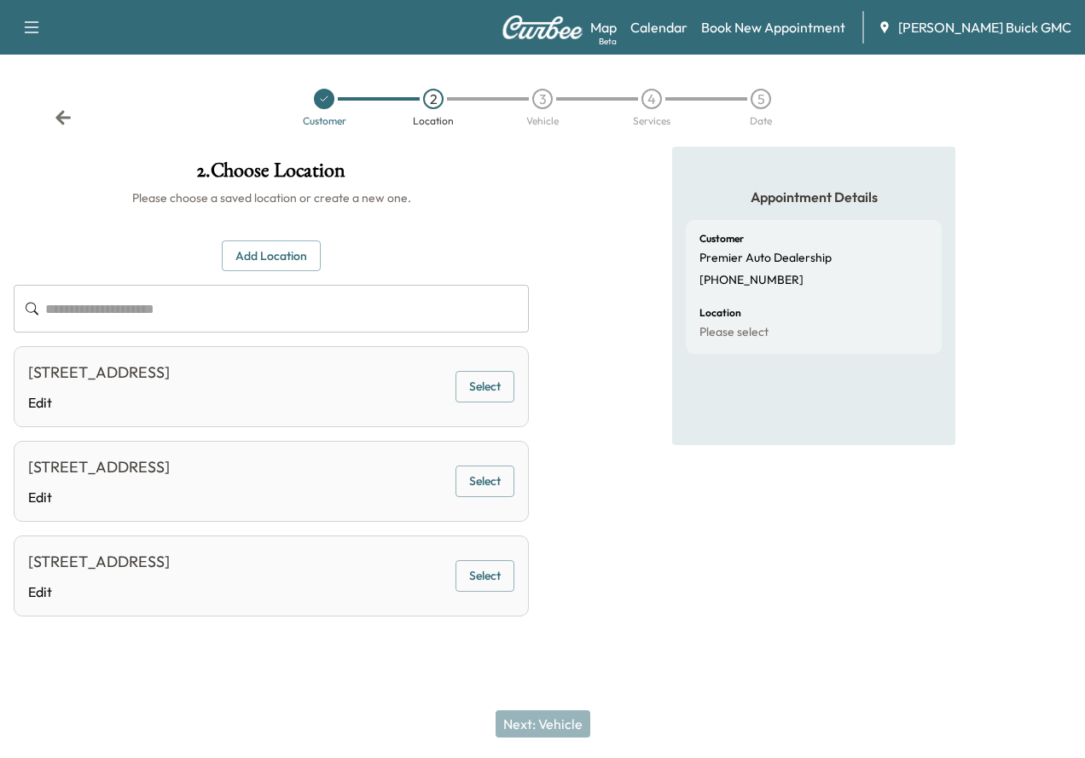
click at [514, 398] on button "Select" at bounding box center [485, 387] width 59 height 32
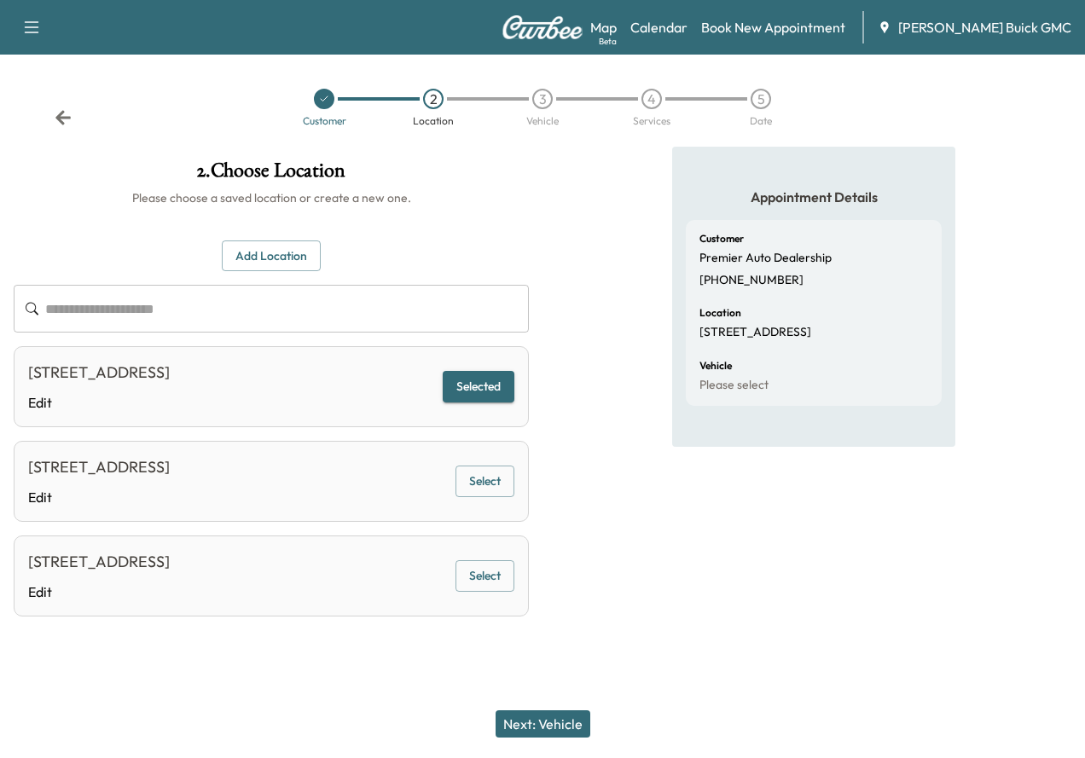
click at [549, 729] on button "Next: Vehicle" at bounding box center [543, 724] width 95 height 27
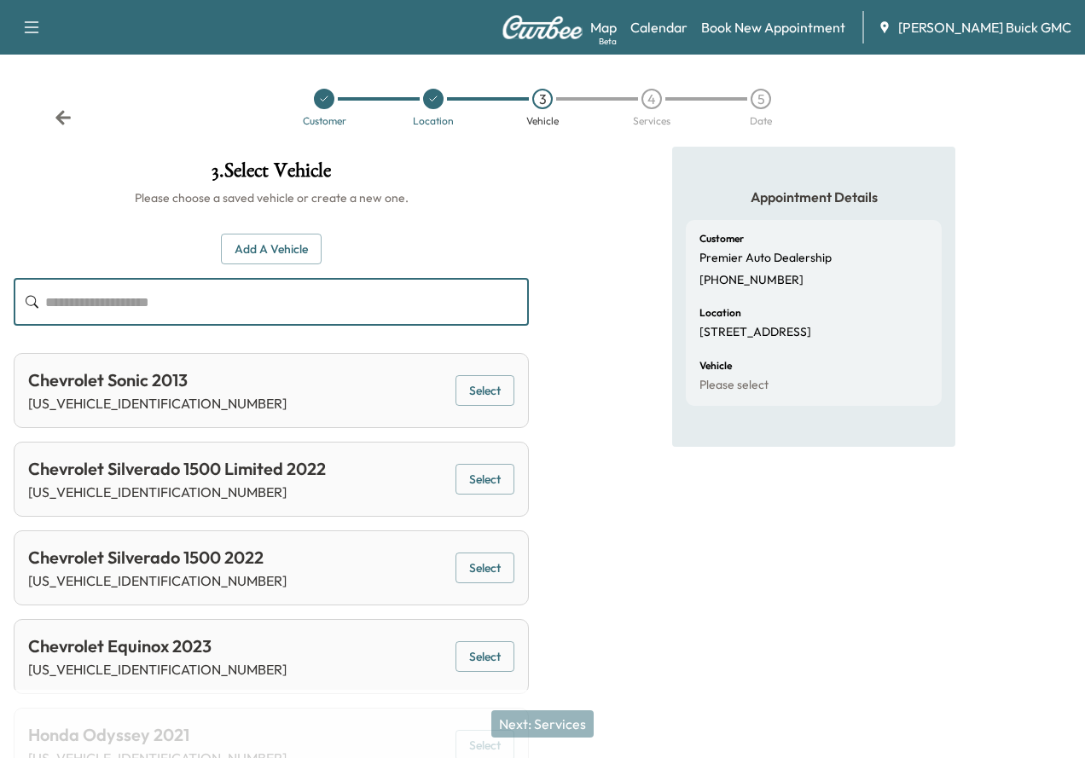
drag, startPoint x: 468, startPoint y: 281, endPoint x: 471, endPoint y: 309, distance: 28.3
click at [468, 282] on input "text" at bounding box center [287, 302] width 484 height 48
paste input "********"
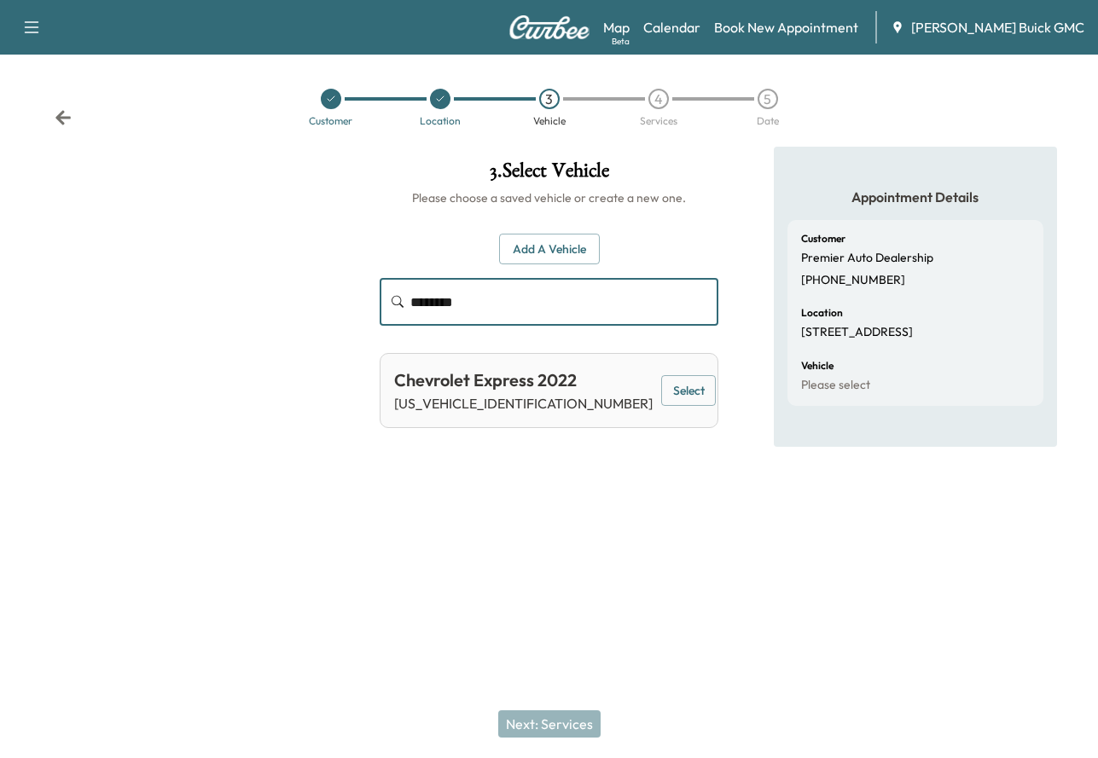
type input "********"
click at [667, 393] on button "Select" at bounding box center [688, 391] width 55 height 32
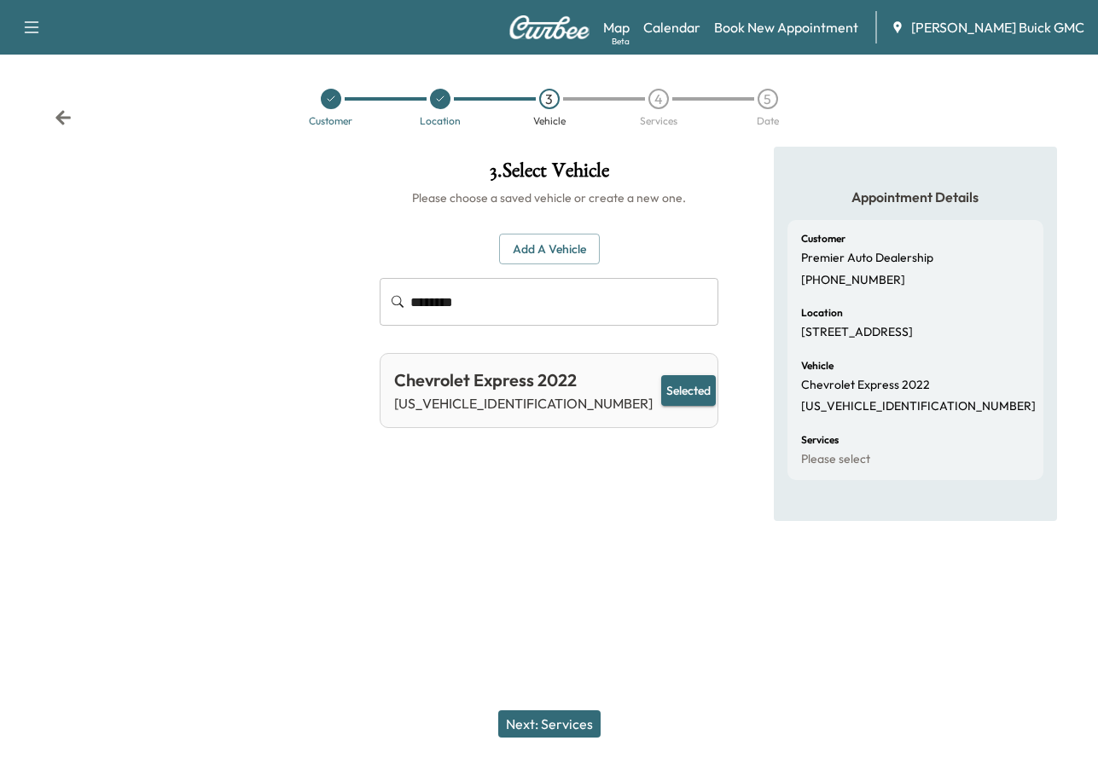
click at [560, 729] on button "Next: Services" at bounding box center [549, 724] width 102 height 27
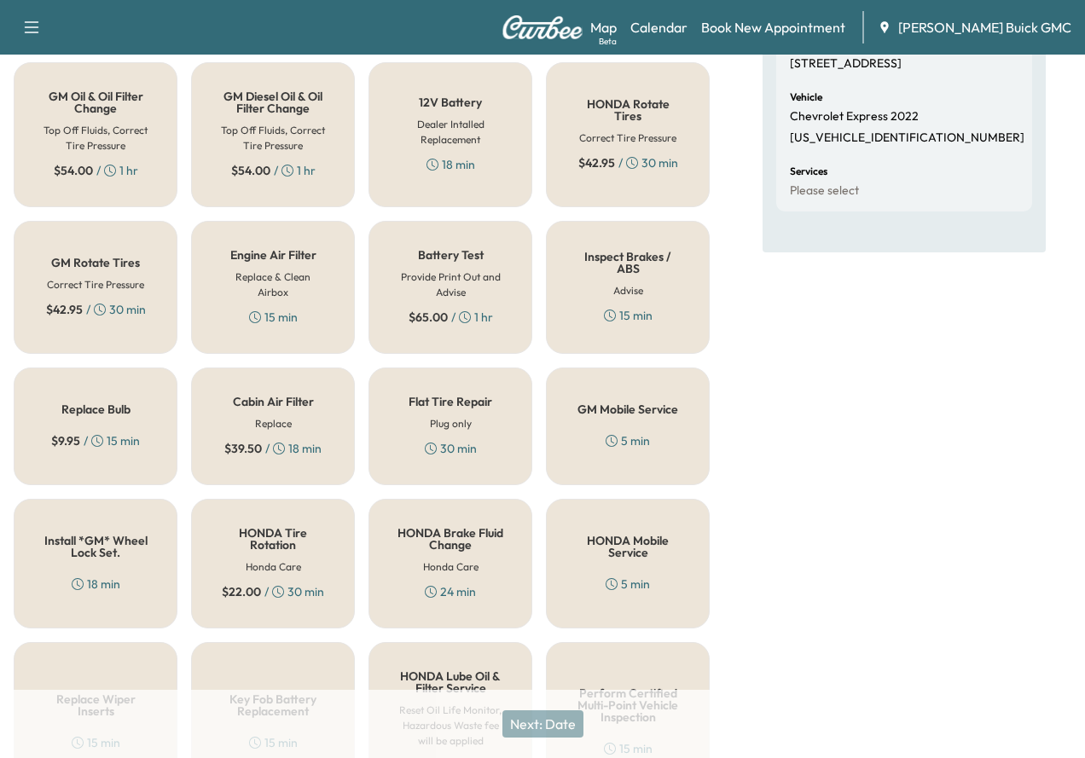
scroll to position [649, 0]
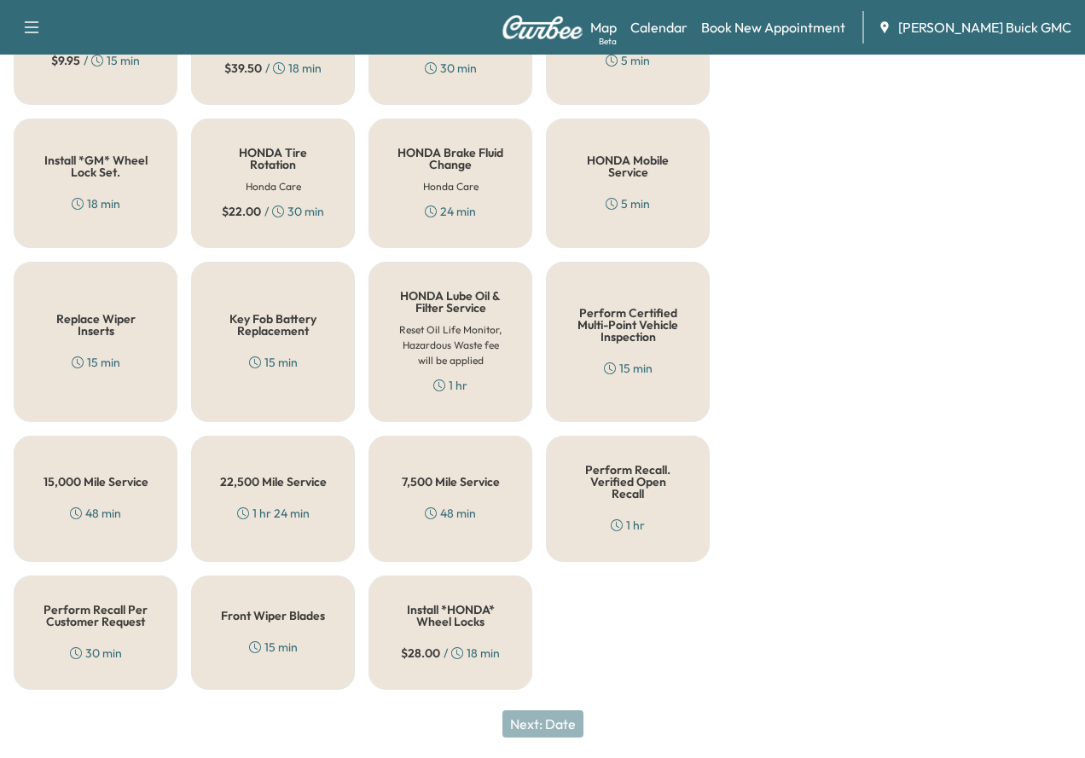
click at [124, 627] on h5 "Perform Recall Per Customer Request" at bounding box center [95, 616] width 107 height 24
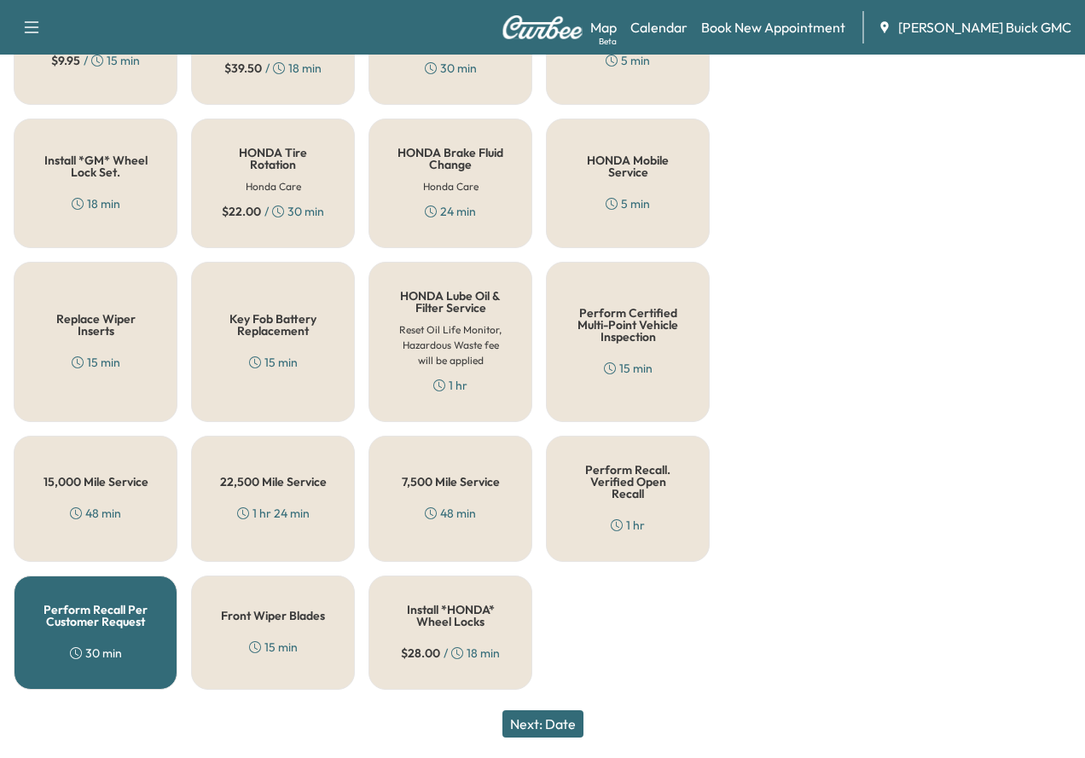
click at [583, 729] on button "Next: Date" at bounding box center [543, 724] width 81 height 27
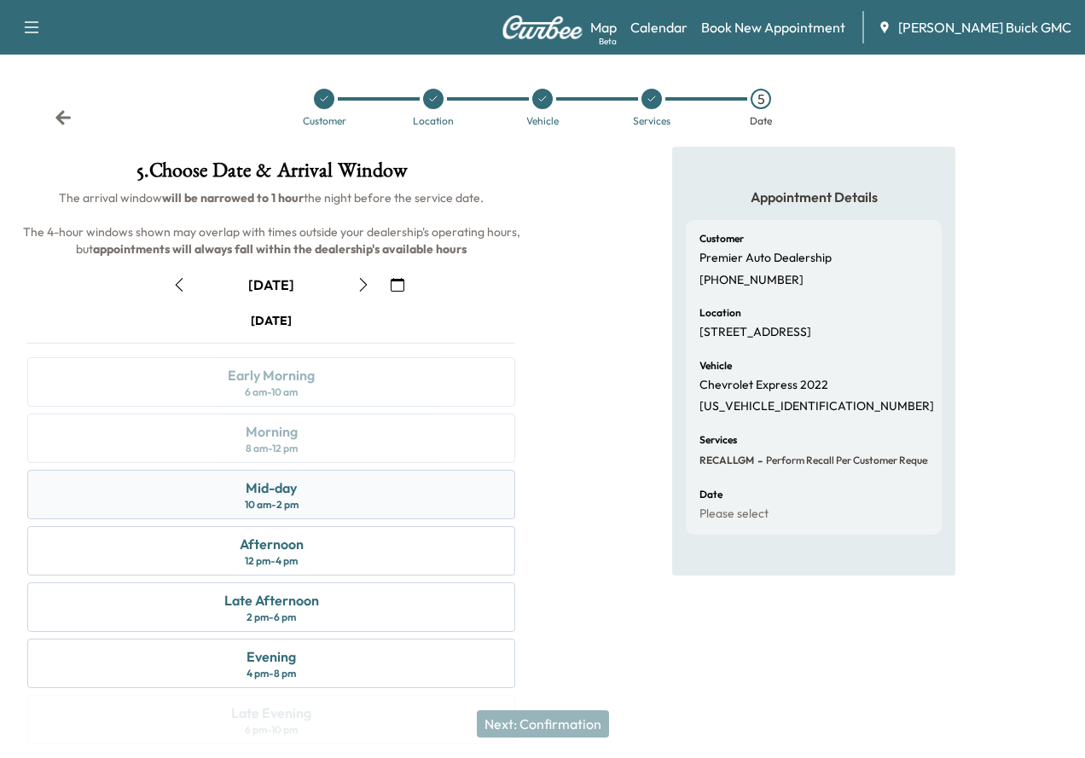
click at [297, 498] on div "Mid-day" at bounding box center [271, 488] width 51 height 20
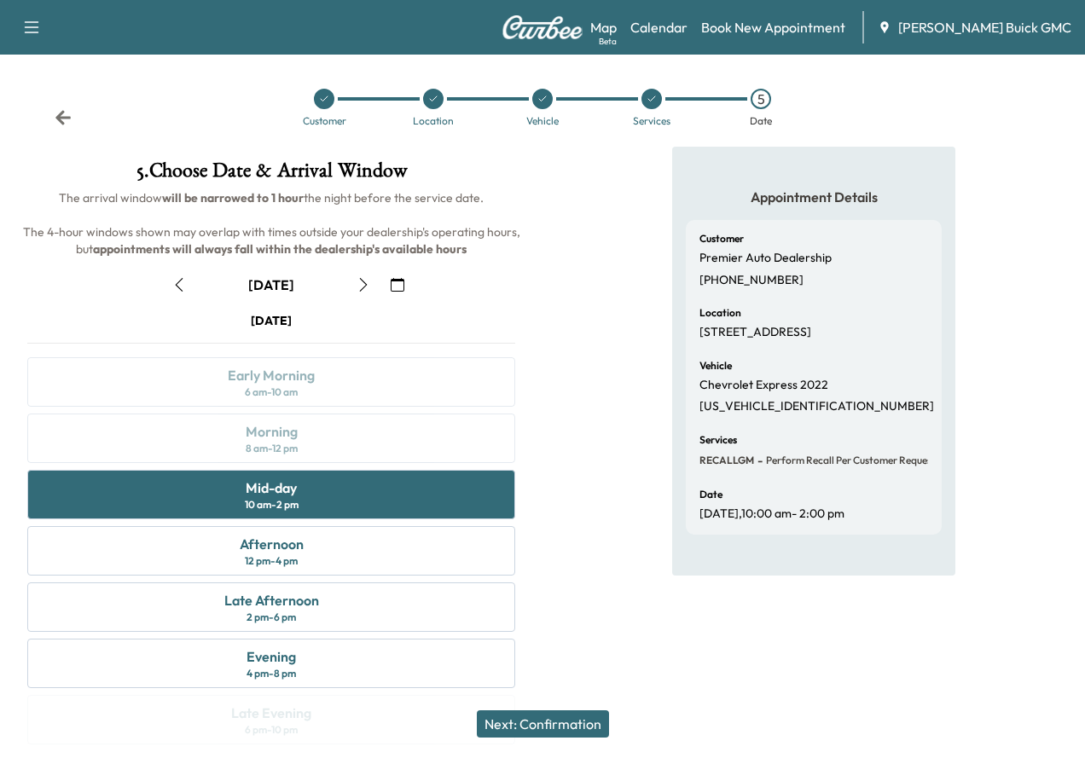
click at [599, 727] on button "Next: Confirmation" at bounding box center [543, 724] width 132 height 27
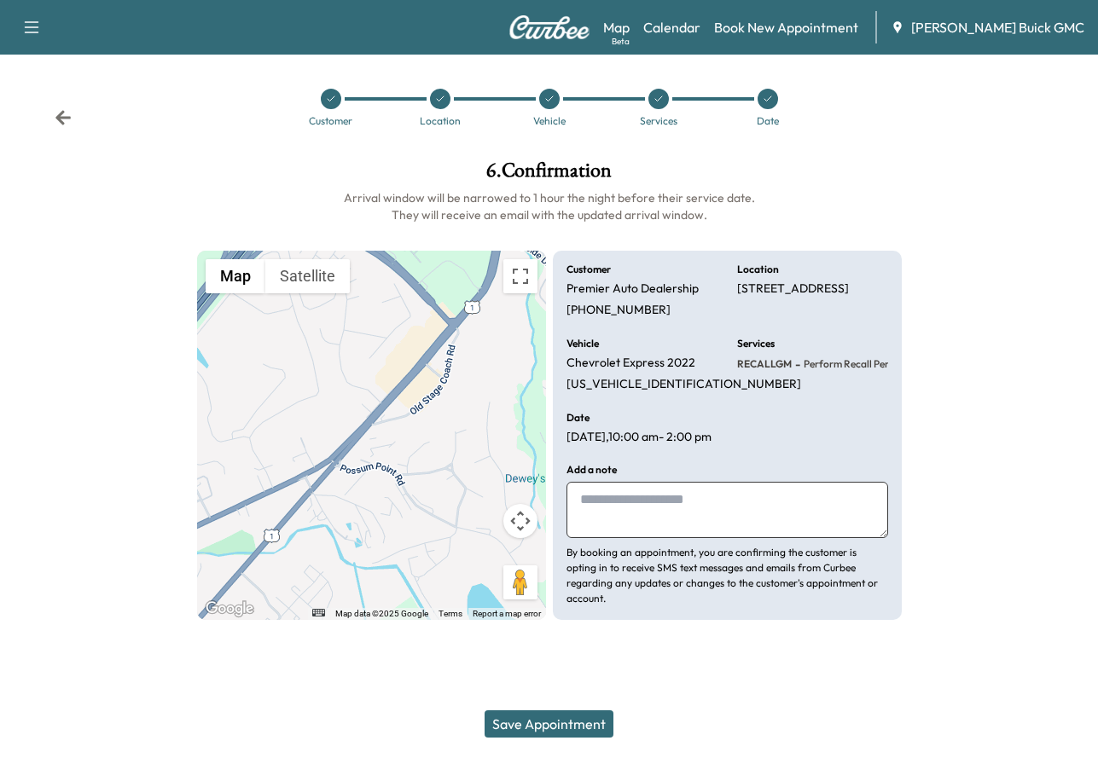
drag, startPoint x: 566, startPoint y: 725, endPoint x: 575, endPoint y: 720, distance: 9.9
click at [566, 725] on button "Save Appointment" at bounding box center [549, 724] width 129 height 27
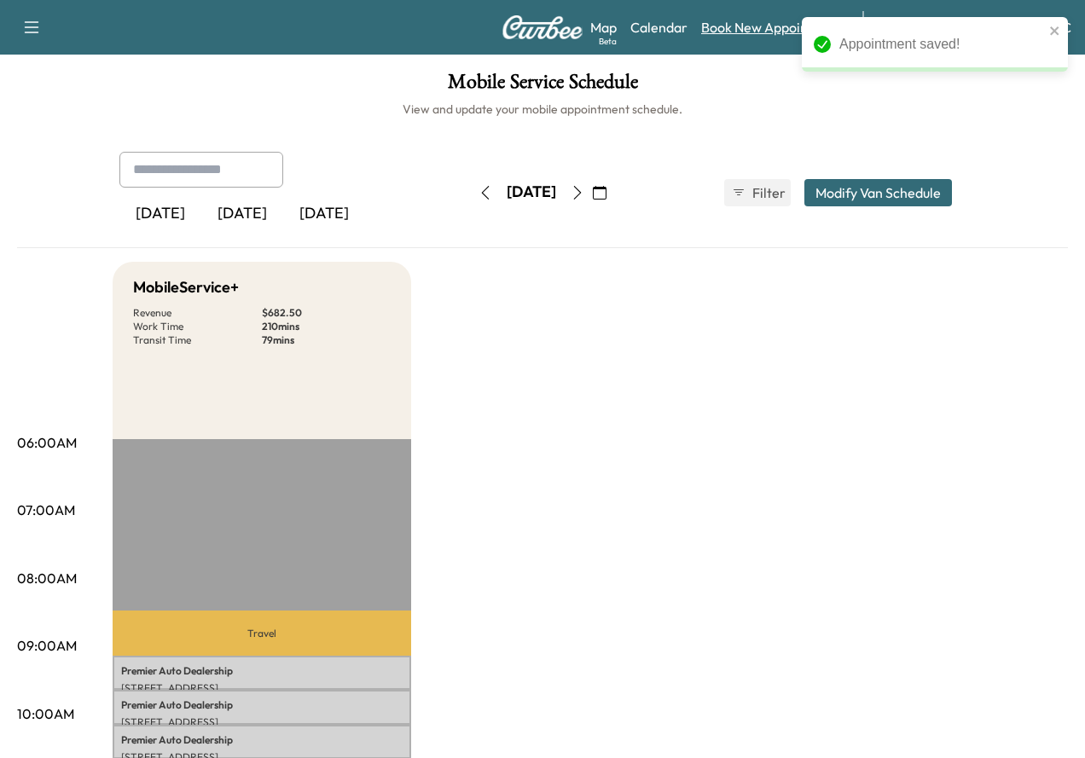
click at [762, 21] on link "Book New Appointment" at bounding box center [773, 27] width 144 height 20
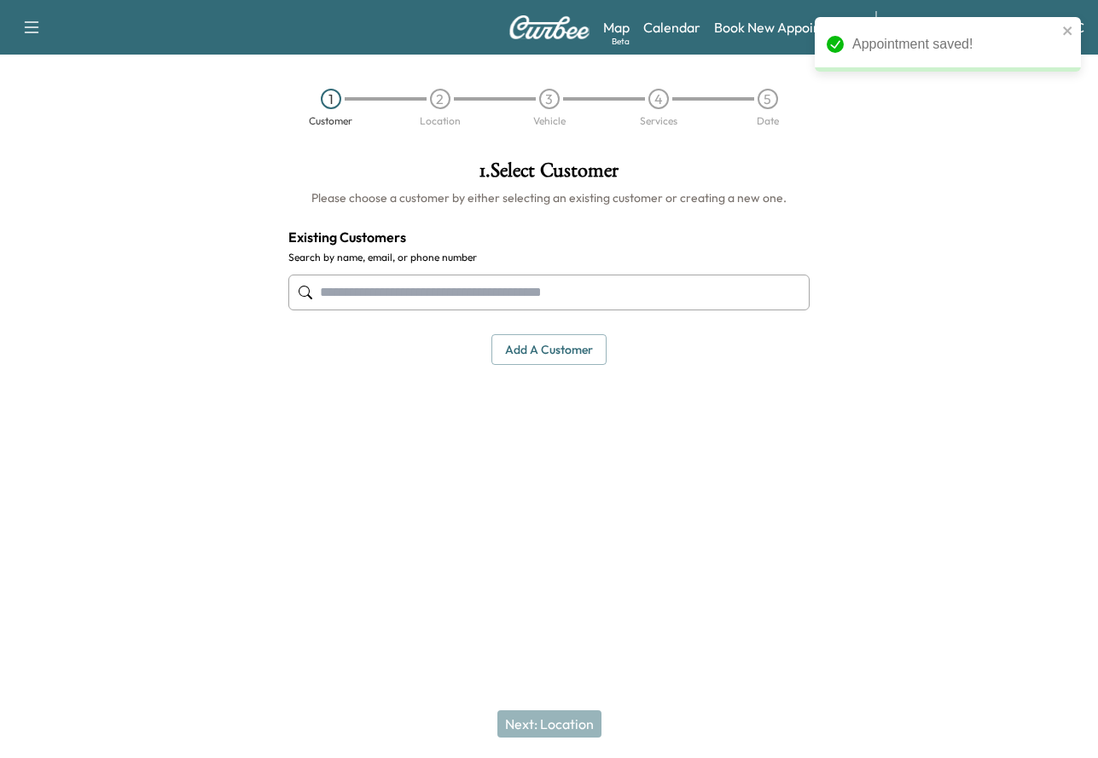
drag, startPoint x: 395, startPoint y: 303, endPoint x: 415, endPoint y: 304, distance: 20.5
click at [395, 303] on input "text" at bounding box center [549, 293] width 522 height 36
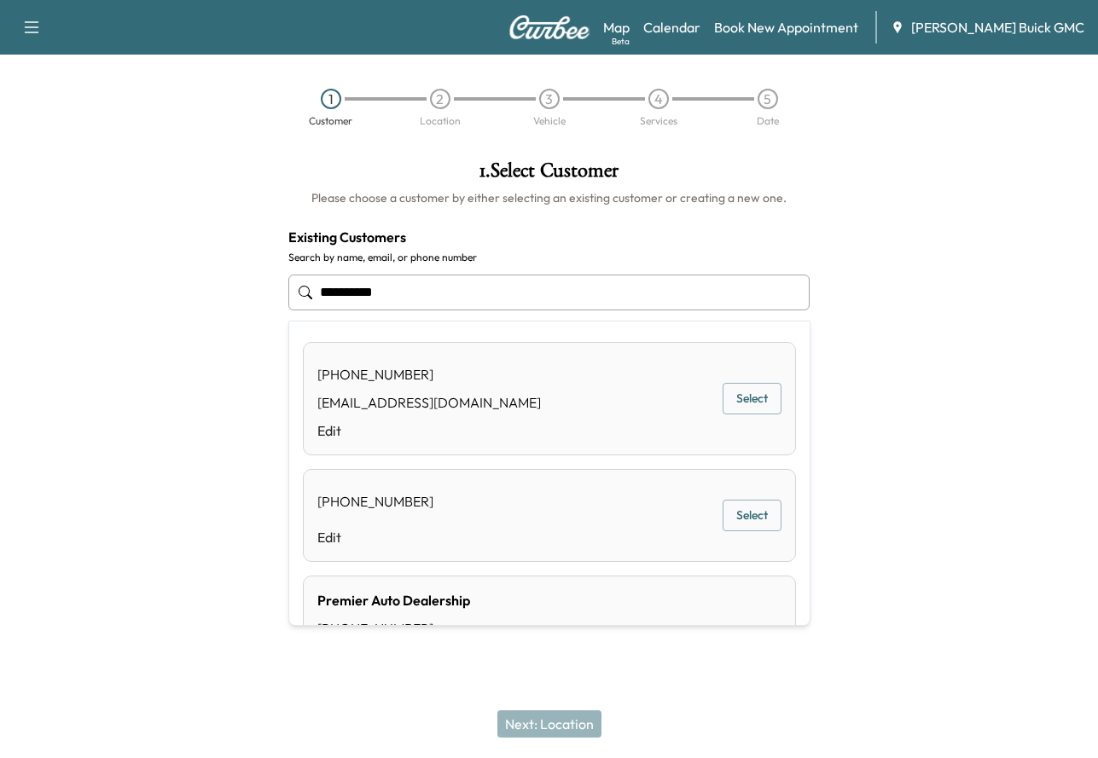
click at [627, 620] on div "Premier Auto Dealership [PHONE_NUMBER] [EMAIL_ADDRESS][DOMAIN_NAME] Edit Select" at bounding box center [549, 643] width 493 height 134
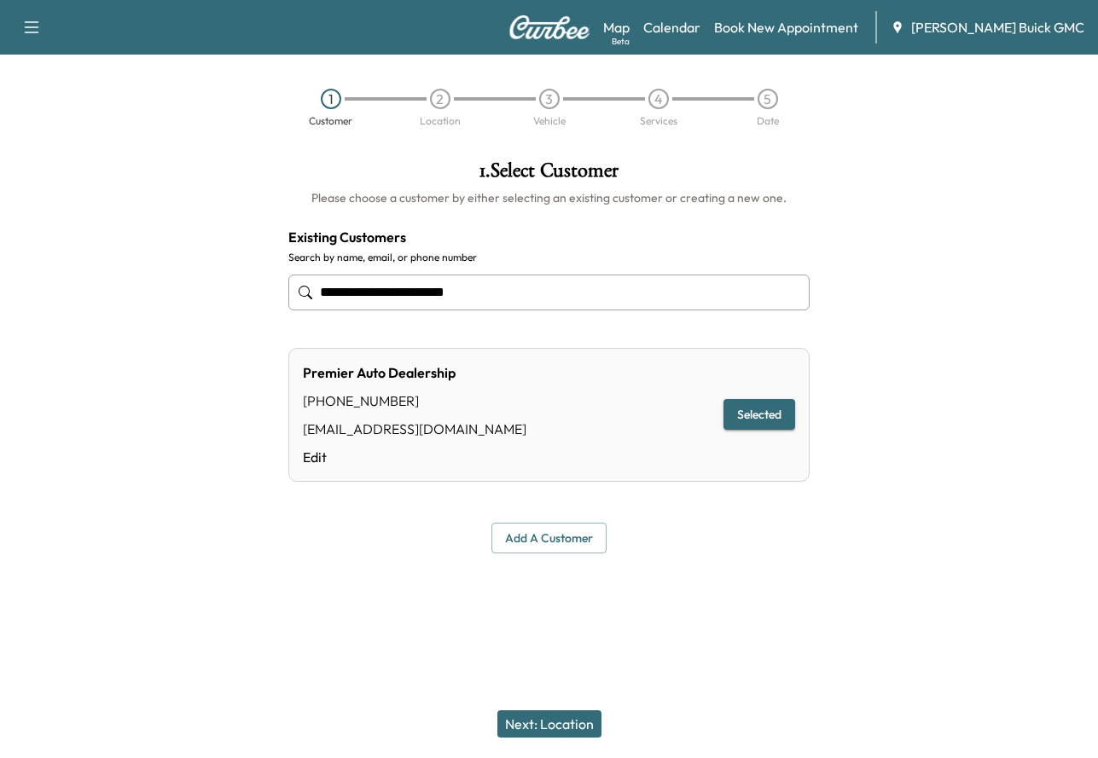
type input "**********"
click at [590, 719] on button "Next: Location" at bounding box center [549, 724] width 104 height 27
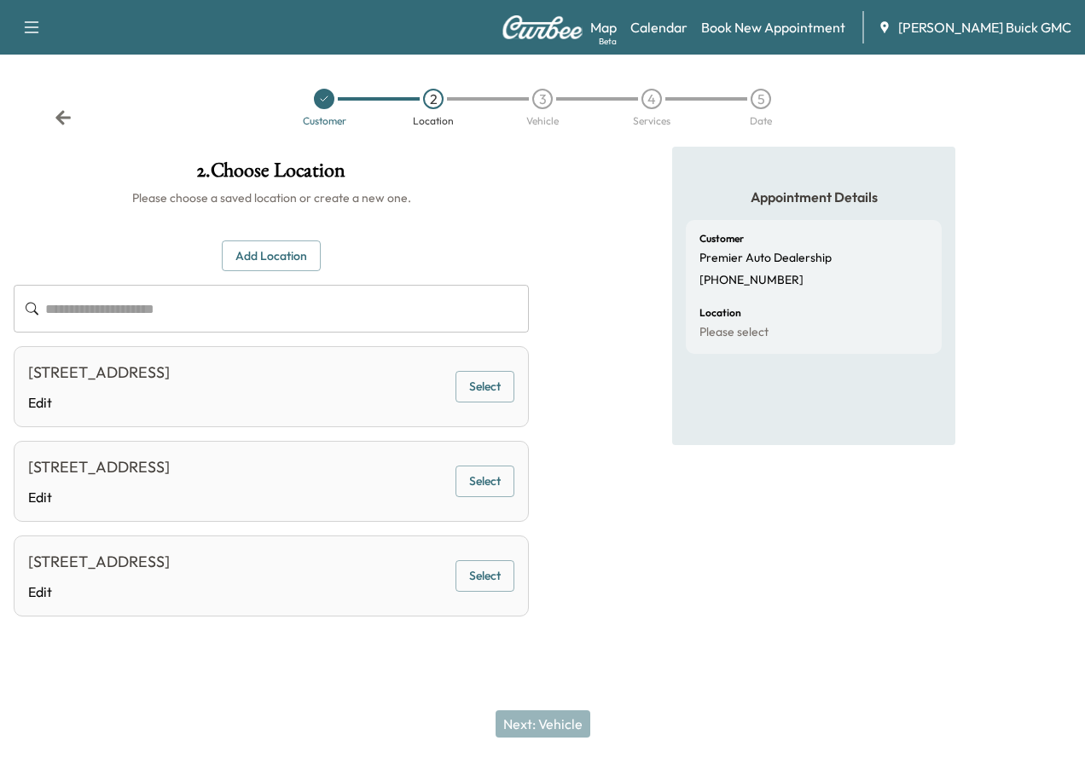
click at [514, 402] on button "Select" at bounding box center [485, 387] width 59 height 32
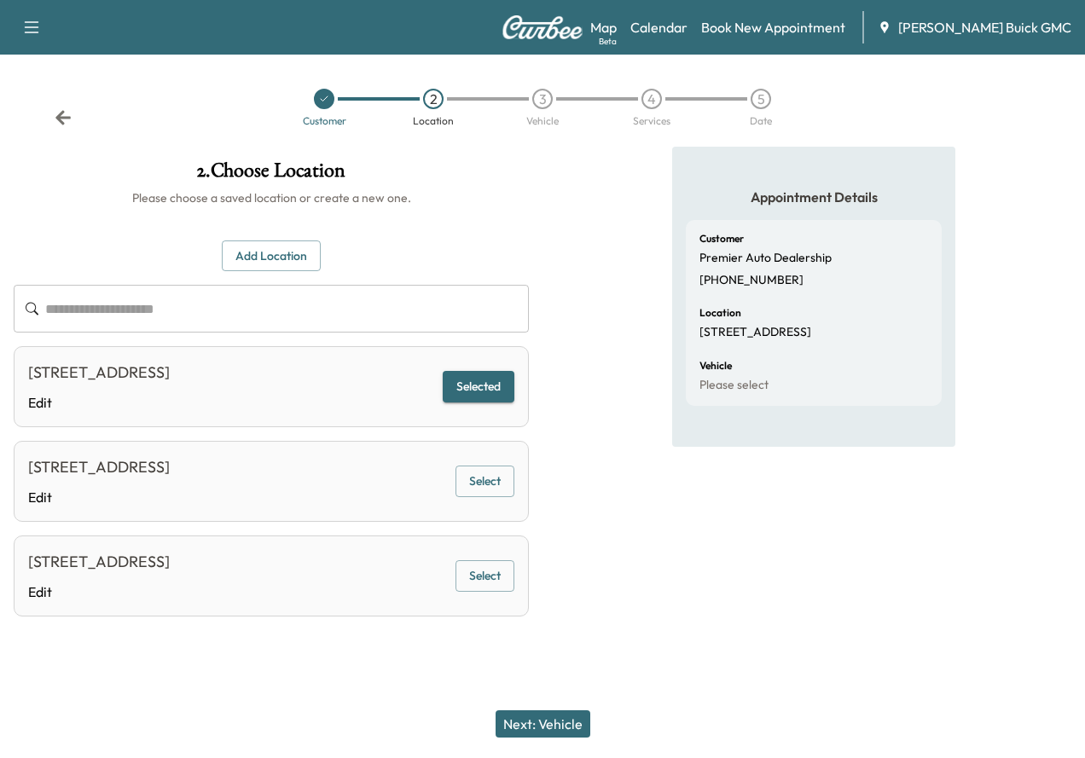
click at [541, 725] on button "Next: Vehicle" at bounding box center [543, 724] width 95 height 27
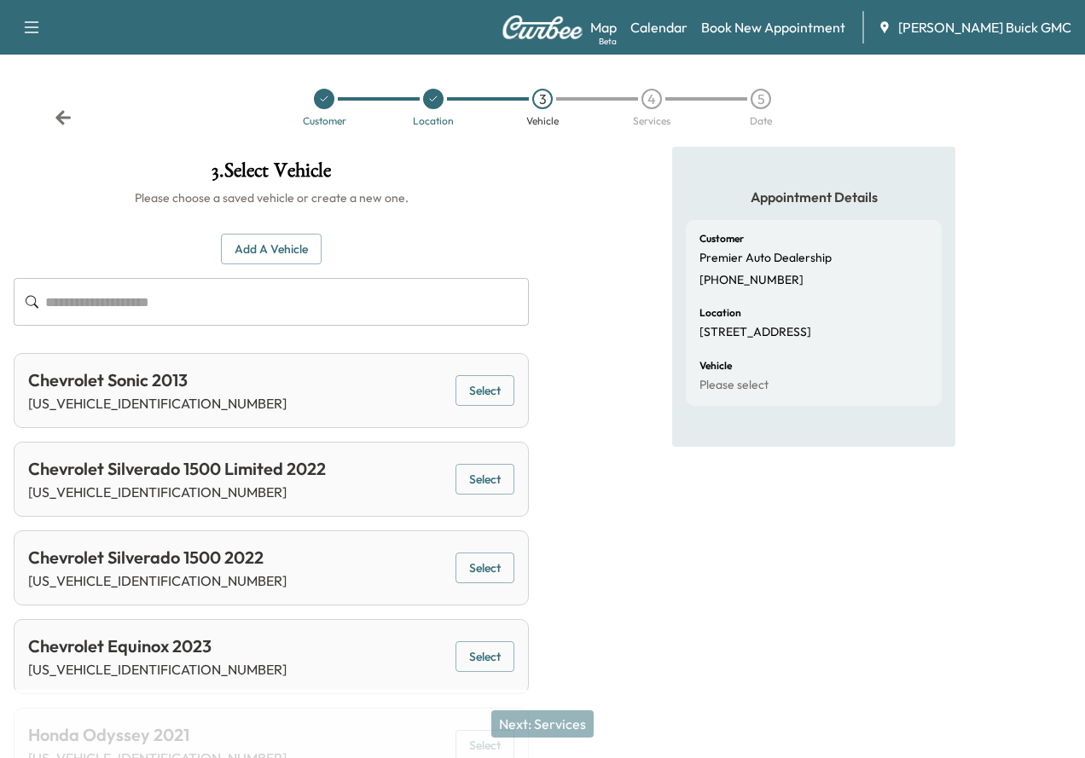
click at [462, 313] on input "text" at bounding box center [287, 302] width 484 height 48
paste input "********"
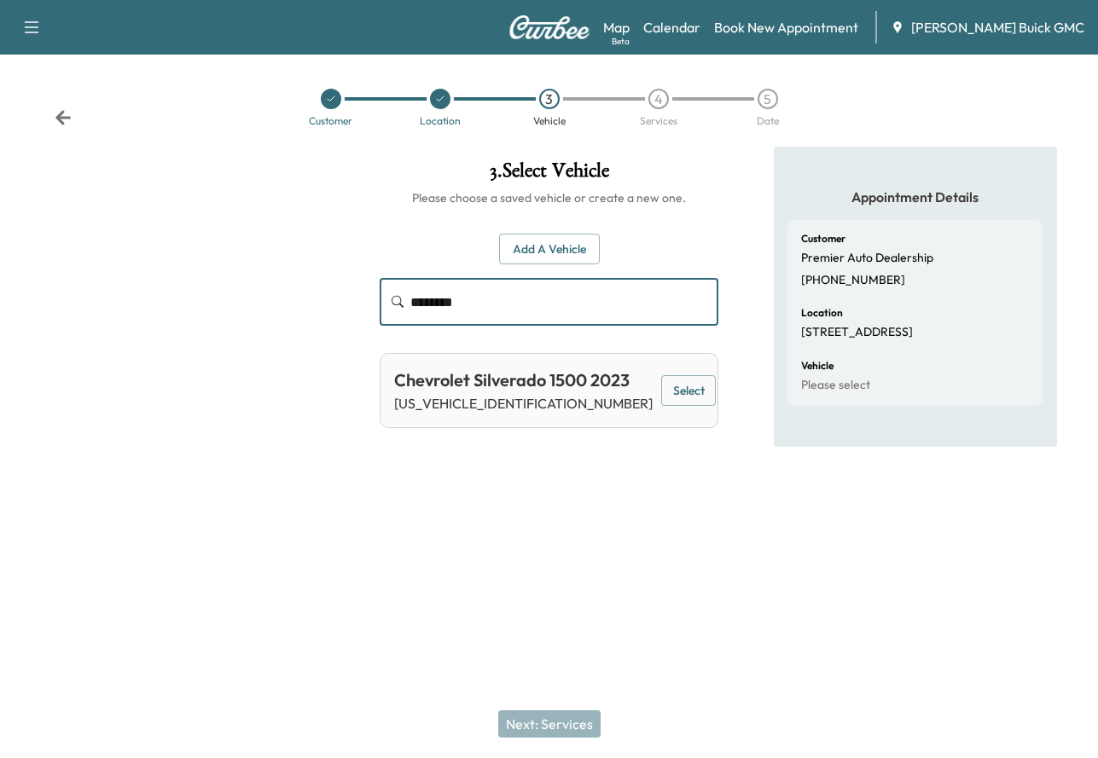
type input "********"
click at [677, 395] on button "Select" at bounding box center [688, 391] width 55 height 32
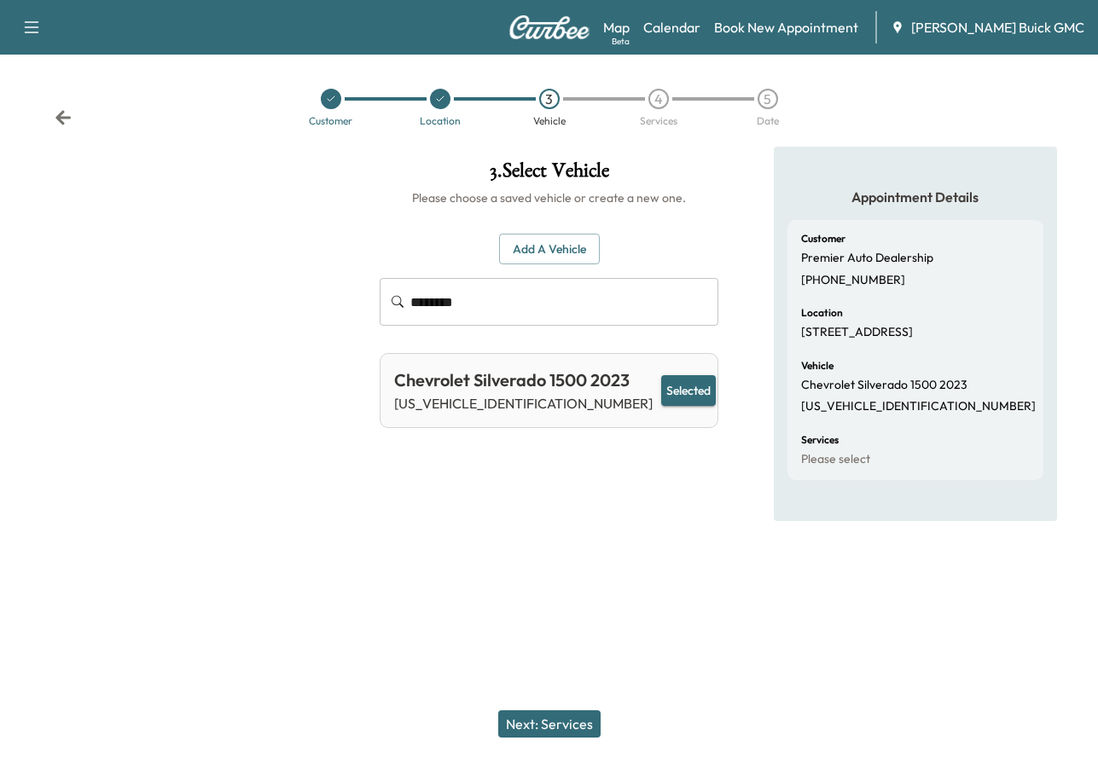
click at [547, 732] on button "Next: Services" at bounding box center [549, 724] width 102 height 27
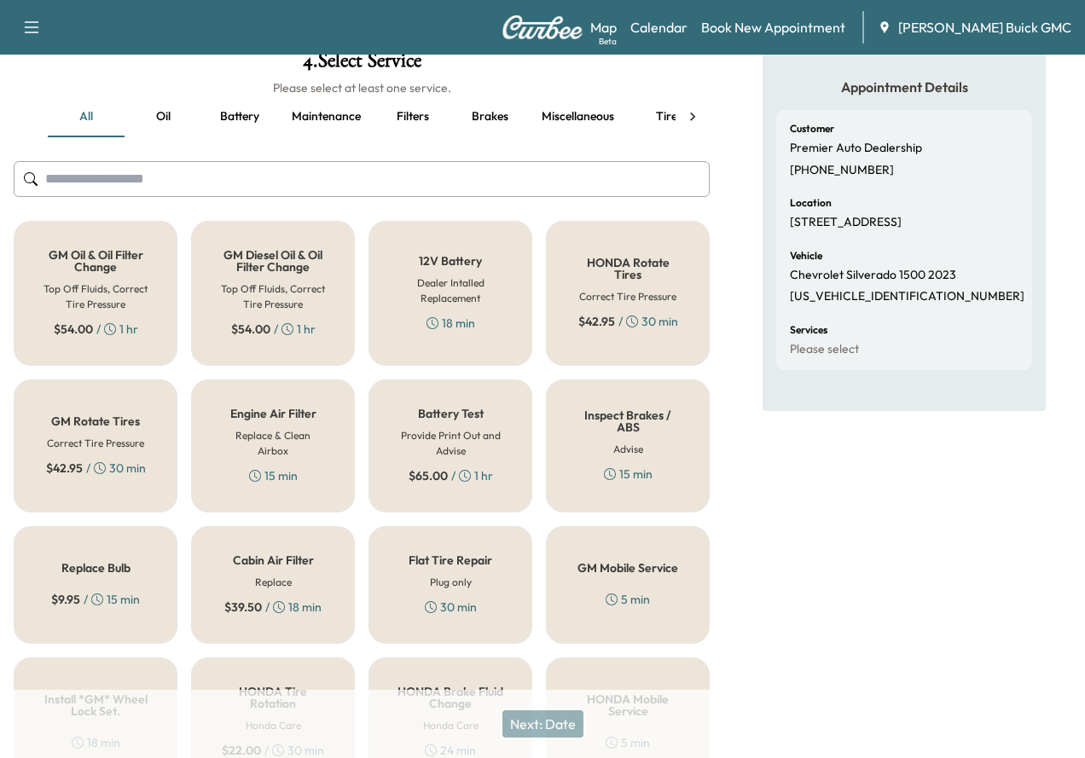
scroll to position [649, 0]
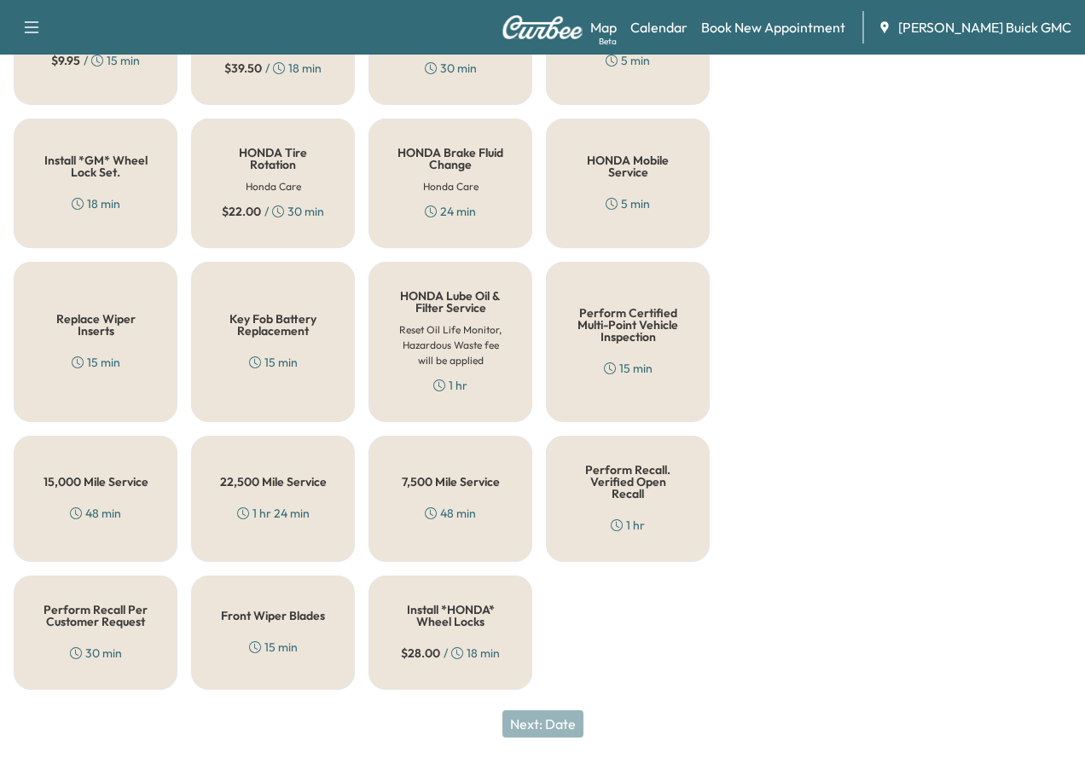
click at [119, 663] on div "Perform Recall Per Customer Request 30 min" at bounding box center [96, 633] width 164 height 114
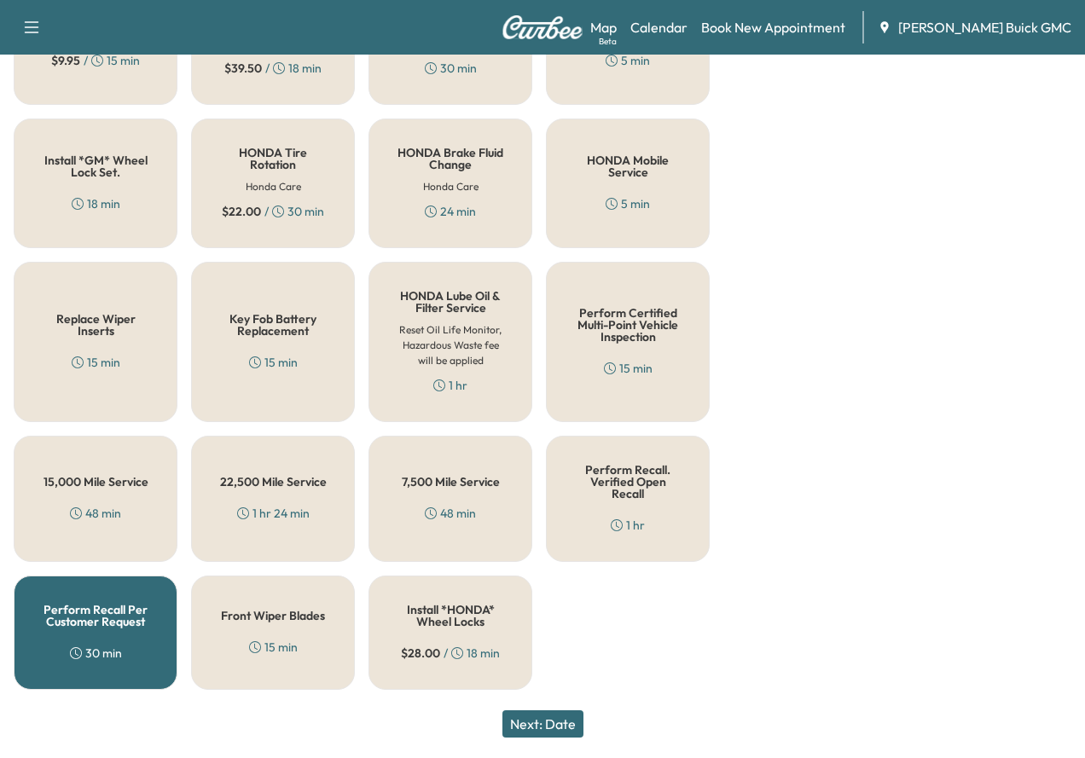
click at [561, 727] on button "Next: Date" at bounding box center [543, 724] width 81 height 27
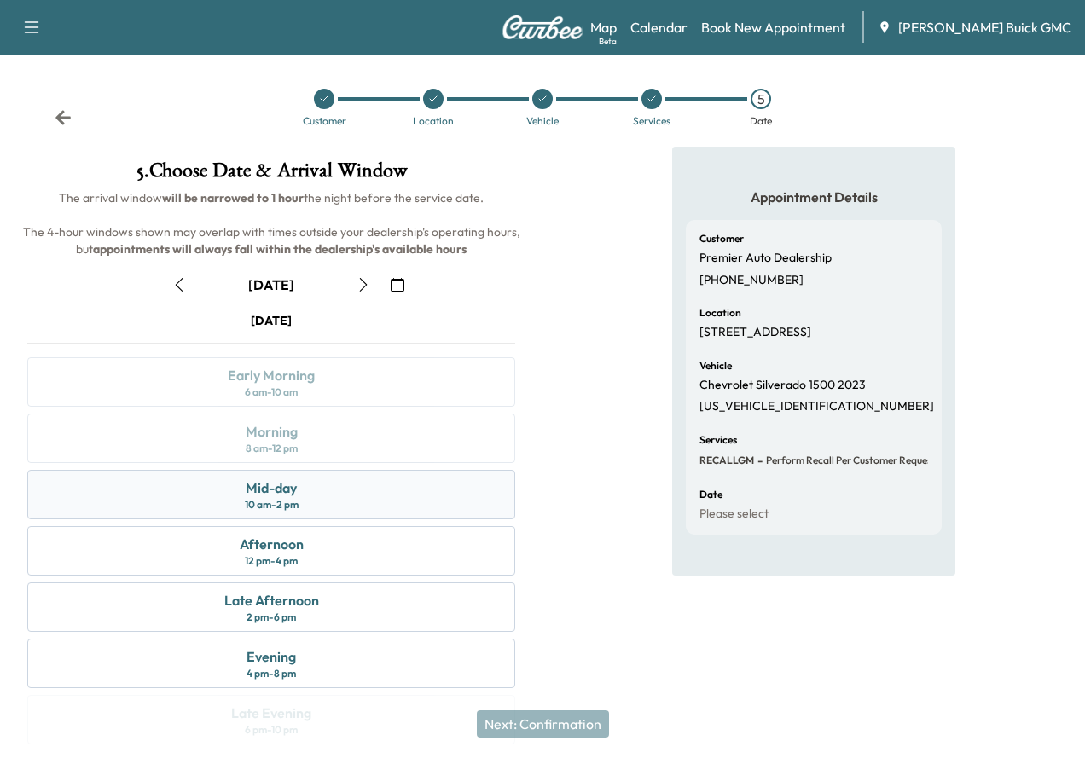
click at [297, 498] on div "Mid-day" at bounding box center [271, 488] width 51 height 20
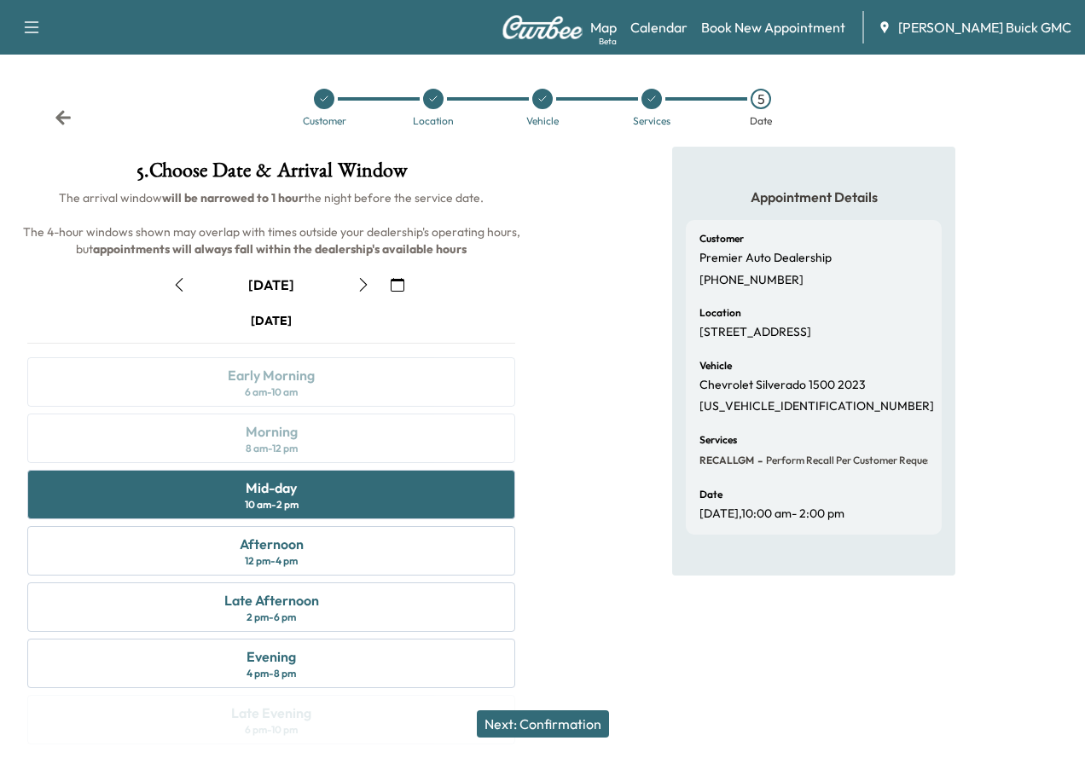
click at [565, 729] on button "Next: Confirmation" at bounding box center [543, 724] width 132 height 27
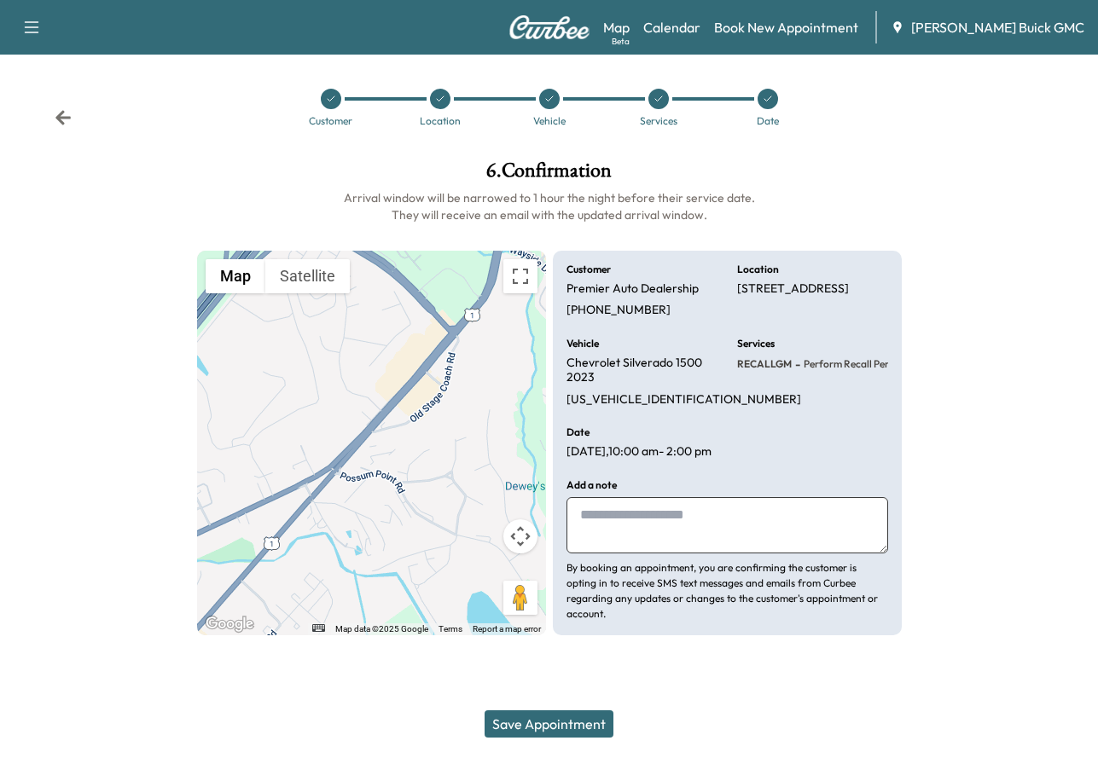
click at [571, 732] on button "Save Appointment" at bounding box center [549, 724] width 129 height 27
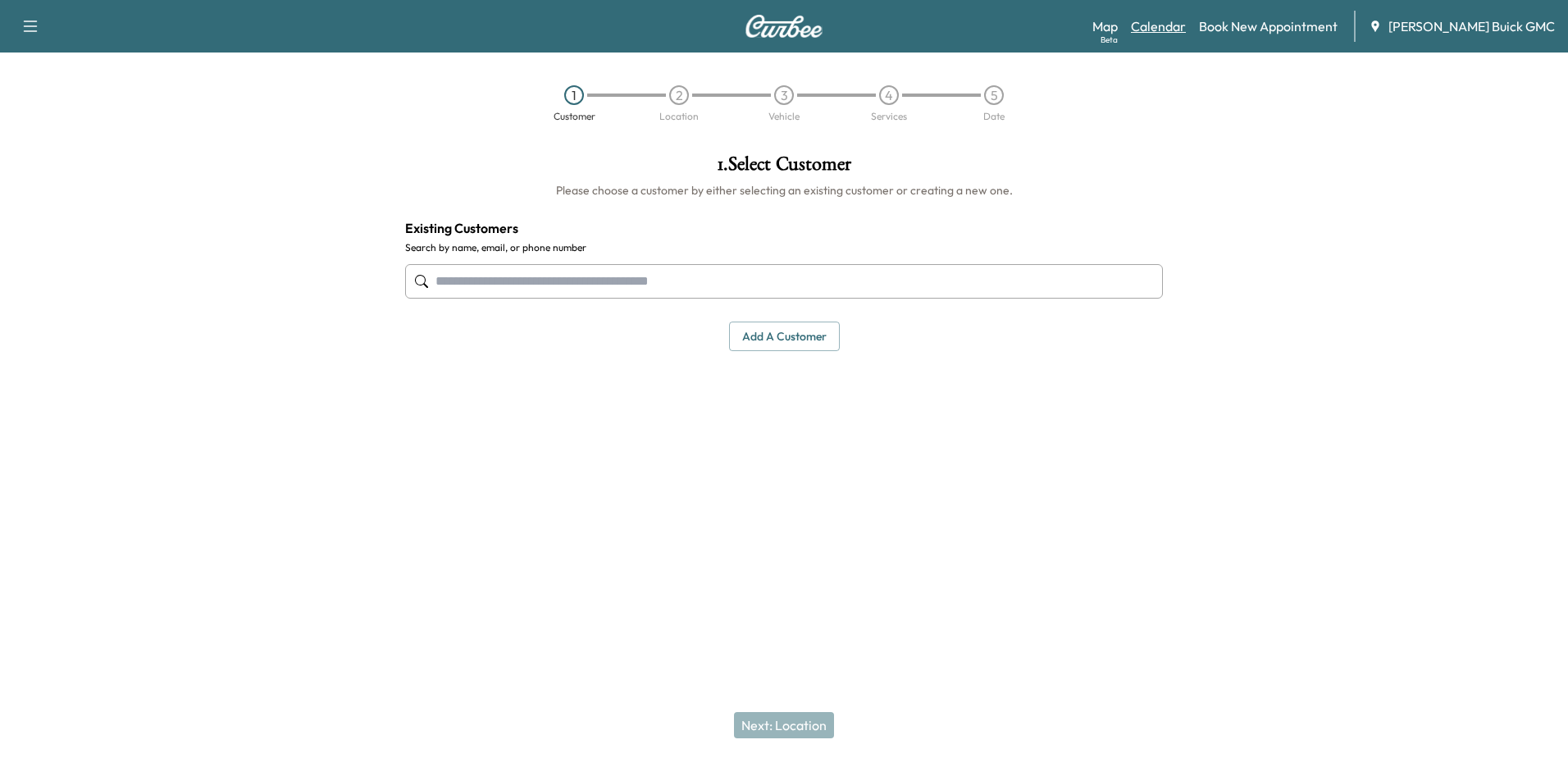
click at [1186, 21] on link "Calendar" at bounding box center [1158, 26] width 55 height 19
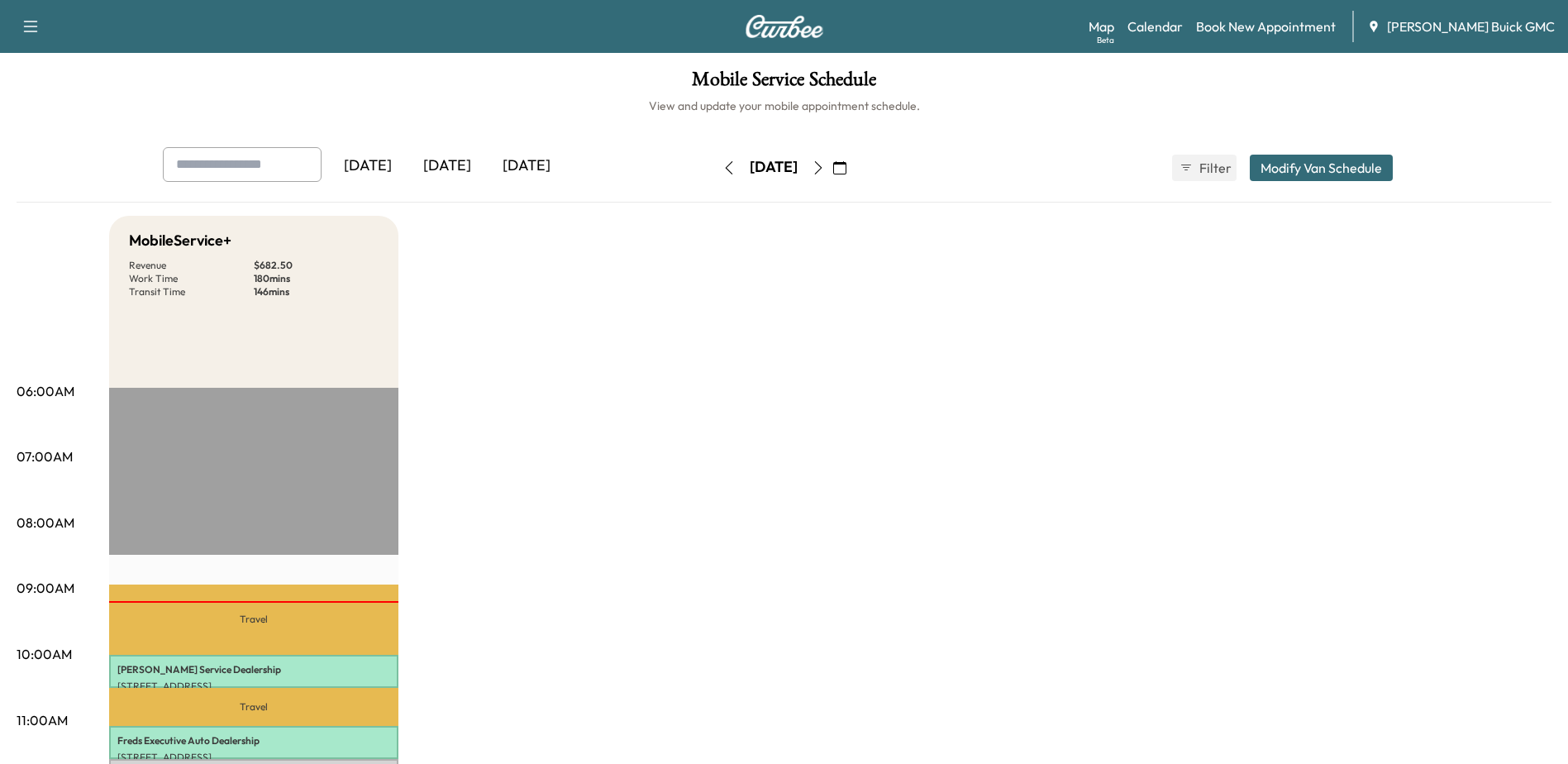
click at [825, 174] on icon "button" at bounding box center [819, 168] width 14 height 14
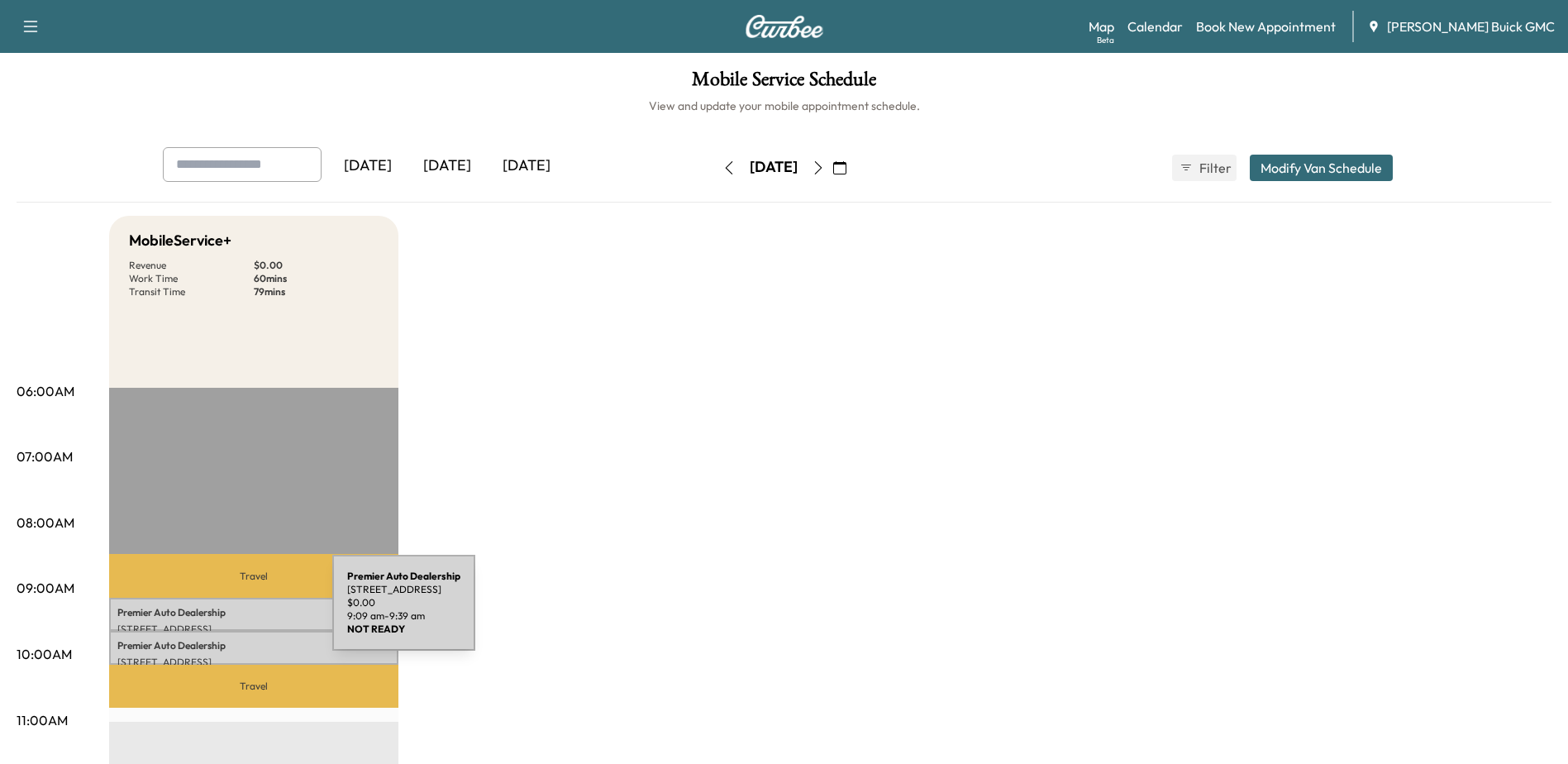
click at [208, 613] on p "Premier Auto Dealership" at bounding box center [254, 613] width 273 height 14
